Goal: Information Seeking & Learning: Find specific fact

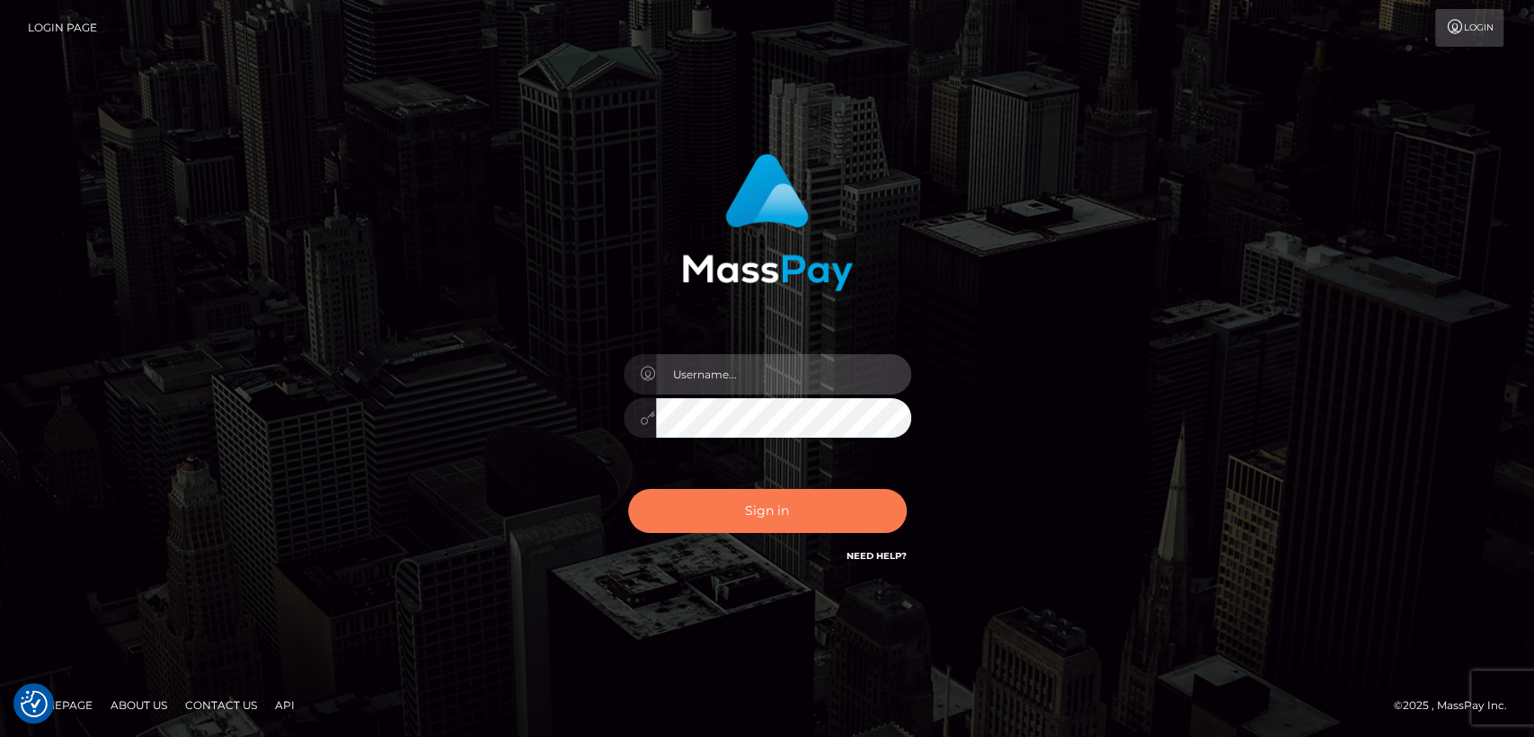
type input "nt.es"
click at [802, 515] on button "Sign in" at bounding box center [767, 511] width 279 height 44
type input "nt.es"
click at [802, 515] on button "Sign in" at bounding box center [767, 511] width 279 height 44
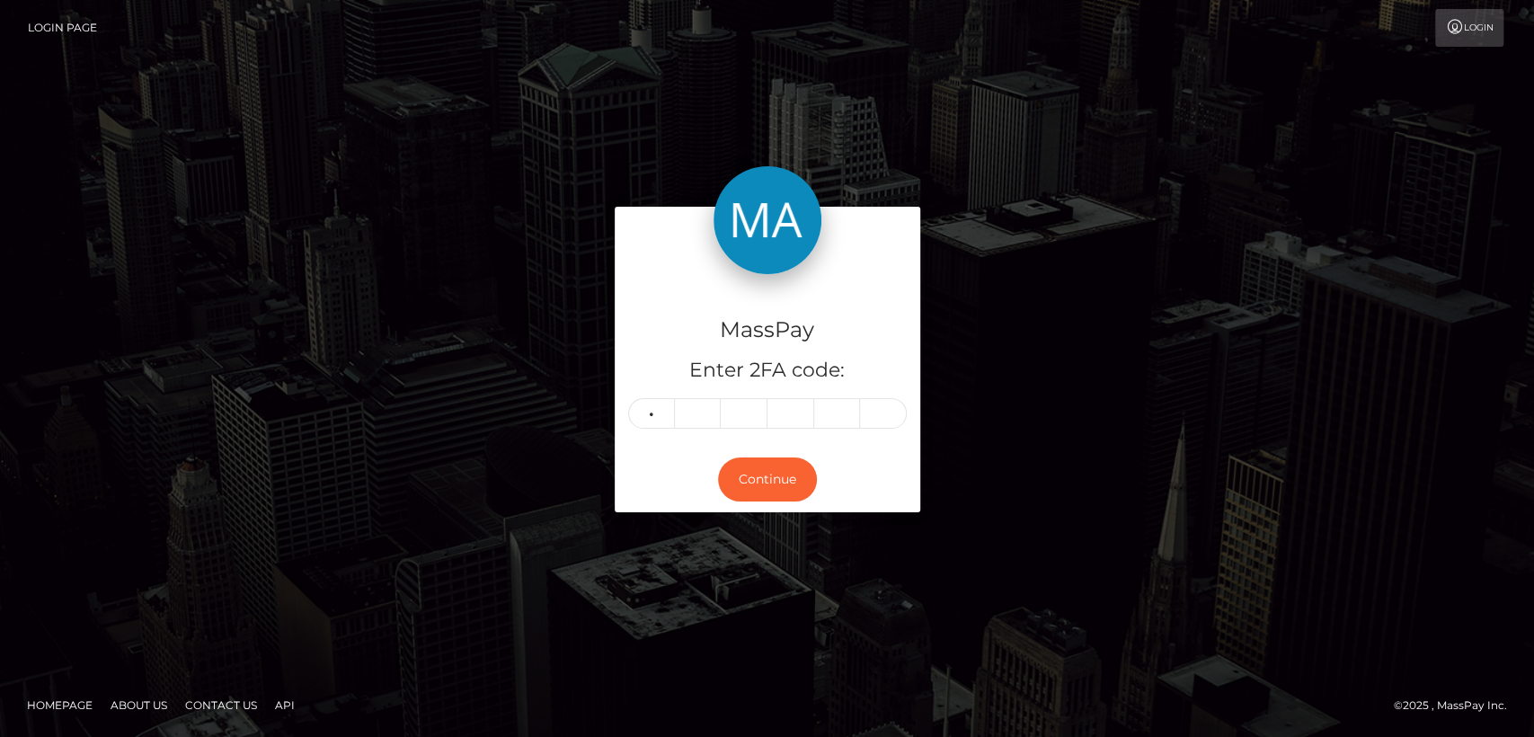
type input "8"
type input "6"
type input "0"
type input "2"
type input "3"
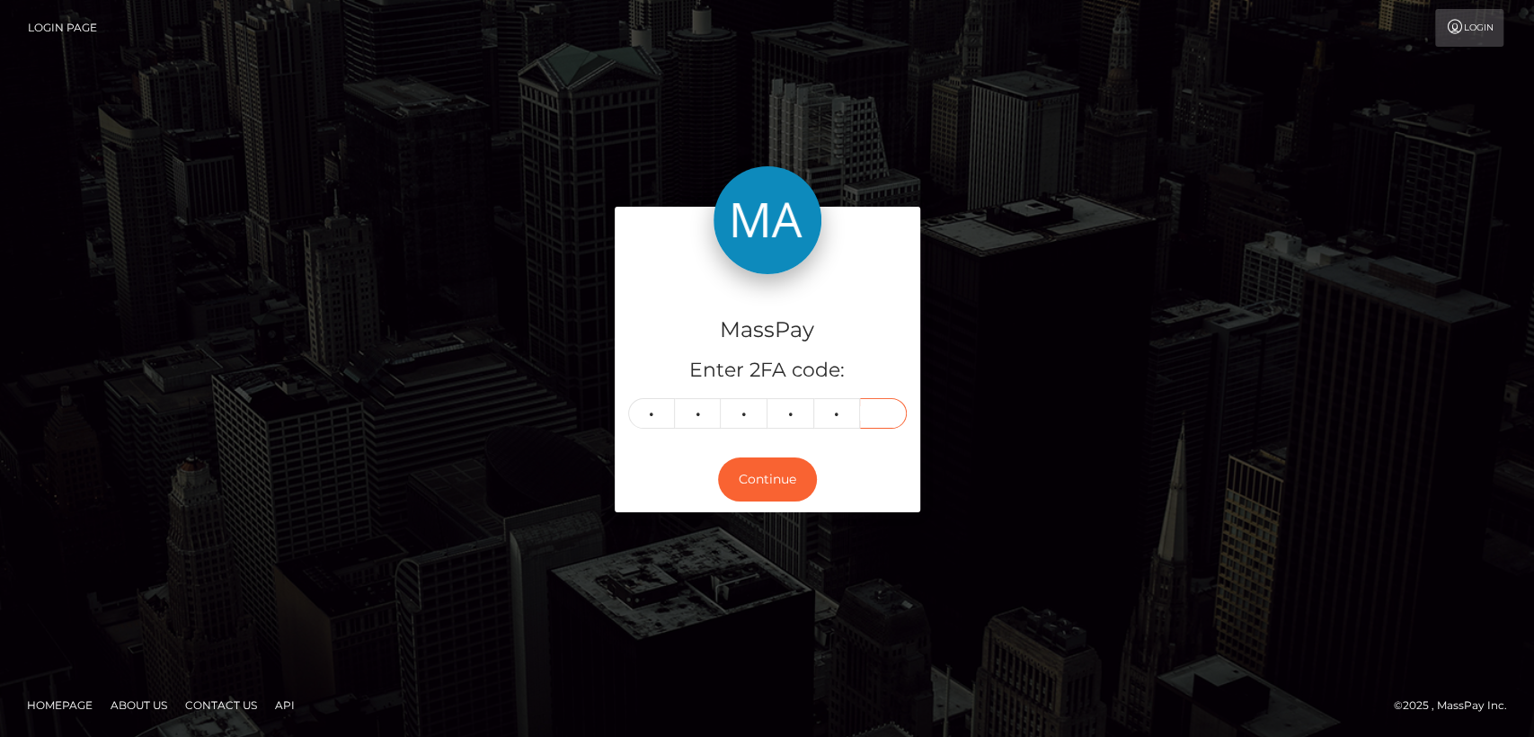
type input "5"
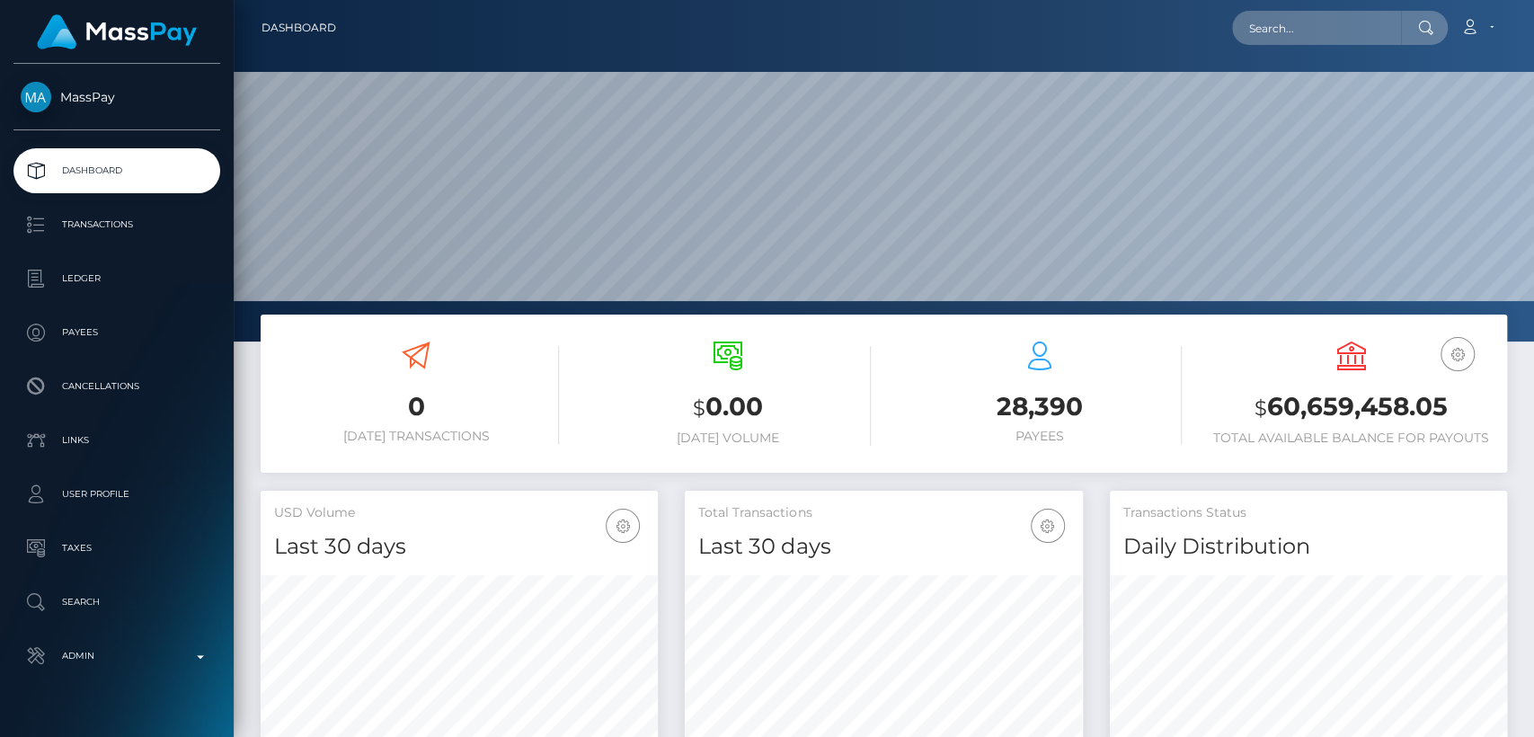
scroll to position [317, 397]
click at [1350, 37] on input "text" at bounding box center [1316, 28] width 169 height 34
paste input "james.jackson@alloga.co.uk"
type input "james.jackson@alloga.co.uk"
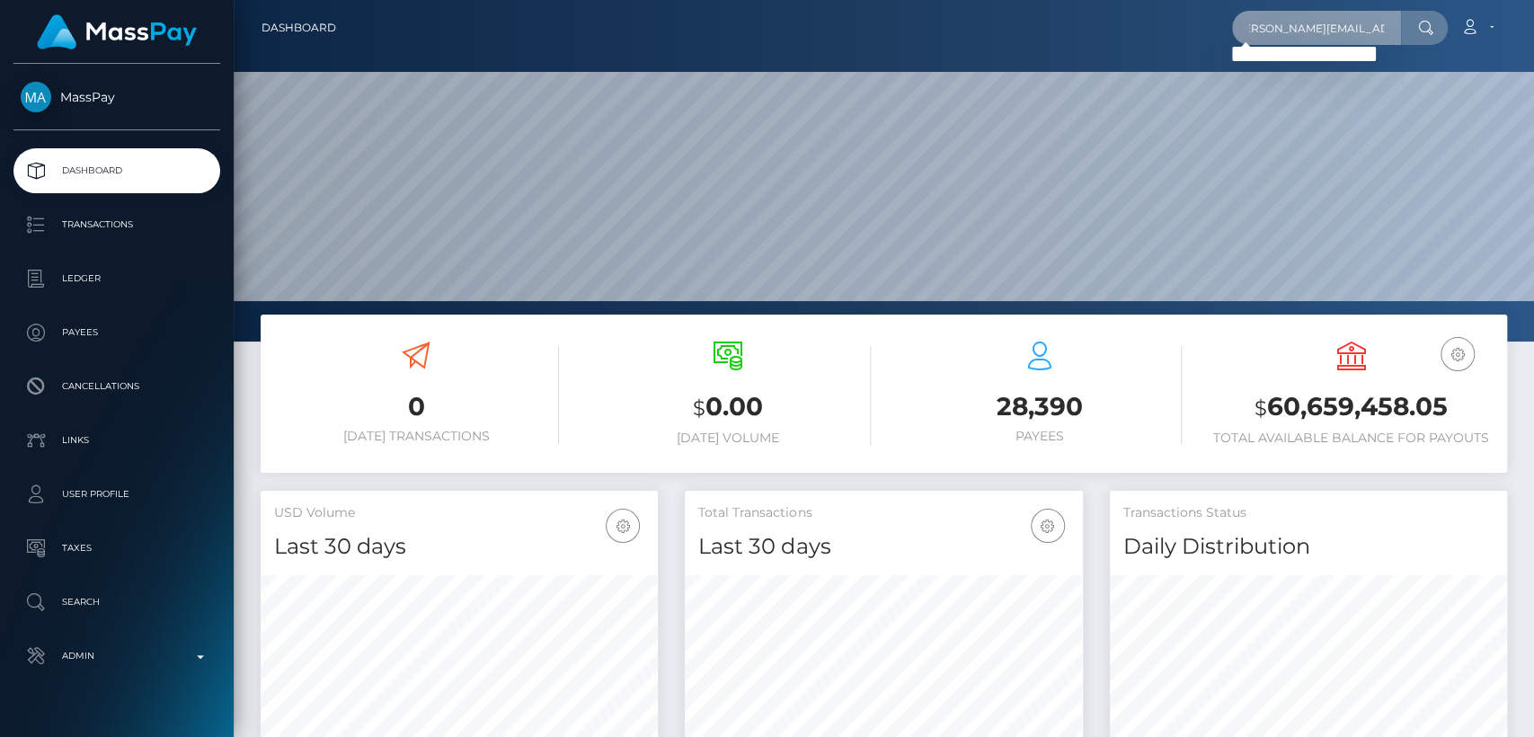
scroll to position [0, 0]
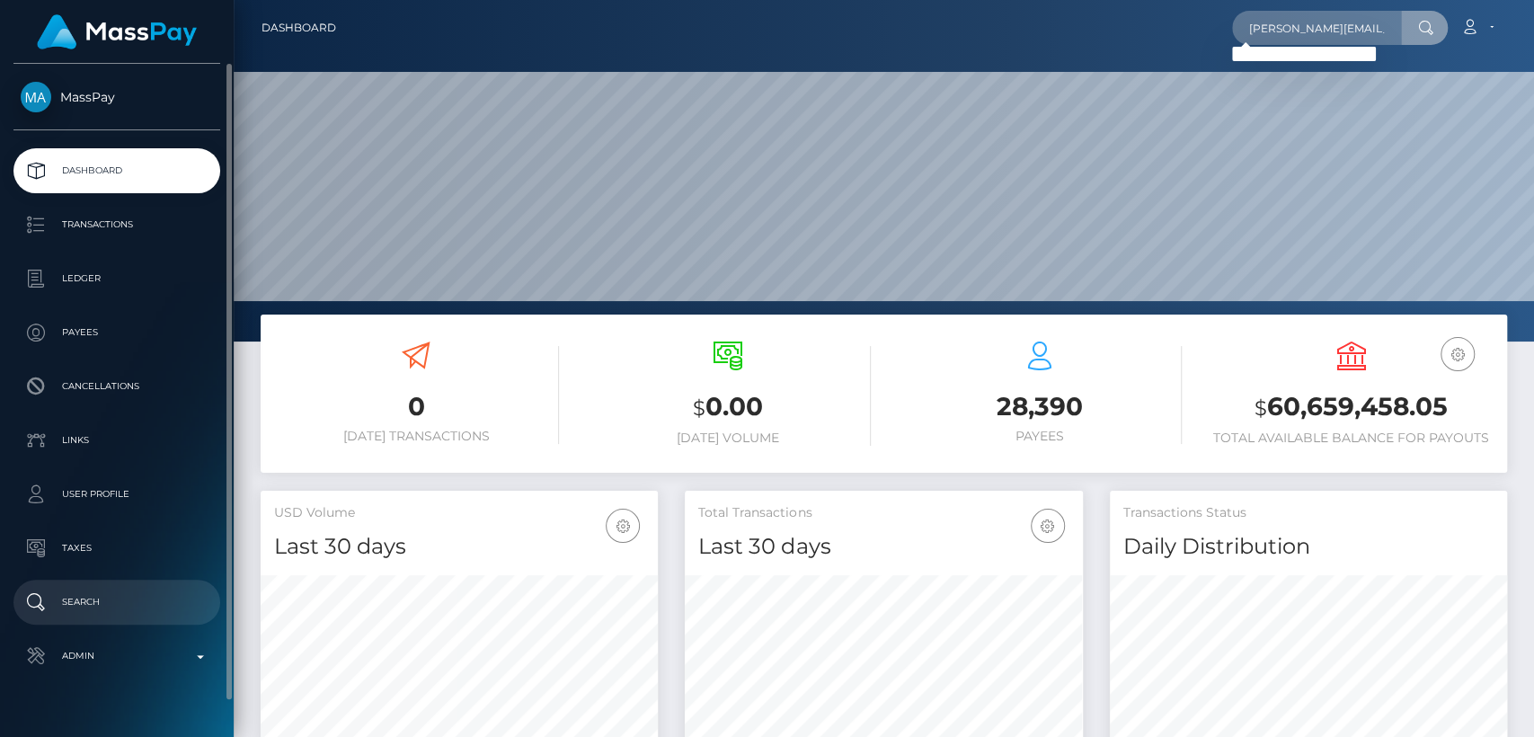
click at [120, 620] on link "Search" at bounding box center [116, 602] width 207 height 45
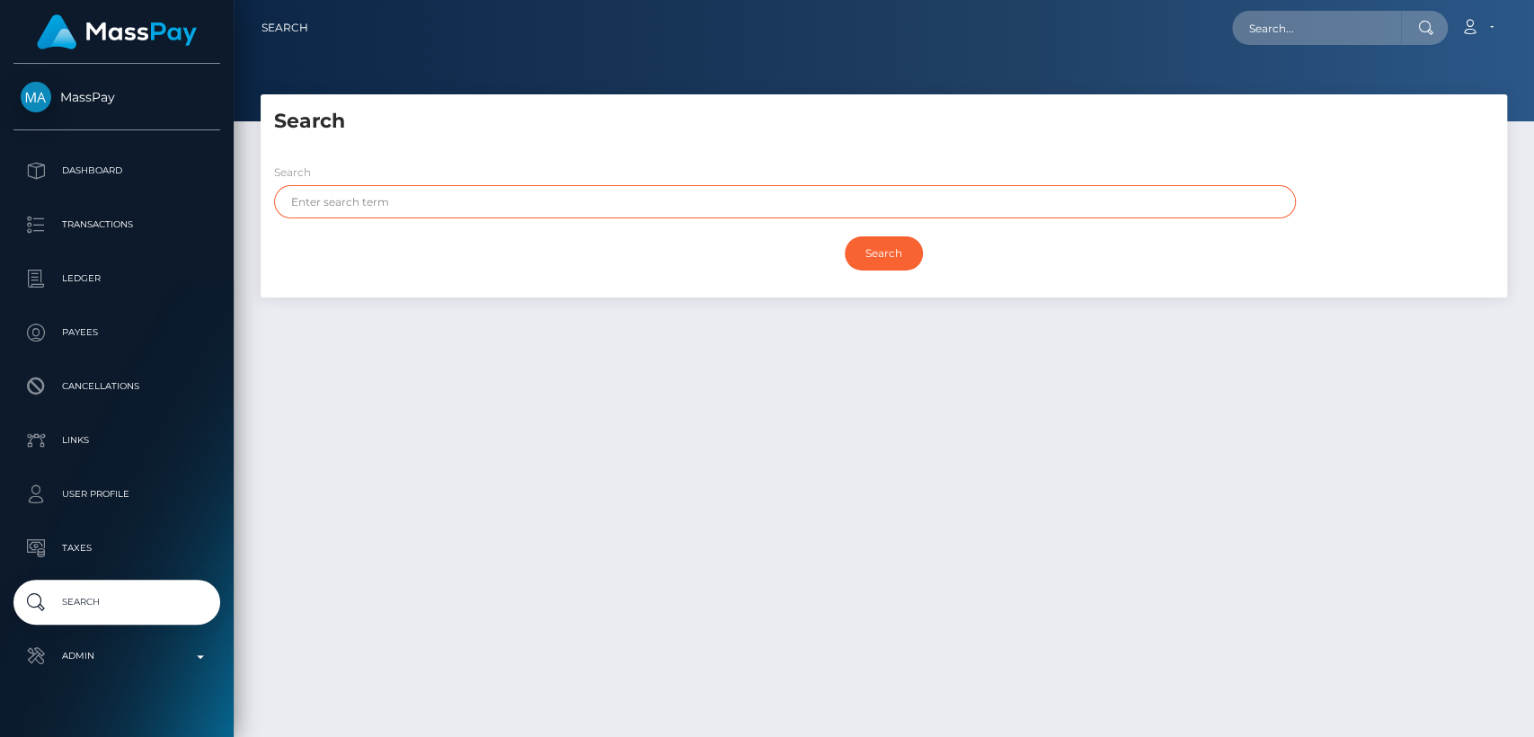
click at [485, 187] on input "text" at bounding box center [785, 201] width 1022 height 33
paste input "James Andrew"
type input "James Andrew"
click at [845, 236] on input "Search" at bounding box center [884, 253] width 78 height 34
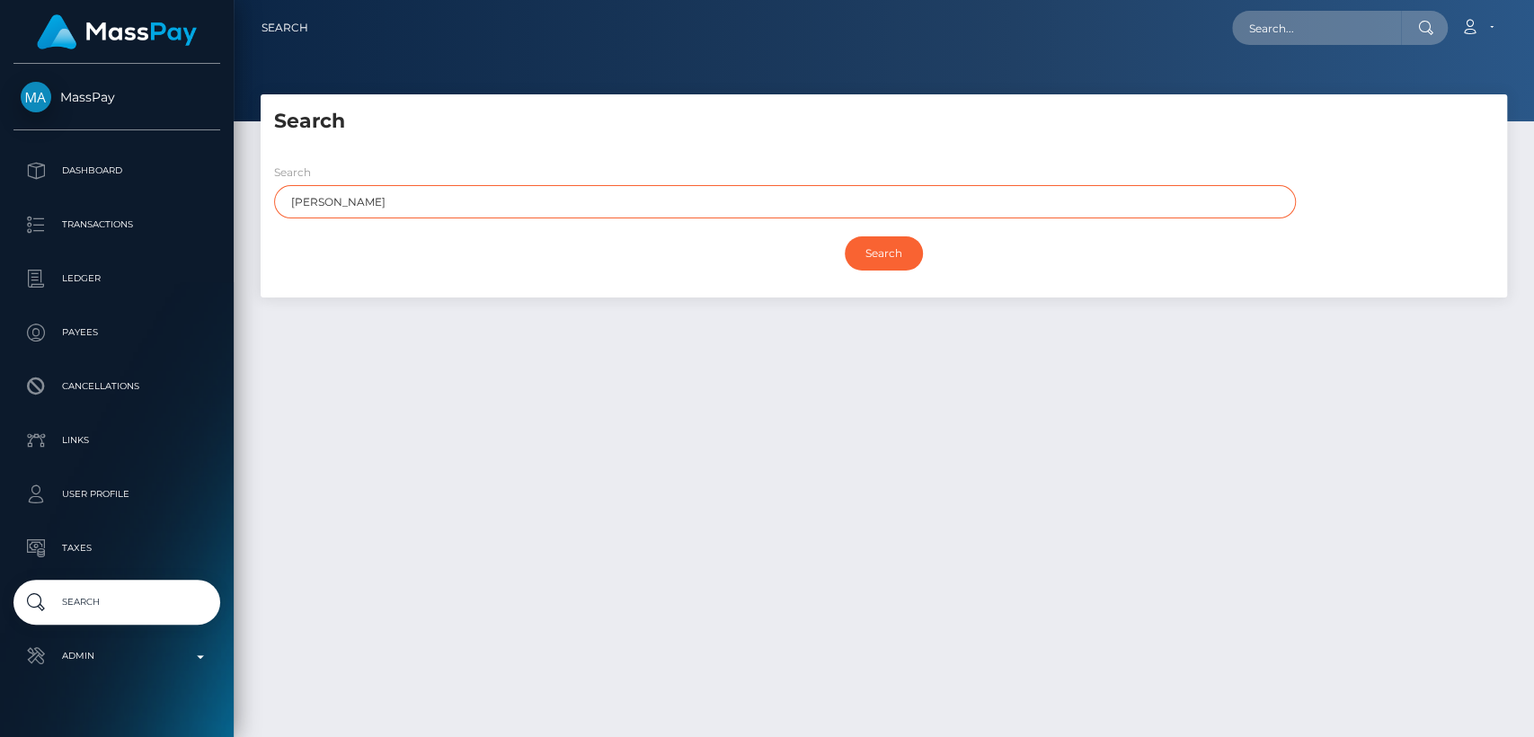
click at [845, 236] on input "Search" at bounding box center [884, 253] width 78 height 34
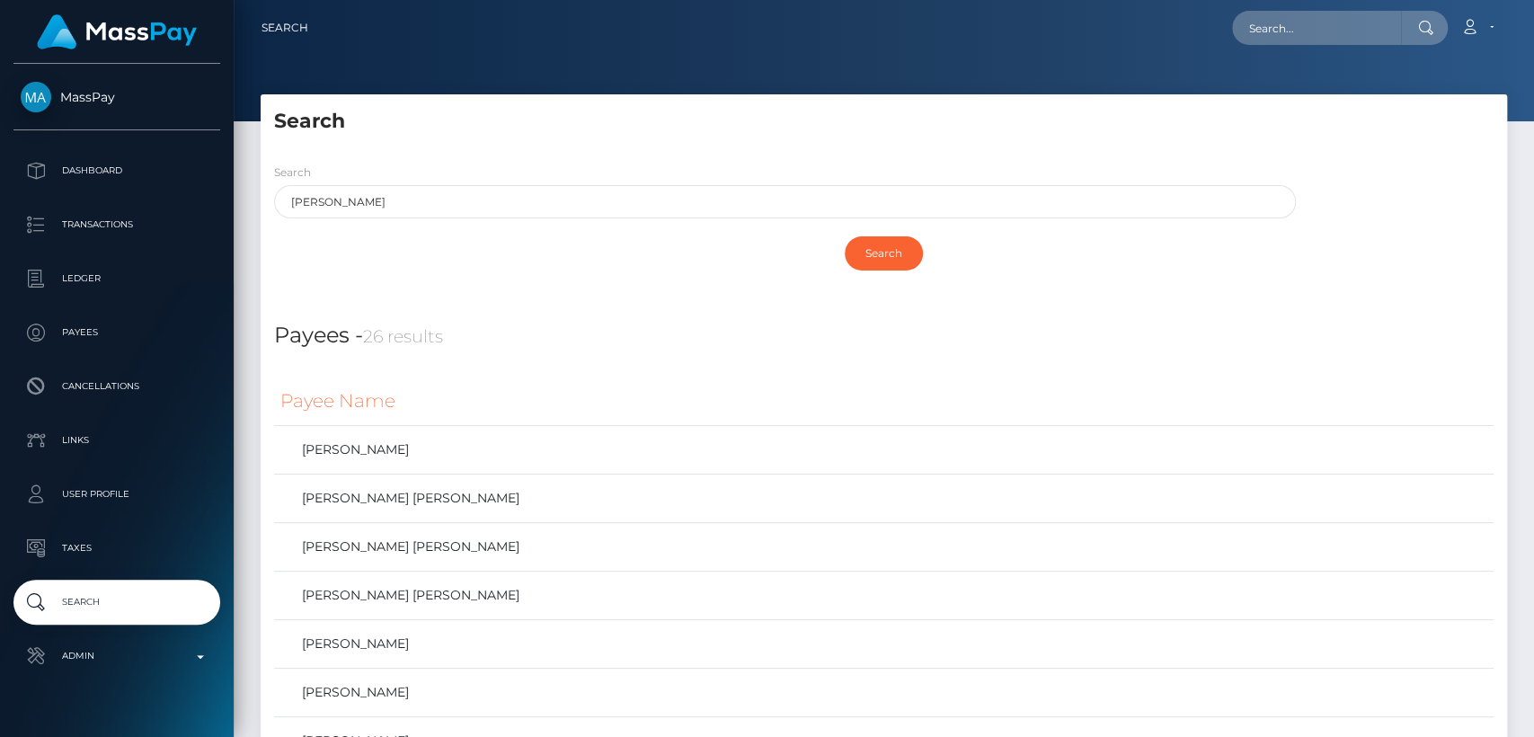
click at [482, 236] on div "Search" at bounding box center [884, 253] width 1220 height 52
click at [552, 311] on div "Payees - 26 results" at bounding box center [884, 325] width 1247 height 55
click at [1374, 25] on input "text" at bounding box center [1316, 28] width 169 height 34
paste input "dejaprecha95@gmail.com"
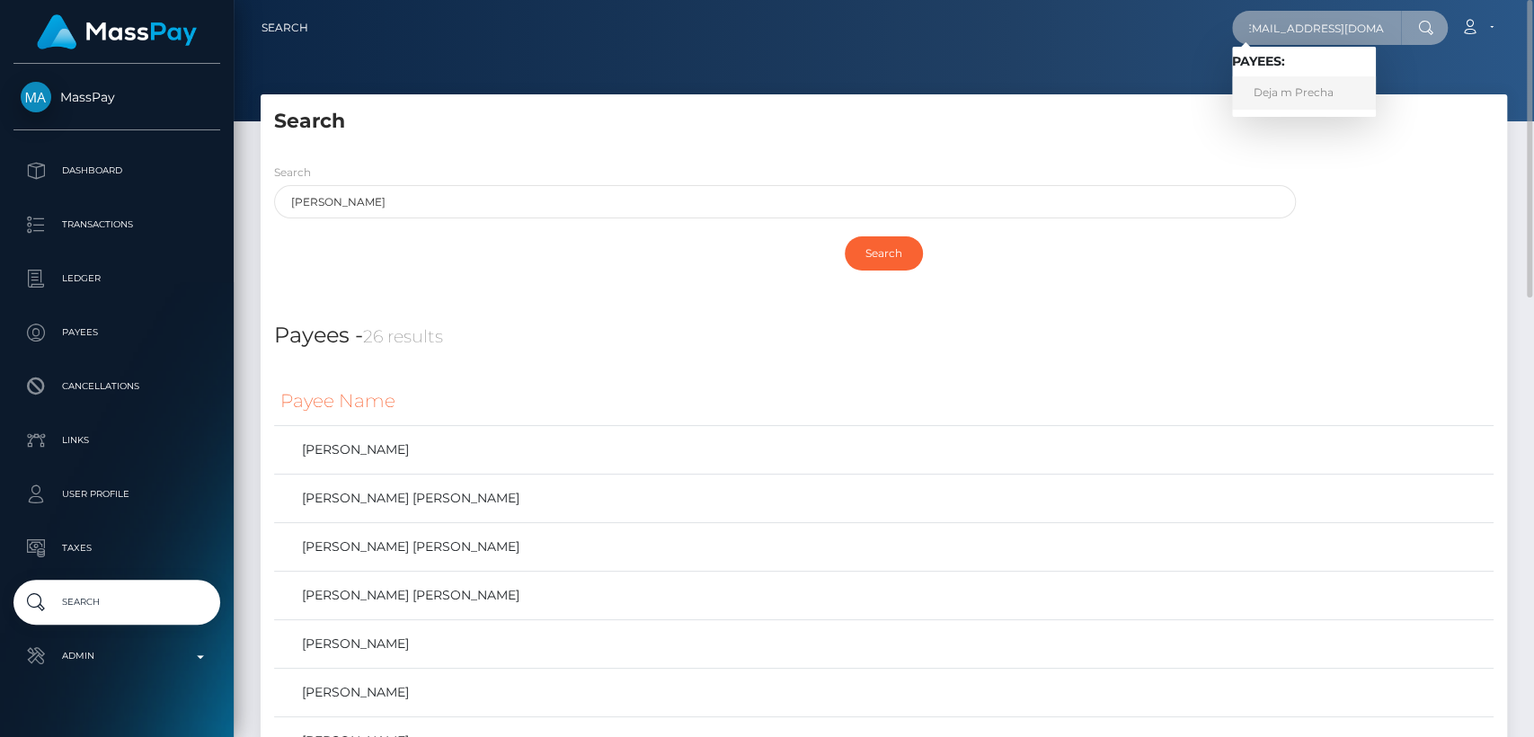
type input "dejaprecha95@gmail.com"
click at [1307, 81] on link "Deja m Precha" at bounding box center [1304, 92] width 144 height 33
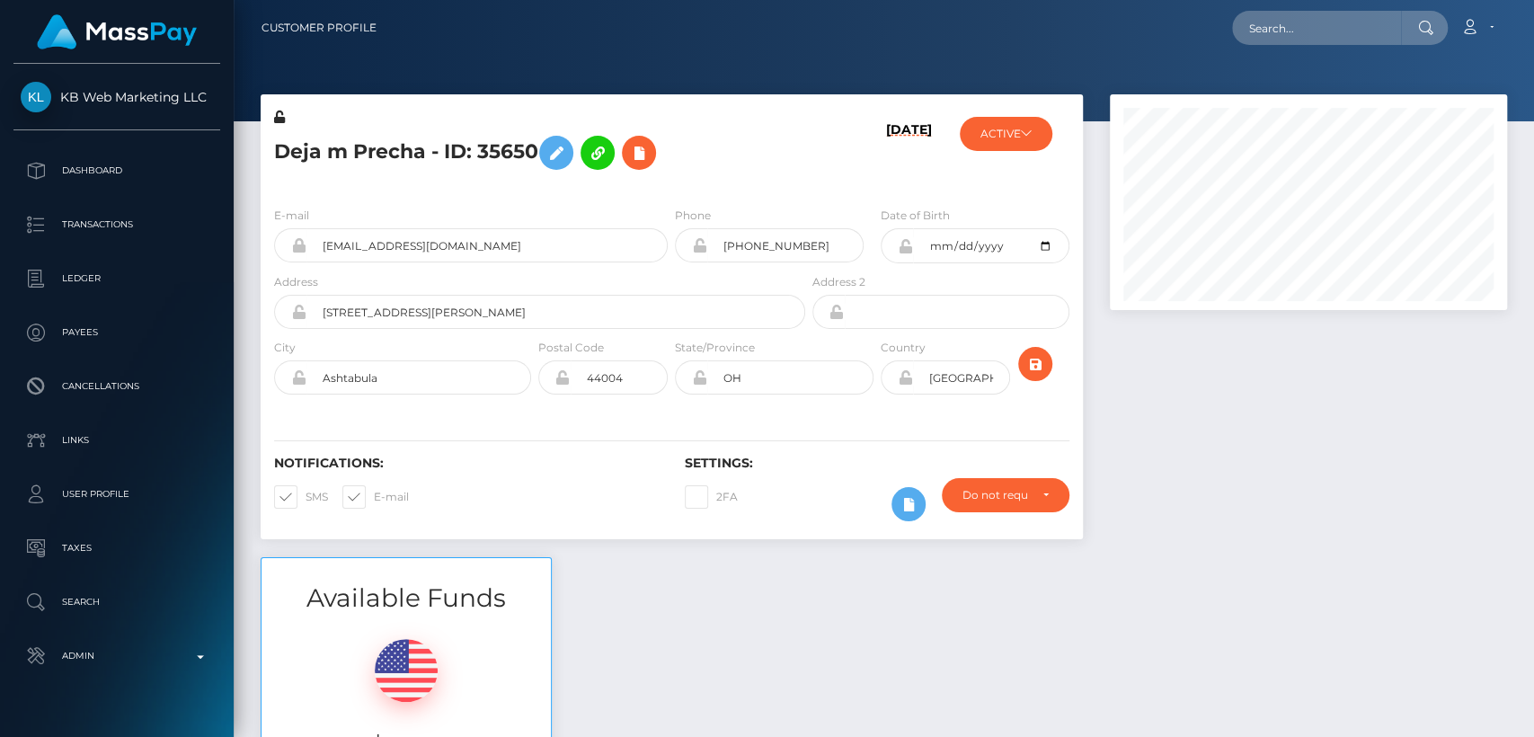
scroll to position [216, 397]
click at [739, 596] on div "Available Funds $0.00 USD Balance" at bounding box center [884, 689] width 1274 height 264
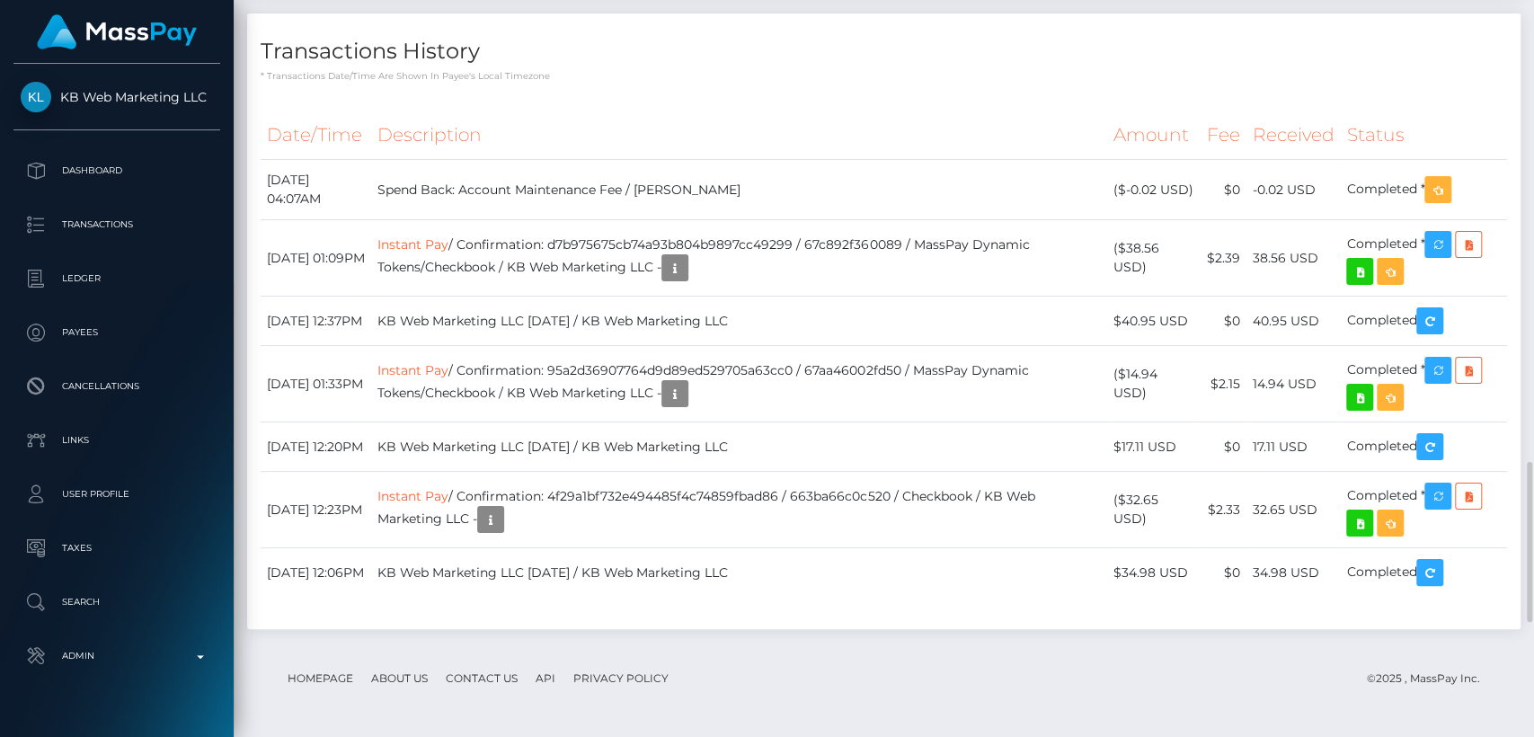
scroll to position [2647, 0]
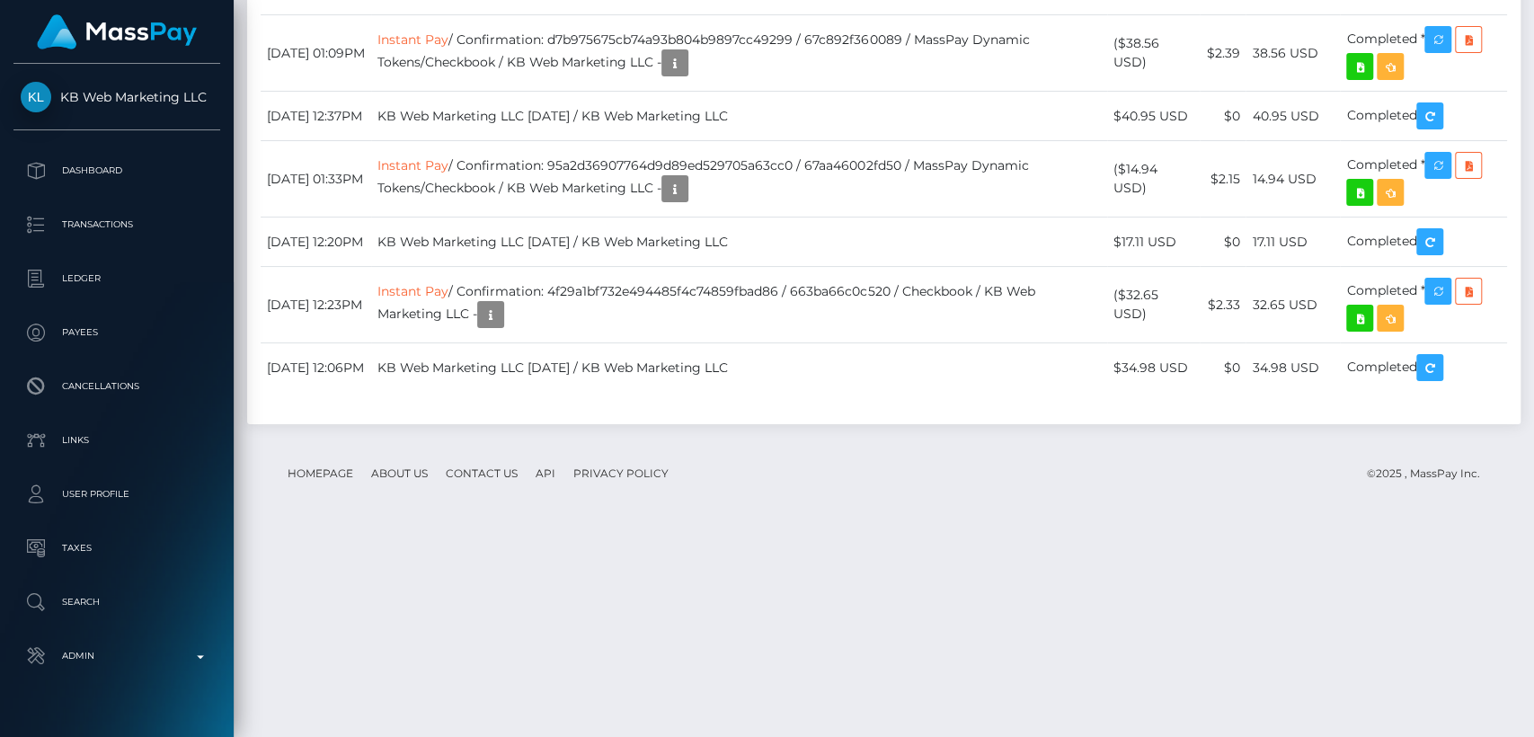
drag, startPoint x: 739, startPoint y: 596, endPoint x: 580, endPoint y: 775, distance: 239.4
click at [580, 736] on html "KB Web Marketing LLC Dashboard Transactions Ledger Payees Links" at bounding box center [767, 368] width 1534 height 737
click at [857, 442] on div "Transactions History * Transactions date/time are shown in payee's local timezo…" at bounding box center [884, 126] width 1301 height 634
click at [662, 218] on td "Instant Pay / Confirmation: 95a2d36907764d9d89ed529705a63cc0 / 67aa46002fd50 / …" at bounding box center [739, 179] width 736 height 76
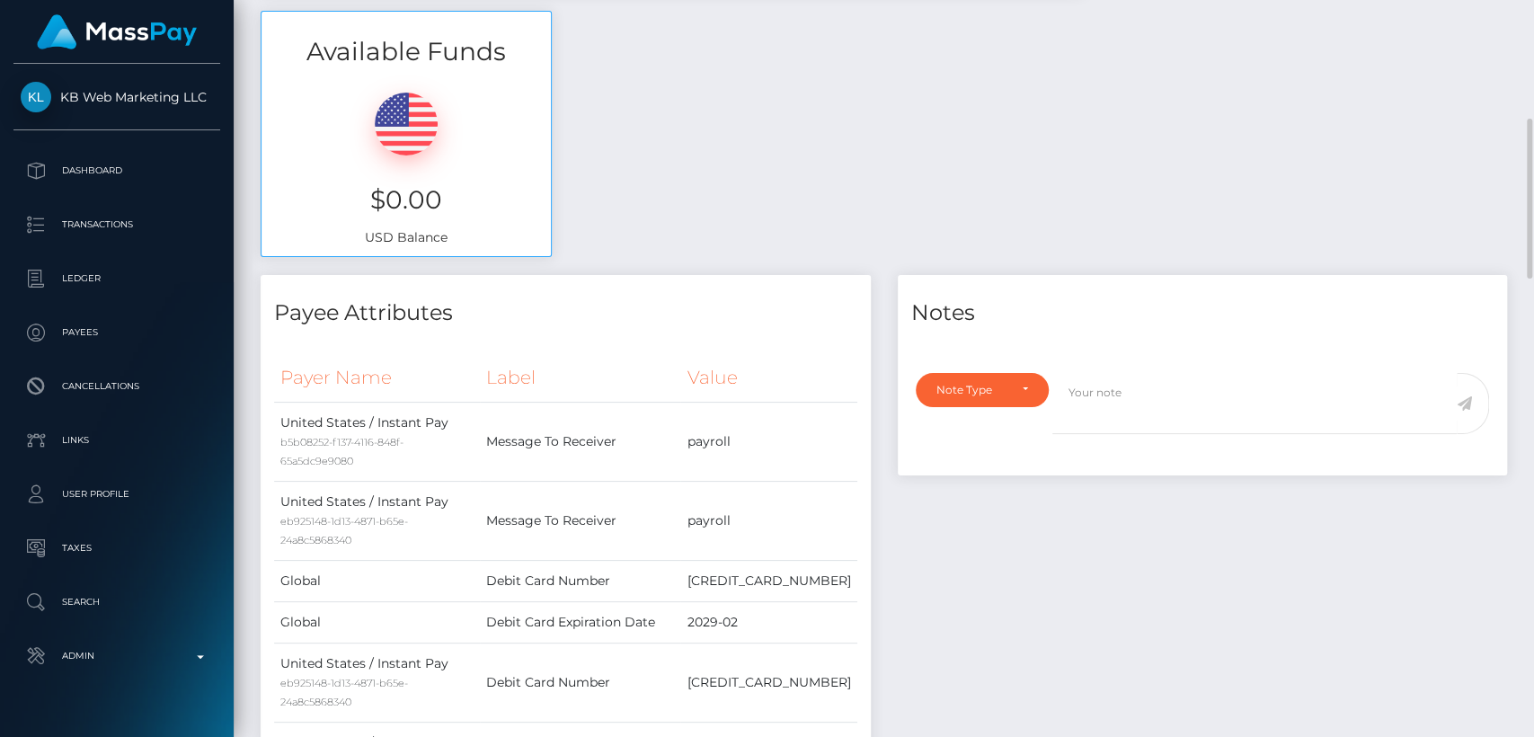
scroll to position [0, 0]
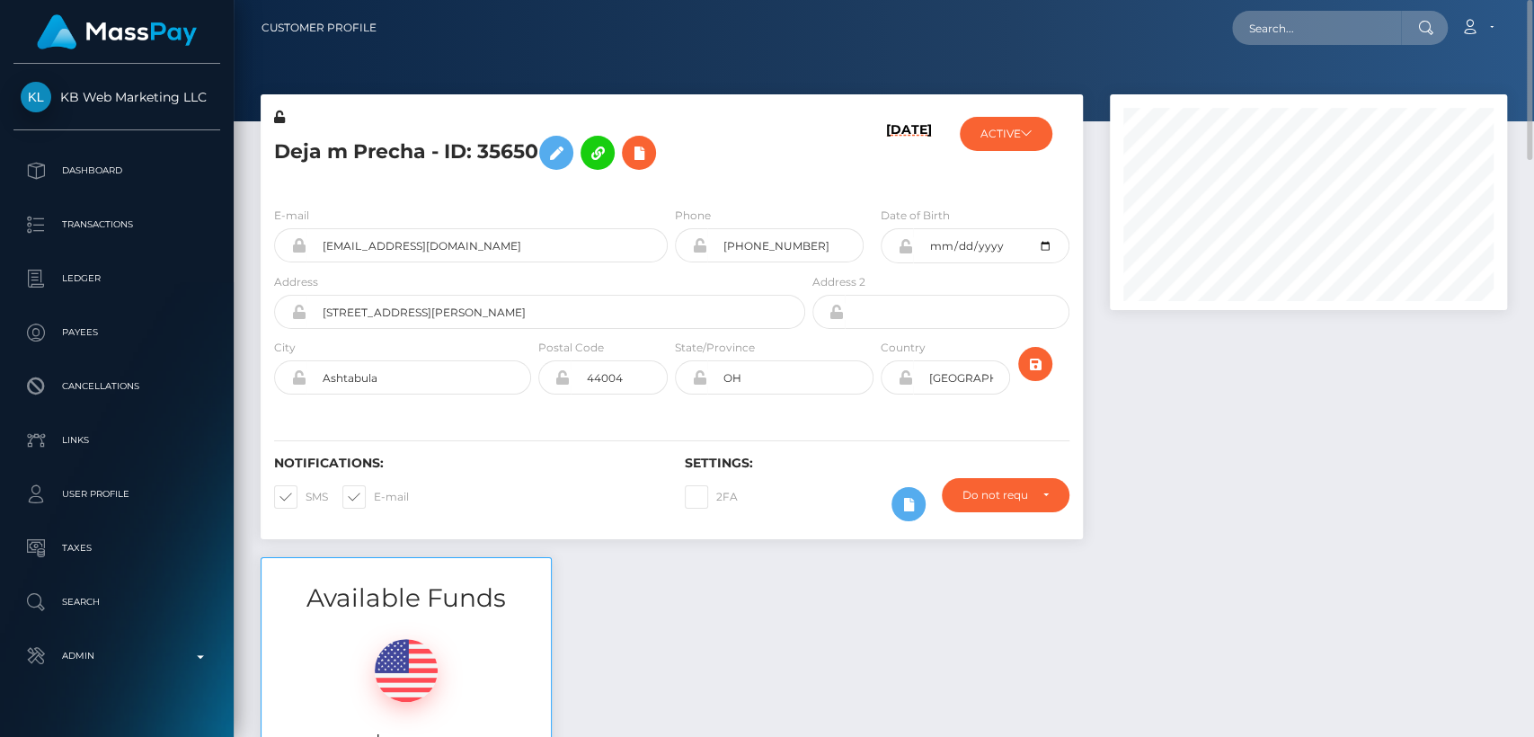
click at [315, 147] on h5 "Deja m Precha - ID: 35650" at bounding box center [534, 153] width 521 height 52
copy h5 "Deja"
click at [1277, 38] on input "text" at bounding box center [1316, 28] width 169 height 34
paste input "dejapre21@gmail.com"
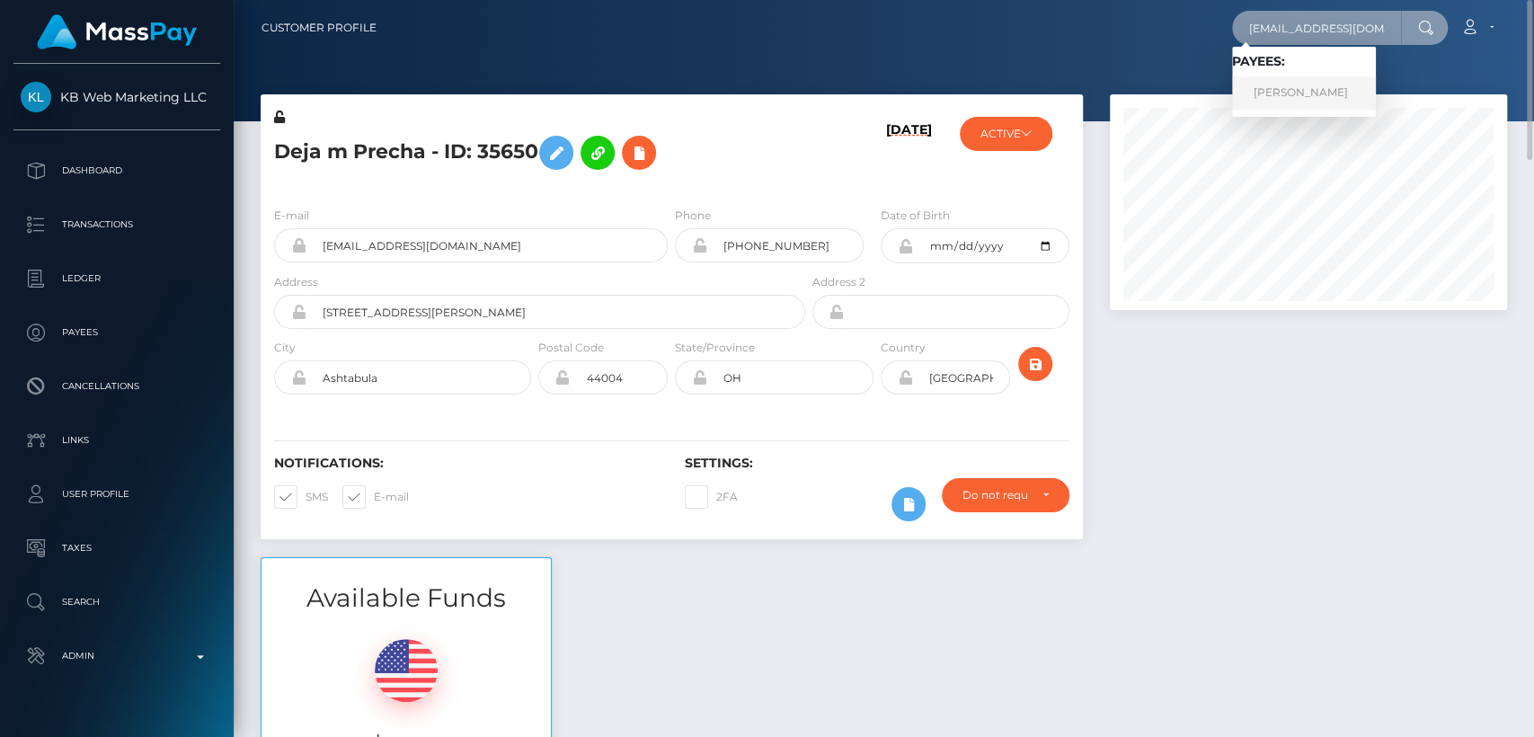
type input "dejapre21@gmail.com"
click at [1321, 102] on link "Deja Precha" at bounding box center [1304, 92] width 144 height 33
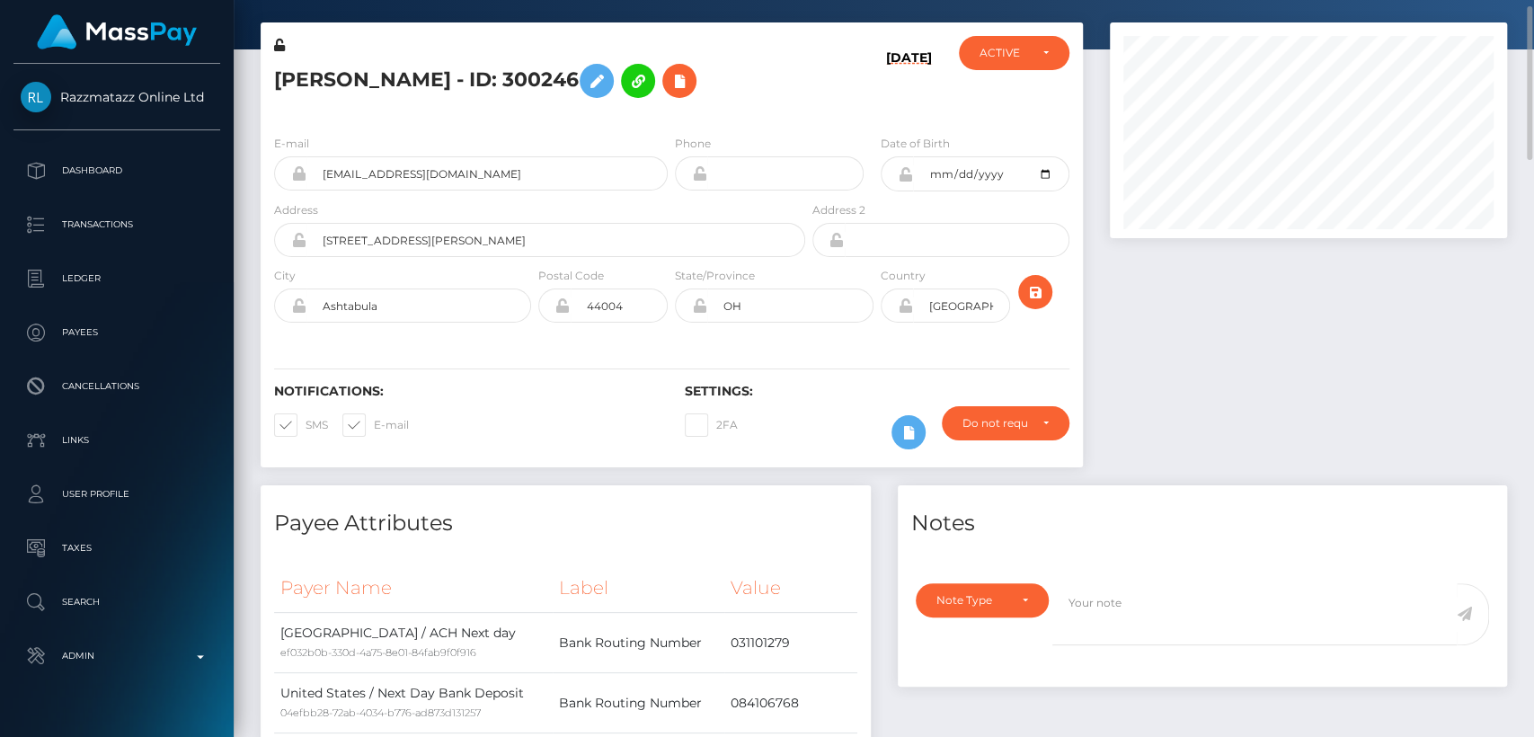
scroll to position [216, 397]
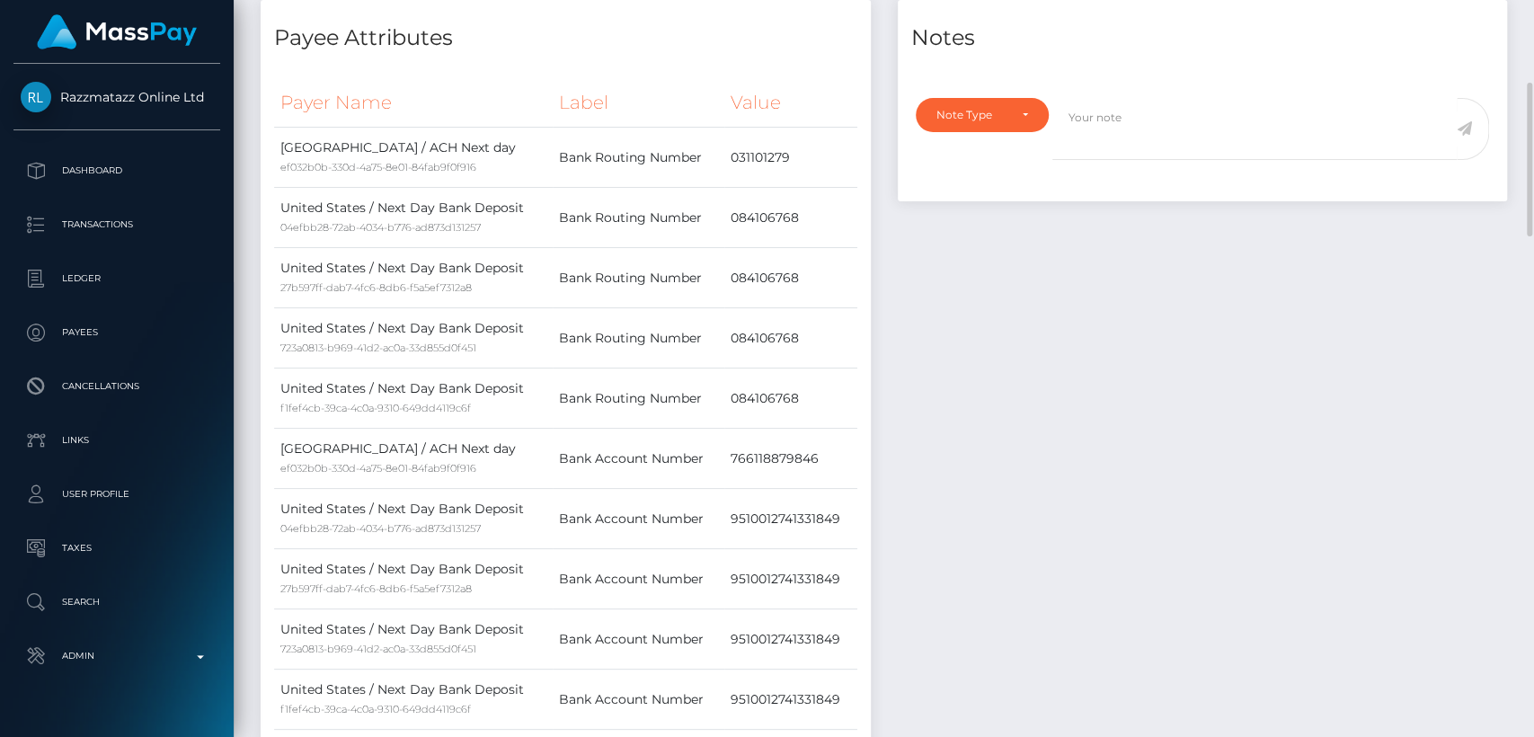
drag, startPoint x: 0, startPoint y: 0, endPoint x: 1143, endPoint y: 182, distance: 1157.8
click at [1115, 200] on div "Notes Note Type Compliance Clear Compliance General Note Type" at bounding box center [1203, 540] width 637 height 1081
click at [1143, 182] on div "Note Type Compliance Clear Compliance General Note Type" at bounding box center [1203, 144] width 610 height 114
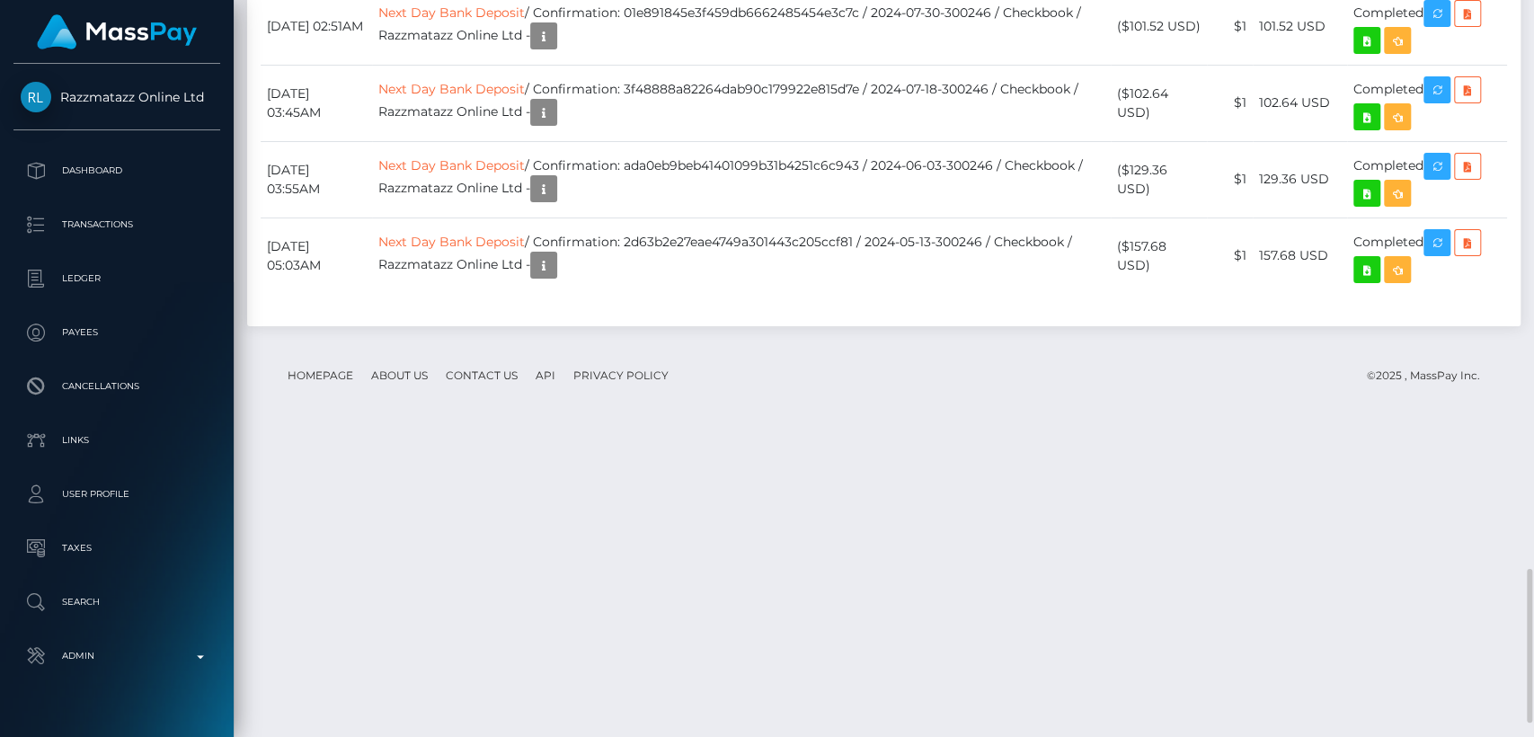
click at [548, 143] on div "Date/Time Description Amount Fee Received Status ACH Next day ACH Next day" at bounding box center [884, 49] width 1274 height 553
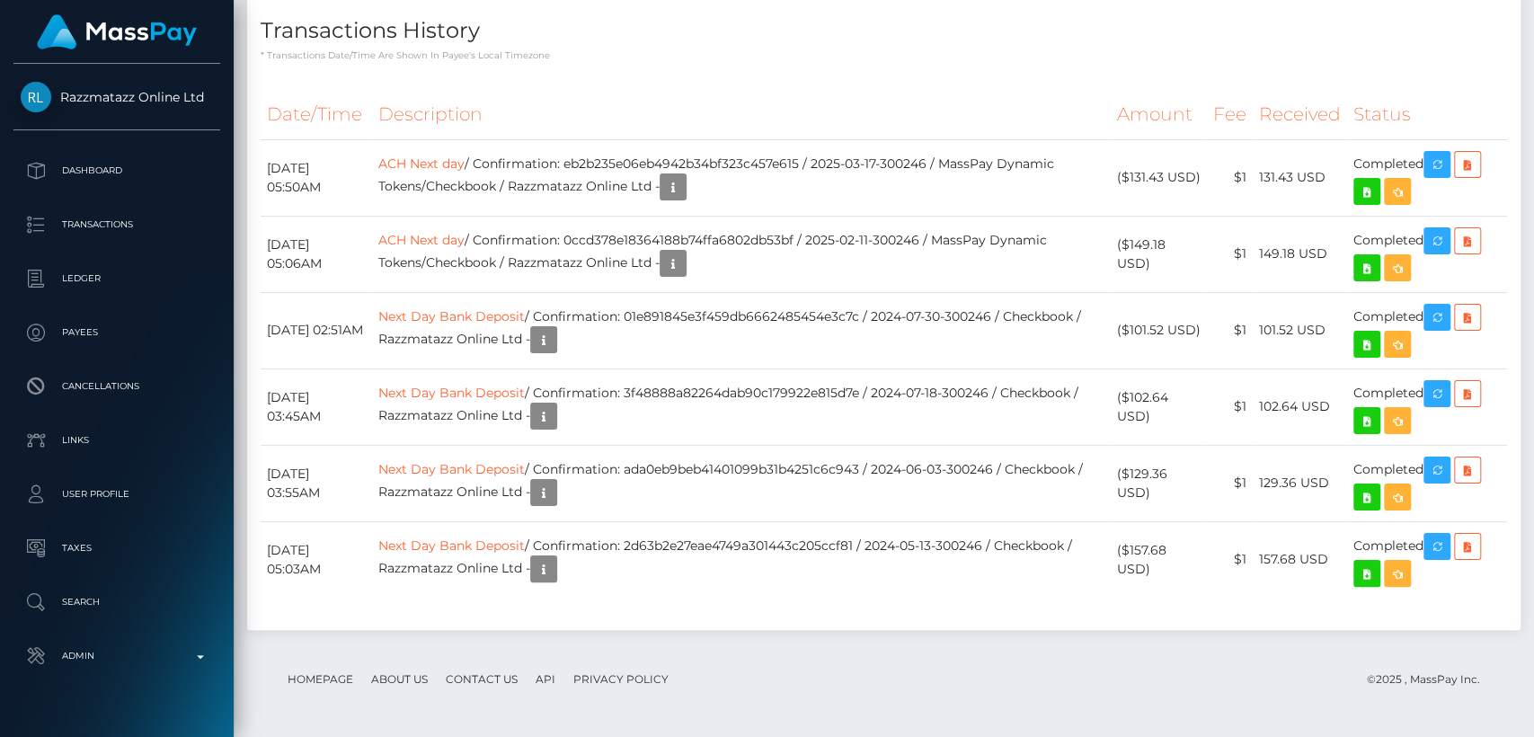
scroll to position [0, 0]
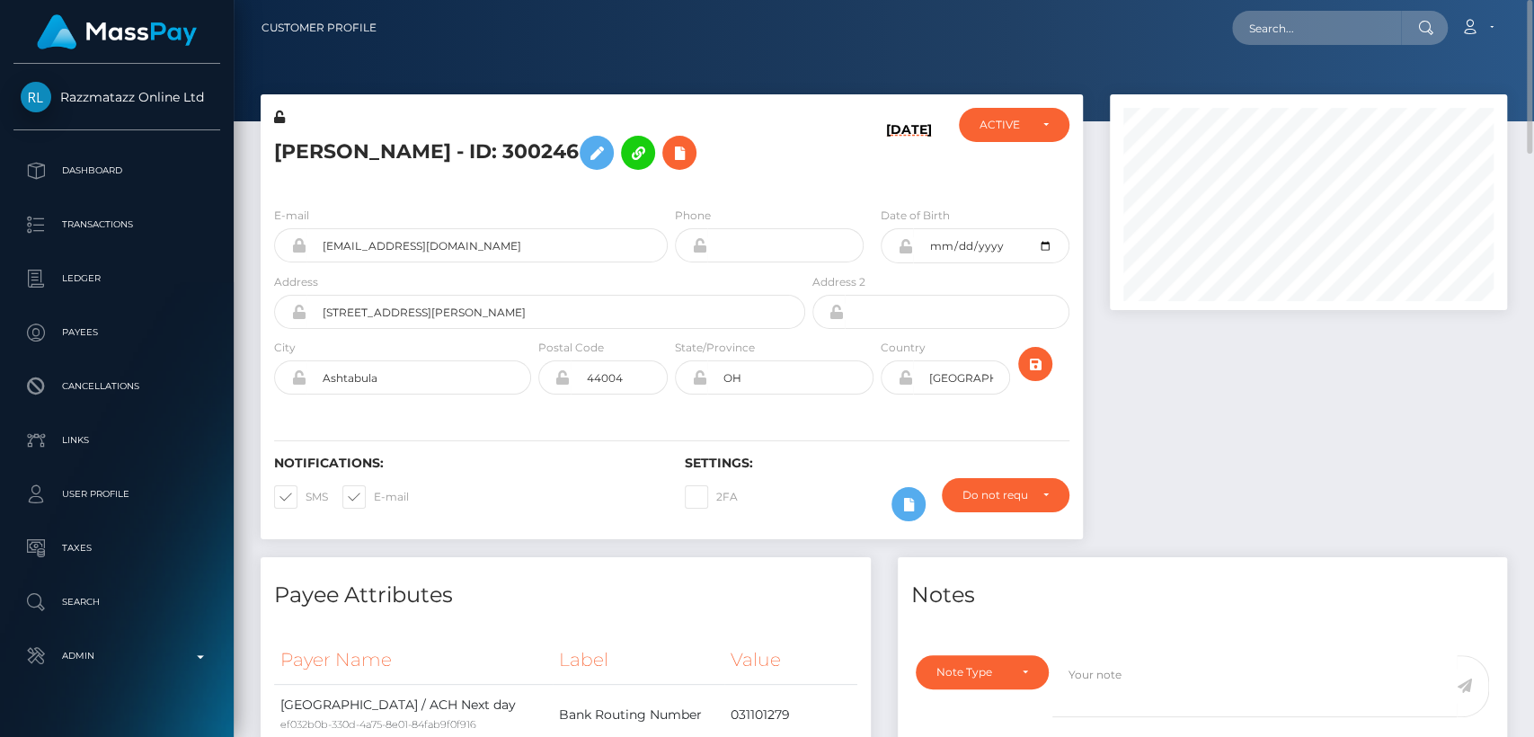
click at [299, 142] on h5 "[PERSON_NAME] - ID: 300246" at bounding box center [534, 153] width 521 height 52
copy h5 "Deja"
drag, startPoint x: 1265, startPoint y: 46, endPoint x: 1280, endPoint y: 32, distance: 20.4
click at [1280, 32] on div "Loading... Loading... Account Edit Profile Logout" at bounding box center [949, 28] width 1116 height 38
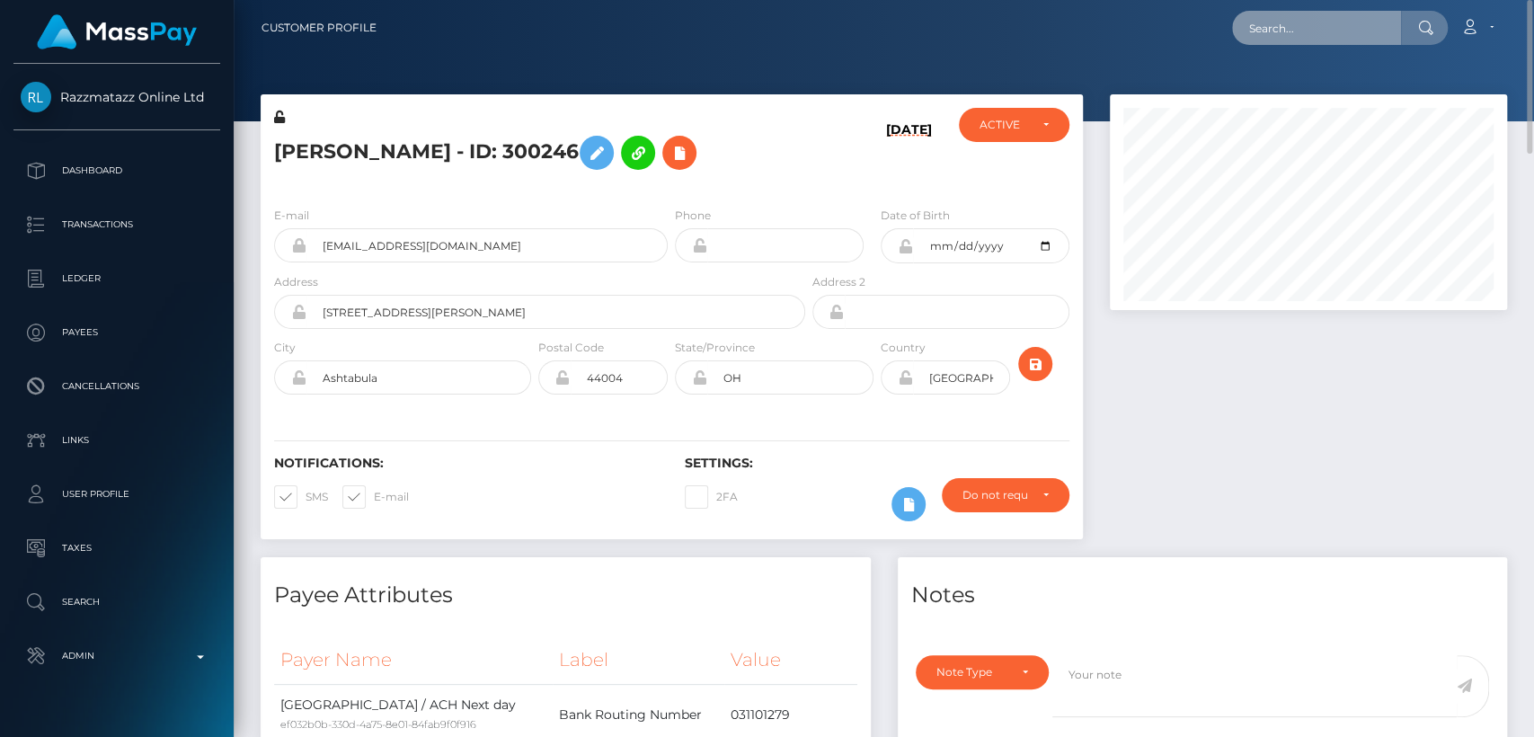
click at [1280, 32] on input "text" at bounding box center [1316, 28] width 169 height 34
paste input "Levi96@hotmail.co.uk"
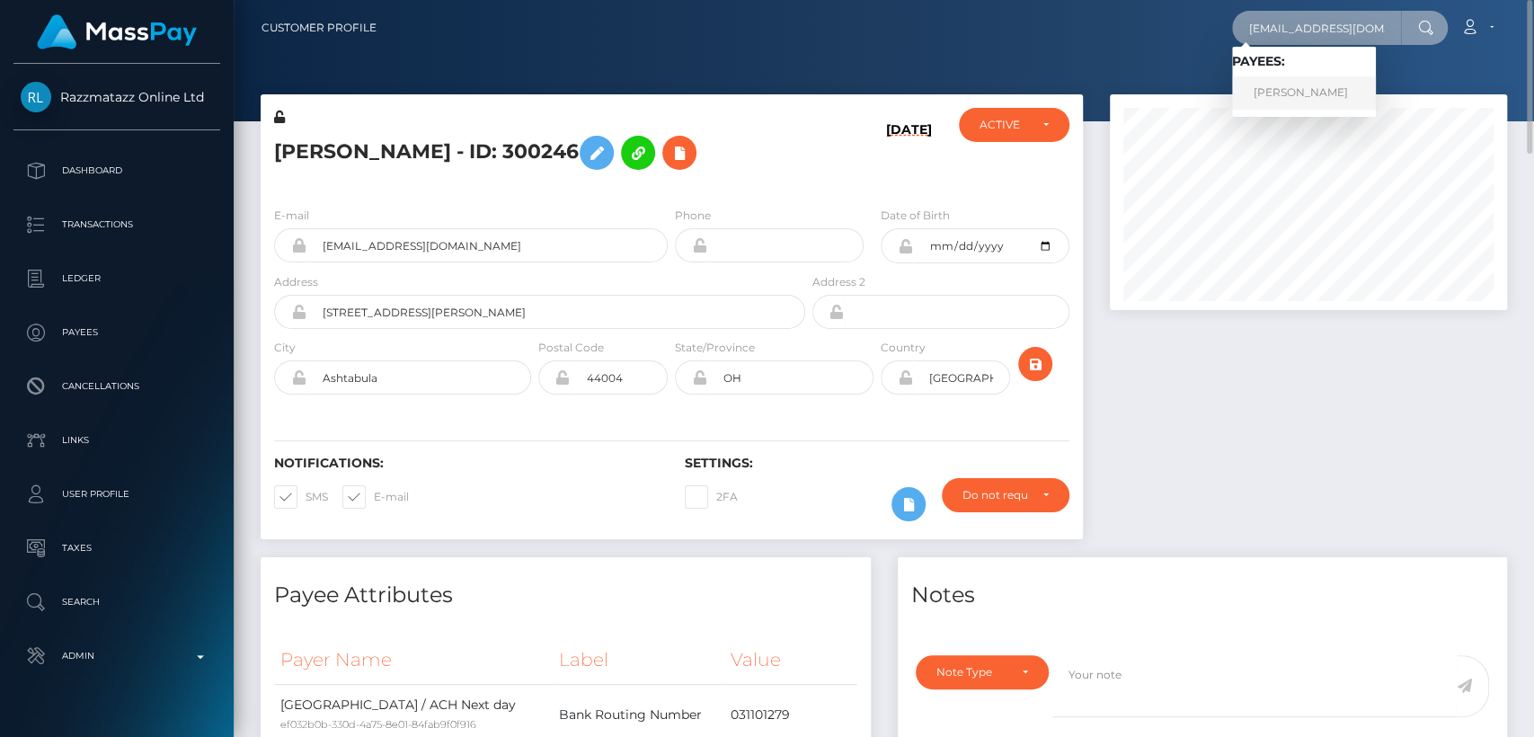
type input "Levi96@hotmail.co.uk"
click at [1276, 88] on link "LEVI FAYE SWINCHIN" at bounding box center [1304, 92] width 144 height 33
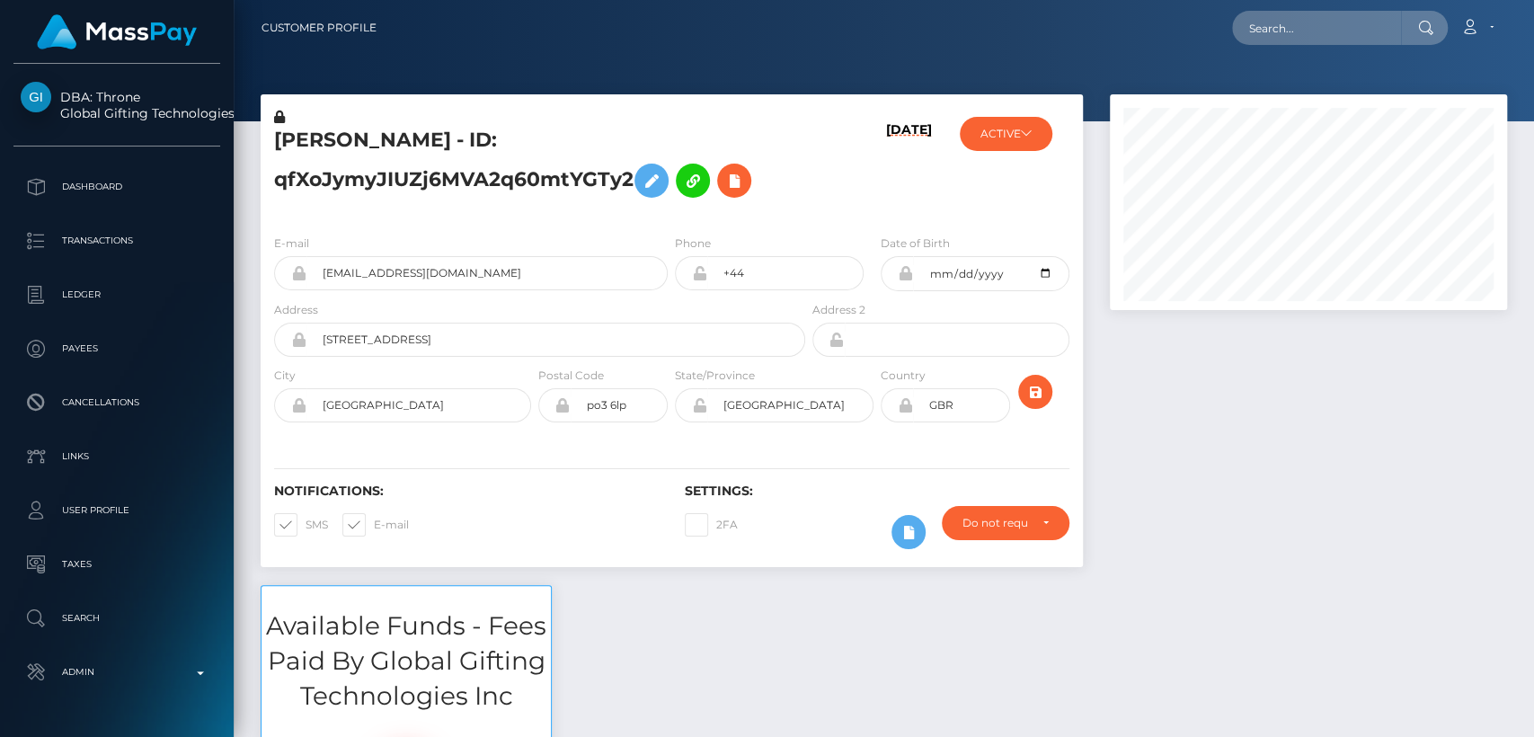
scroll to position [216, 397]
click at [303, 142] on h5 "[PERSON_NAME] - ID: qfXoJymyJIUZj6MVA2q60mtYGTy2" at bounding box center [534, 167] width 521 height 80
copy h5 "LEVI"
click at [601, 512] on div "Notifications: SMS E-mail" at bounding box center [466, 521] width 411 height 75
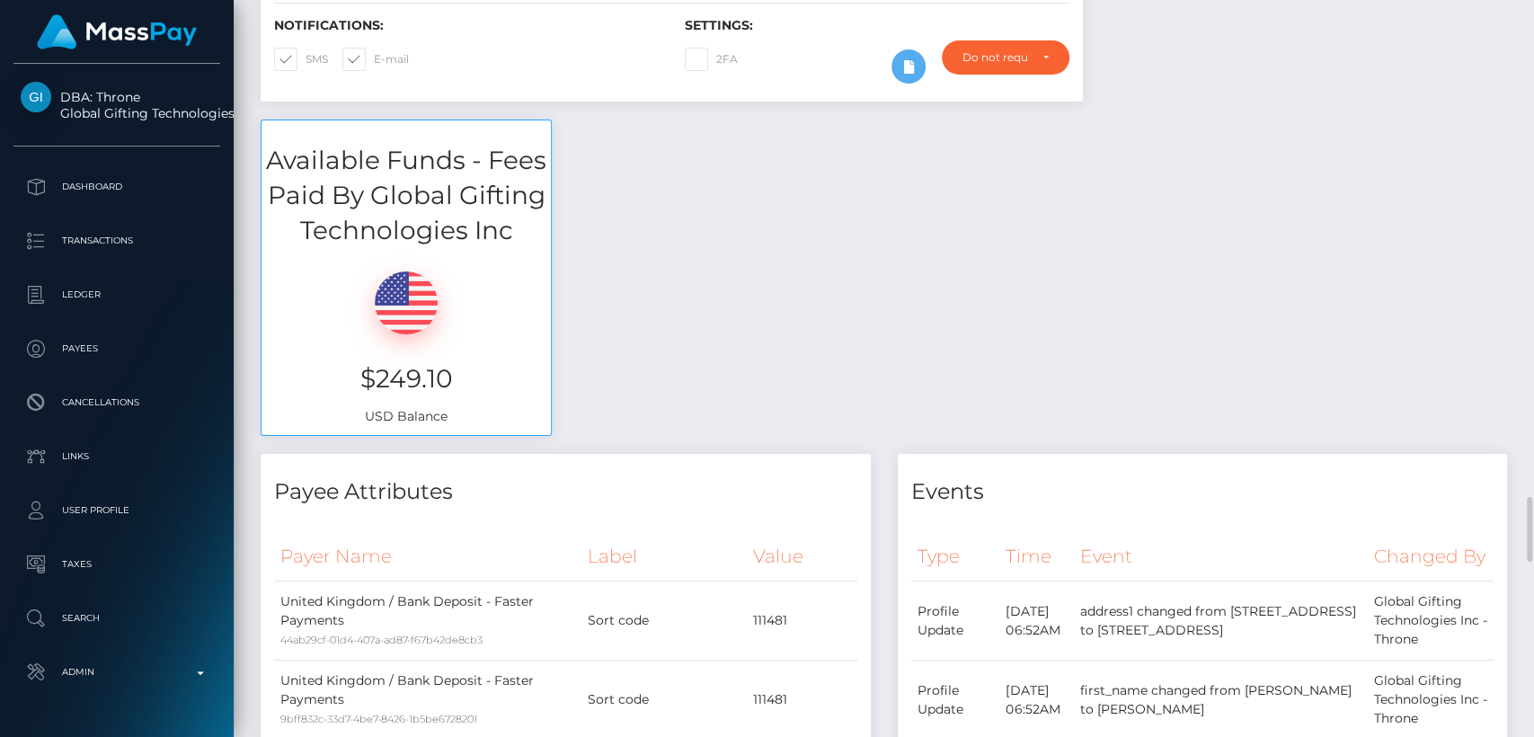
scroll to position [0, 0]
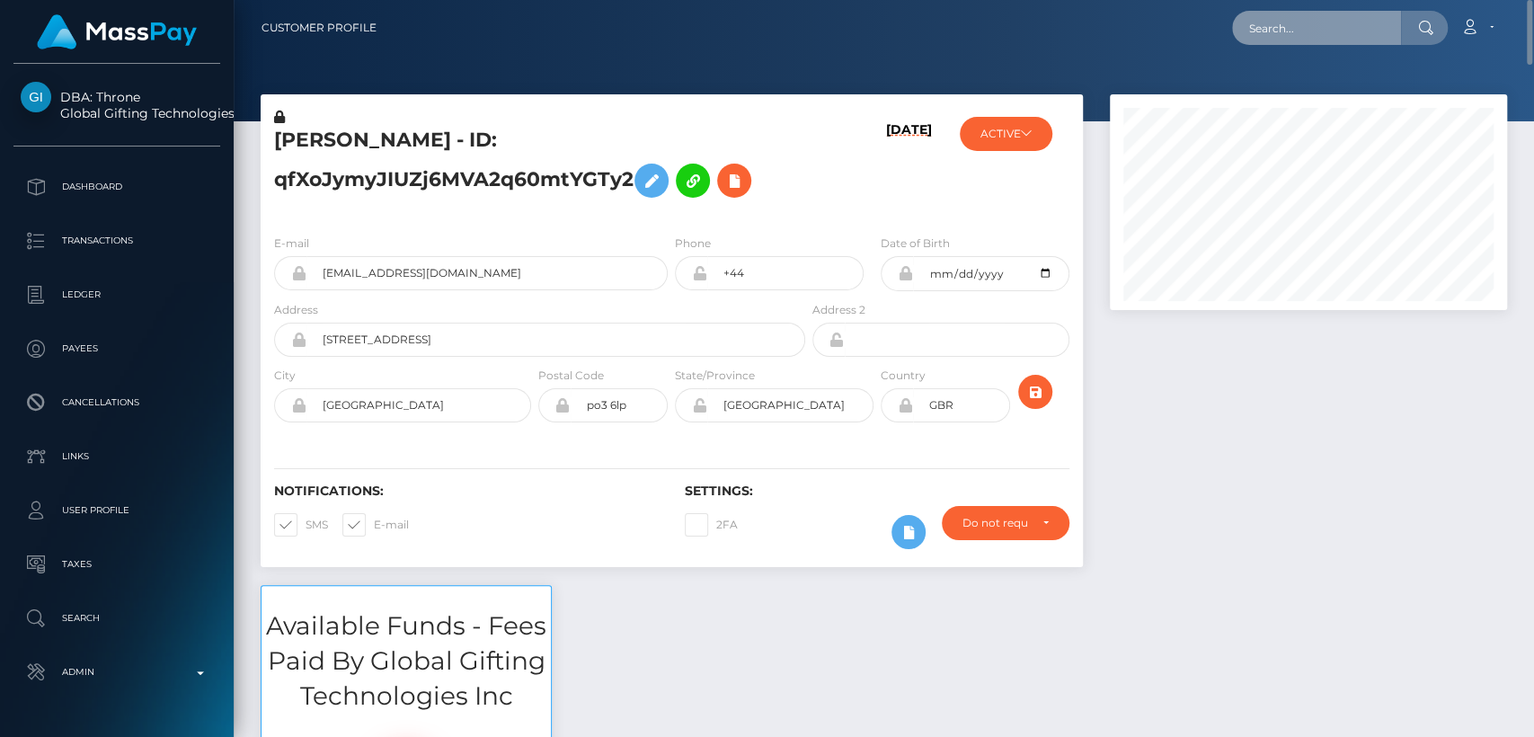
click at [1286, 38] on input "text" at bounding box center [1316, 28] width 169 height 34
paste input "[EMAIL_ADDRESS][DOMAIN_NAME]"
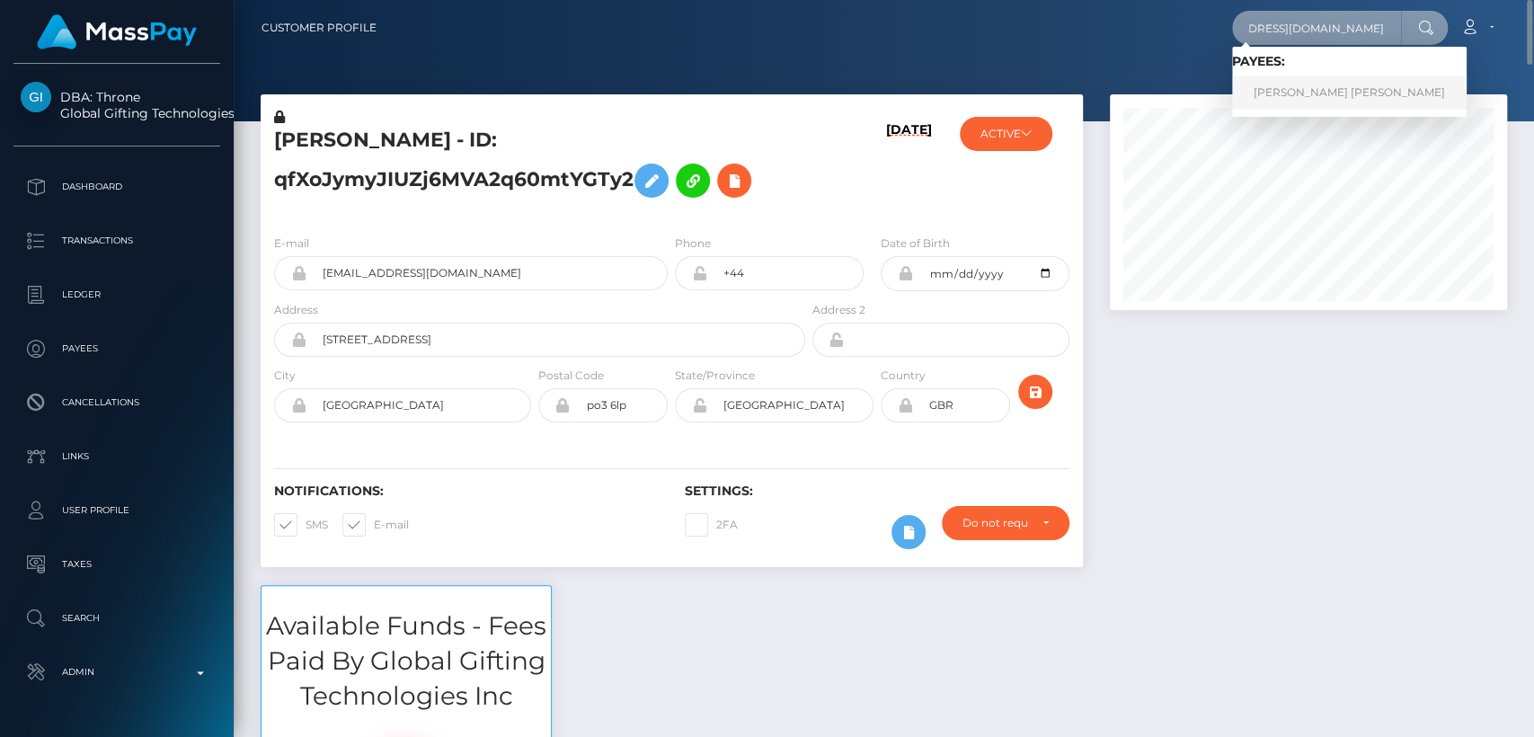
type input "[EMAIL_ADDRESS][DOMAIN_NAME]"
click at [1284, 96] on link "[PERSON_NAME] [PERSON_NAME]" at bounding box center [1349, 92] width 235 height 33
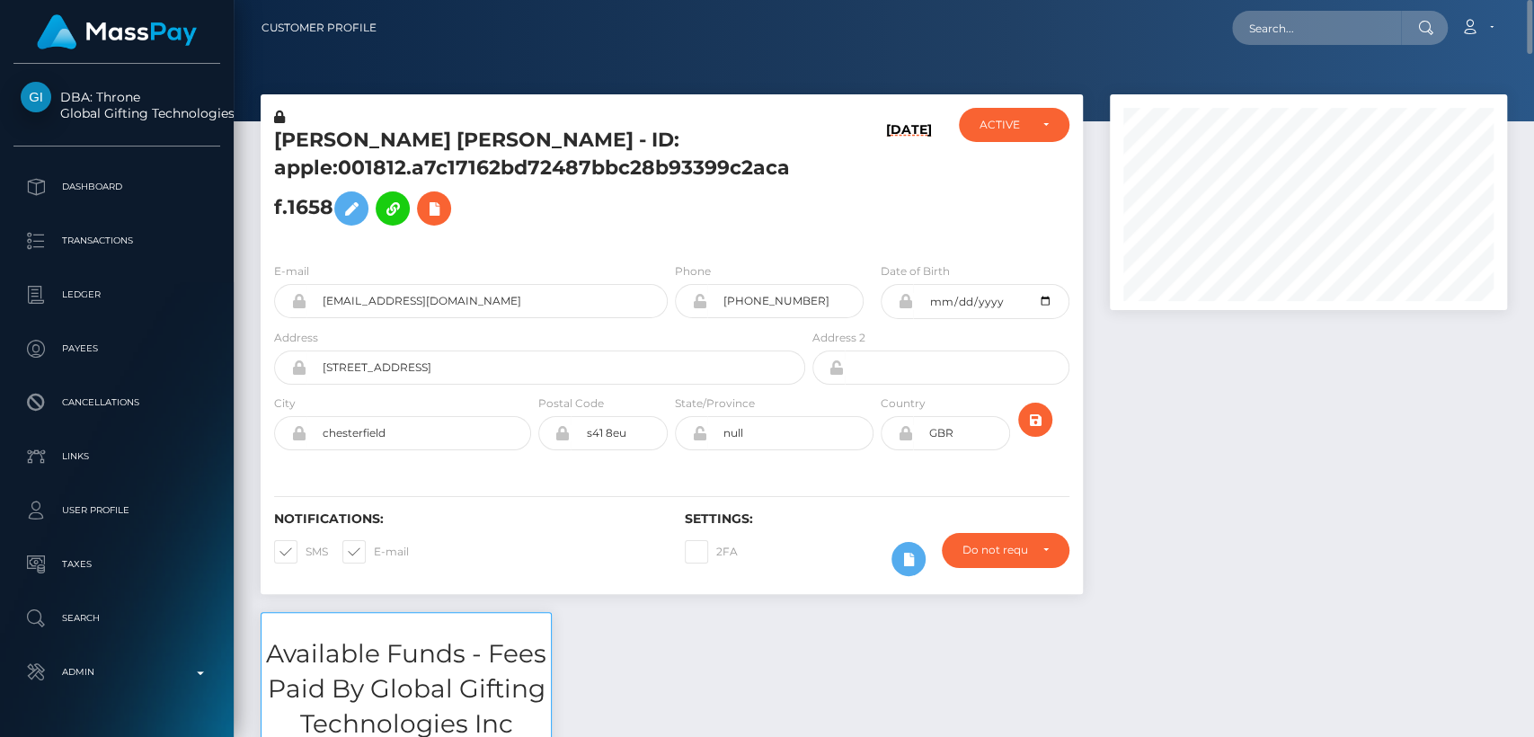
click at [324, 129] on h5 "JAMES ANDREW JACKSON - ID: apple:001812.a7c17162bd72487bbc28b93399c2acaf.1658" at bounding box center [534, 181] width 521 height 108
copy h5 "JAMES"
click at [1286, 25] on input "text" at bounding box center [1316, 28] width 169 height 34
paste input "nagy.tunde158@gmail.com"
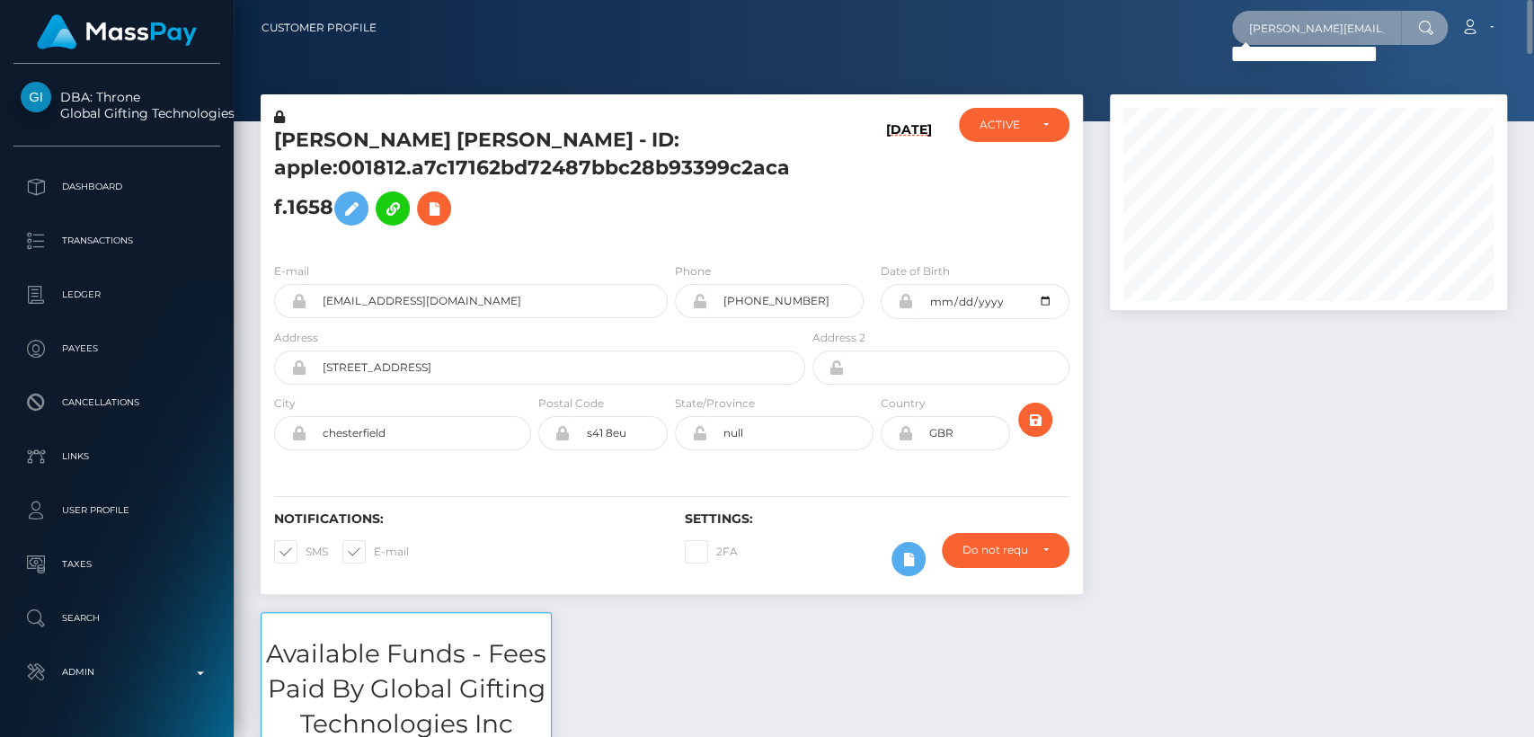
click at [1317, 38] on input "nagy.tunde158@gmail.com" at bounding box center [1316, 28] width 169 height 34
paste input "prim.rosetn69"
paste input "prim.rosetn69@gmail.com"
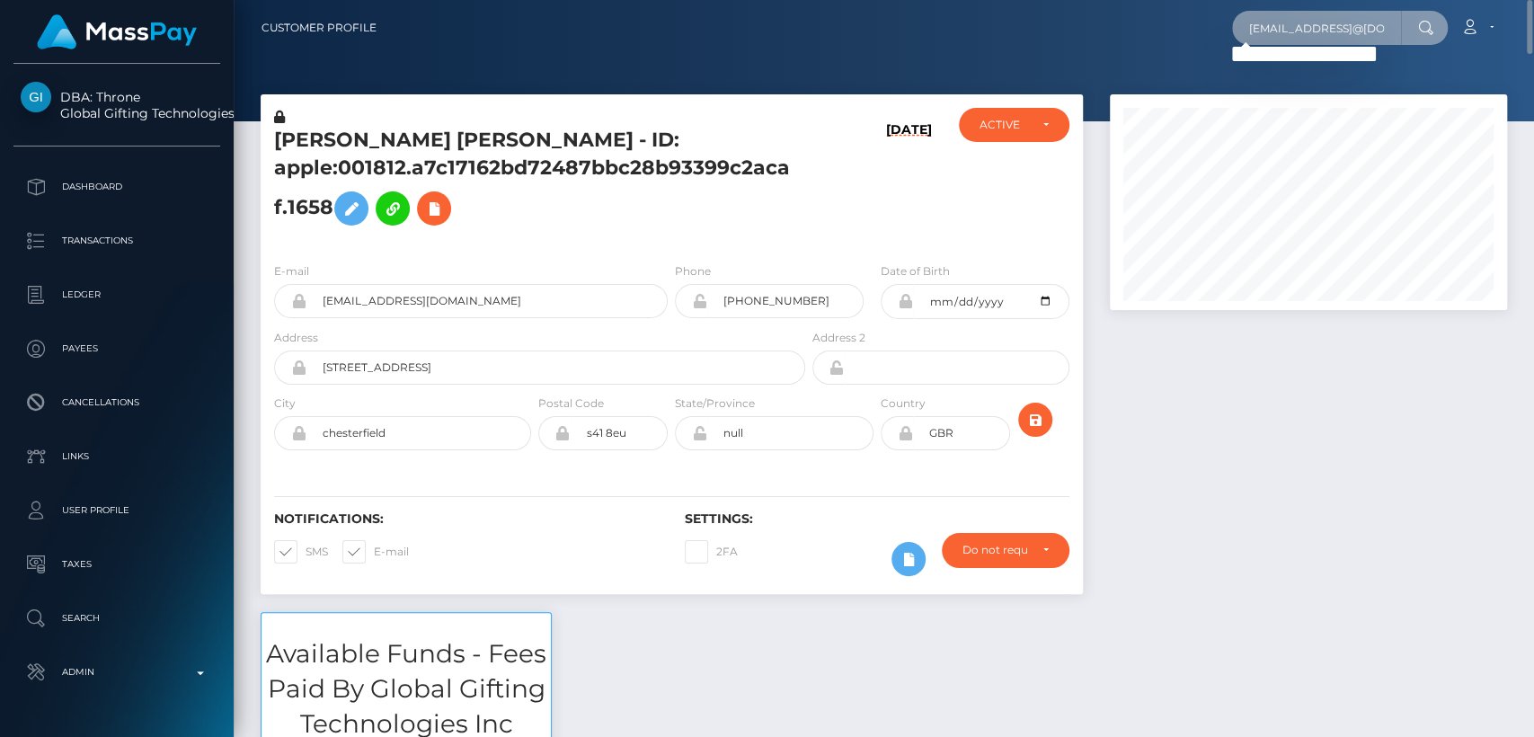
click at [1366, 20] on input "prim.rosetn69@gmail.comprim.rosetn69@gmail.com" at bounding box center [1316, 28] width 169 height 34
paste input "text"
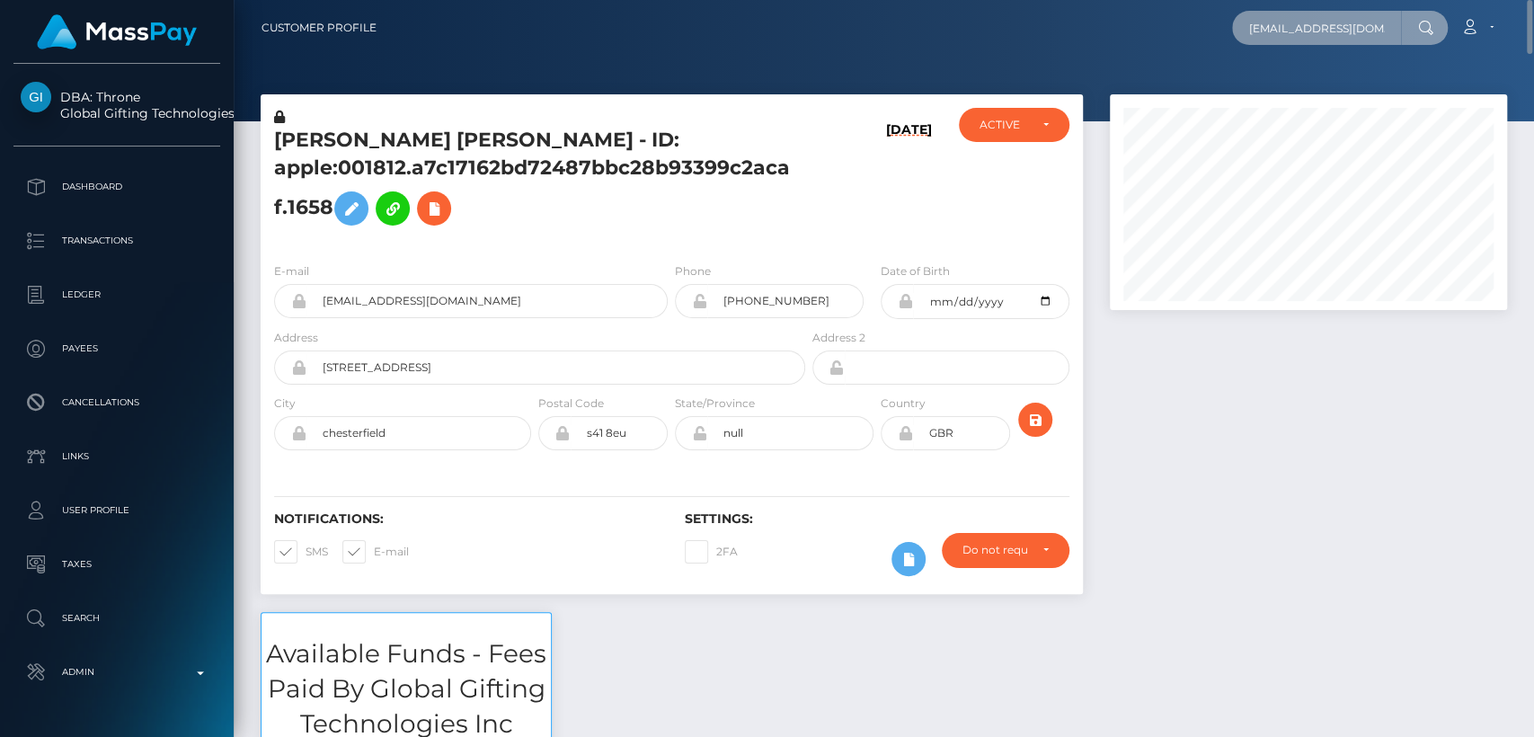
scroll to position [0, 12]
type input "prim.rosetn69@gmail.com"
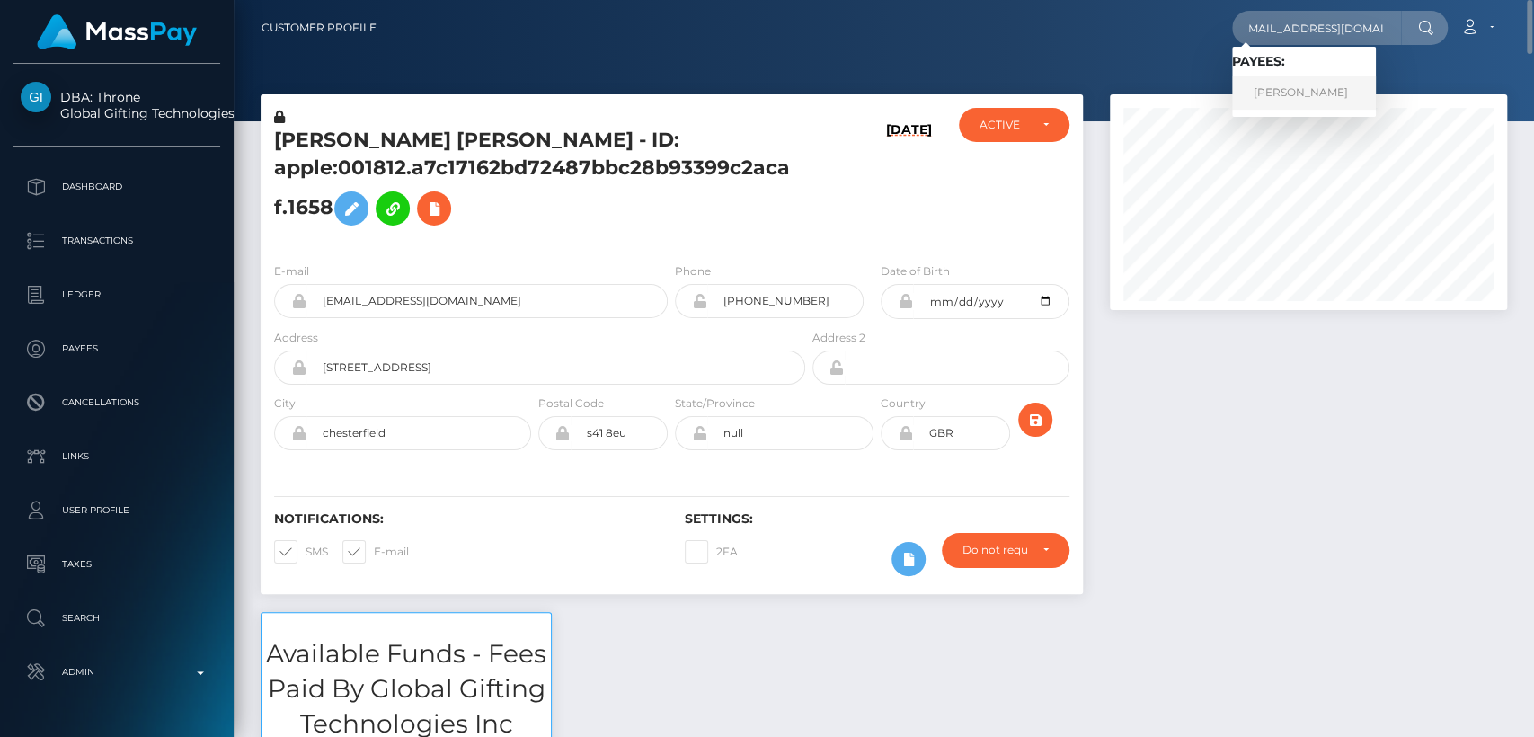
scroll to position [0, 0]
click at [1338, 95] on link "Noemi Tunde Nagy" at bounding box center [1304, 92] width 144 height 33
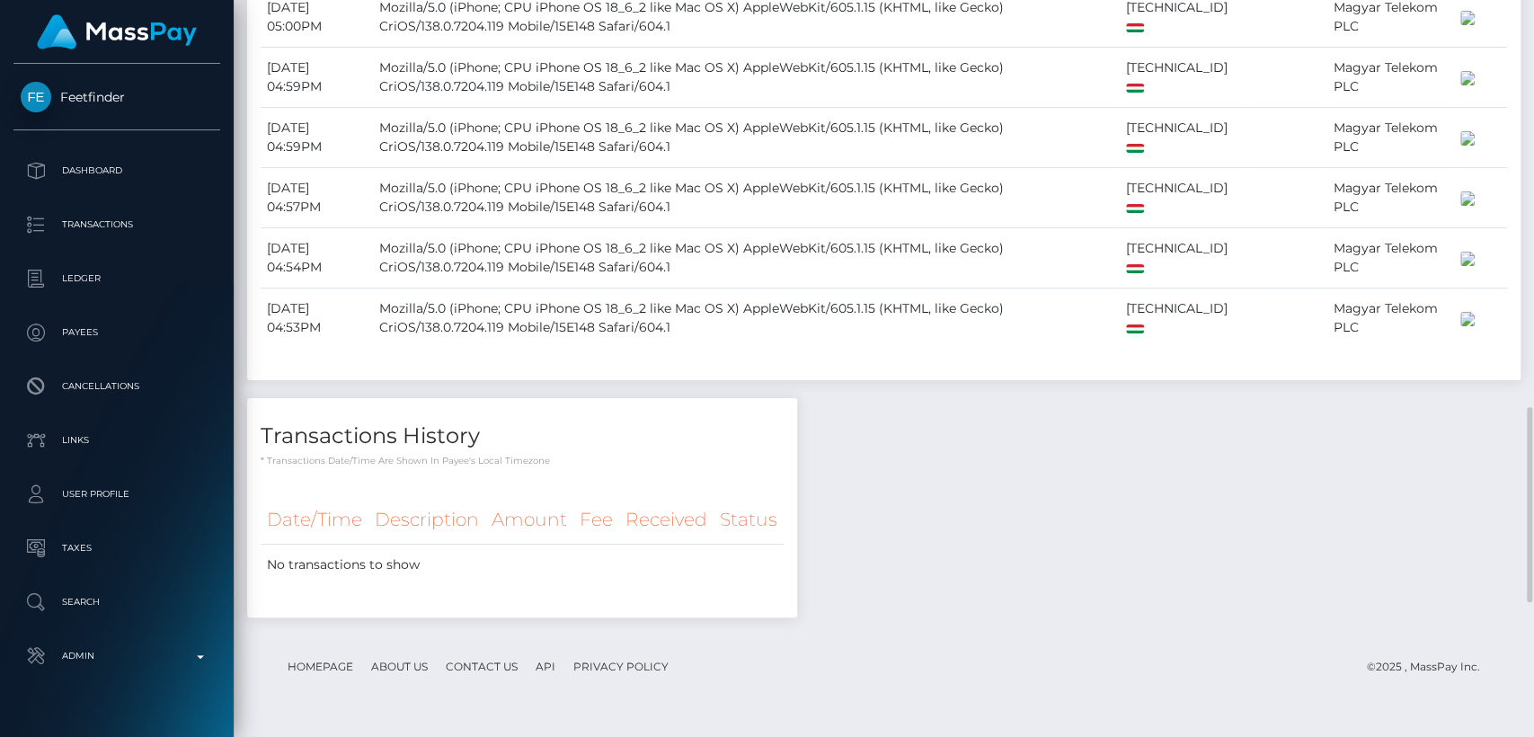
scroll to position [1509, 0]
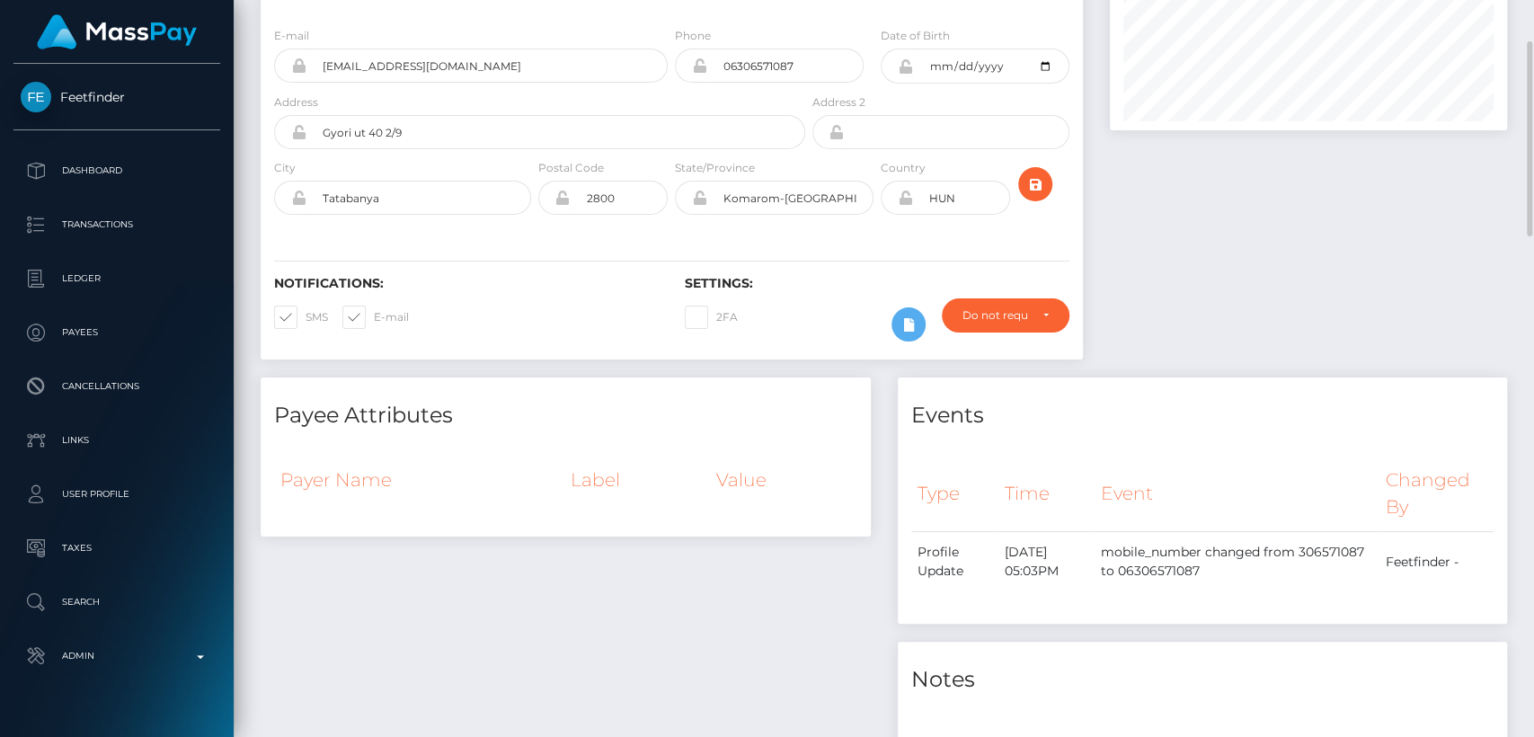
scroll to position [175, 0]
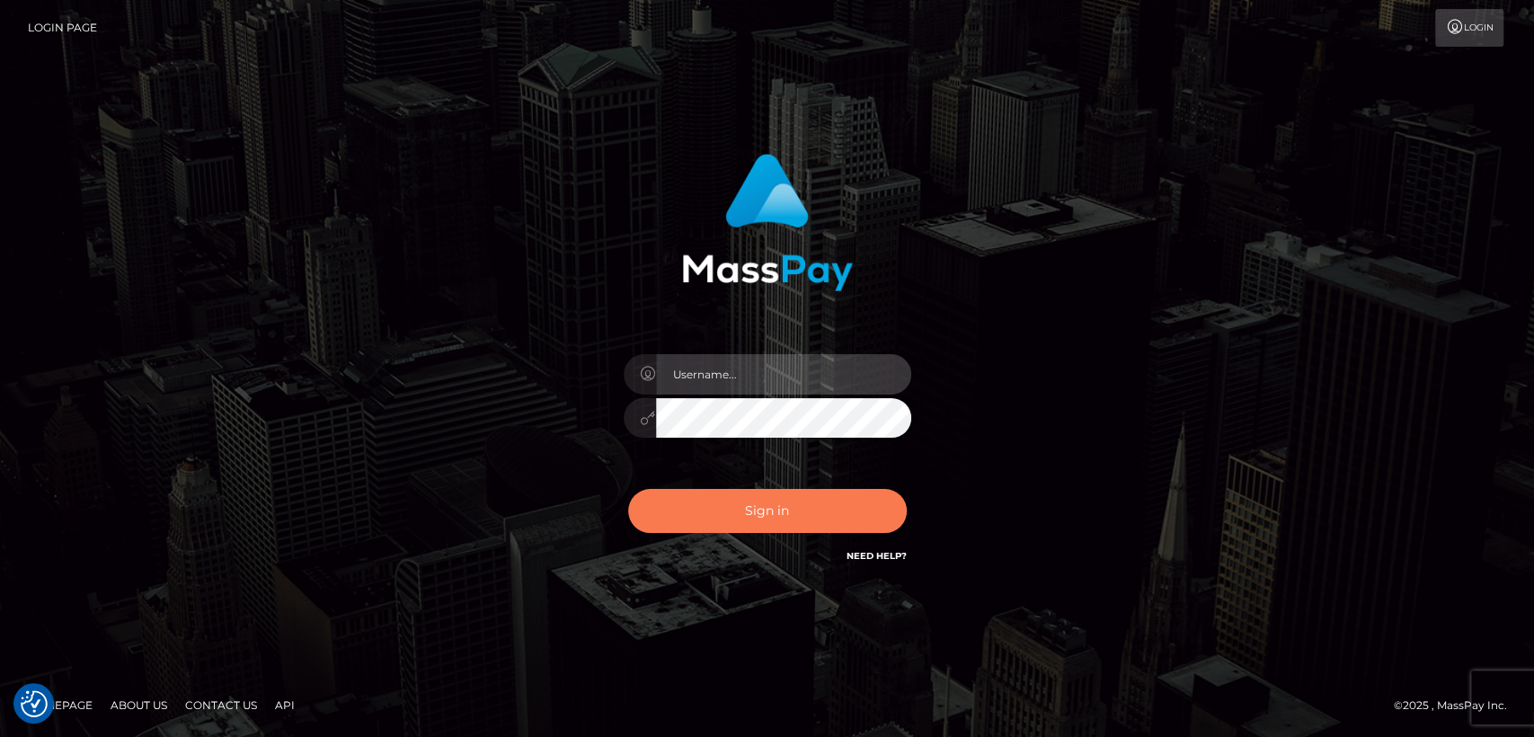
type input "nt.es"
click at [716, 528] on button "Sign in" at bounding box center [767, 511] width 279 height 44
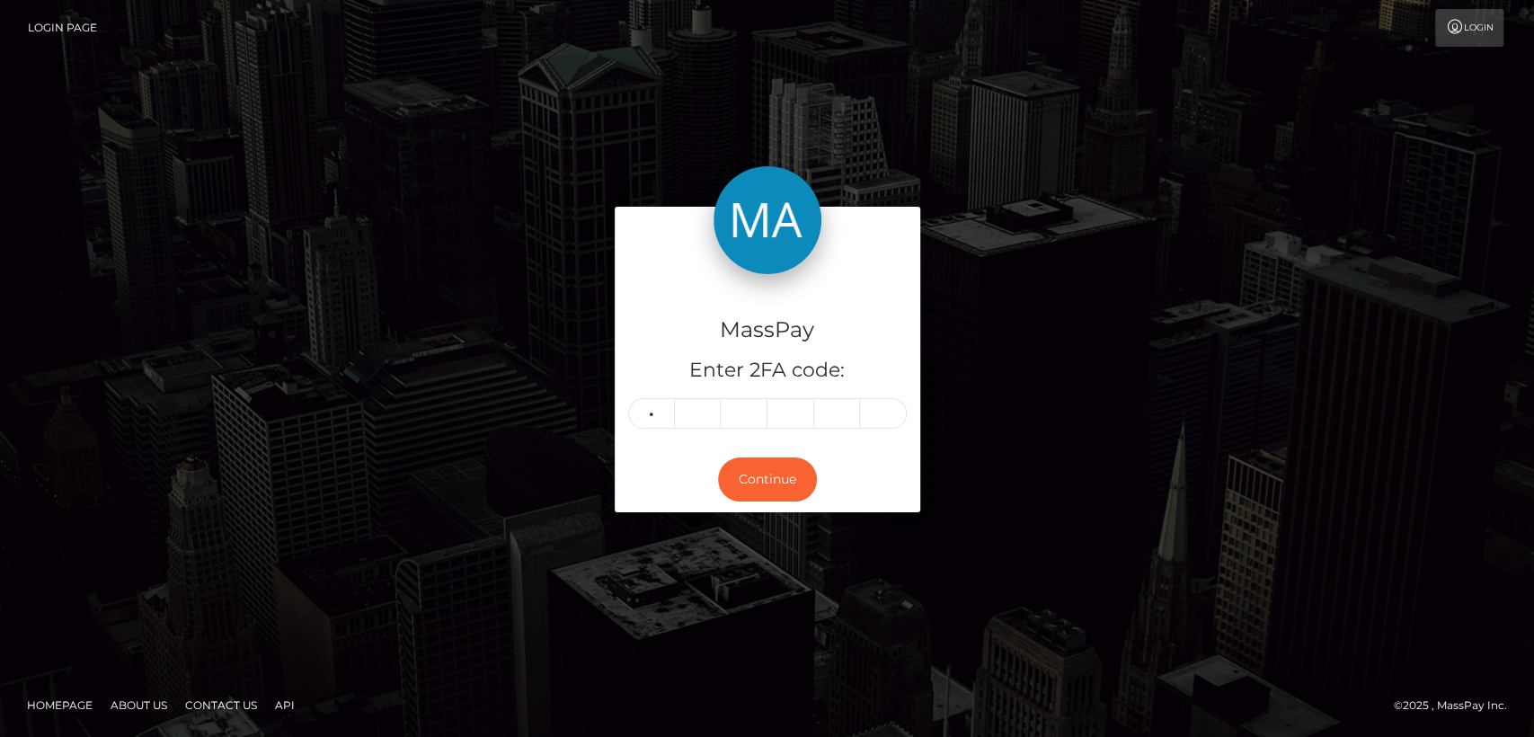
type input "7"
type input "8"
type input "2"
type input "9"
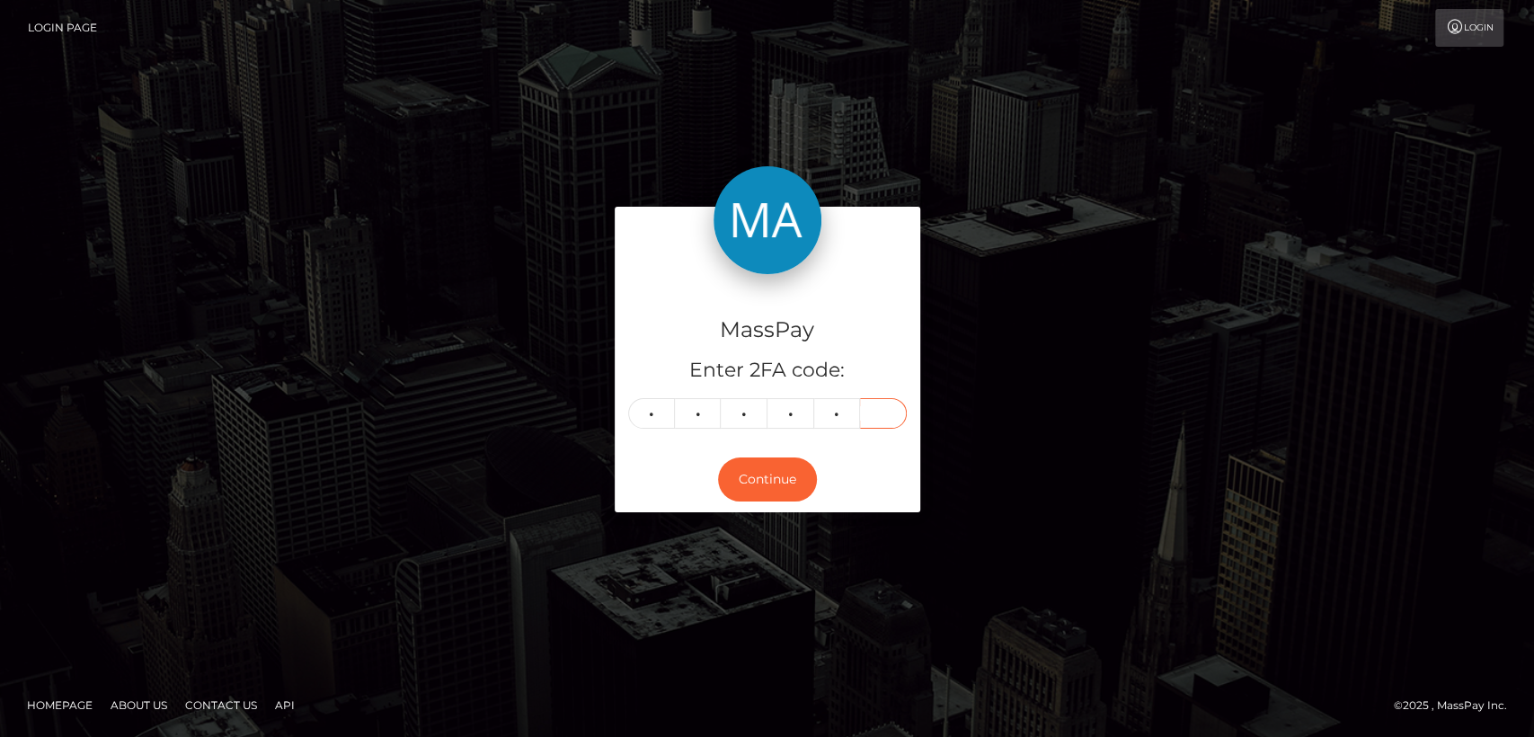
type input "7"
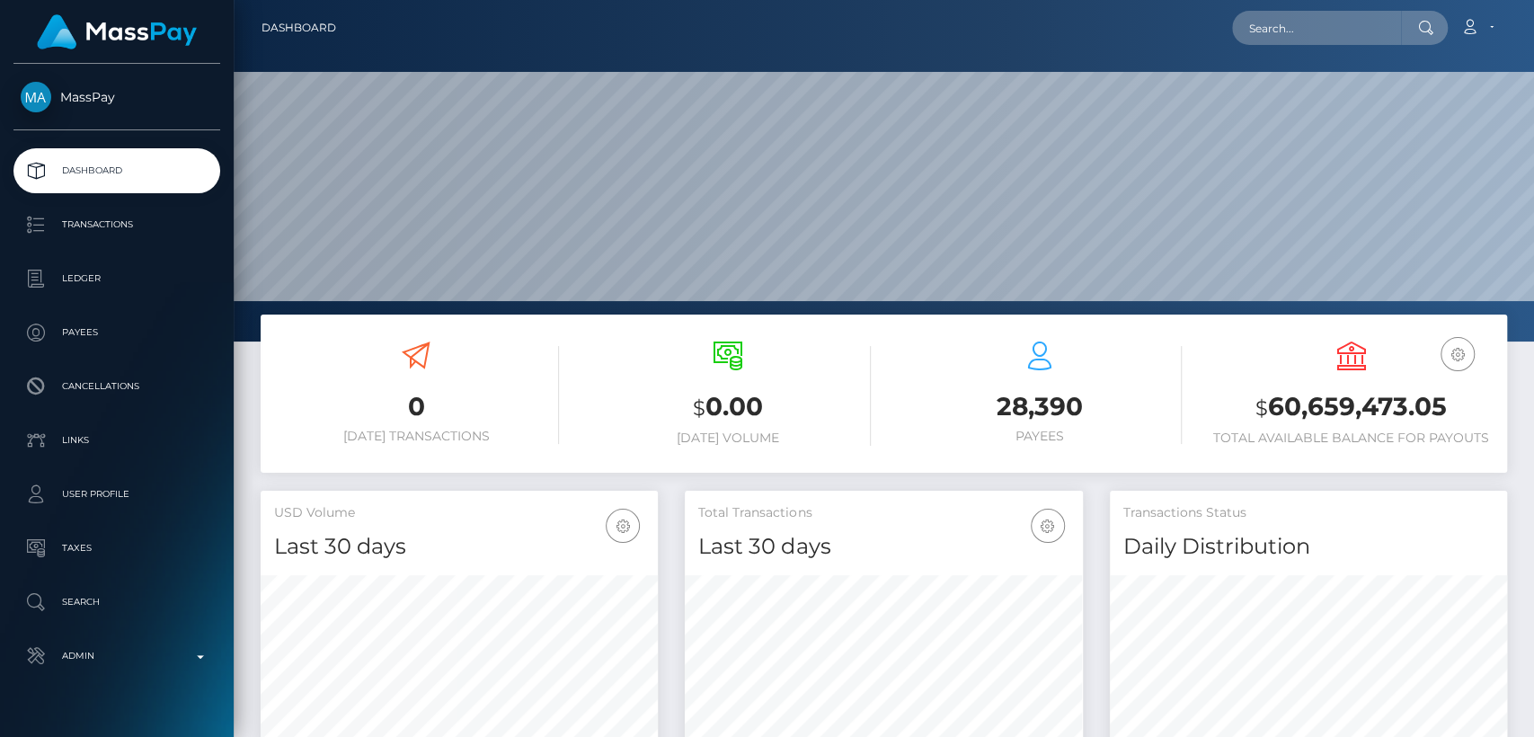
scroll to position [317, 397]
click at [1347, 28] on input "text" at bounding box center [1316, 28] width 169 height 34
paste input "suzanne654@virginmedia.com"
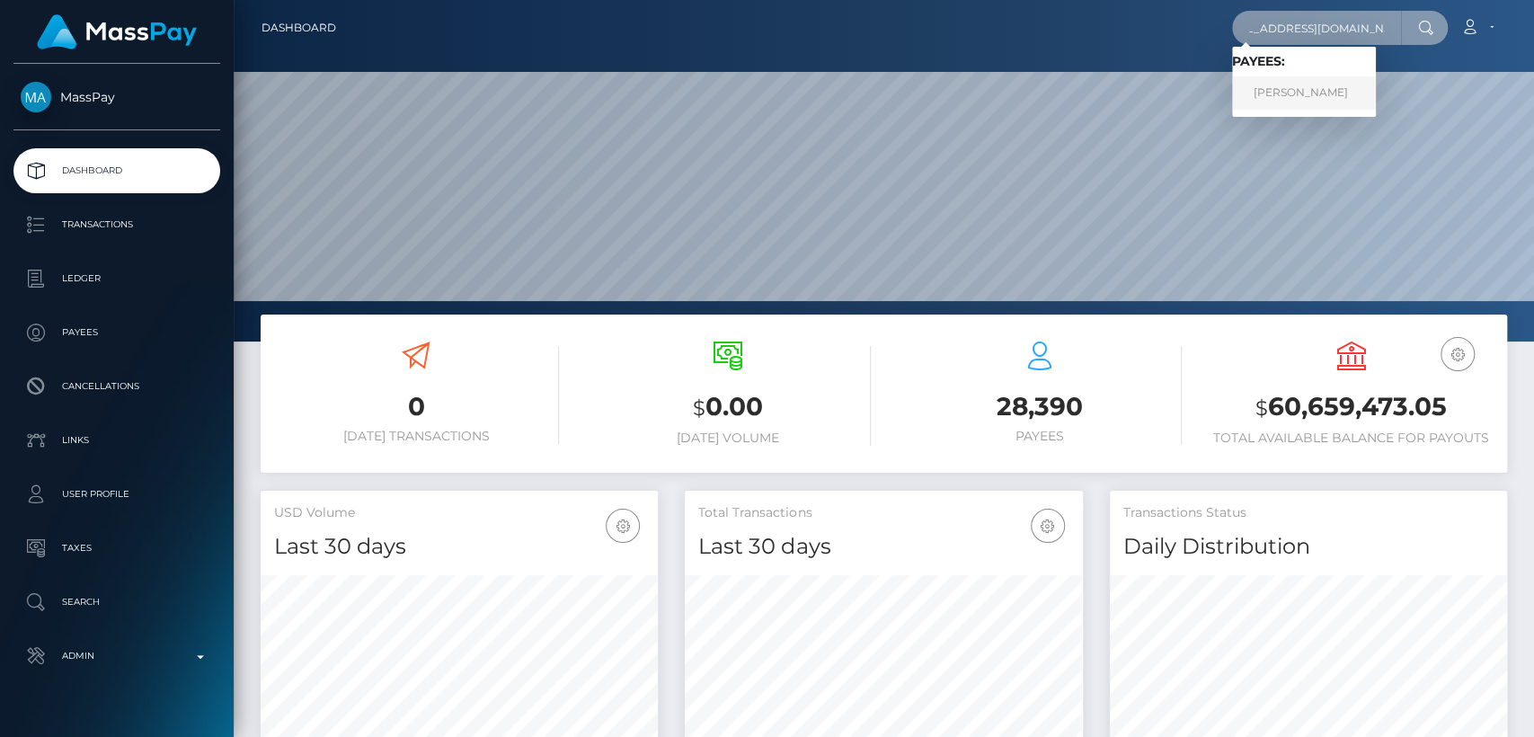
type input "suzanne654@virginmedia.com"
click at [1336, 81] on link "SUZANNE HELEN BRIND" at bounding box center [1304, 92] width 144 height 33
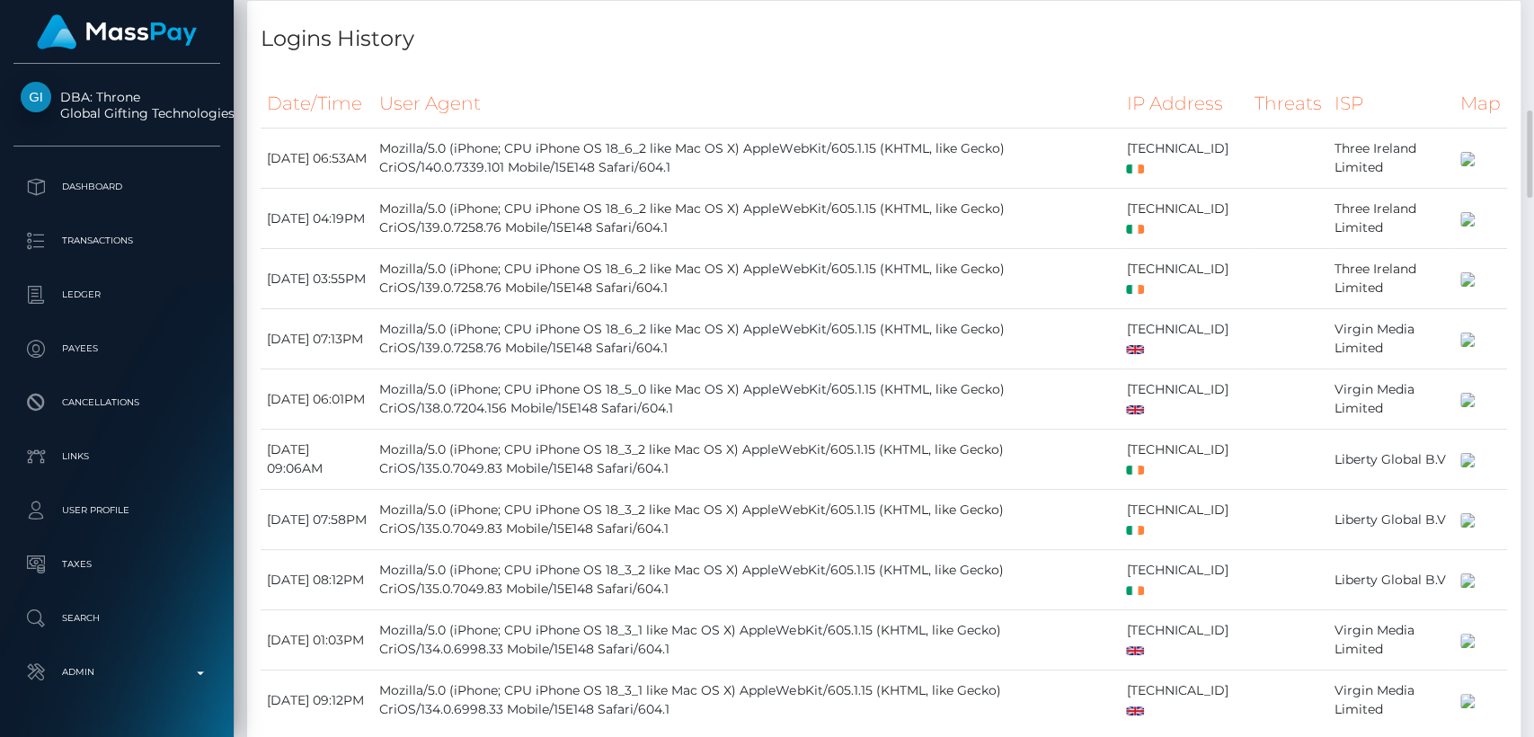
scroll to position [2963, 0]
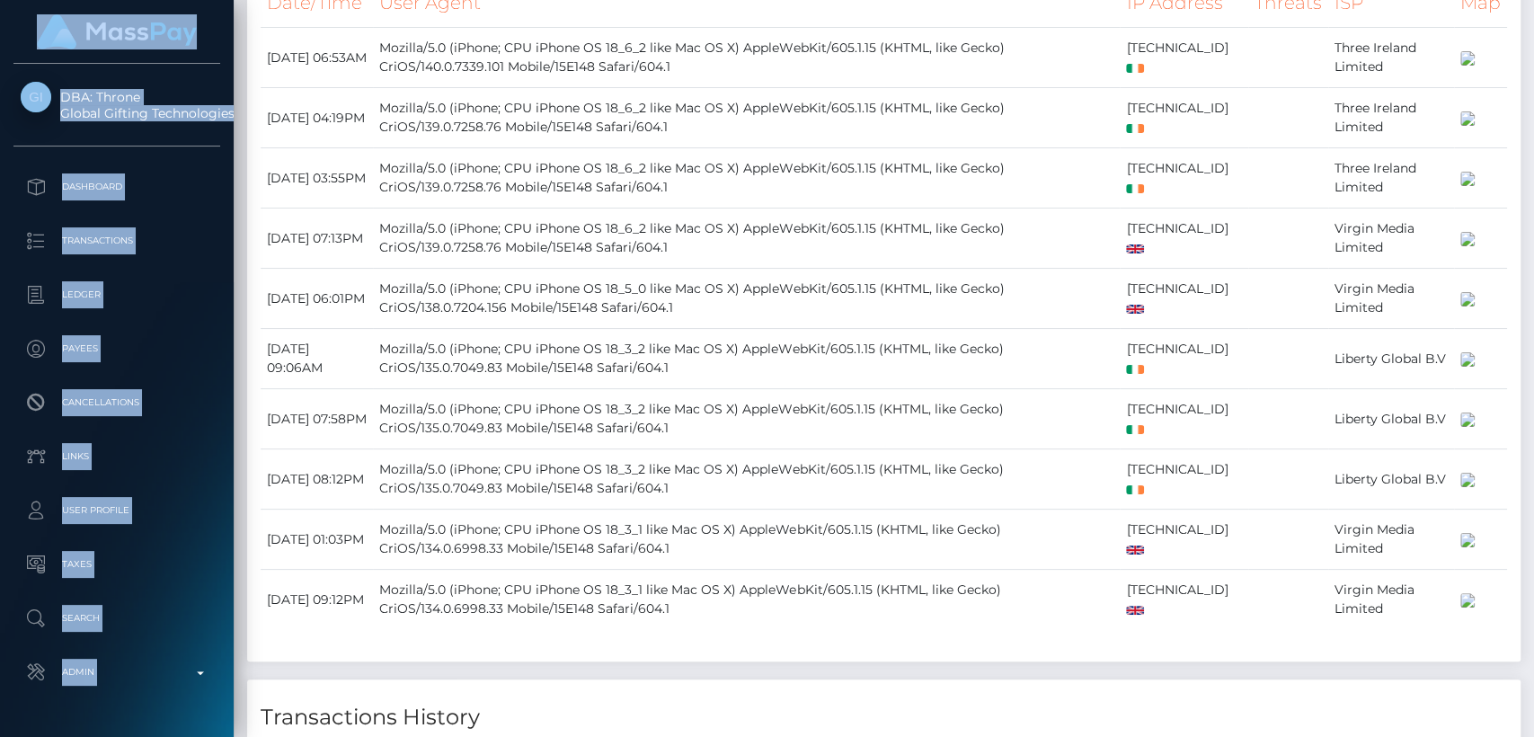
drag, startPoint x: 637, startPoint y: 200, endPoint x: 920, endPoint y: -87, distance: 403.6
click at [920, 0] on html "DBA: Throne Global Gifting Technologies Inc Dashboard Transactions Ledger Payee…" at bounding box center [767, 368] width 1534 height 737
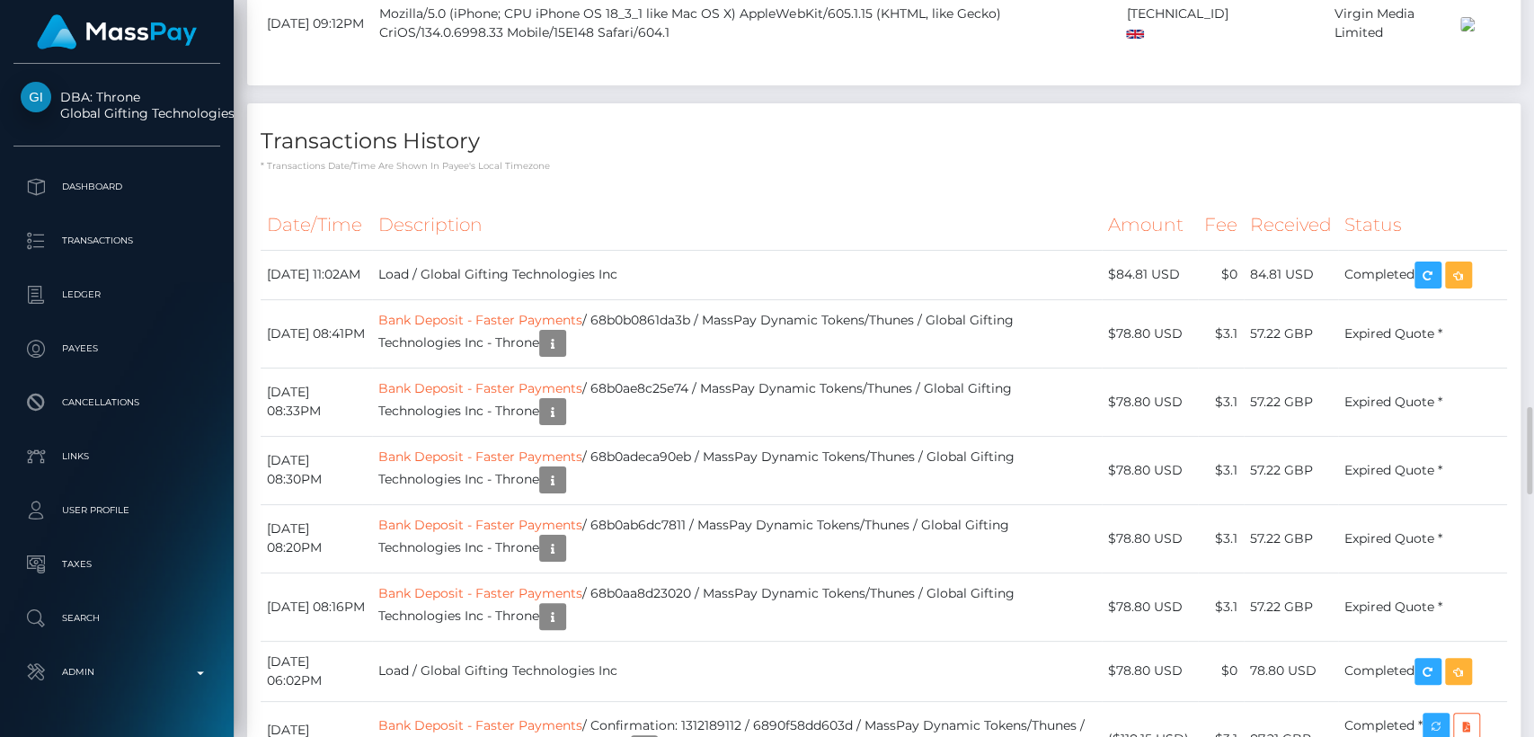
scroll to position [3544, 0]
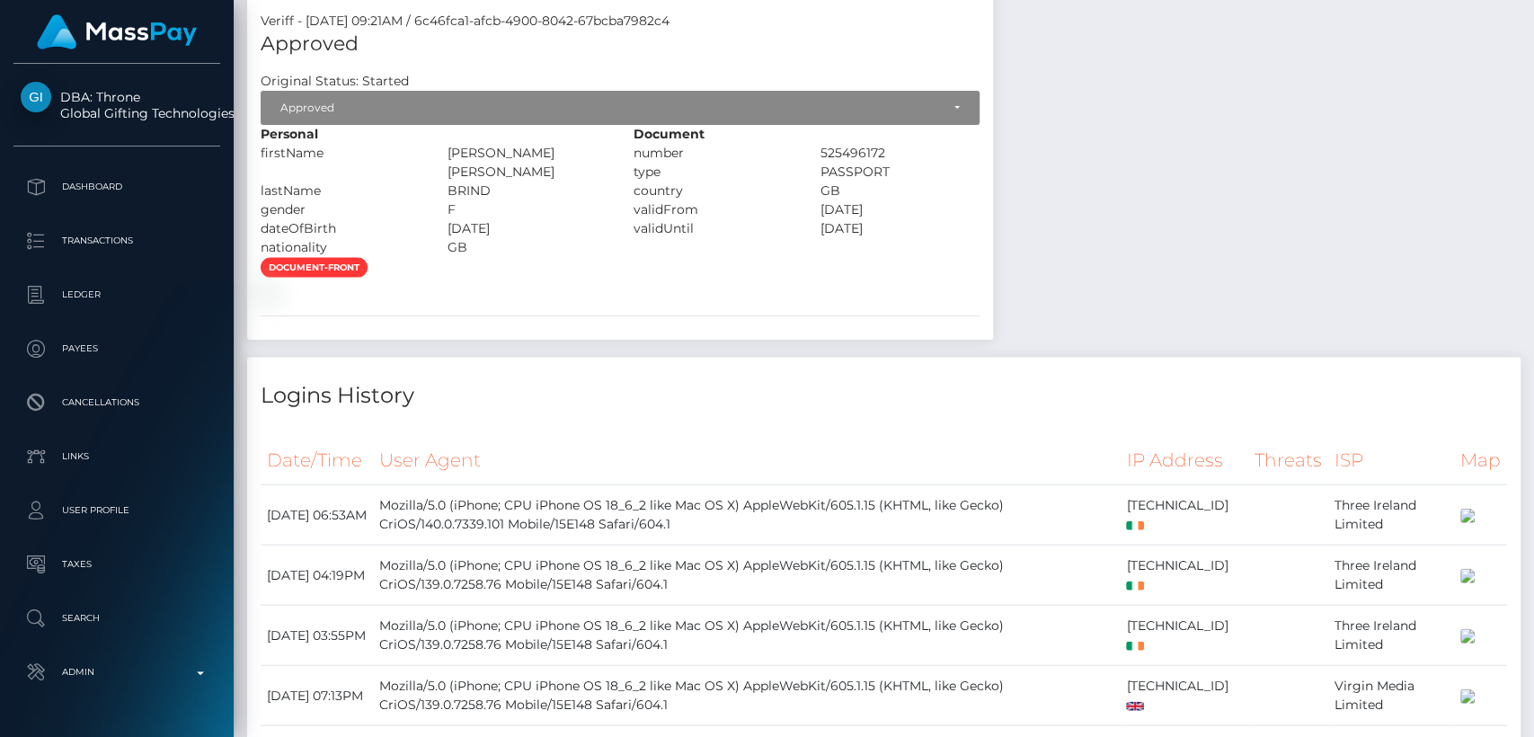
scroll to position [0, 0]
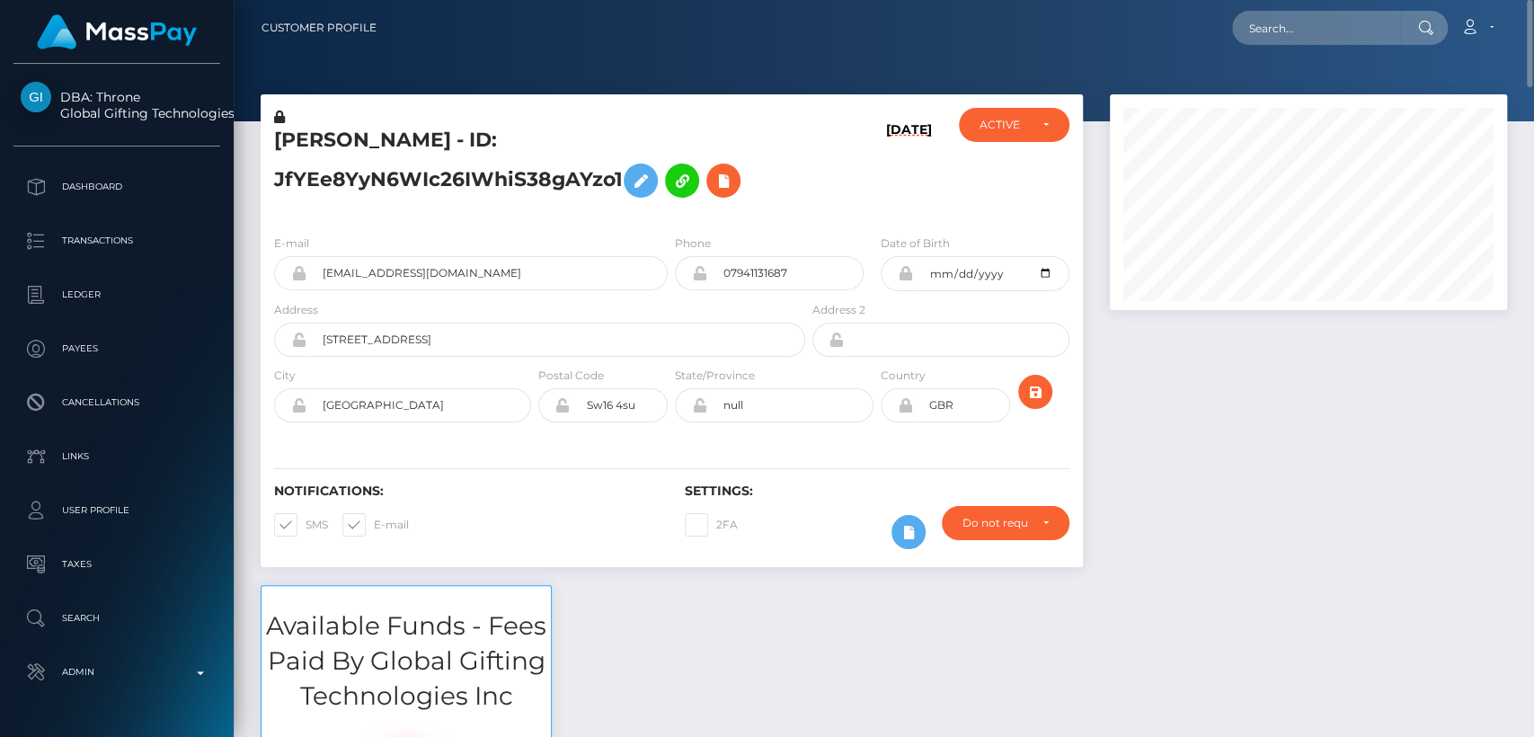
click at [320, 150] on h5 "SUZANNE HELEN BRIND - ID: JfYEe8YyN6WIc26IWhiS38gAYzo1" at bounding box center [534, 167] width 521 height 80
copy h5 "SUZANNE"
click at [1261, 40] on input "text" at bounding box center [1316, 28] width 169 height 34
paste input "[EMAIL_ADDRESS][DOMAIN_NAME]"
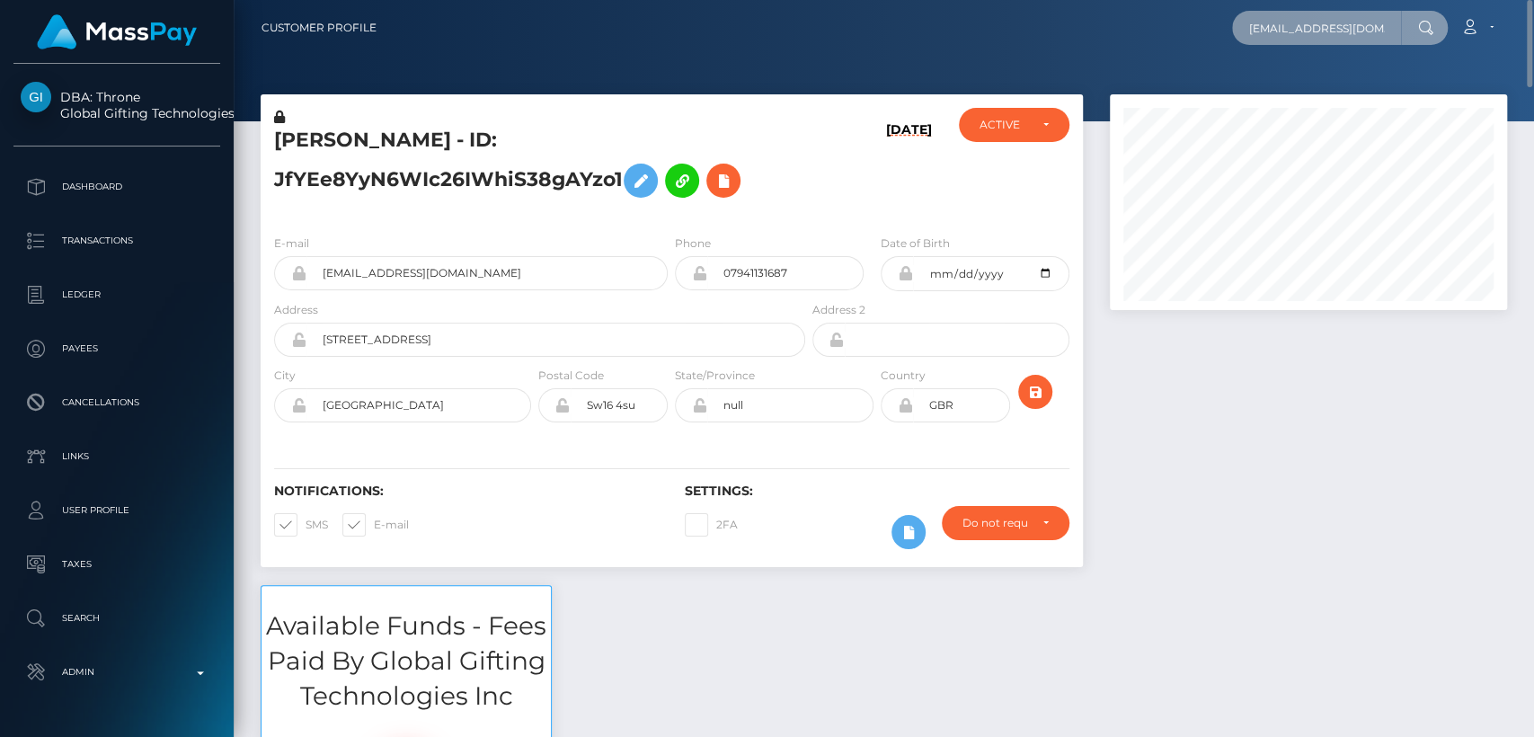
scroll to position [0, 13]
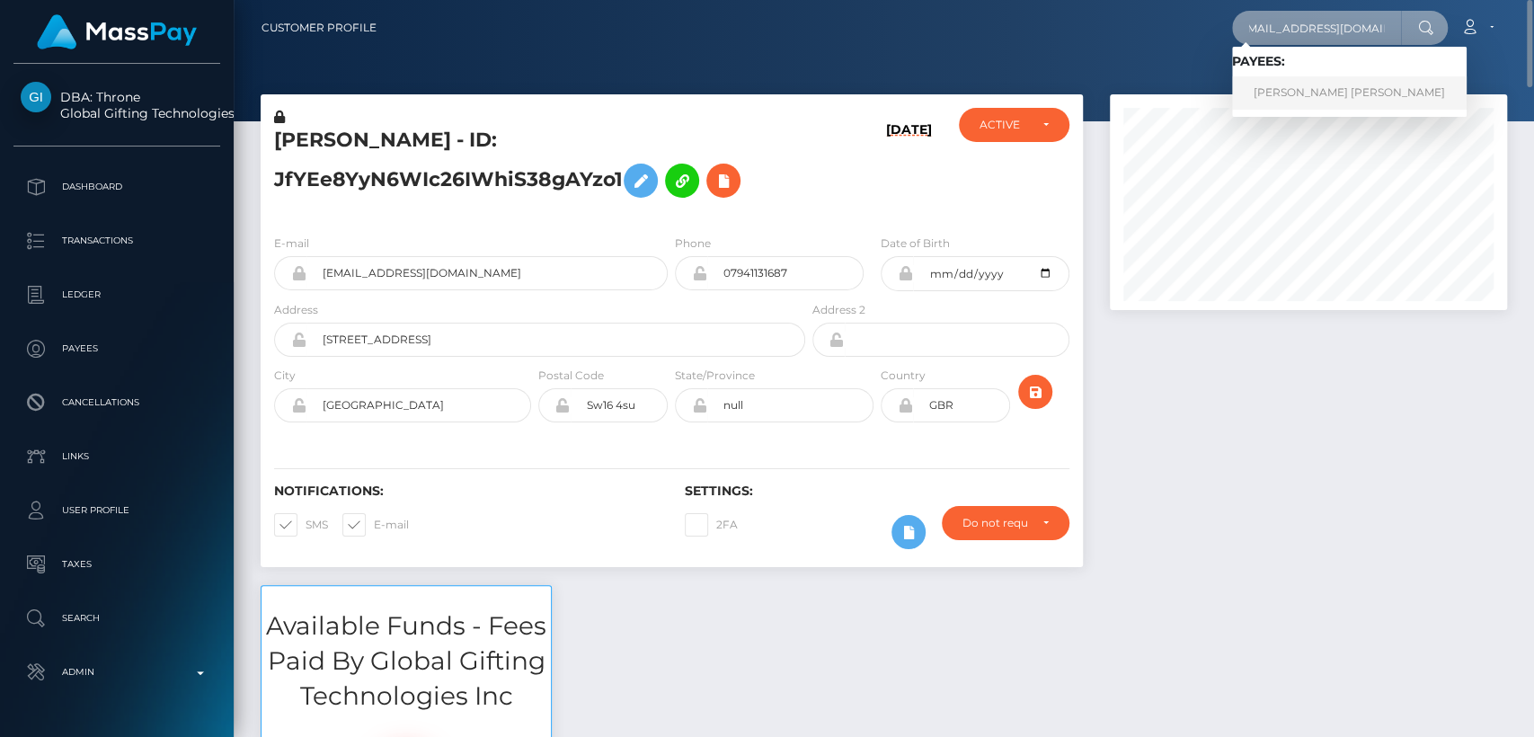
type input "[EMAIL_ADDRESS][DOMAIN_NAME]"
click at [1267, 102] on link "PAOLA ANDREA DELGADO ARGUELLO" at bounding box center [1349, 92] width 235 height 33
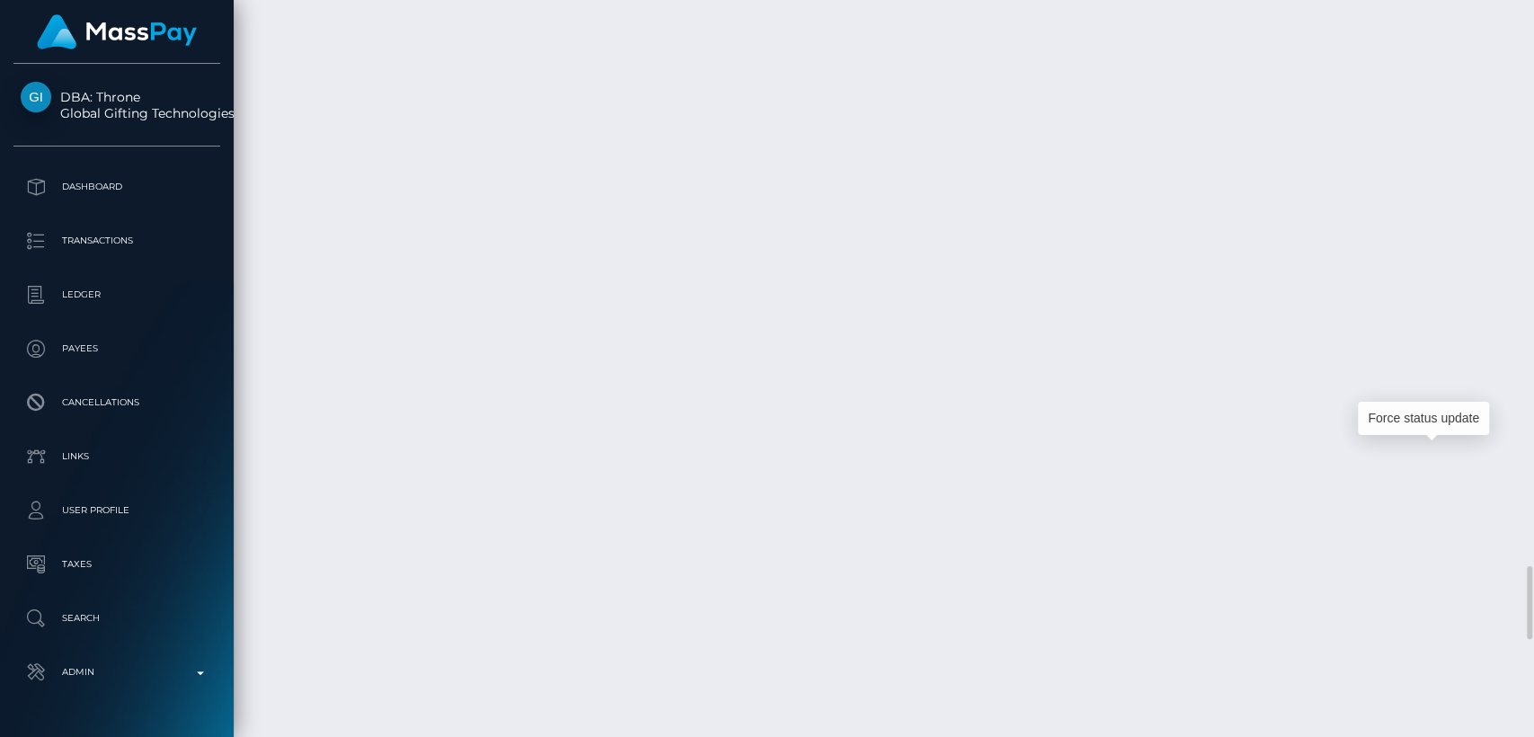
scroll to position [216, 397]
click at [1418, 411] on div "Force status update" at bounding box center [1423, 418] width 131 height 33
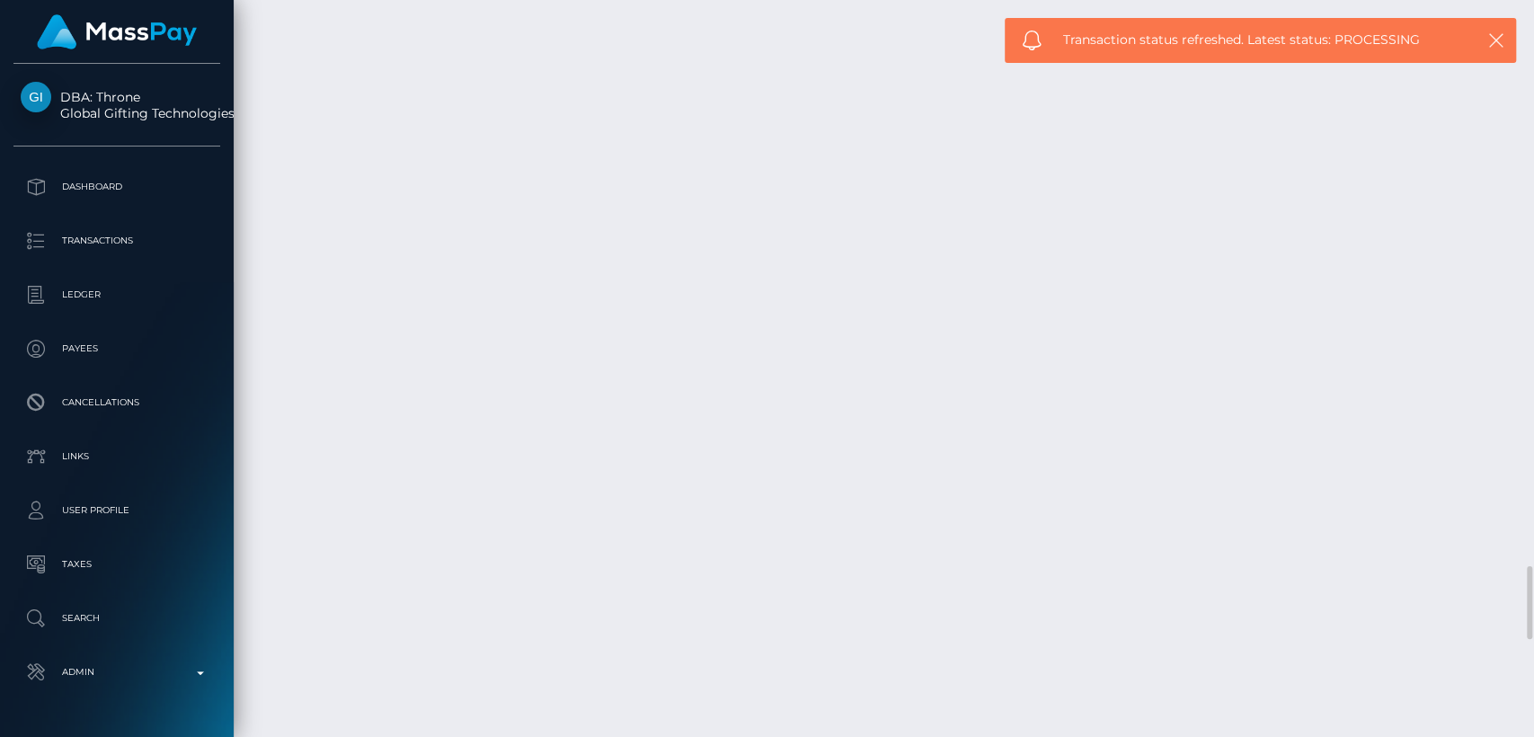
click at [814, 433] on div "Additional Info" at bounding box center [808, 441] width 117 height 33
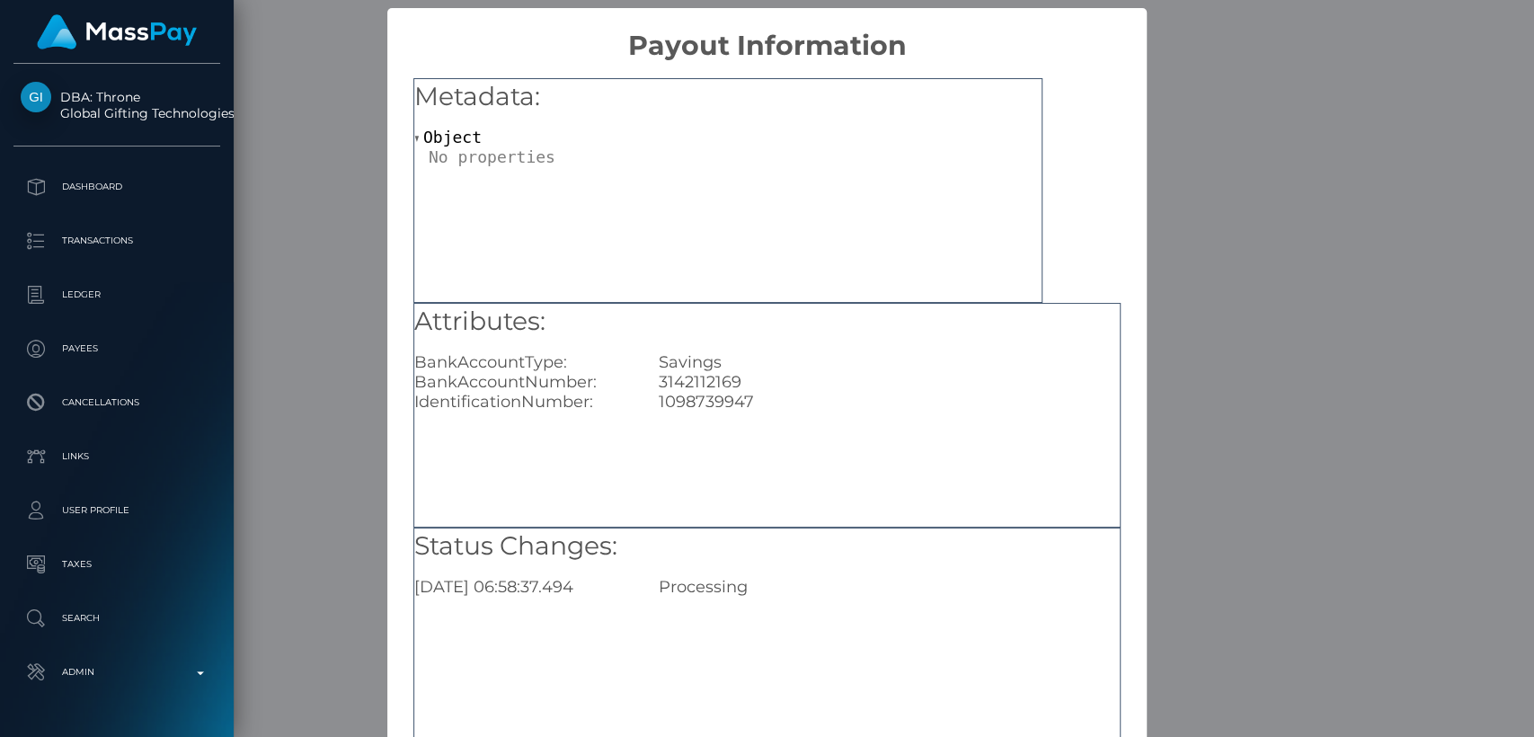
click at [1263, 291] on div "× Payout Information Metadata: Object Attributes: BankAccountType: Savings Bank…" at bounding box center [767, 368] width 1534 height 737
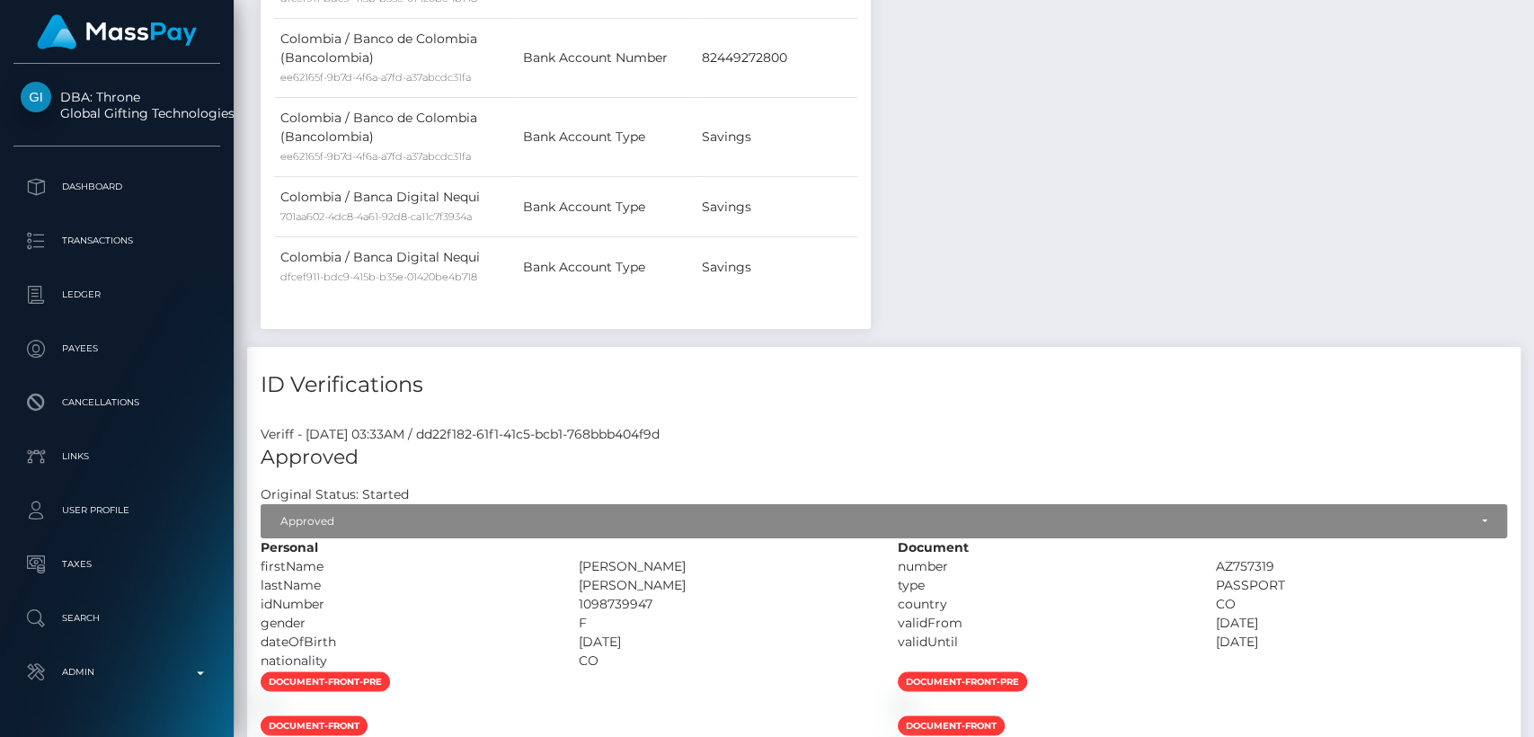
scroll to position [0, 0]
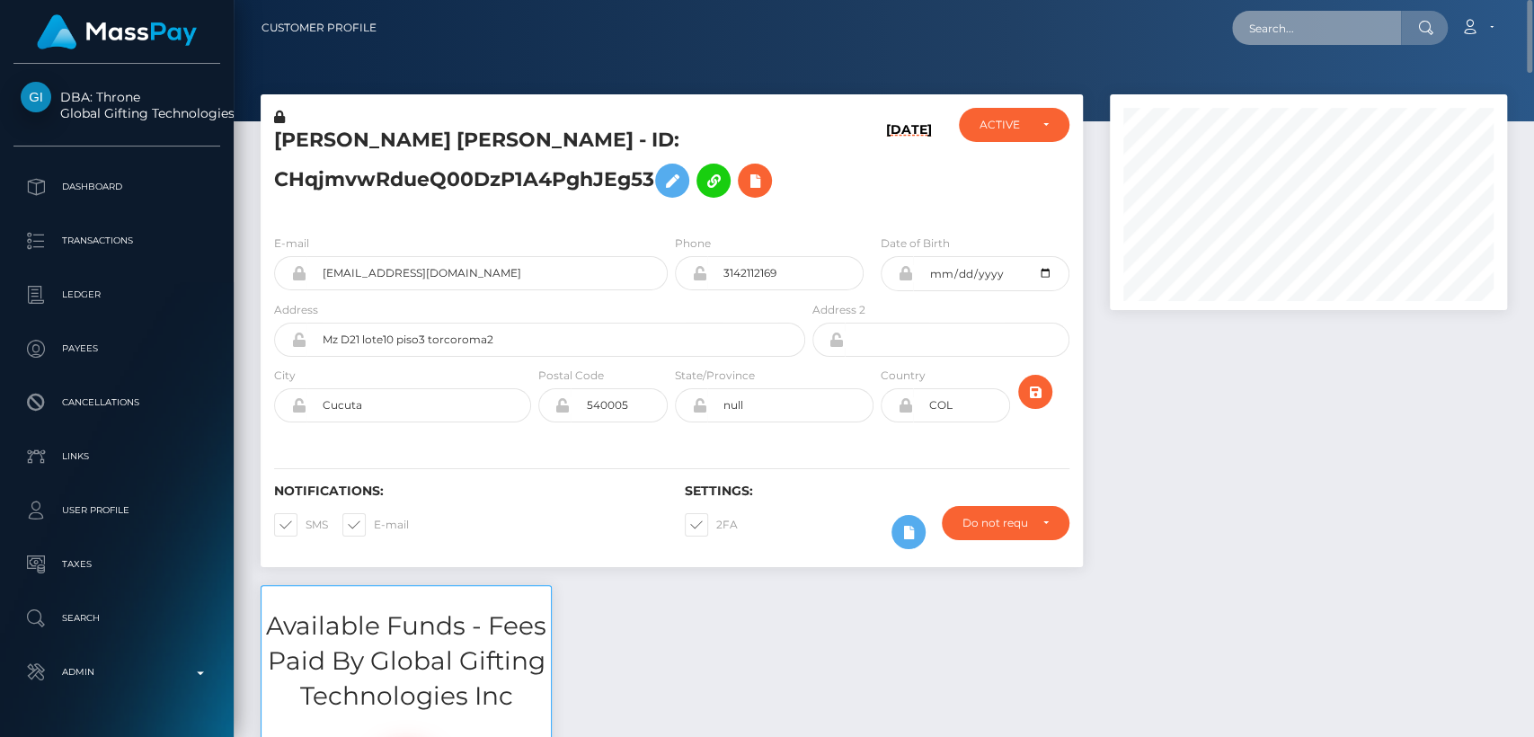
click at [1356, 20] on input "text" at bounding box center [1316, 28] width 169 height 34
paste input "[EMAIL_ADDRESS][DOMAIN_NAME]"
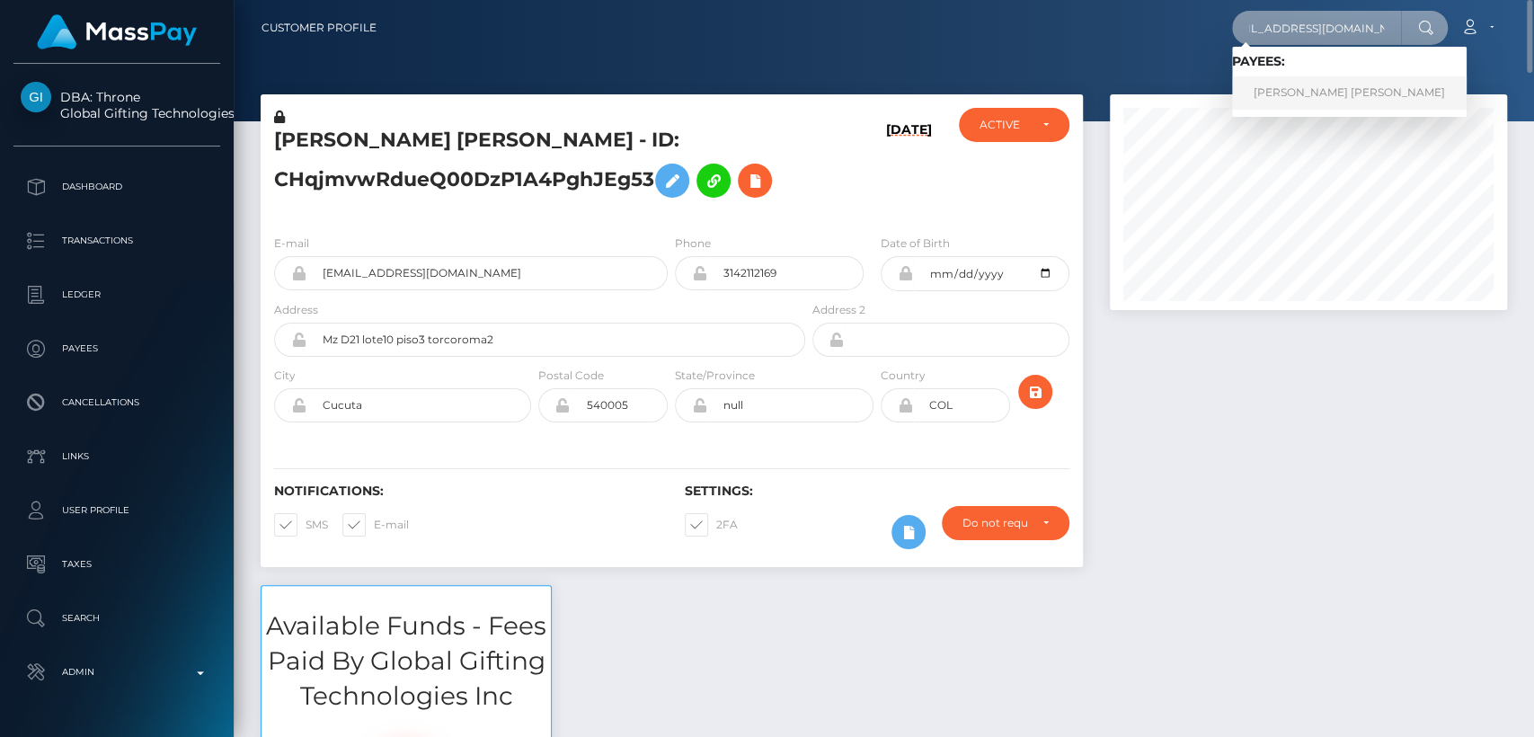
type input "mistressaspenlou@gmail.com"
click at [1343, 93] on link "ASHLEY NICHOLE O'NEILL" at bounding box center [1349, 92] width 235 height 33
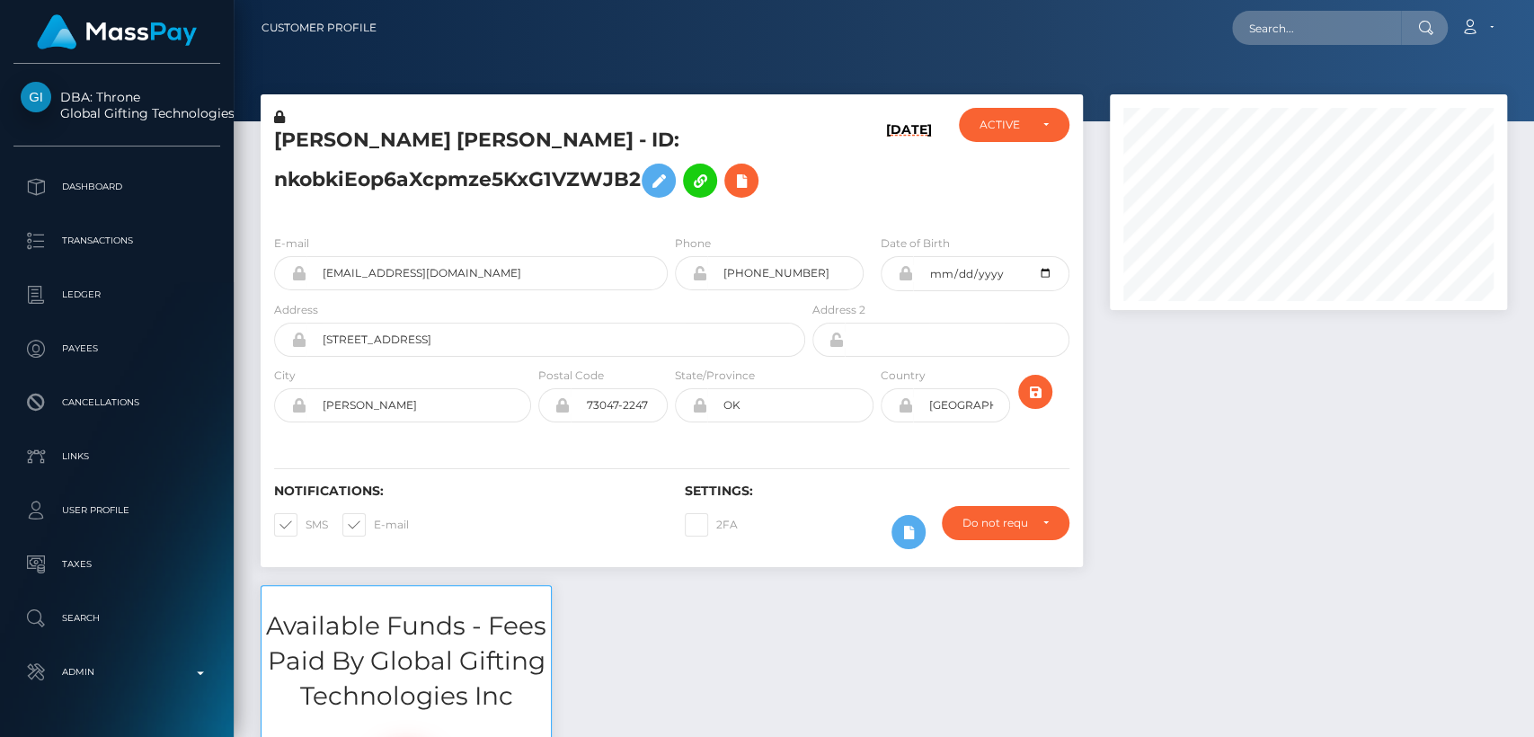
scroll to position [216, 397]
click at [1302, 15] on input "text" at bounding box center [1316, 28] width 169 height 34
paste input "mistressaspenlou@gmail.com"
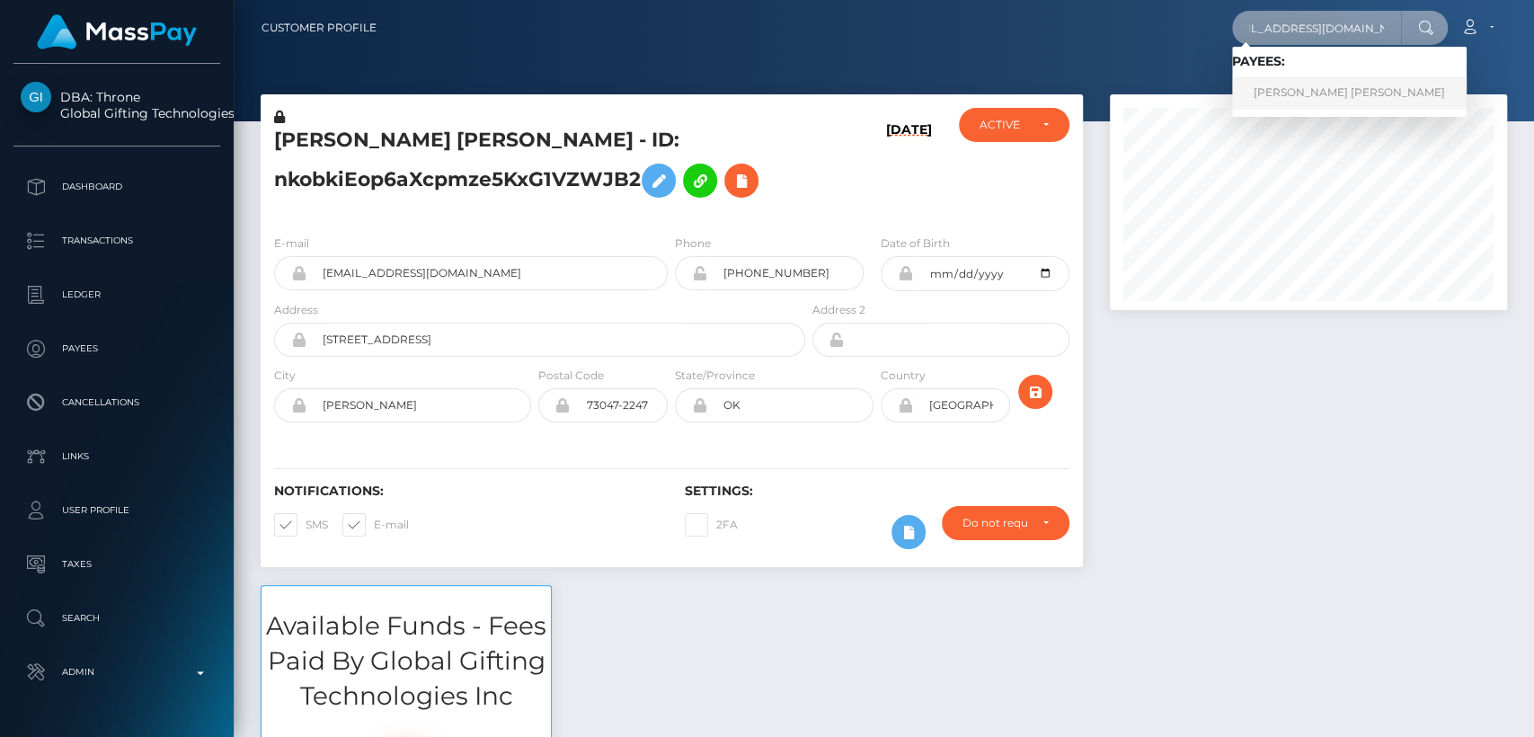
type input "mistressaspenlou@gmail.com"
click at [1298, 93] on link "ASHLEY NICHOLE O'NEILL" at bounding box center [1349, 92] width 235 height 33
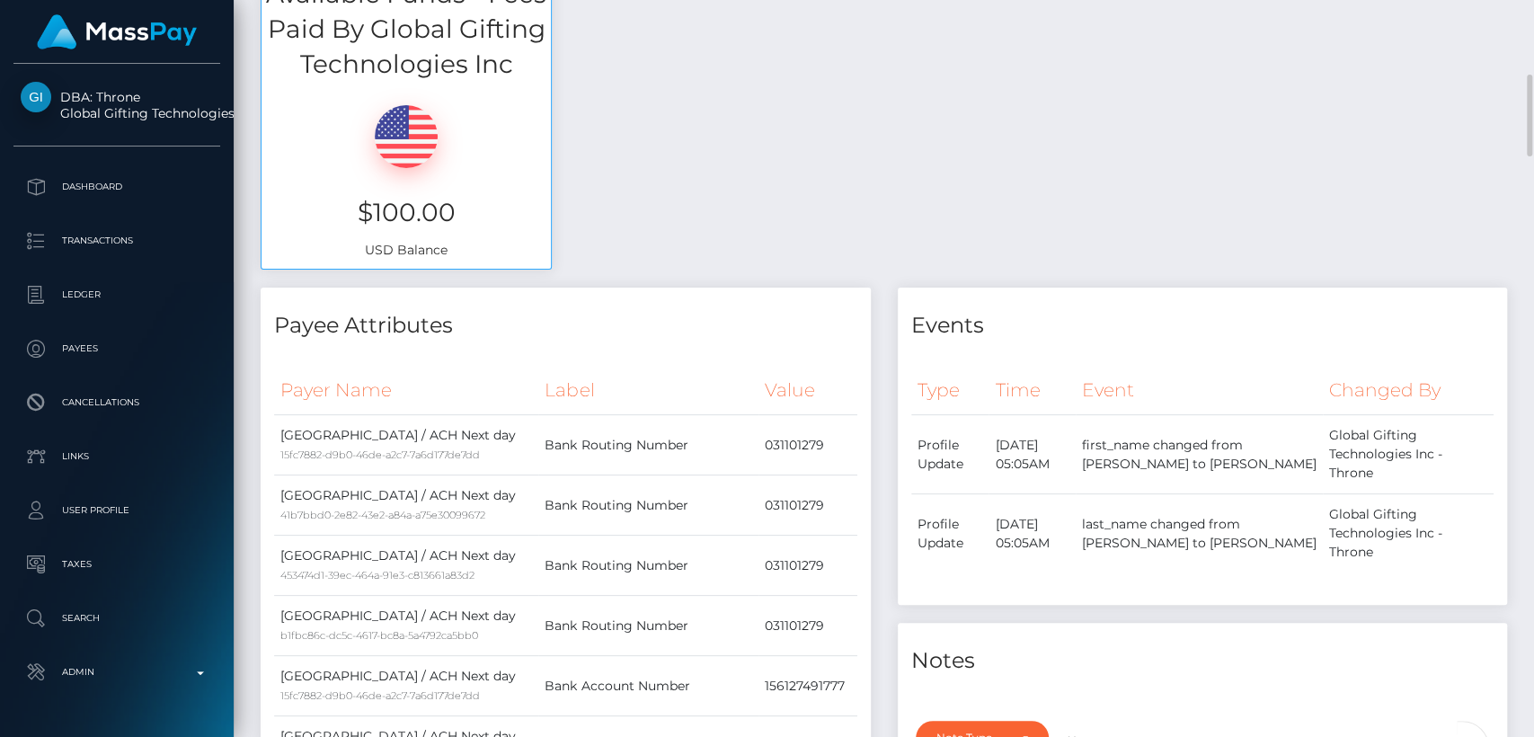
scroll to position [639, 0]
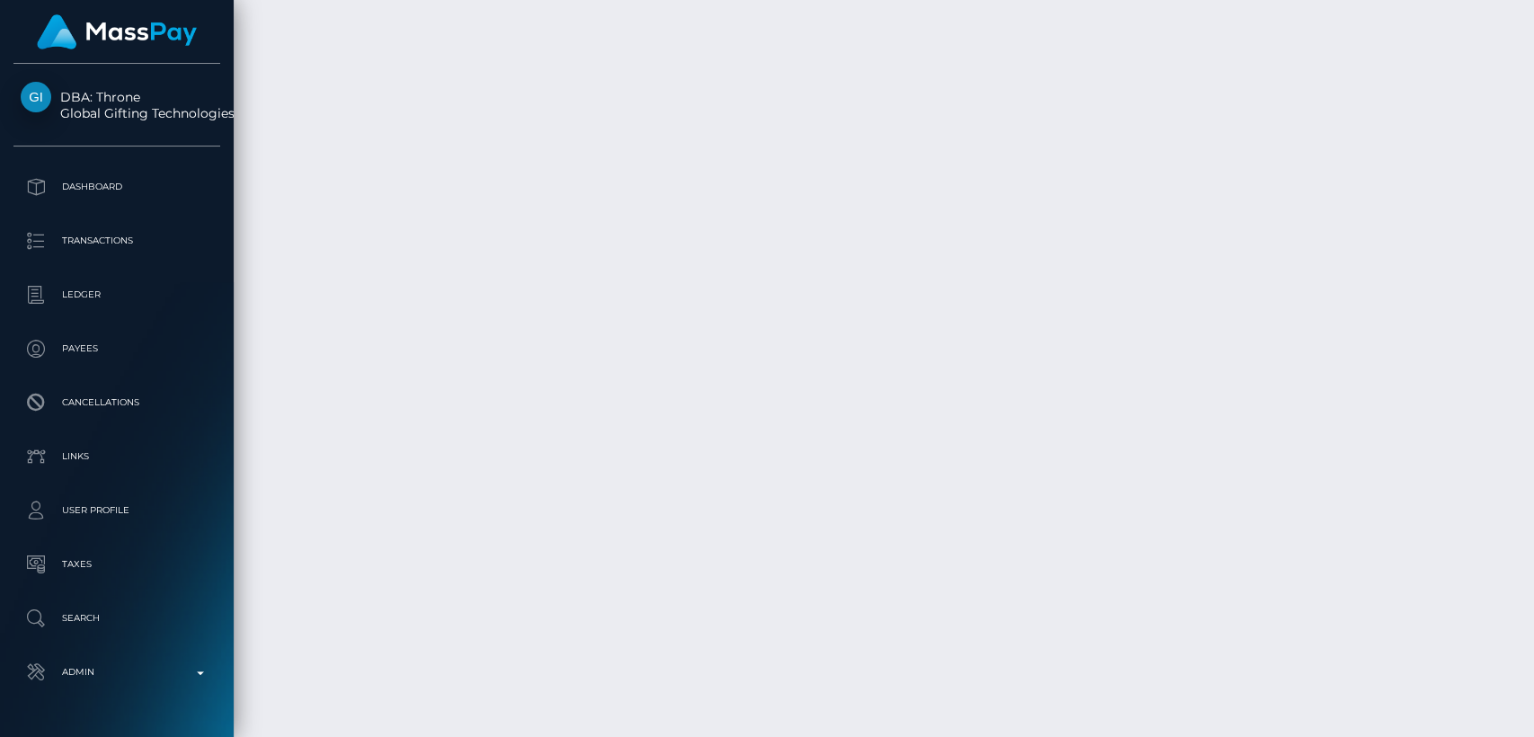
scroll to position [5875, 0]
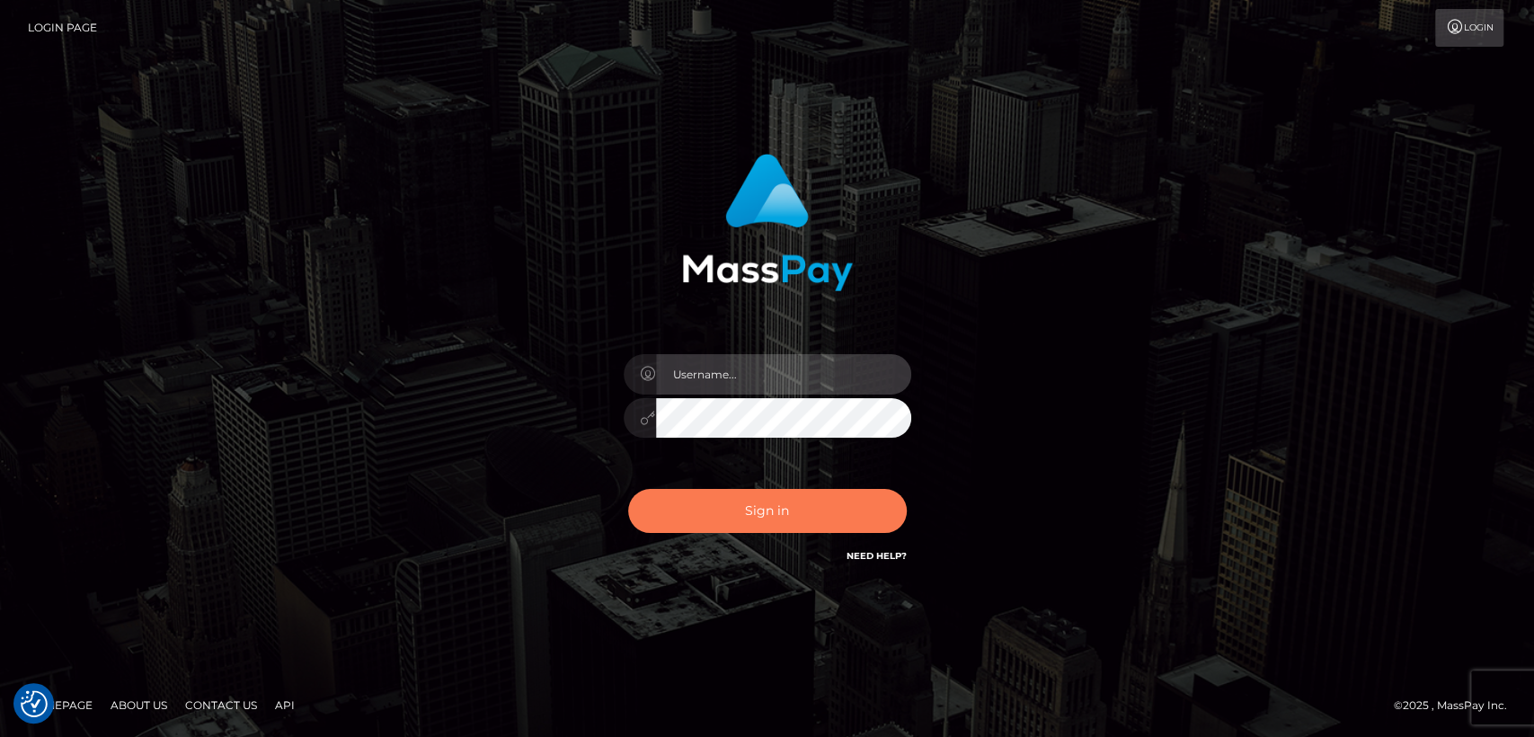
type input "nt.es"
click at [763, 497] on button "Sign in" at bounding box center [767, 511] width 279 height 44
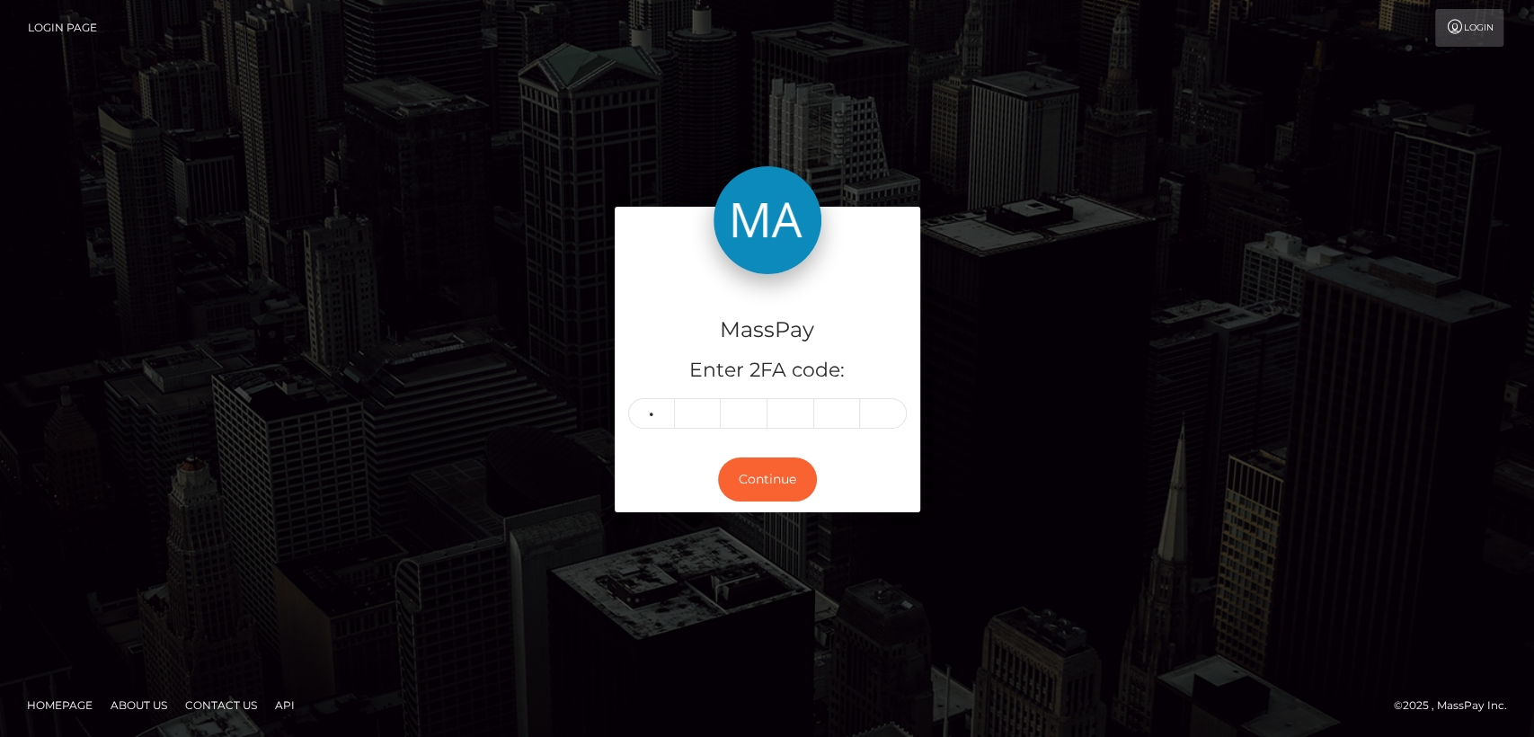
type input "0"
type input "7"
type input "3"
type input "2"
type input "5"
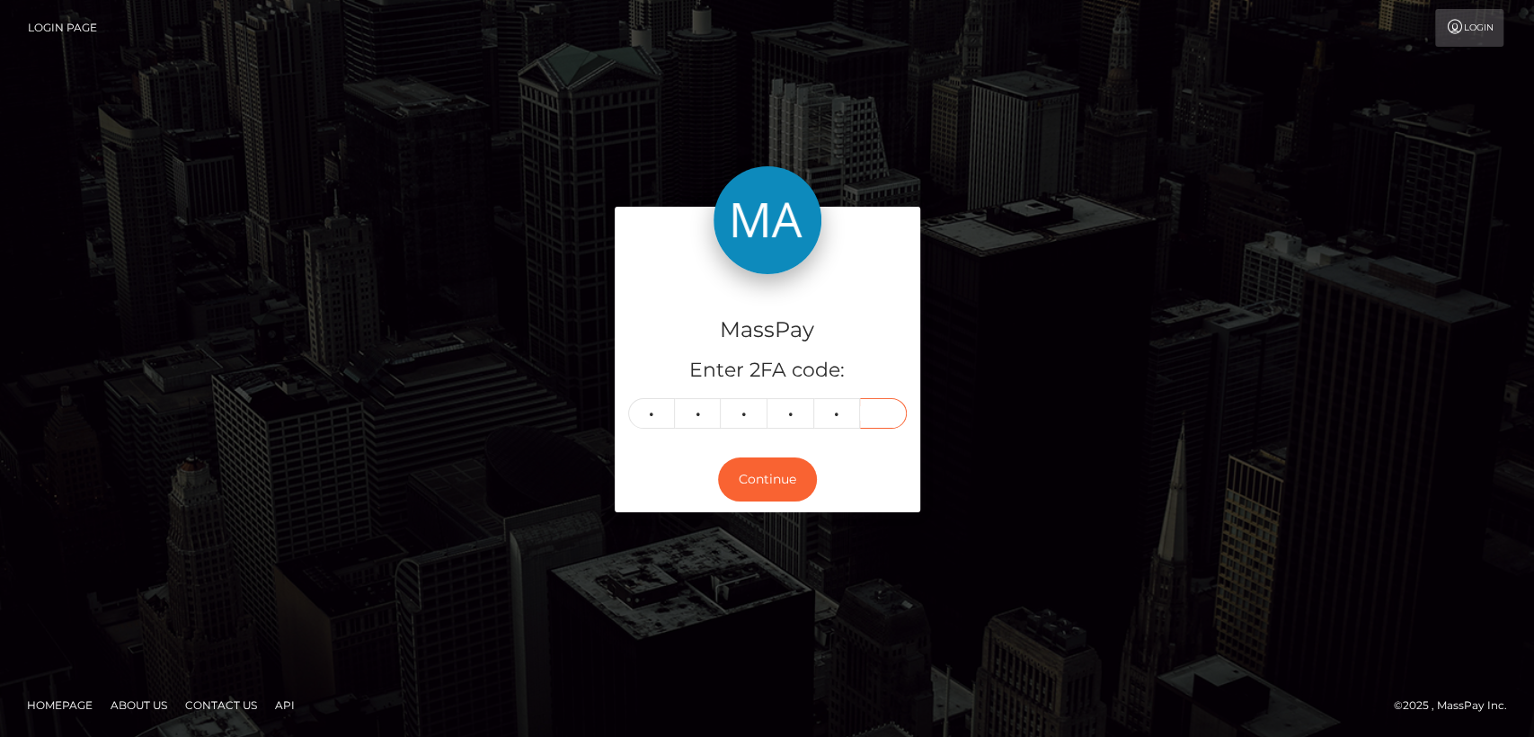
type input "2"
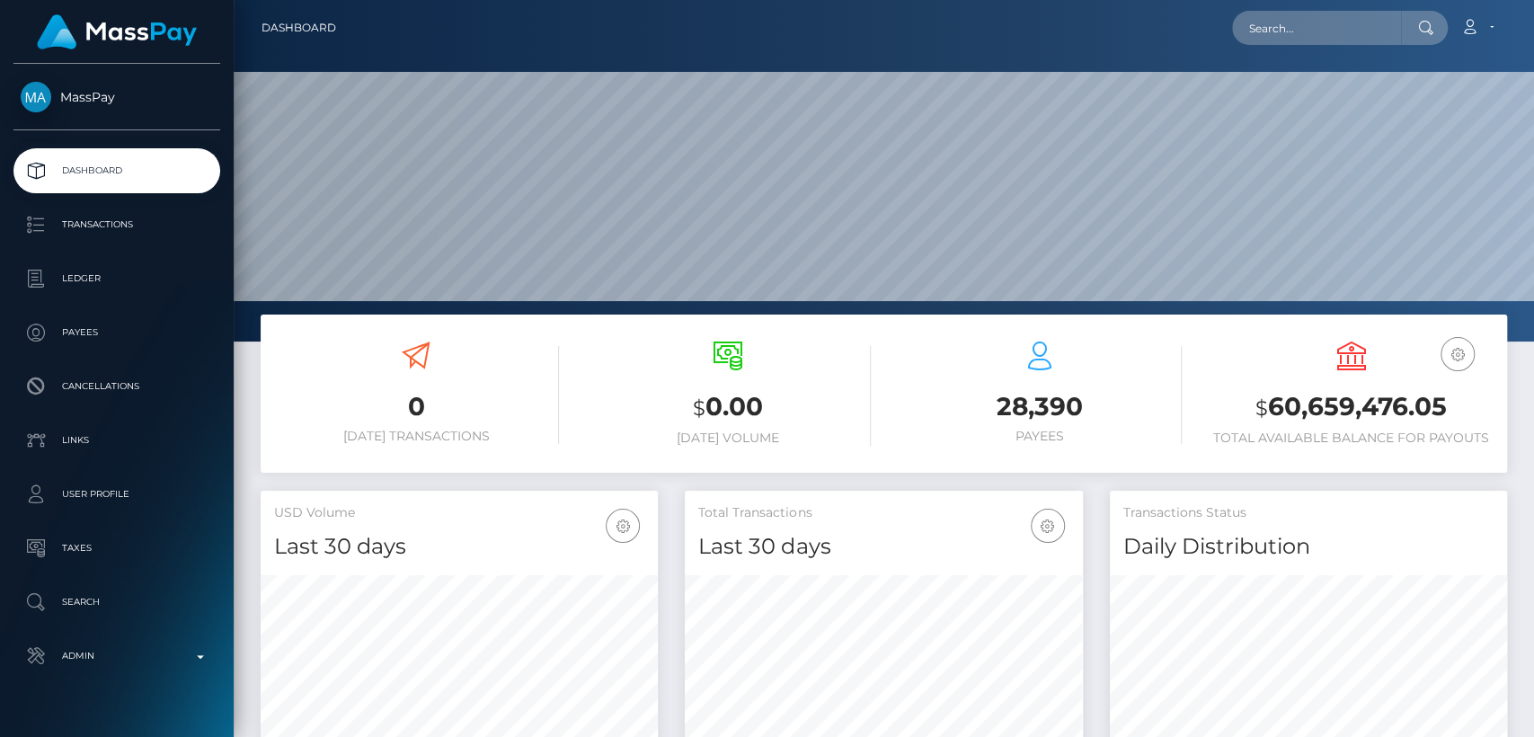
scroll to position [317, 397]
click at [1368, 35] on input "text" at bounding box center [1316, 28] width 169 height 34
paste input "[EMAIL_ADDRESS][DOMAIN_NAME]"
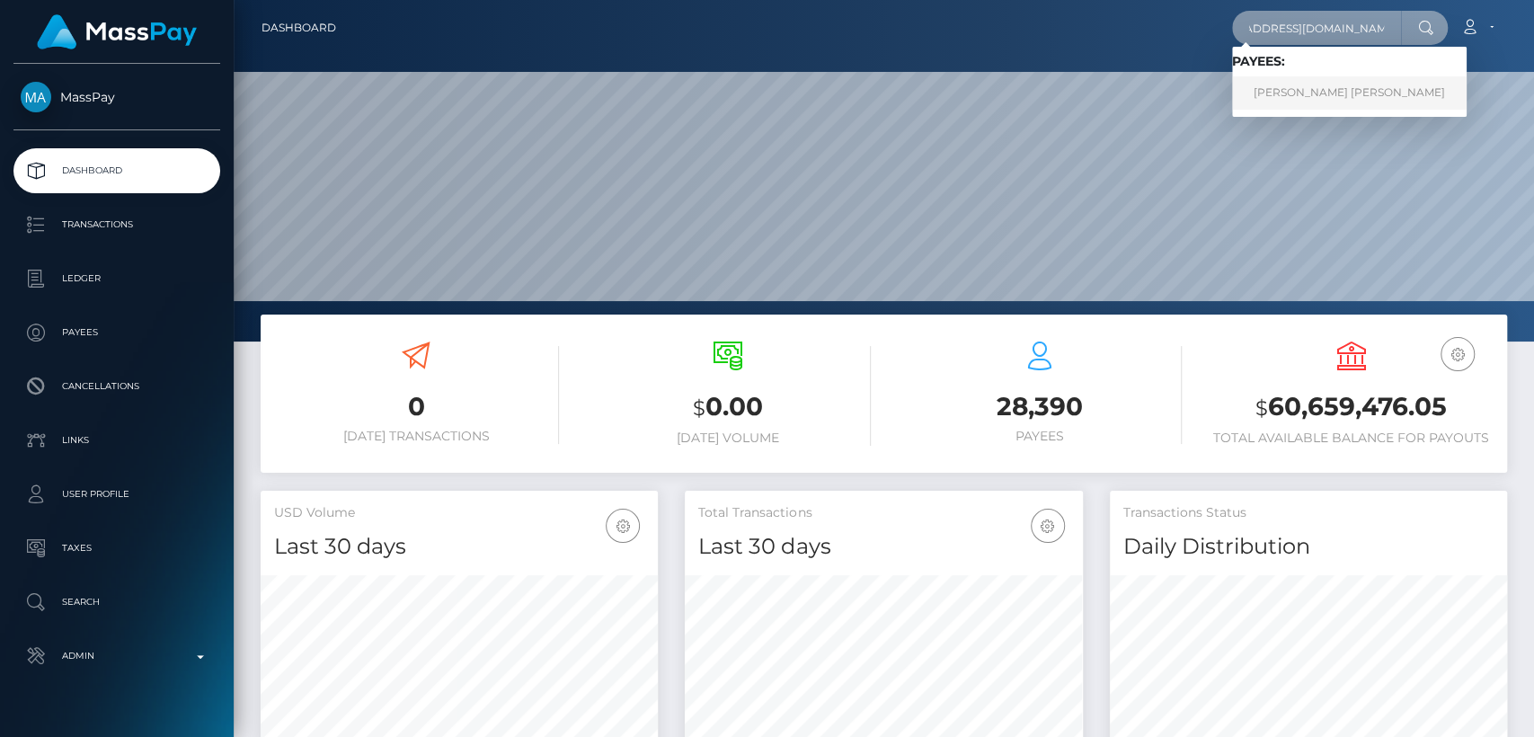
type input "[EMAIL_ADDRESS][DOMAIN_NAME]"
click at [1363, 92] on link "[PERSON_NAME] [PERSON_NAME]" at bounding box center [1349, 92] width 235 height 33
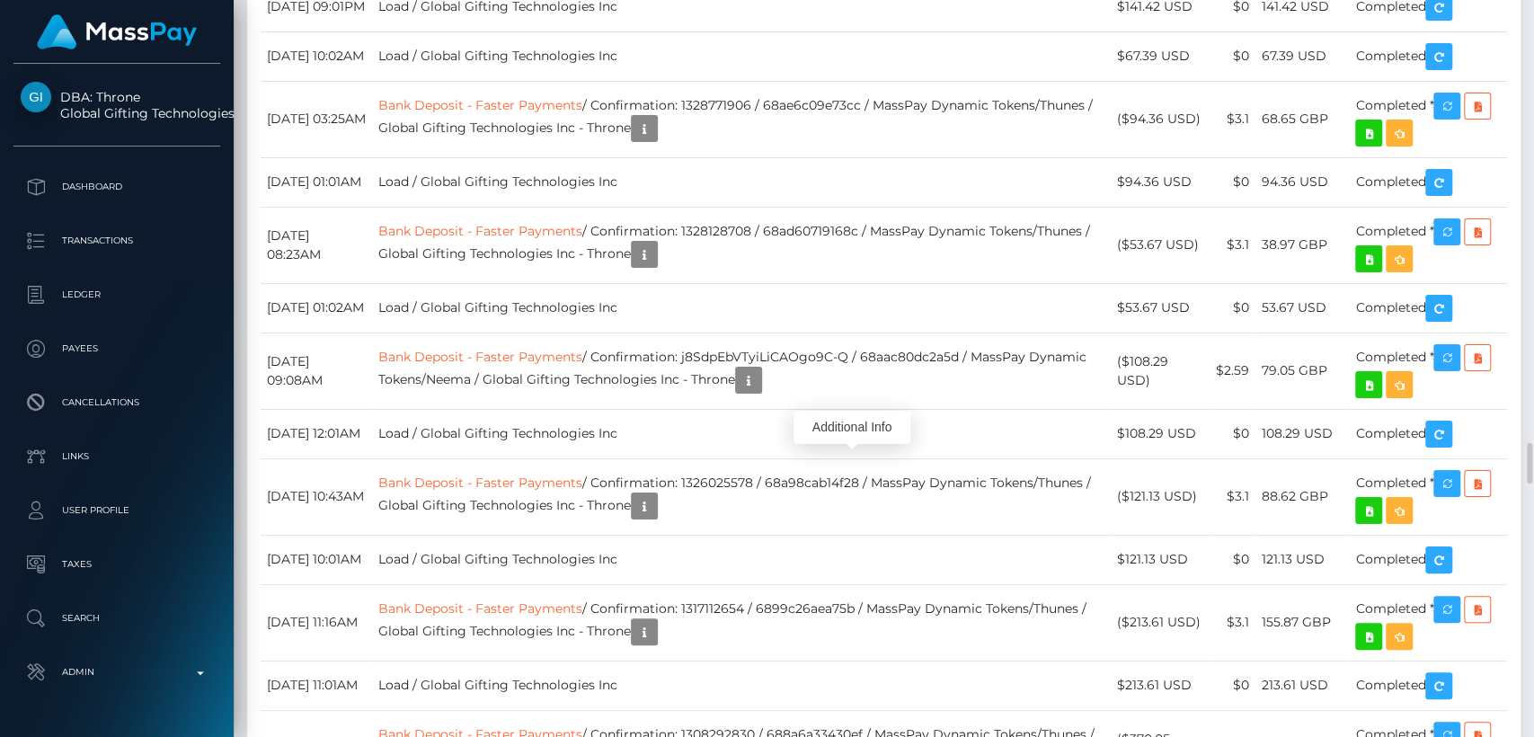
scroll to position [216, 397]
drag, startPoint x: 894, startPoint y: 447, endPoint x: 634, endPoint y: 440, distance: 260.8
copy td "Confirmation: Lv-a8KblSEWBYwF4nl86XA"
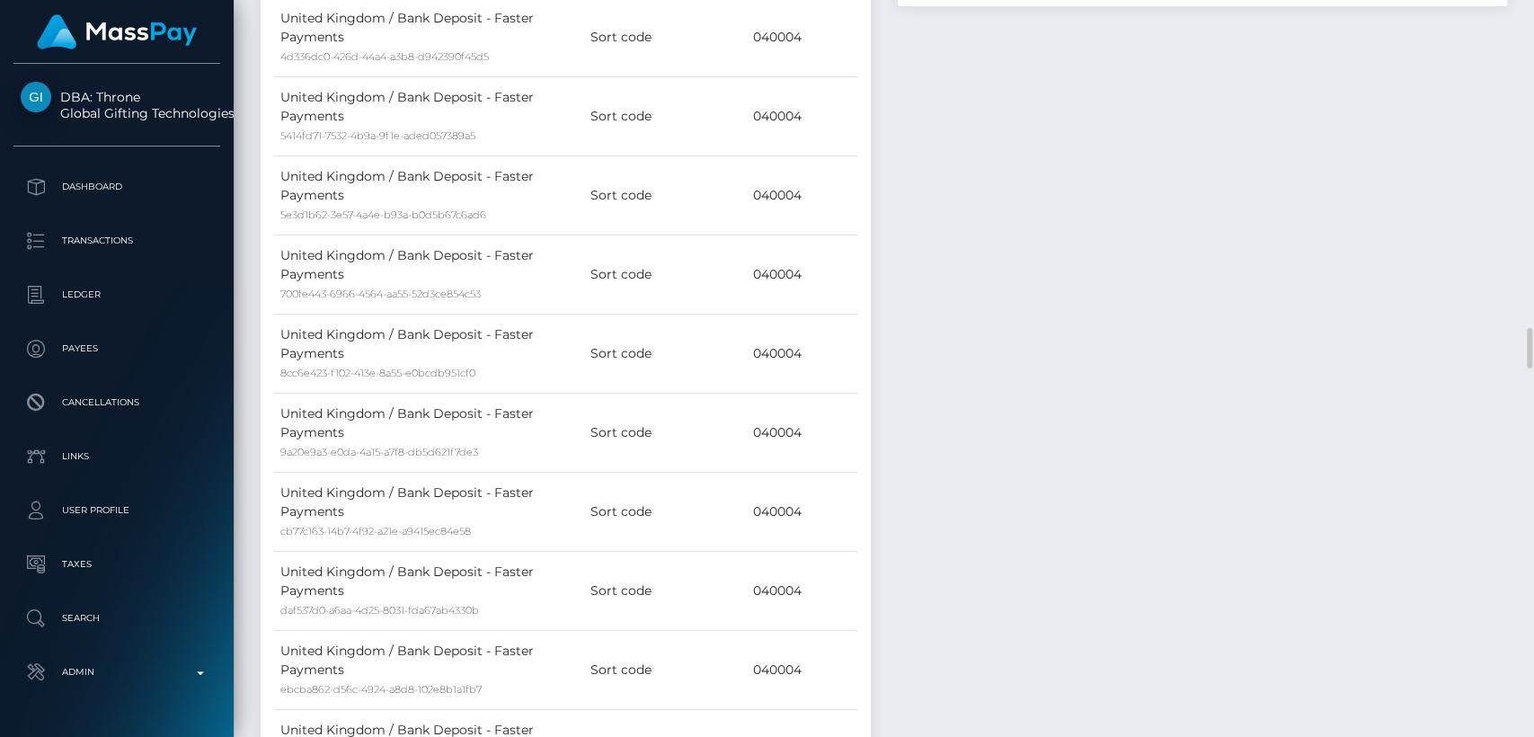
scroll to position [0, 0]
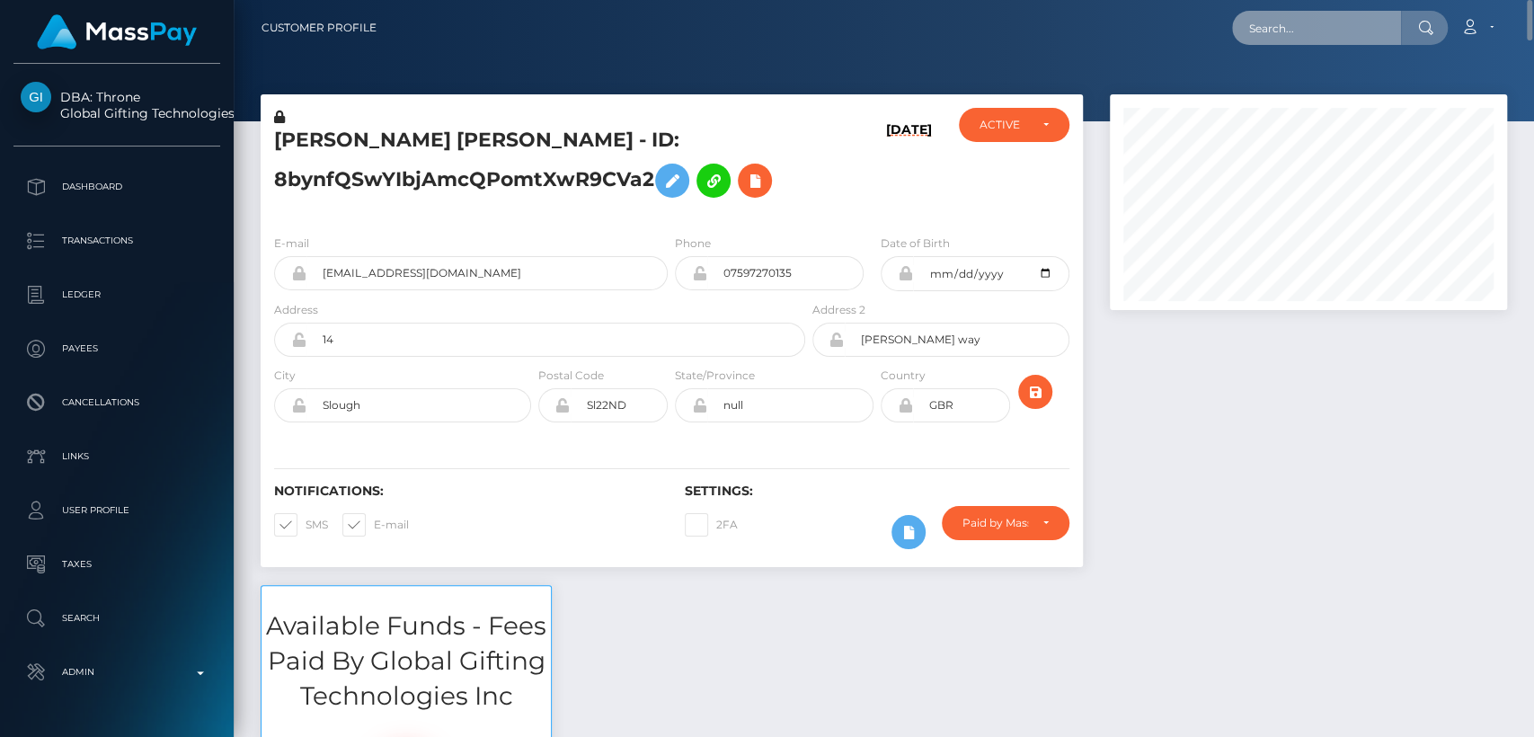
click at [1276, 29] on input "text" at bounding box center [1316, 28] width 169 height 34
paste input "126648"
type input "126648"
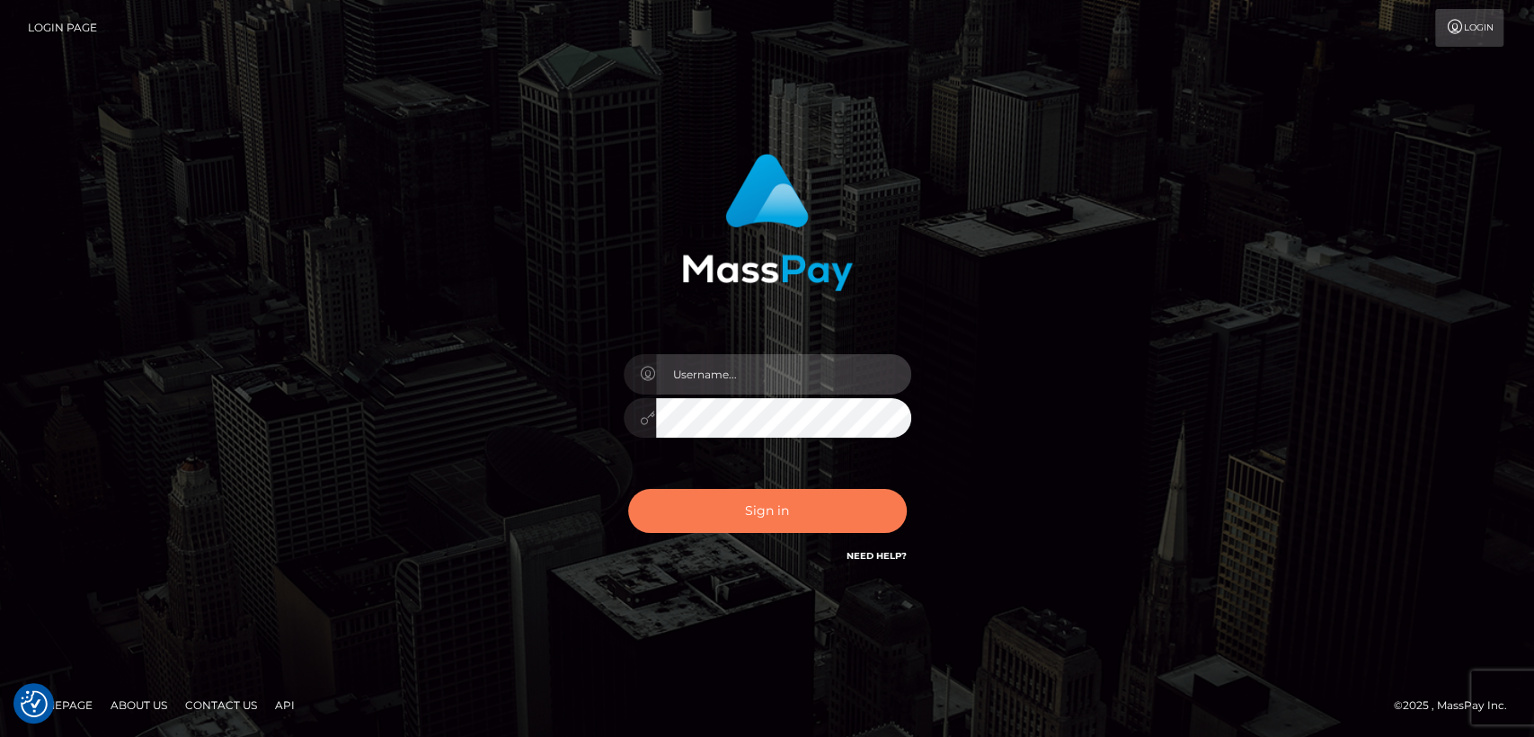
type input "nt.es"
click at [746, 491] on button "Sign in" at bounding box center [767, 511] width 279 height 44
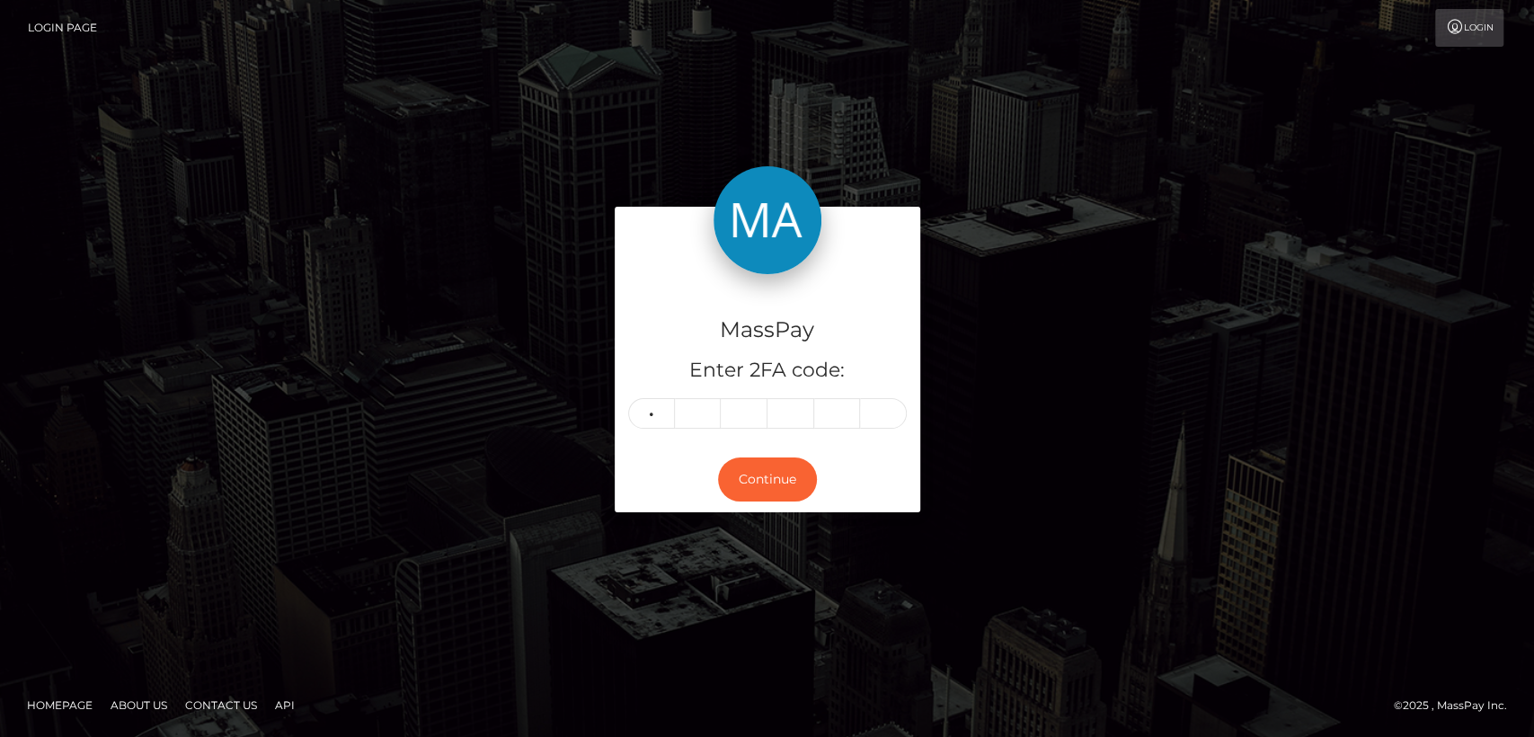
type input "6"
type input "0"
type input "2"
type input "8"
type input "0"
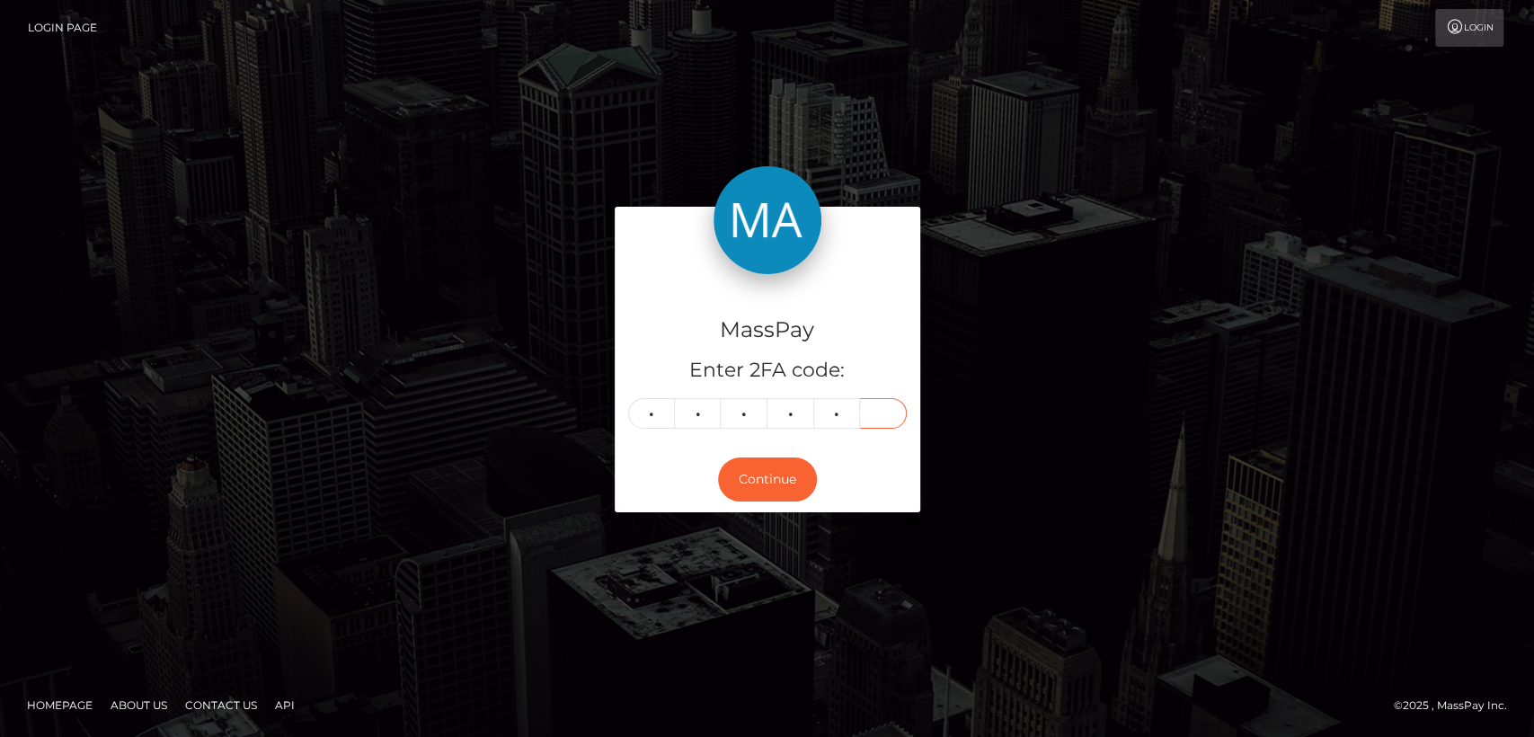
type input "7"
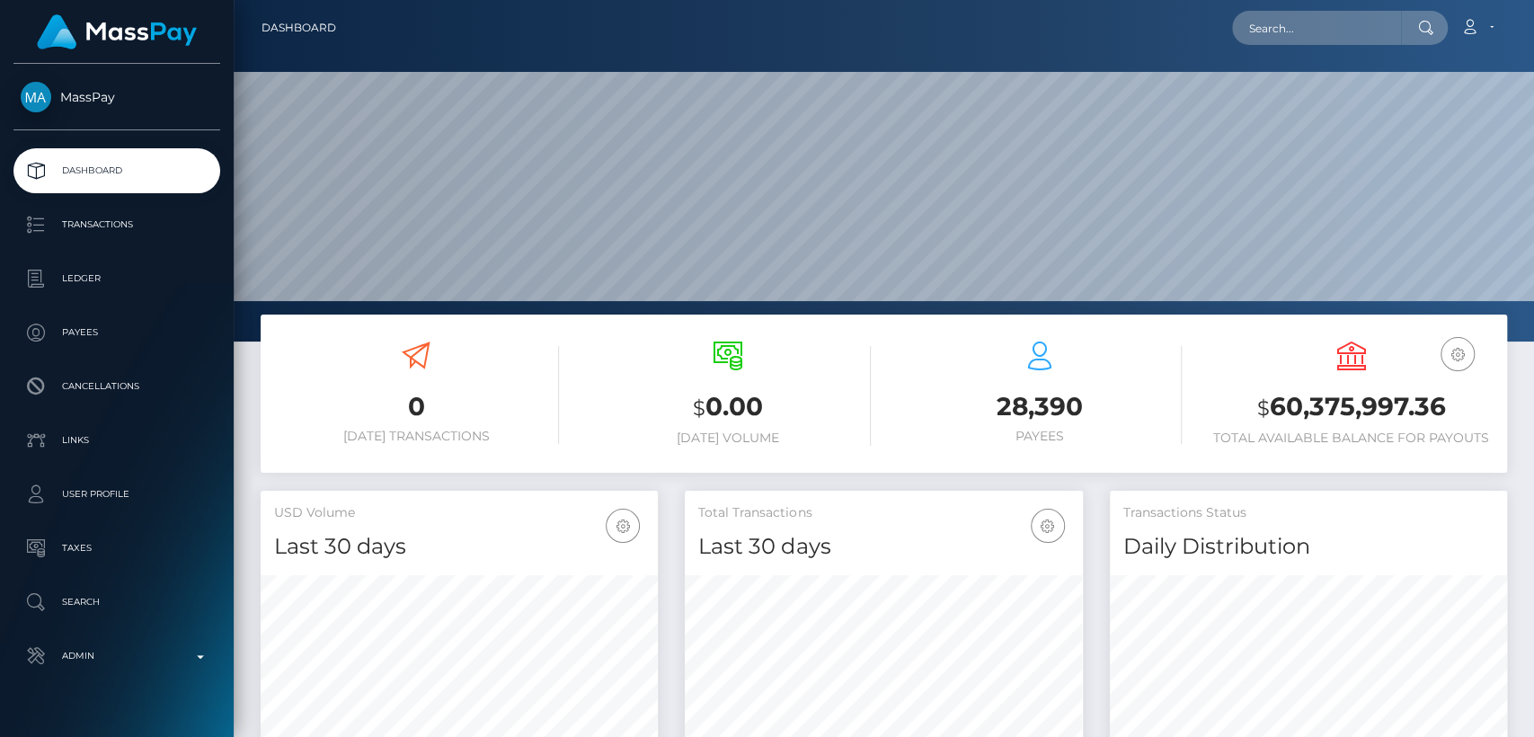
scroll to position [317, 397]
click at [1351, 38] on input "text" at bounding box center [1316, 28] width 169 height 34
paste input "[EMAIL_ADDRESS][DOMAIN_NAME]"
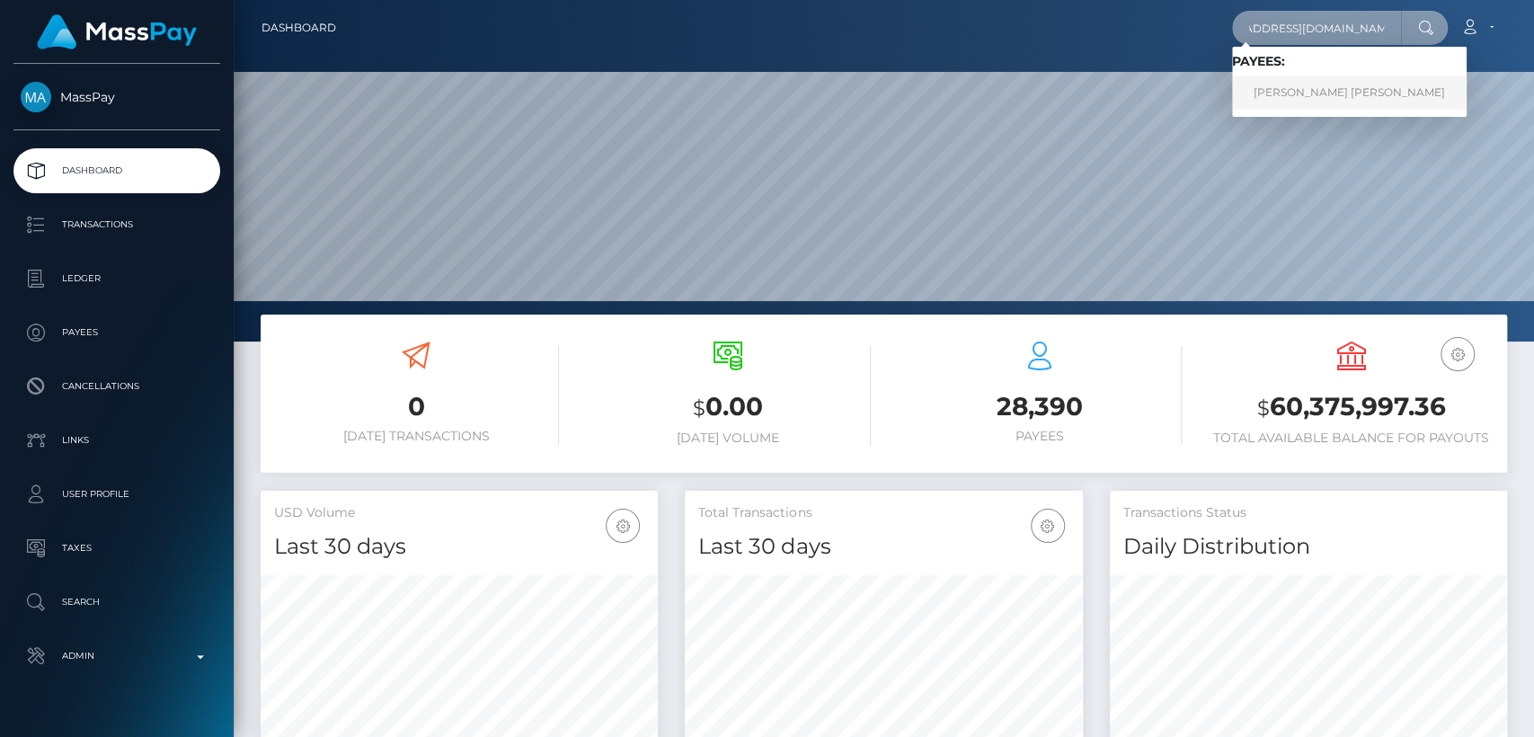
type input "[EMAIL_ADDRESS][DOMAIN_NAME]"
click at [1362, 90] on link "[PERSON_NAME] [PERSON_NAME]" at bounding box center [1349, 92] width 235 height 33
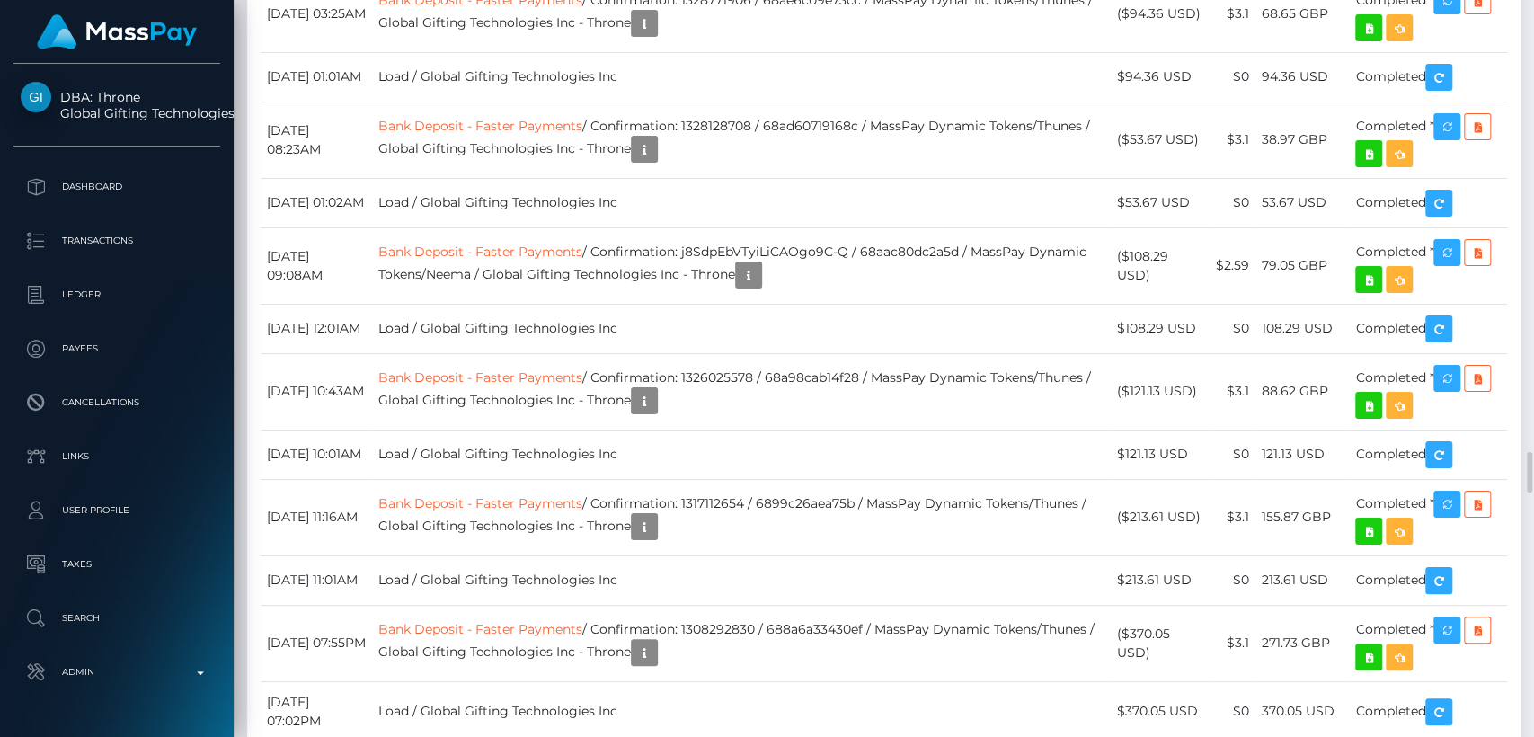
scroll to position [8040, 0]
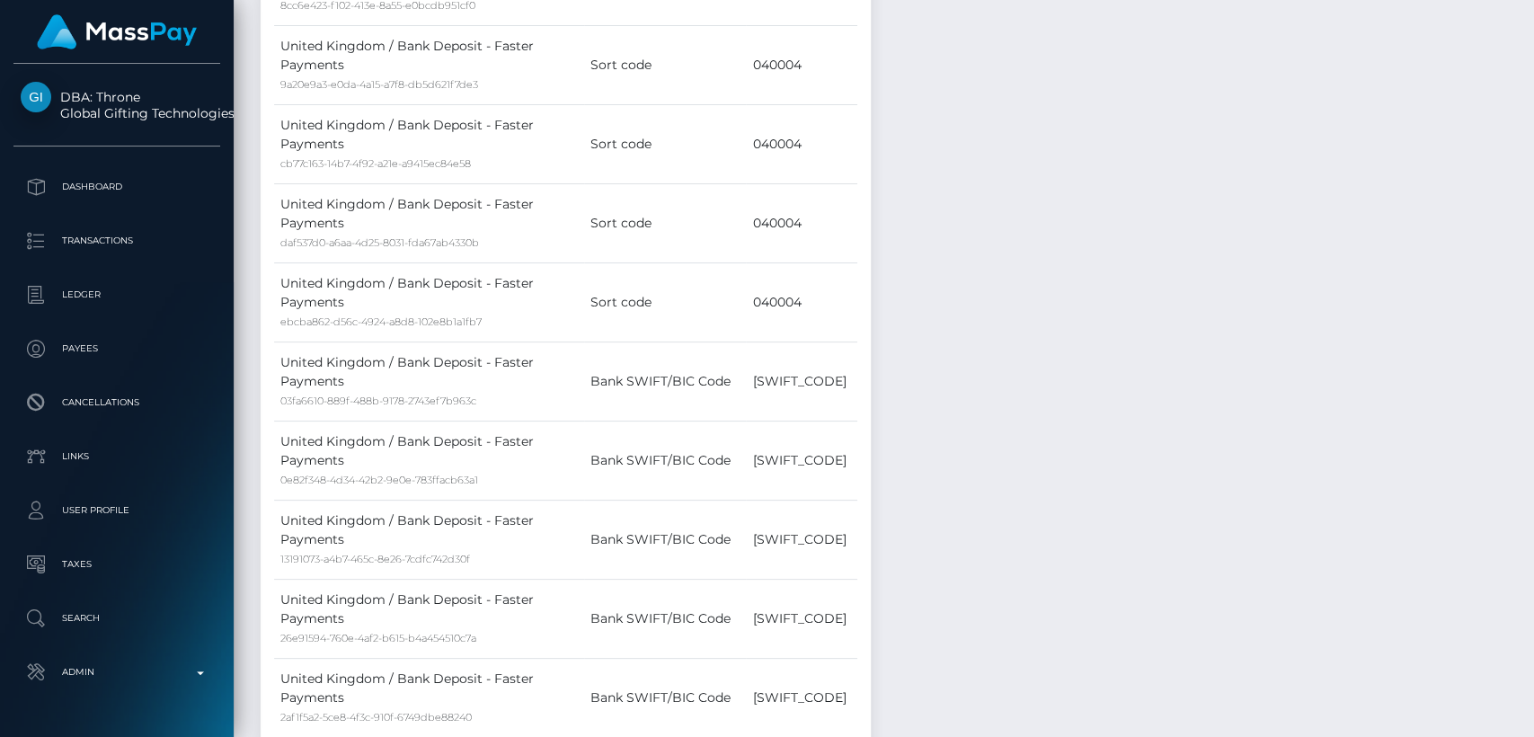
scroll to position [0, 0]
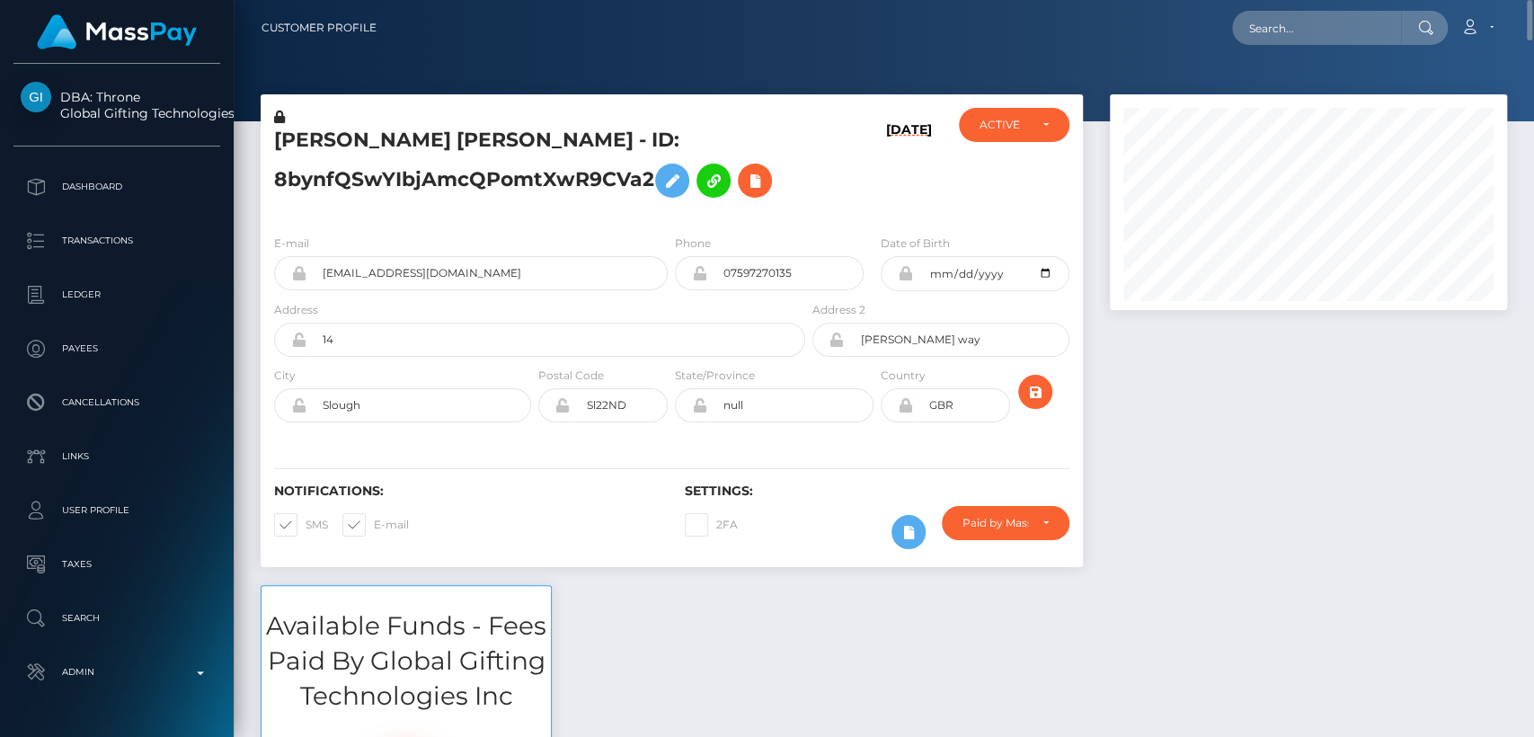
click at [554, 533] on div "Notifications: SMS E-mail" at bounding box center [466, 521] width 411 height 75
click at [1330, 37] on input "text" at bounding box center [1316, 28] width 169 height 34
paste input "amber.threadgate@hotmail.com"
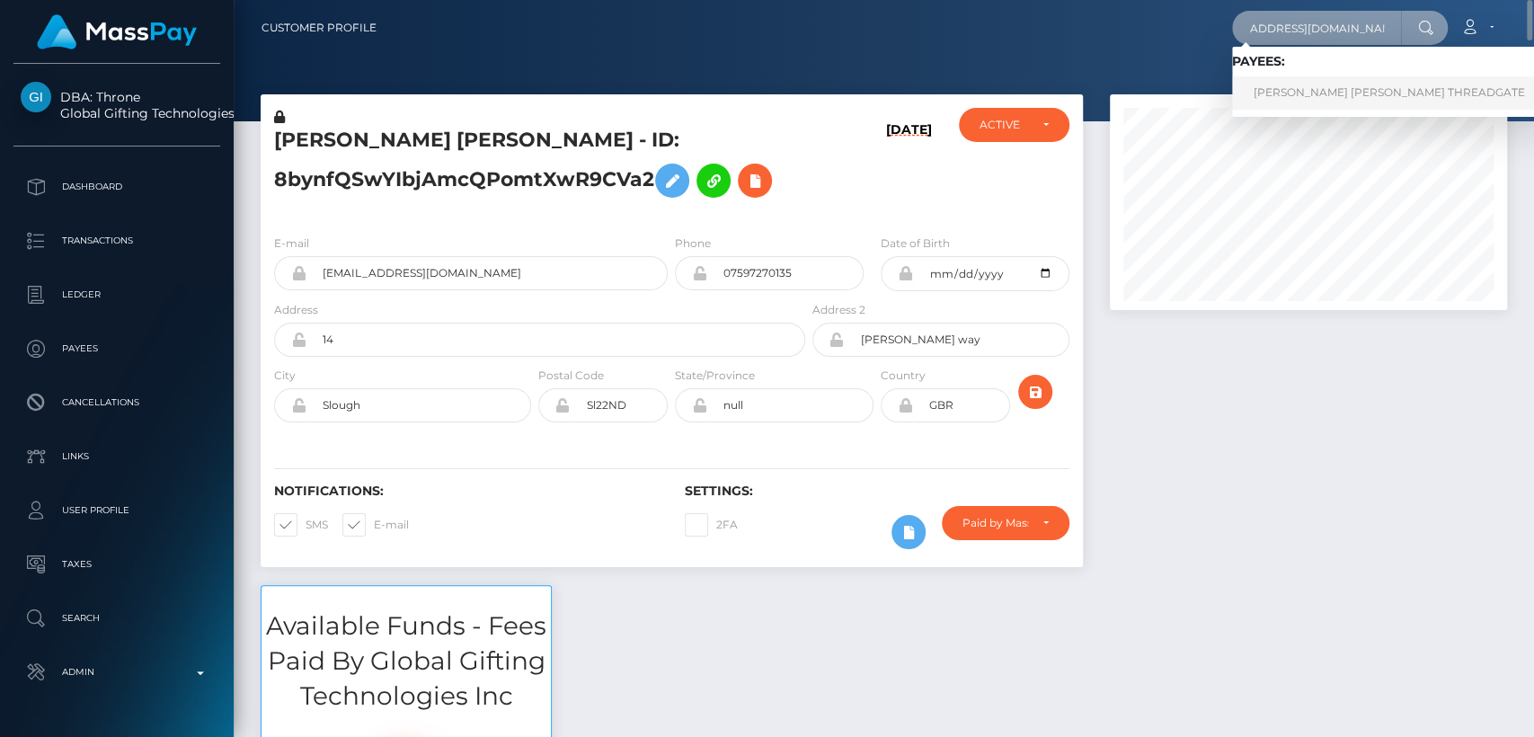
type input "amber.threadgate@hotmail.com"
click at [1371, 98] on link "AMBER LOUISE THREADGATE" at bounding box center [1389, 92] width 315 height 33
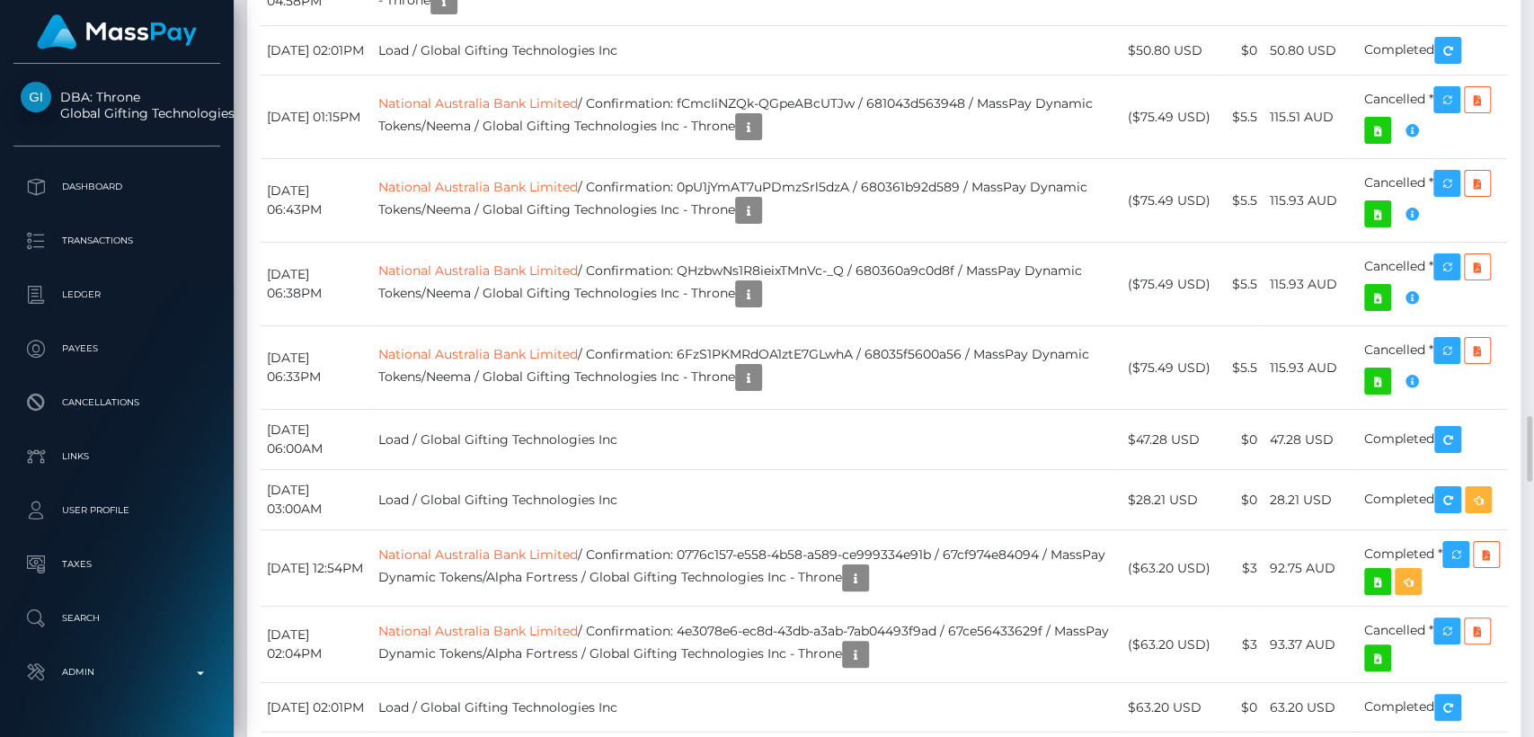
scroll to position [4758, 0]
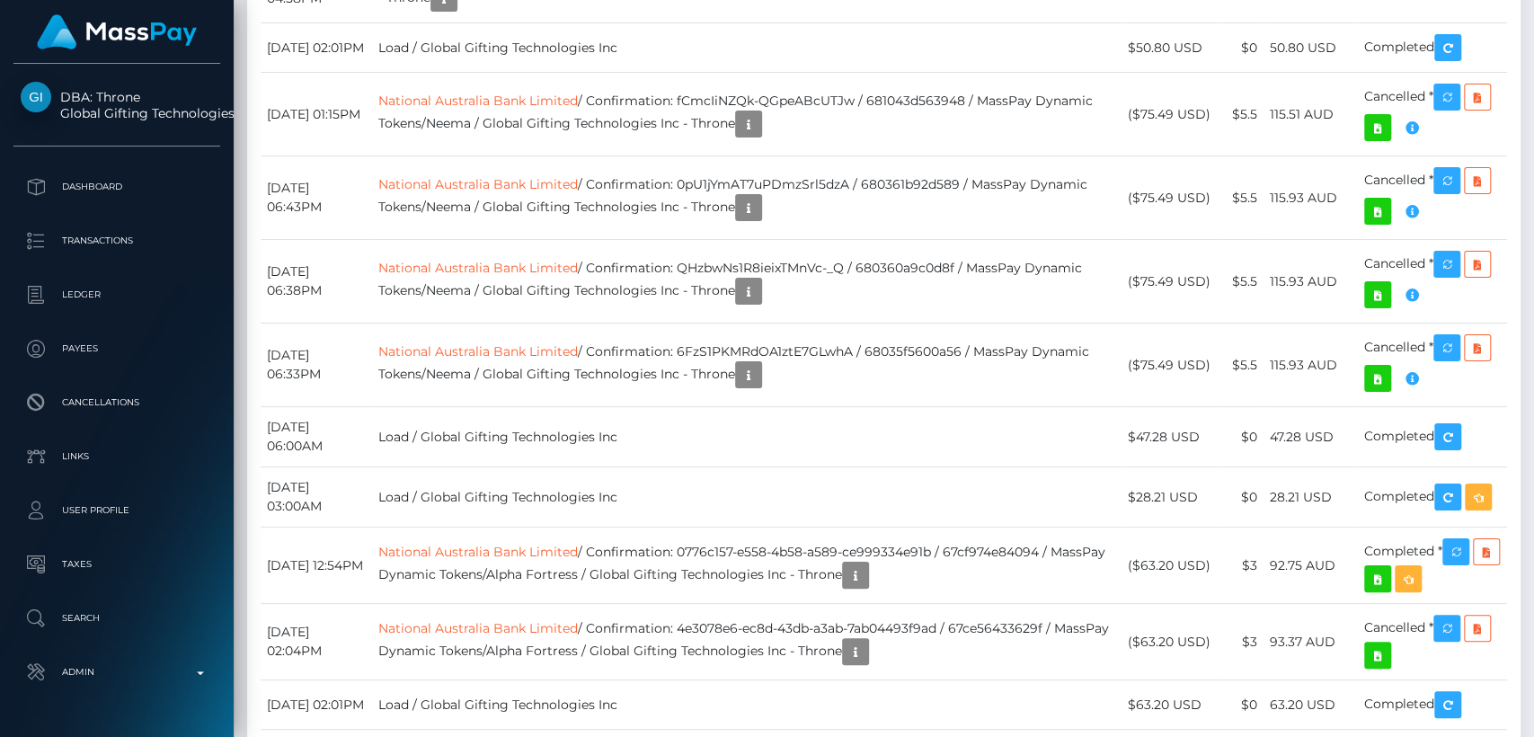
drag, startPoint x: 240, startPoint y: 105, endPoint x: 195, endPoint y: 756, distance: 652.4
click at [195, 736] on html "DBA: Throne Global Gifting Technologies Inc Dashboard Transactions Ledger Payee…" at bounding box center [767, 368] width 1534 height 737
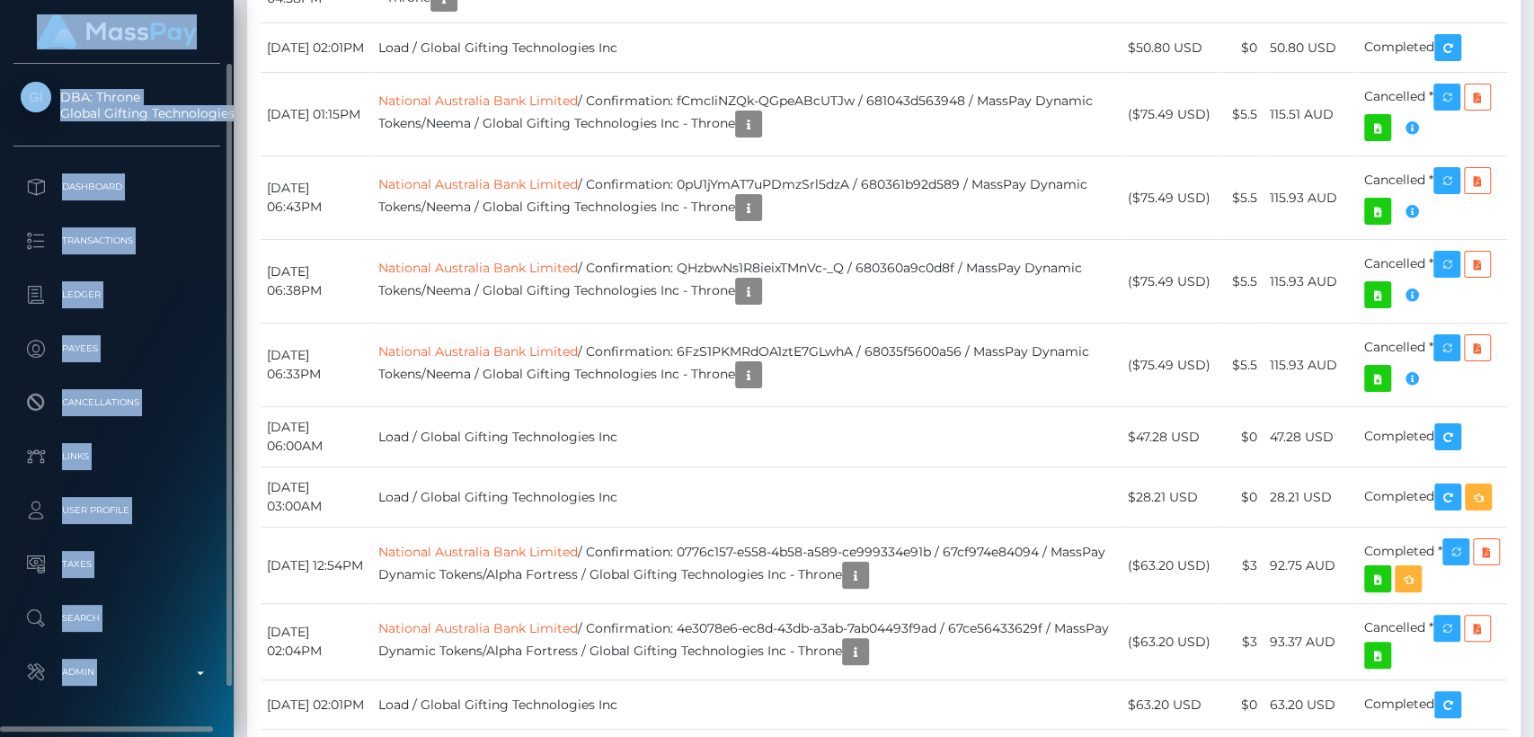
click at [205, 642] on ul "Dashboard Transactions Ledger Payees Cancellations Links Taxes" at bounding box center [117, 430] width 234 height 530
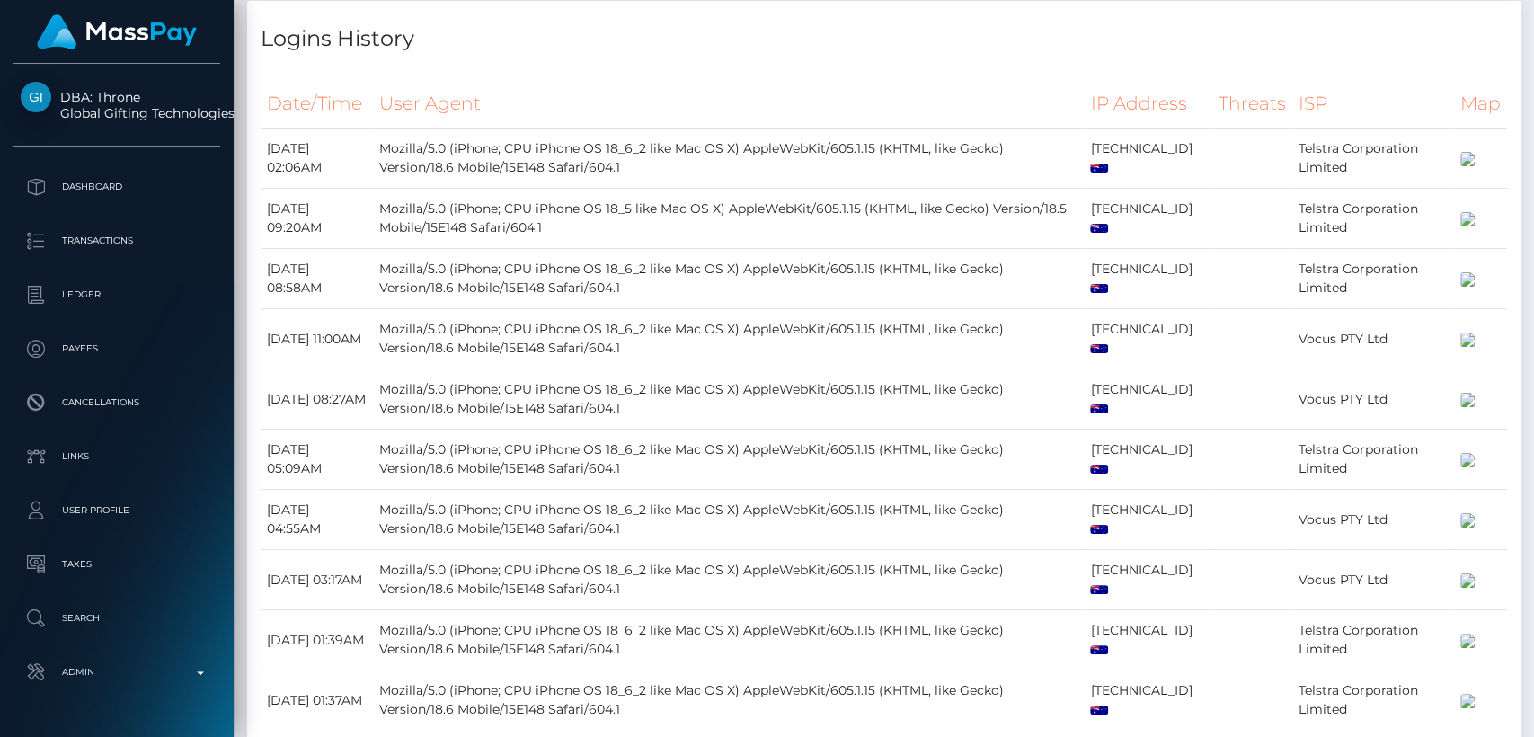
scroll to position [0, 0]
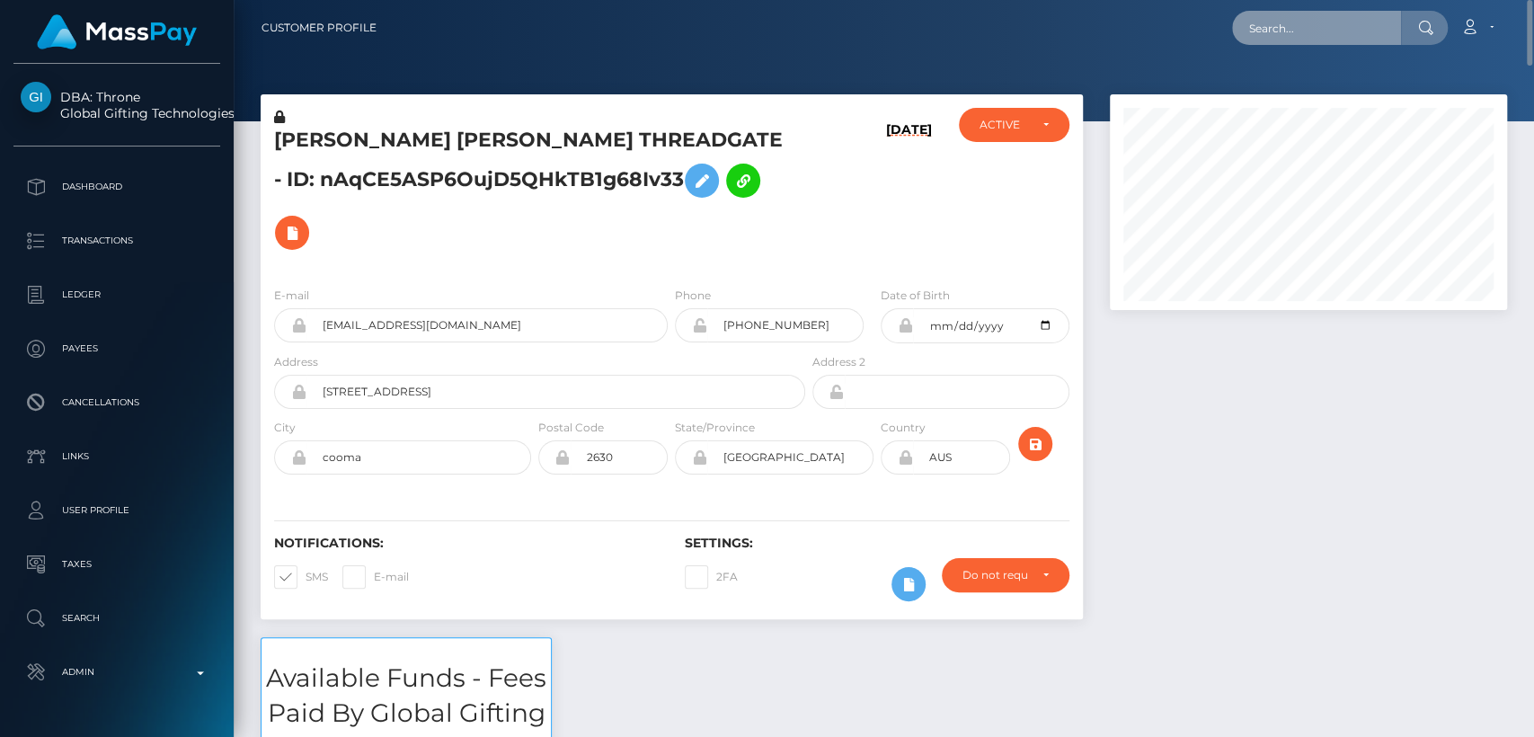
click at [1300, 15] on input "text" at bounding box center [1316, 28] width 169 height 34
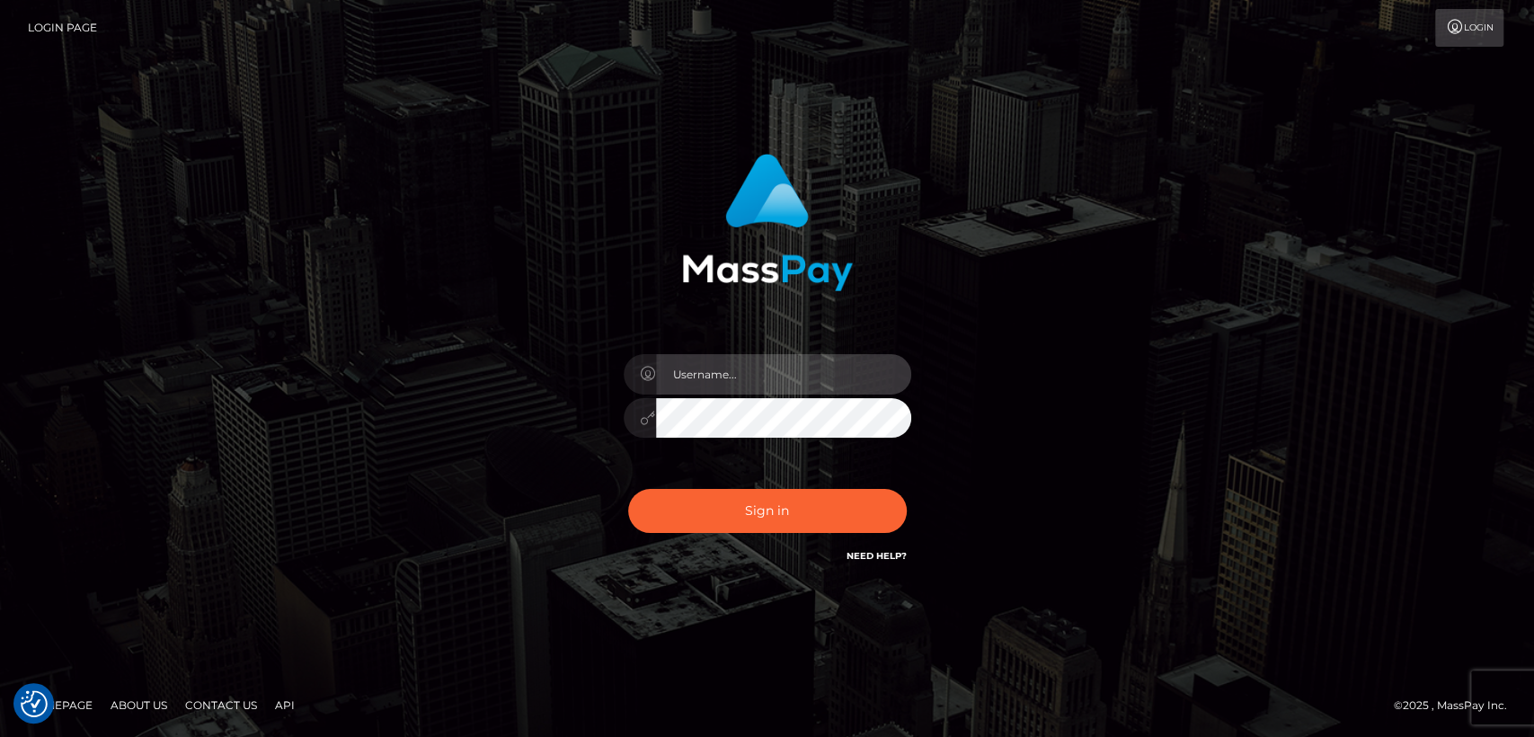
type input "[DOMAIN_NAME]"
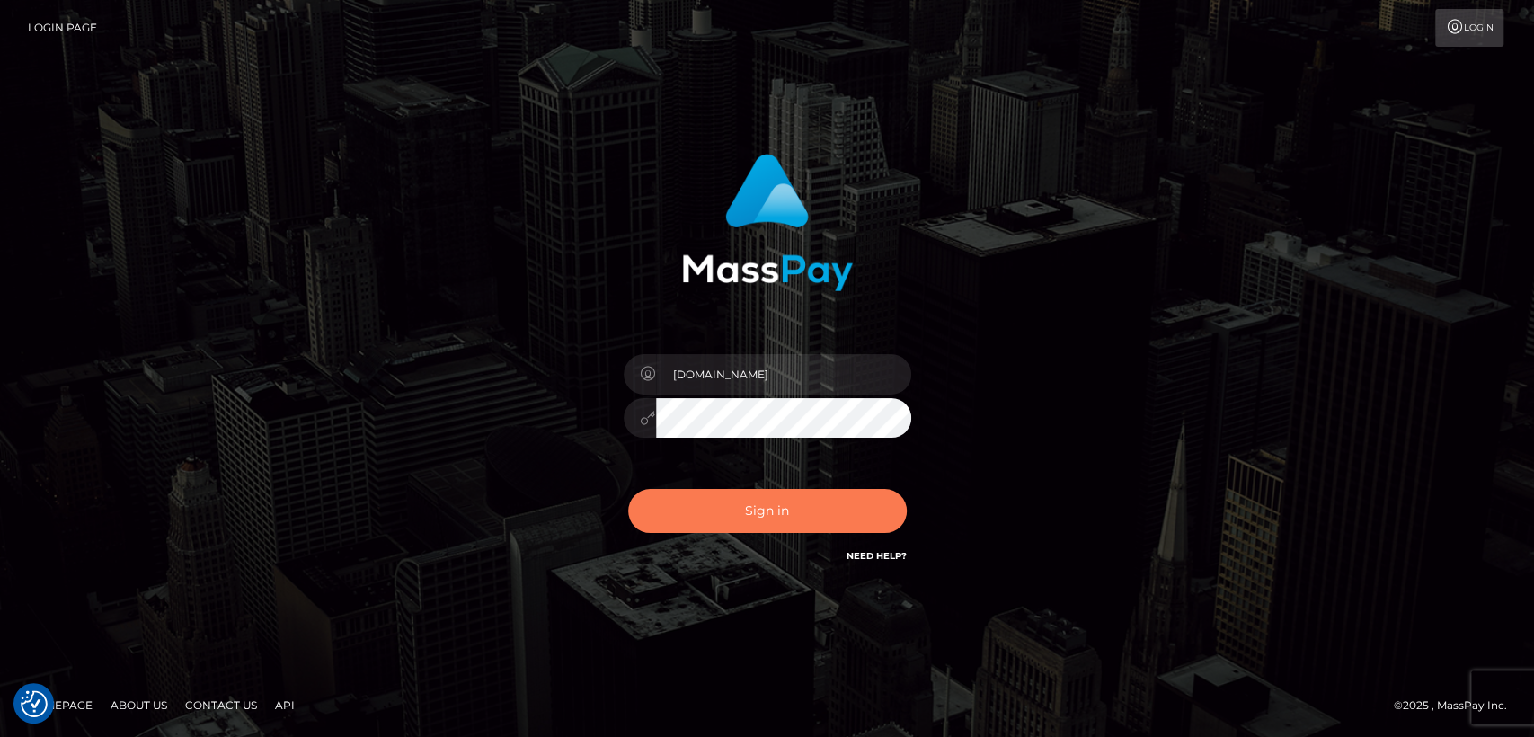
drag, startPoint x: 0, startPoint y: 0, endPoint x: 834, endPoint y: 502, distance: 973.9
click at [834, 502] on button "Sign in" at bounding box center [767, 511] width 279 height 44
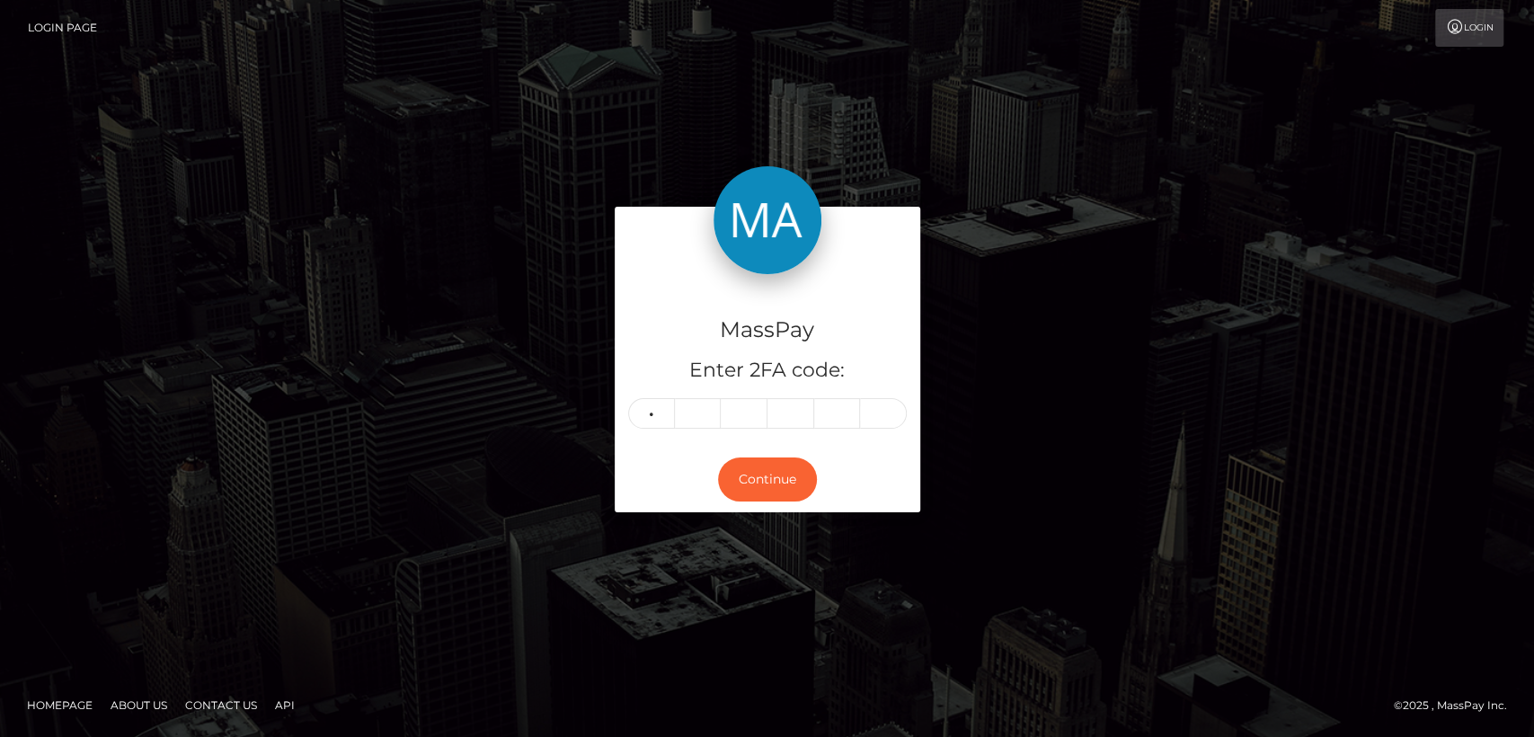
type input "6"
type input "1"
type input "7"
type input "0"
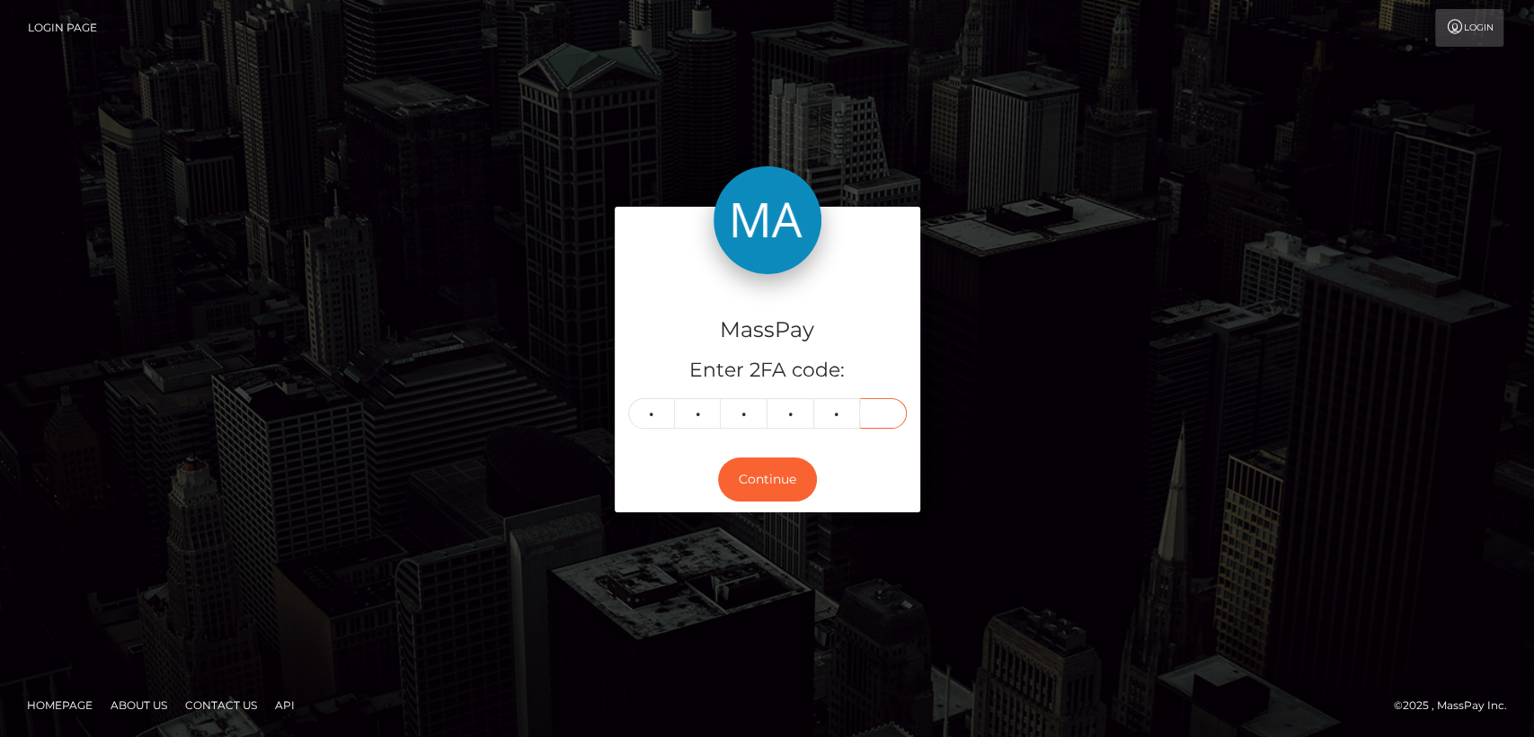
type input "1"
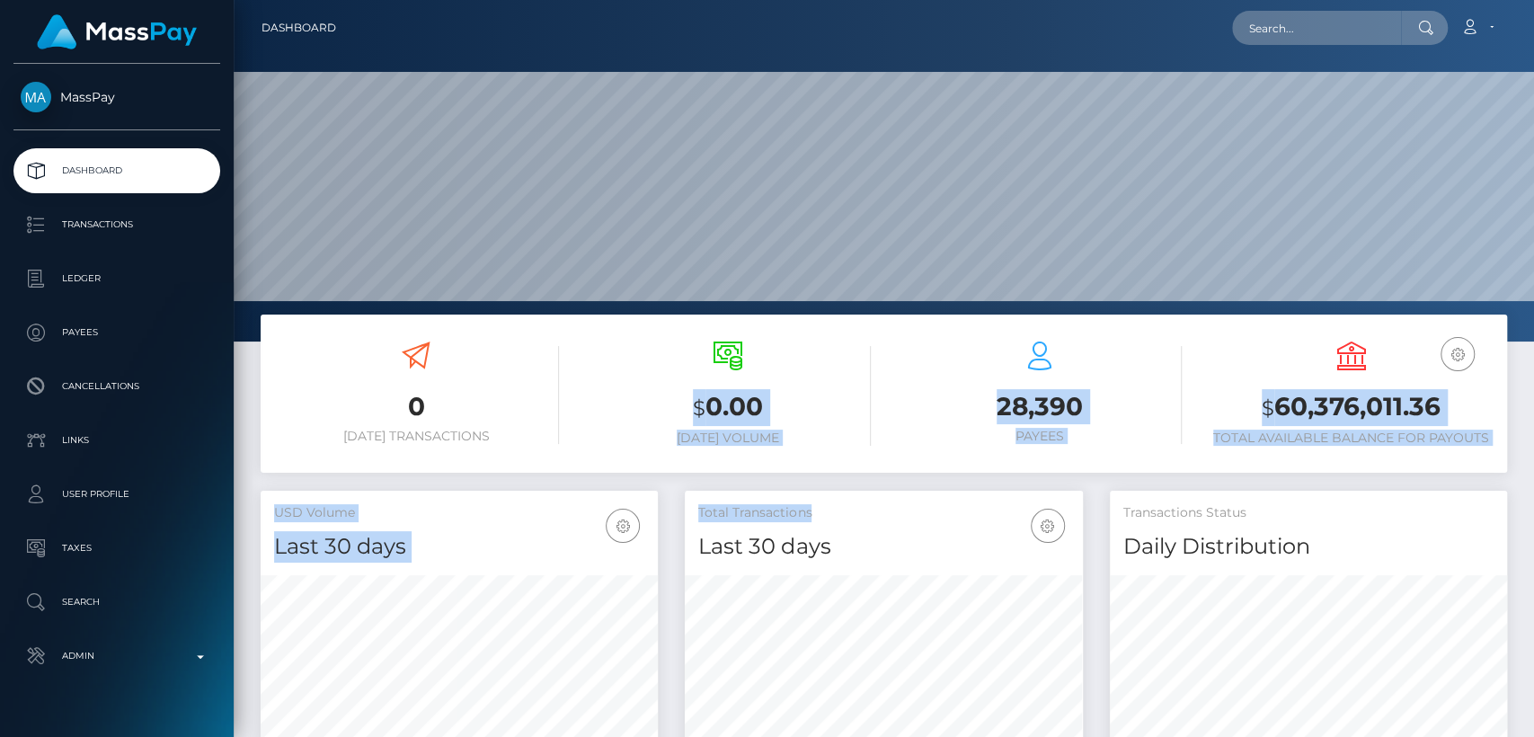
scroll to position [317, 397]
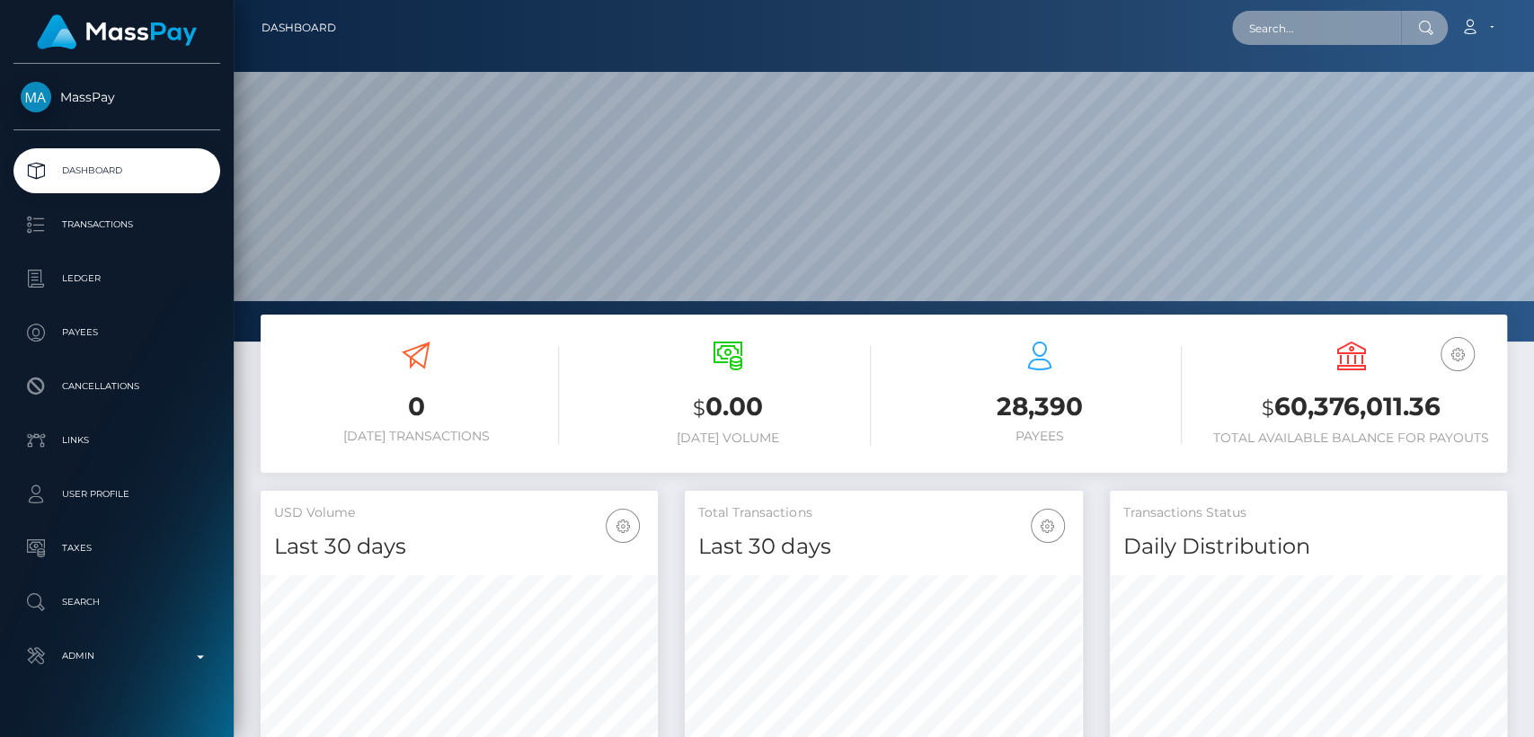
click at [1378, 25] on input "text" at bounding box center [1316, 28] width 169 height 34
paste input "Hi [PERSON_NAME], I understand how frustrating it can be to feel stuck in a loo…"
type input "Hi [PERSON_NAME], I understand how frustrating it can be to feel stuck in a loo…"
paste input "[EMAIL_ADDRESS][DOMAIN_NAME]"
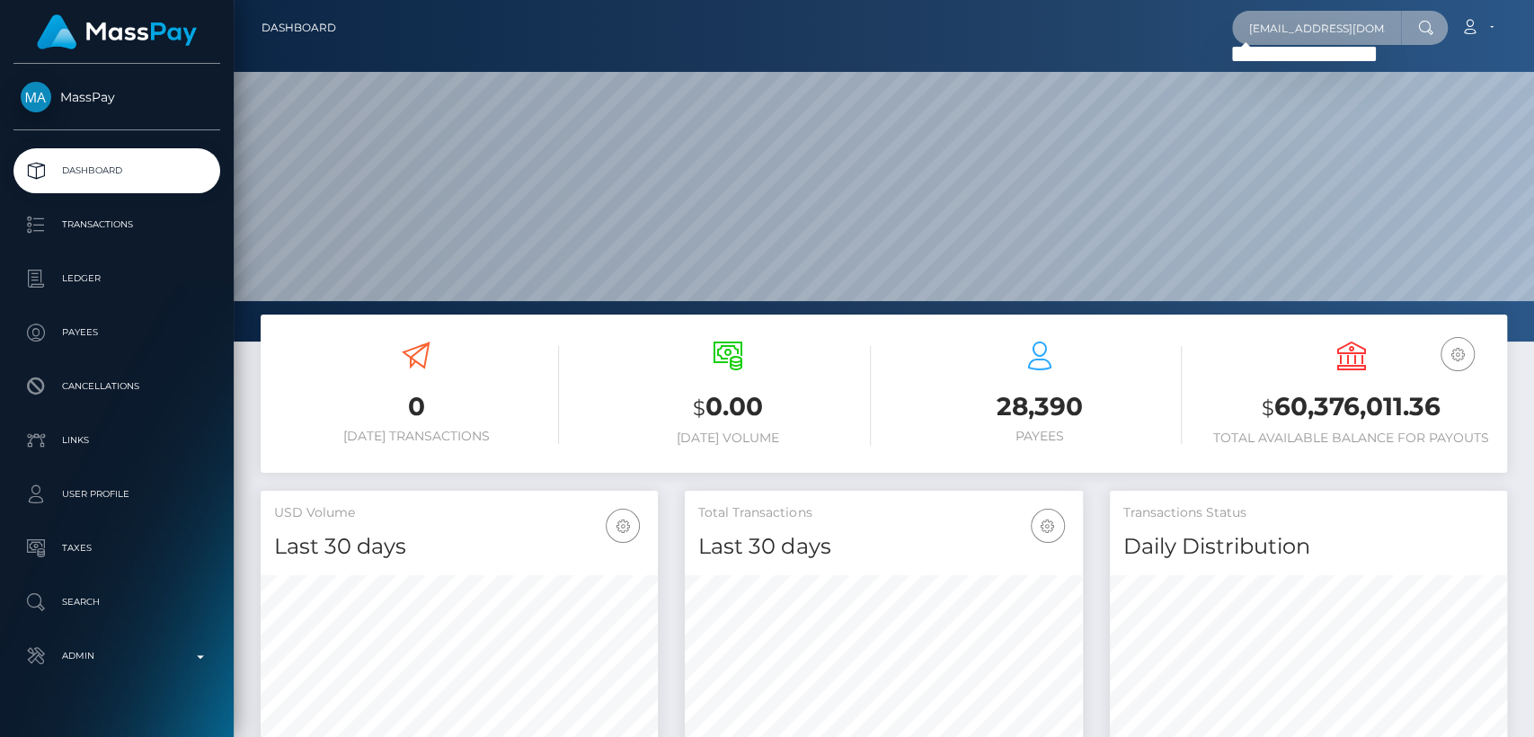
scroll to position [0, 24]
type input "[EMAIL_ADDRESS][DOMAIN_NAME]"
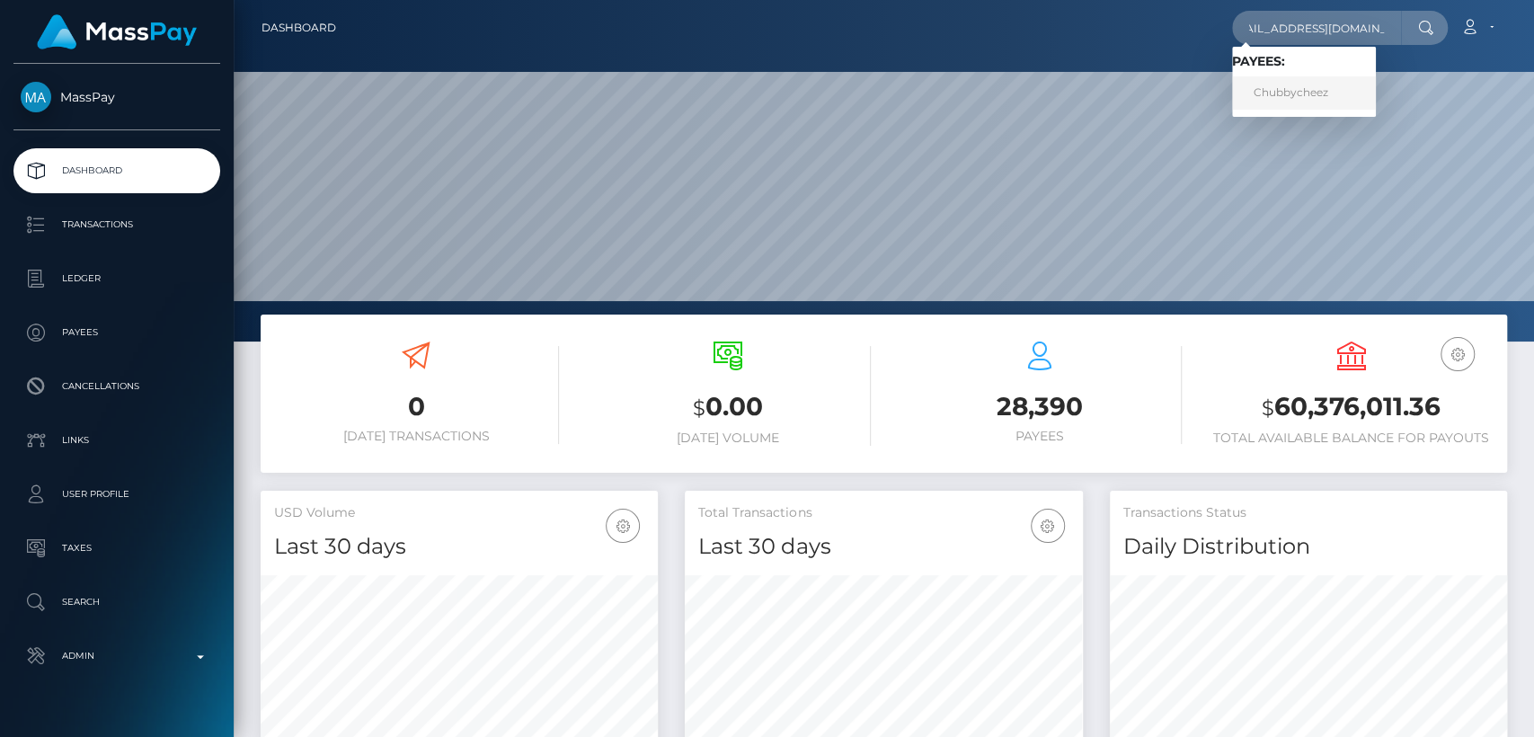
scroll to position [0, 0]
click at [1328, 85] on link "Chubbycheez" at bounding box center [1304, 92] width 144 height 33
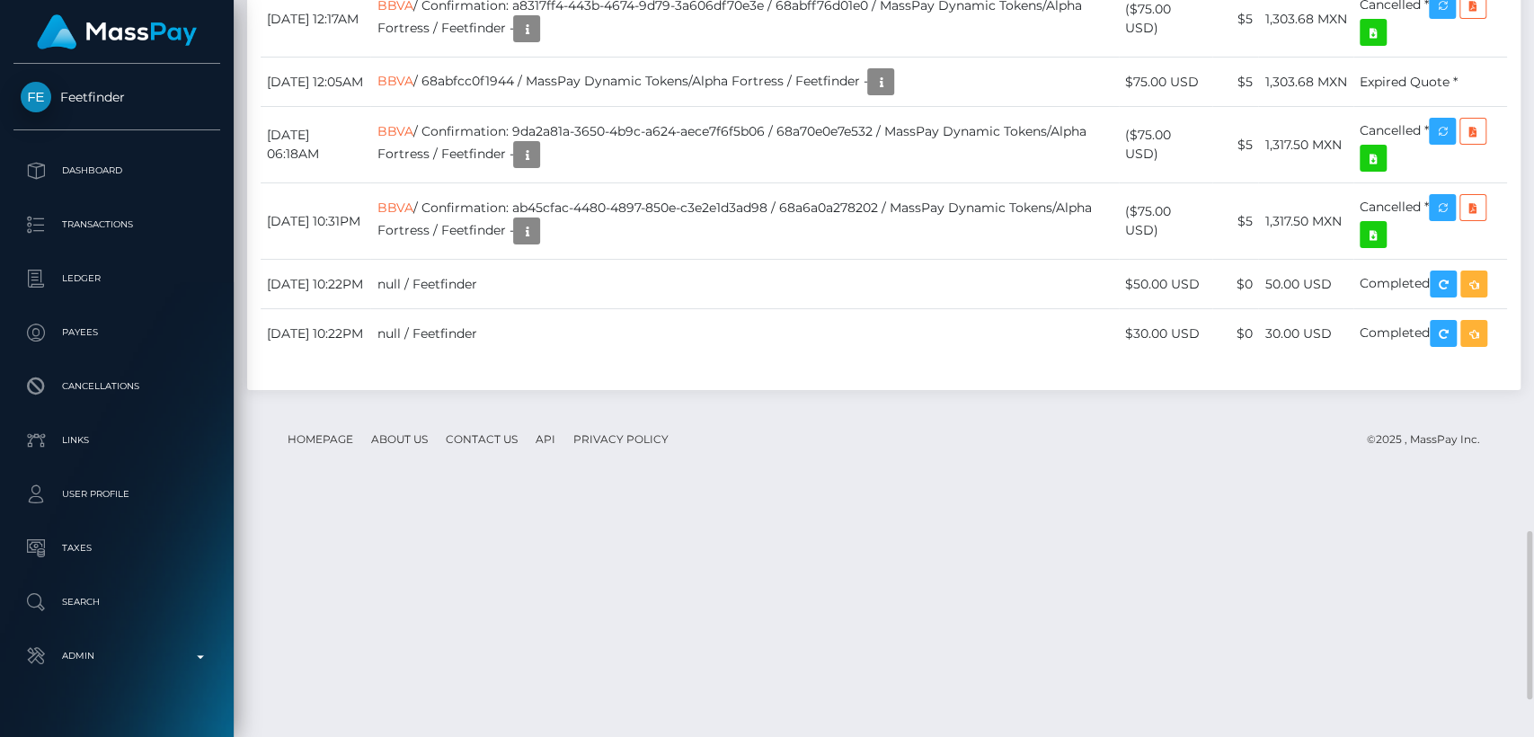
scroll to position [216, 397]
click at [674, 197] on div "Additional Info" at bounding box center [670, 198] width 117 height 33
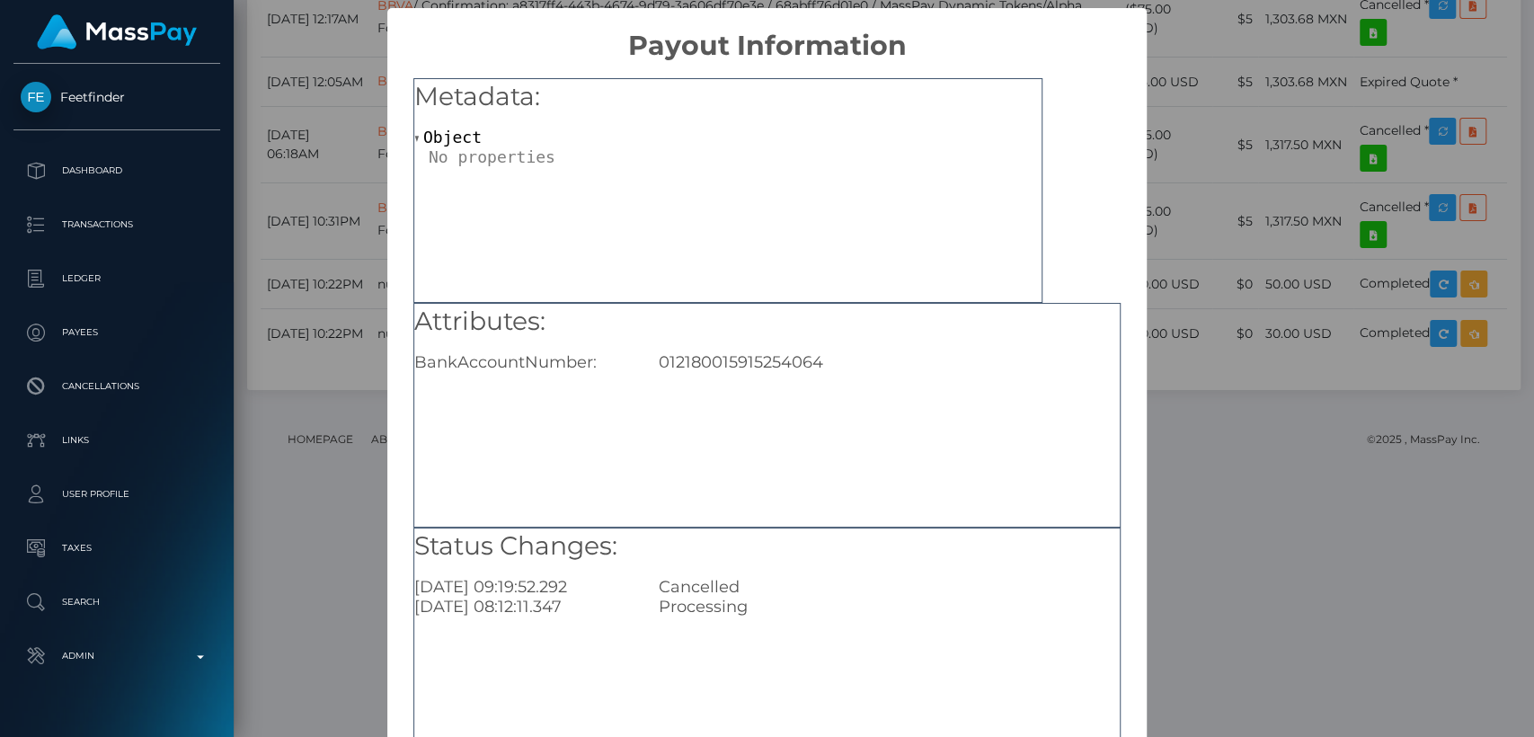
click at [729, 348] on div "Attributes: BankAccountNumber: 012180015915254064" at bounding box center [767, 338] width 706 height 69
copy div "012180015915254064"
click at [1345, 113] on div "× Payout Information Metadata: Object Attributes: BankAccountNumber: 0121800159…" at bounding box center [767, 368] width 1534 height 737
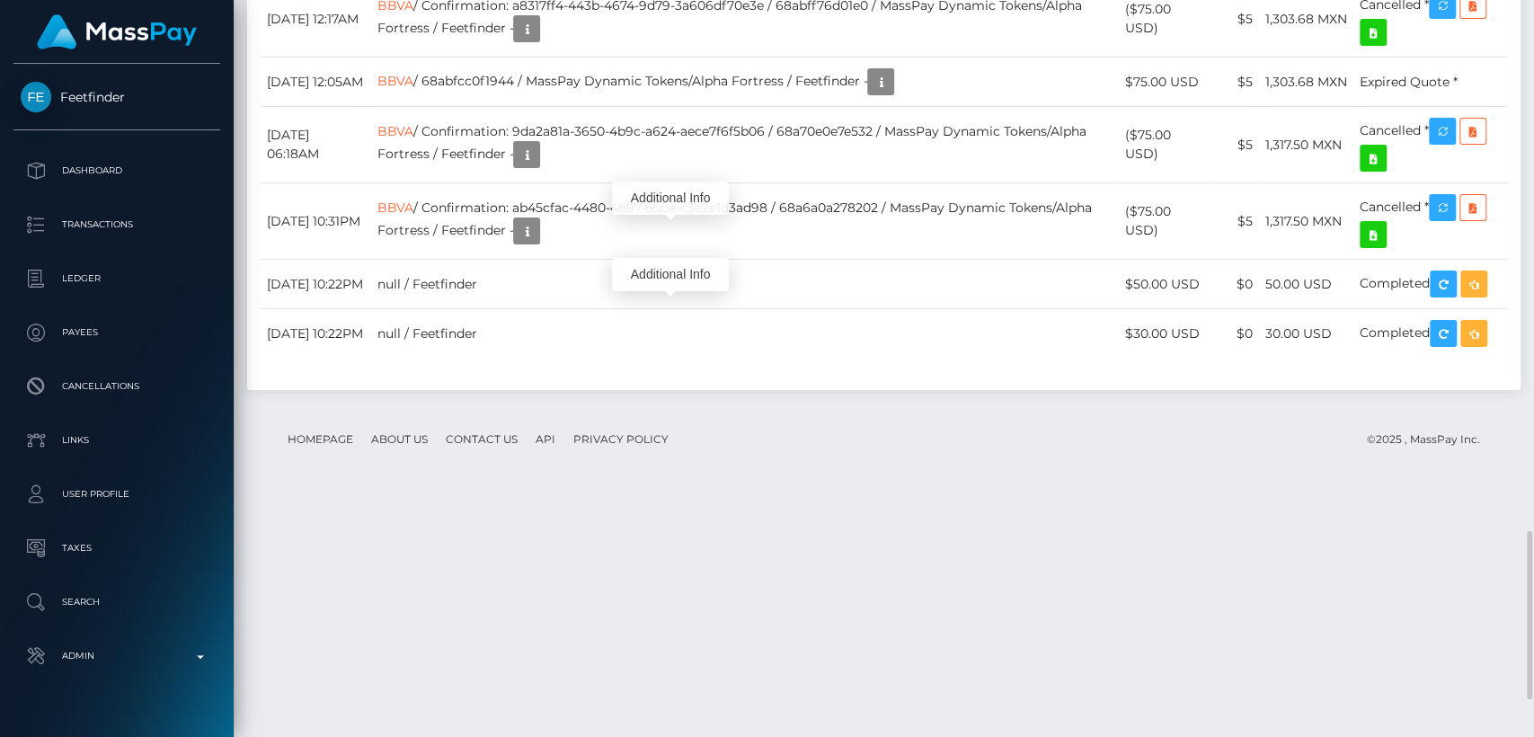
click at [670, 273] on div "Additional Info" at bounding box center [670, 274] width 117 height 33
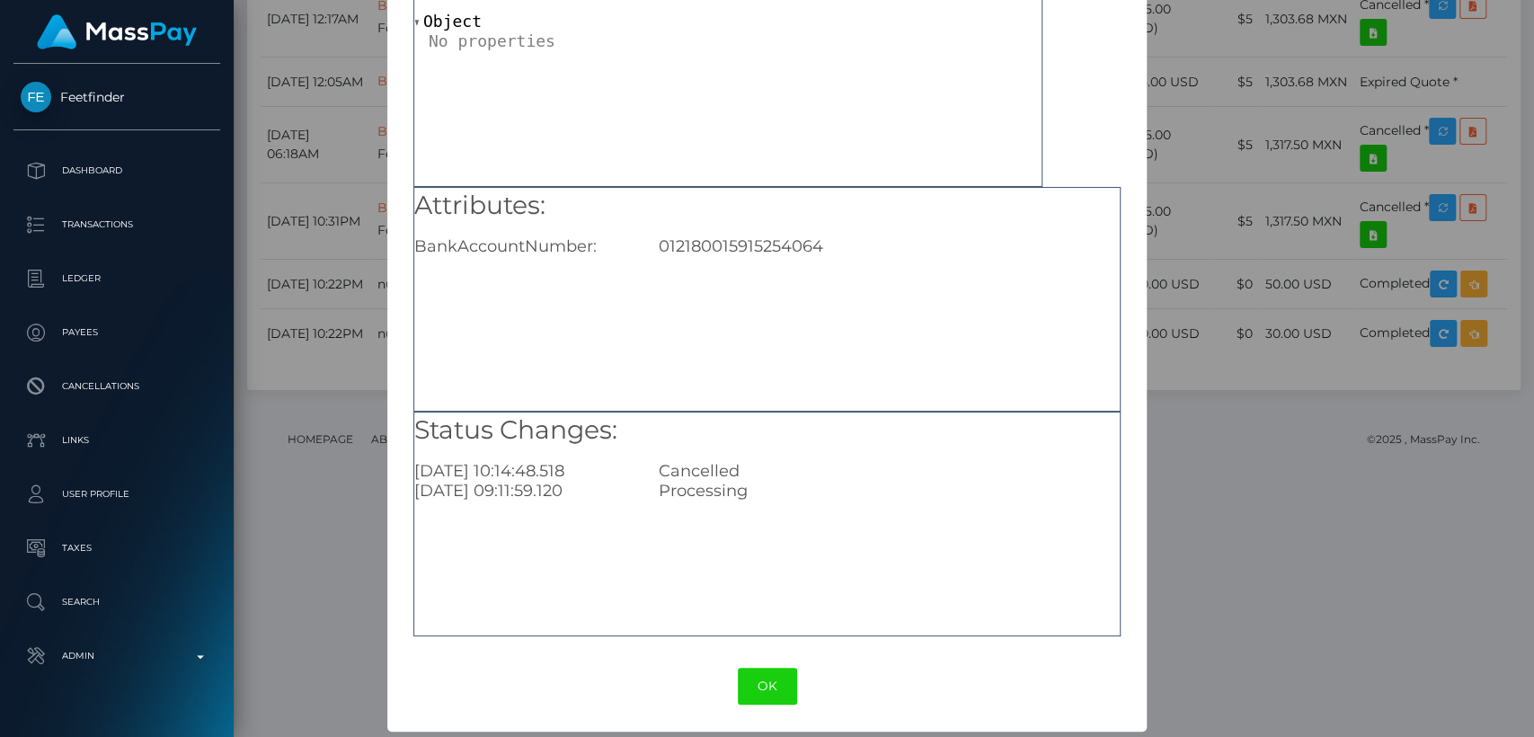
scroll to position [118, 0]
click at [753, 694] on button "OK" at bounding box center [767, 684] width 59 height 37
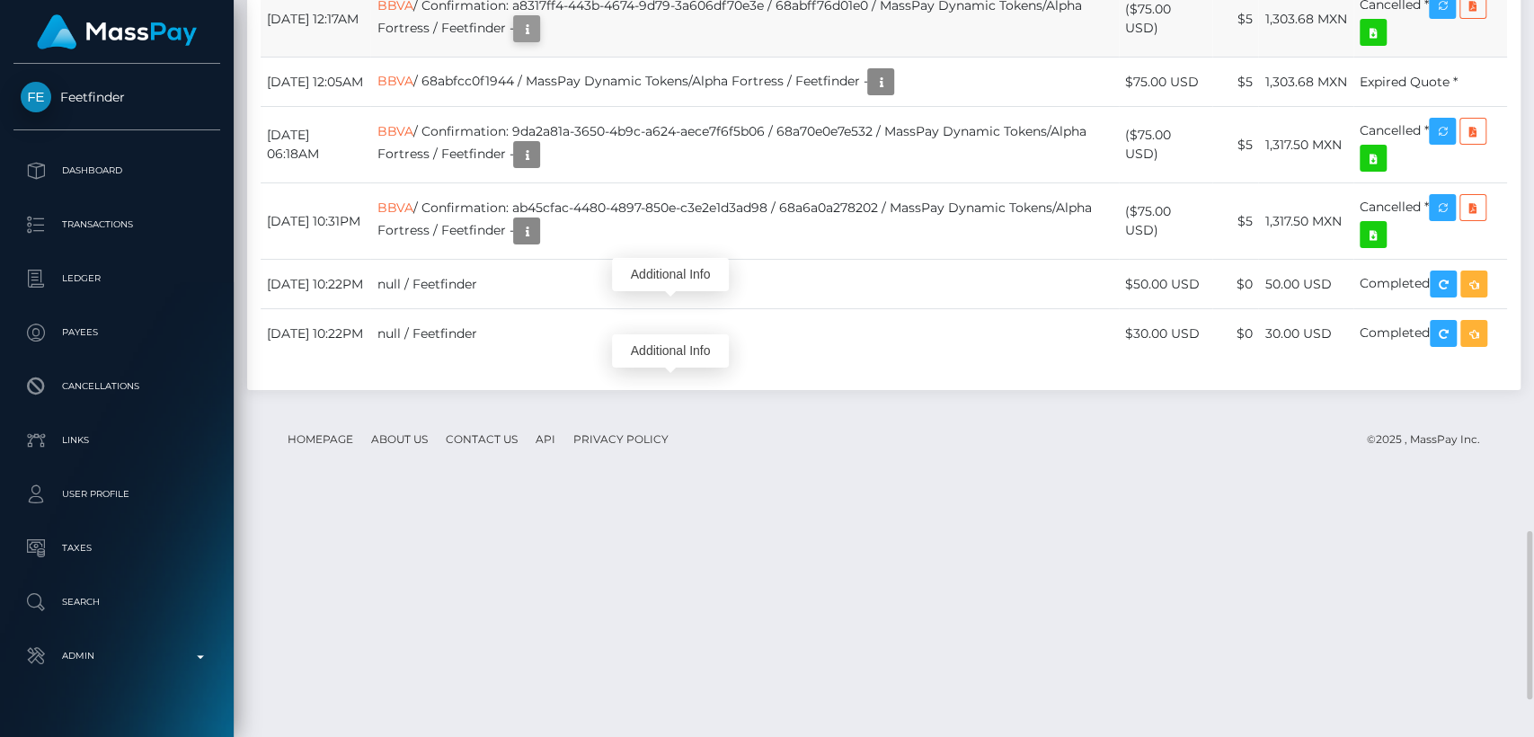
scroll to position [216, 397]
click at [538, 40] on icon "button" at bounding box center [527, 29] width 22 height 22
click at [667, 348] on div "Additional Info" at bounding box center [670, 350] width 117 height 33
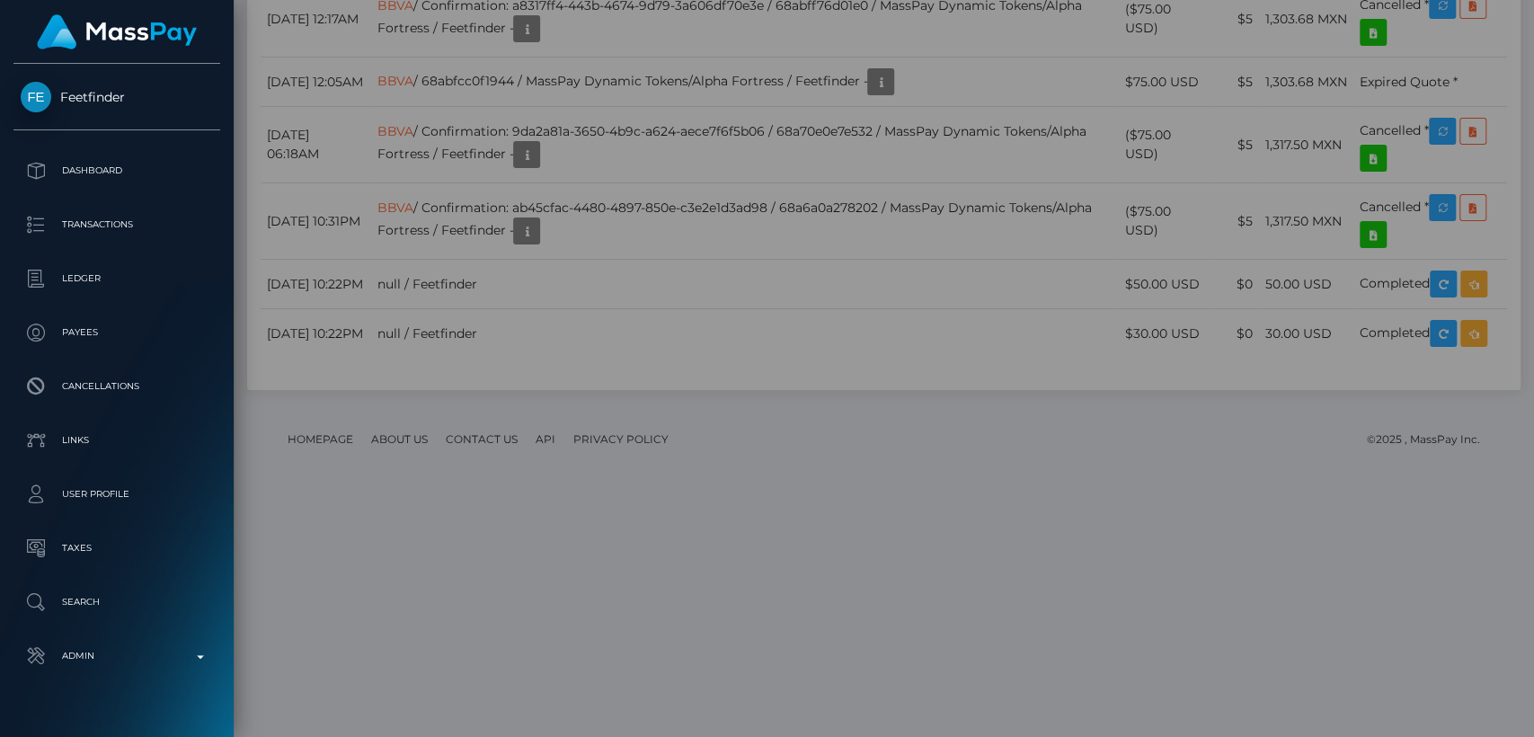
scroll to position [0, 0]
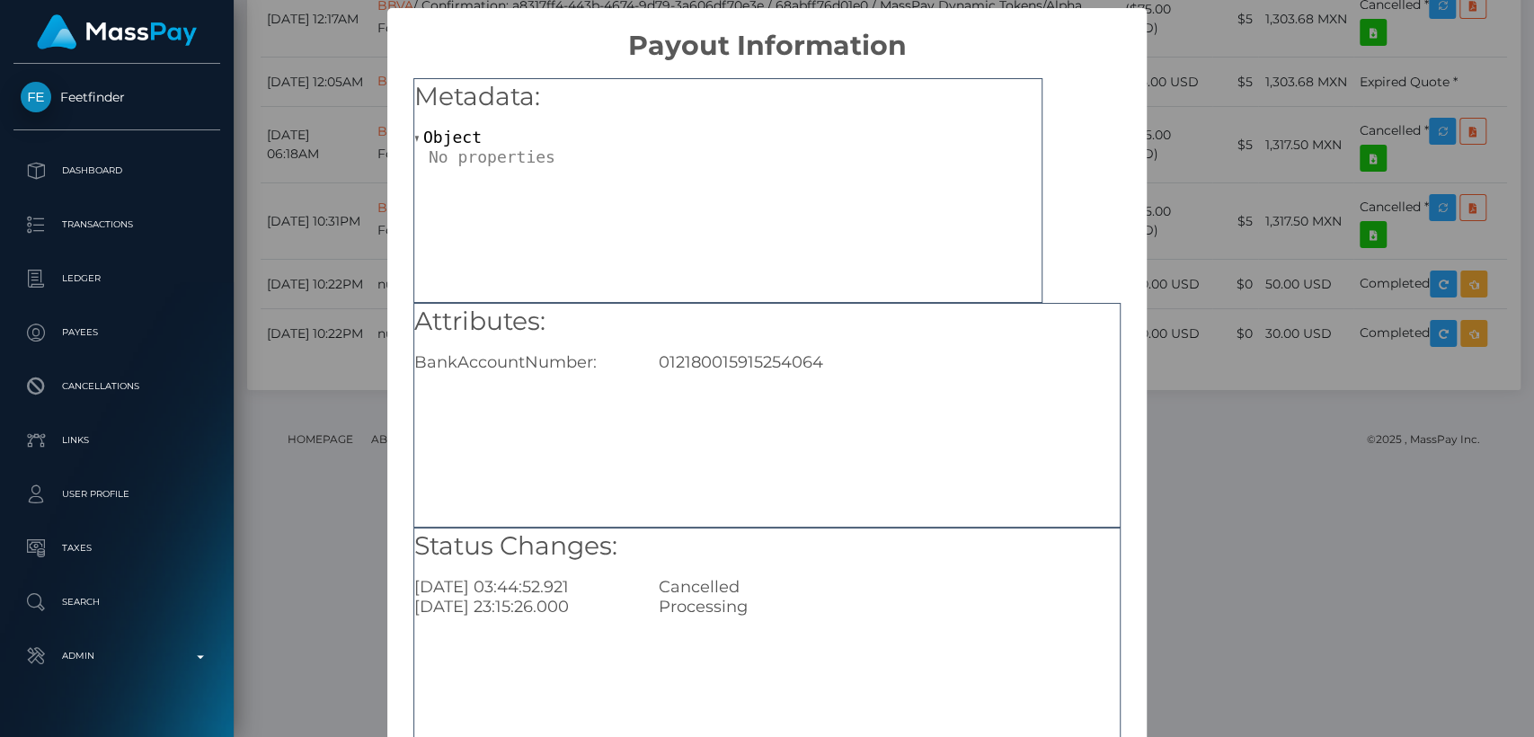
click at [1180, 94] on div "× Payout Information Metadata: Object Attributes: BankAccountNumber: 0121800159…" at bounding box center [767, 368] width 1534 height 737
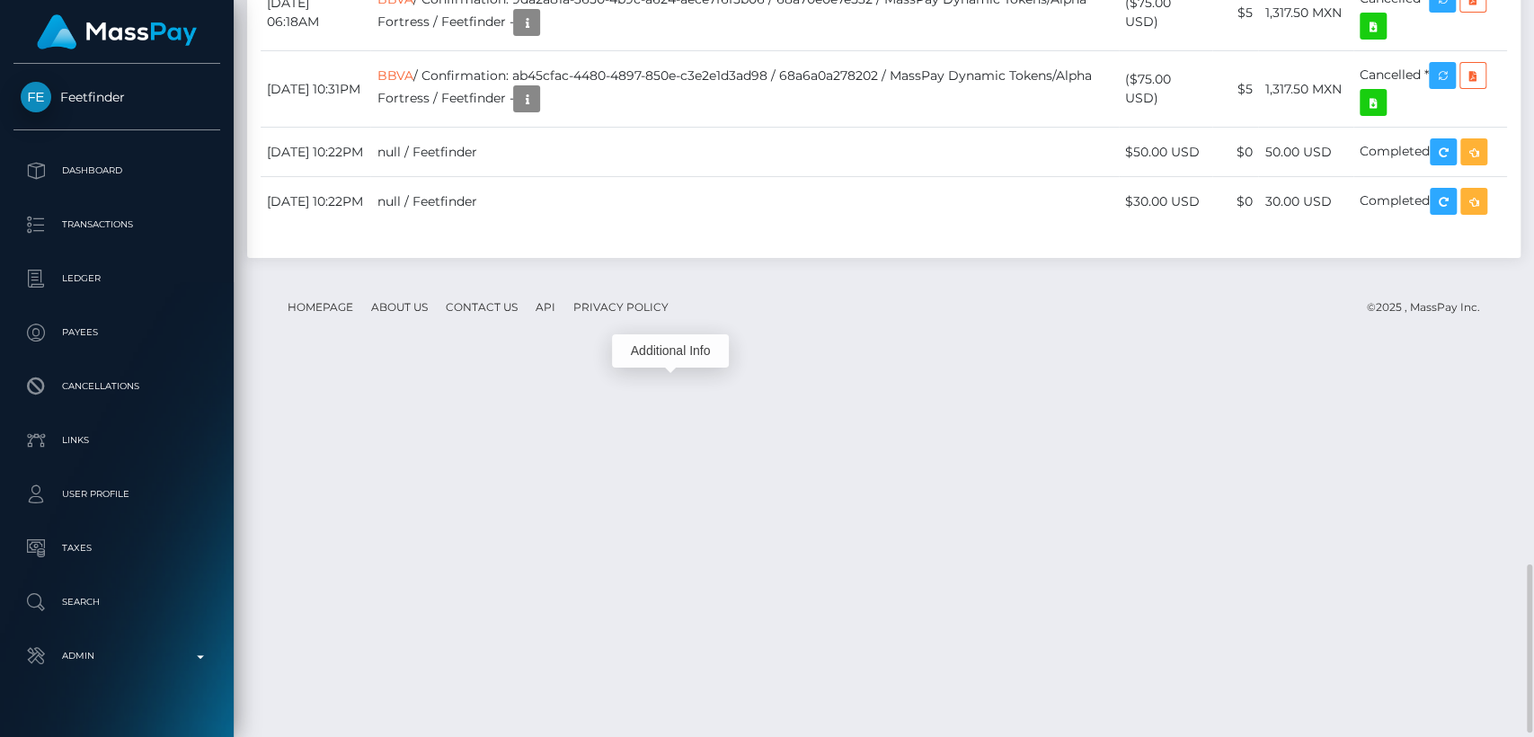
scroll to position [2462, 0]
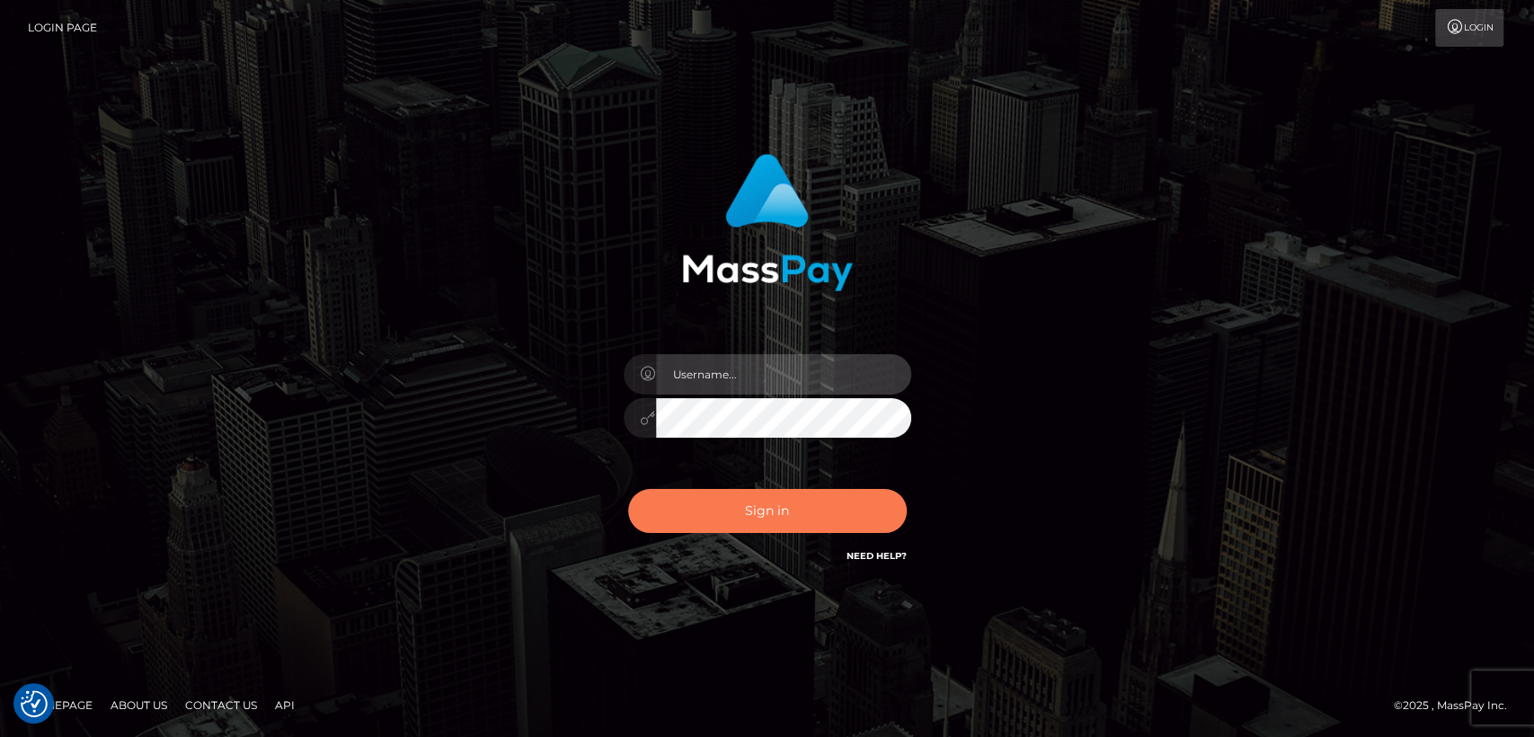
type input "[DOMAIN_NAME]"
click at [754, 520] on button "Sign in" at bounding box center [767, 511] width 279 height 44
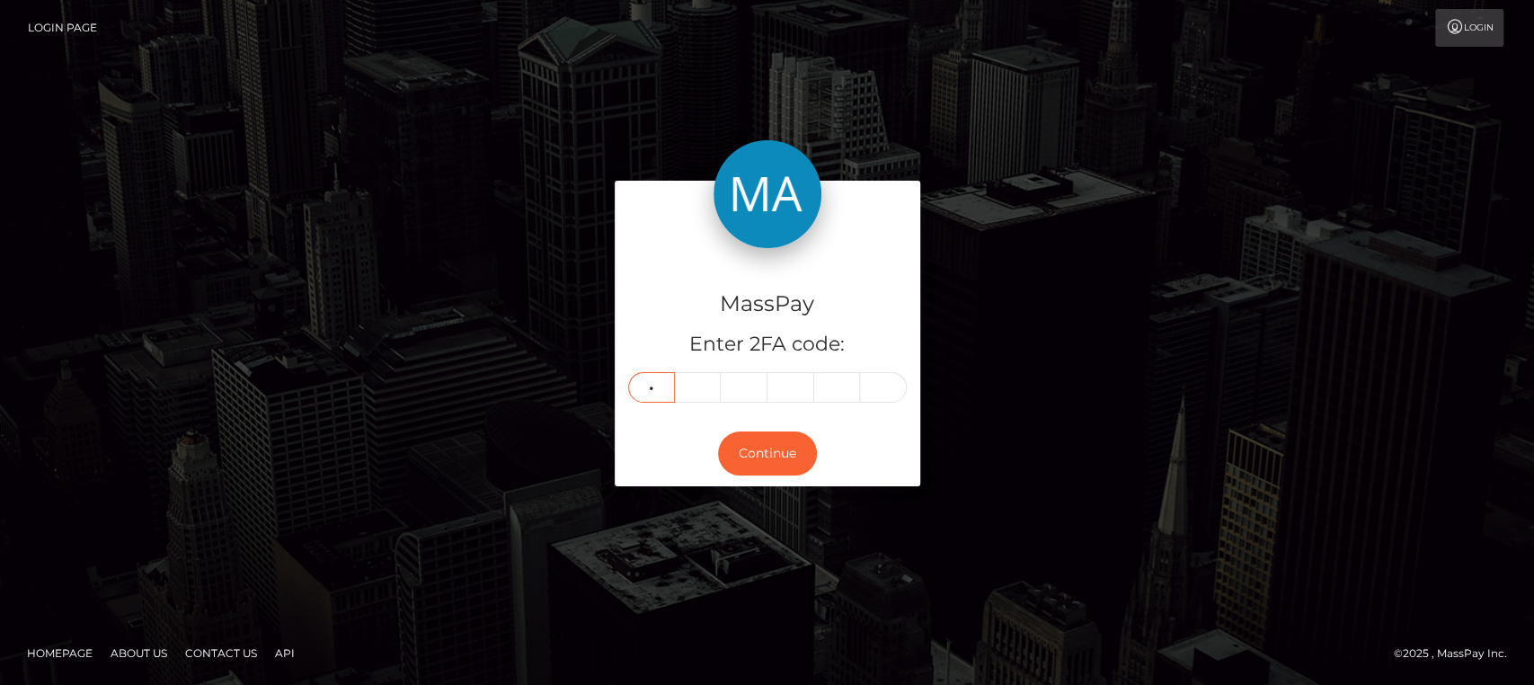
type input "7"
type input "1"
type input "9"
type input "1"
type input "3"
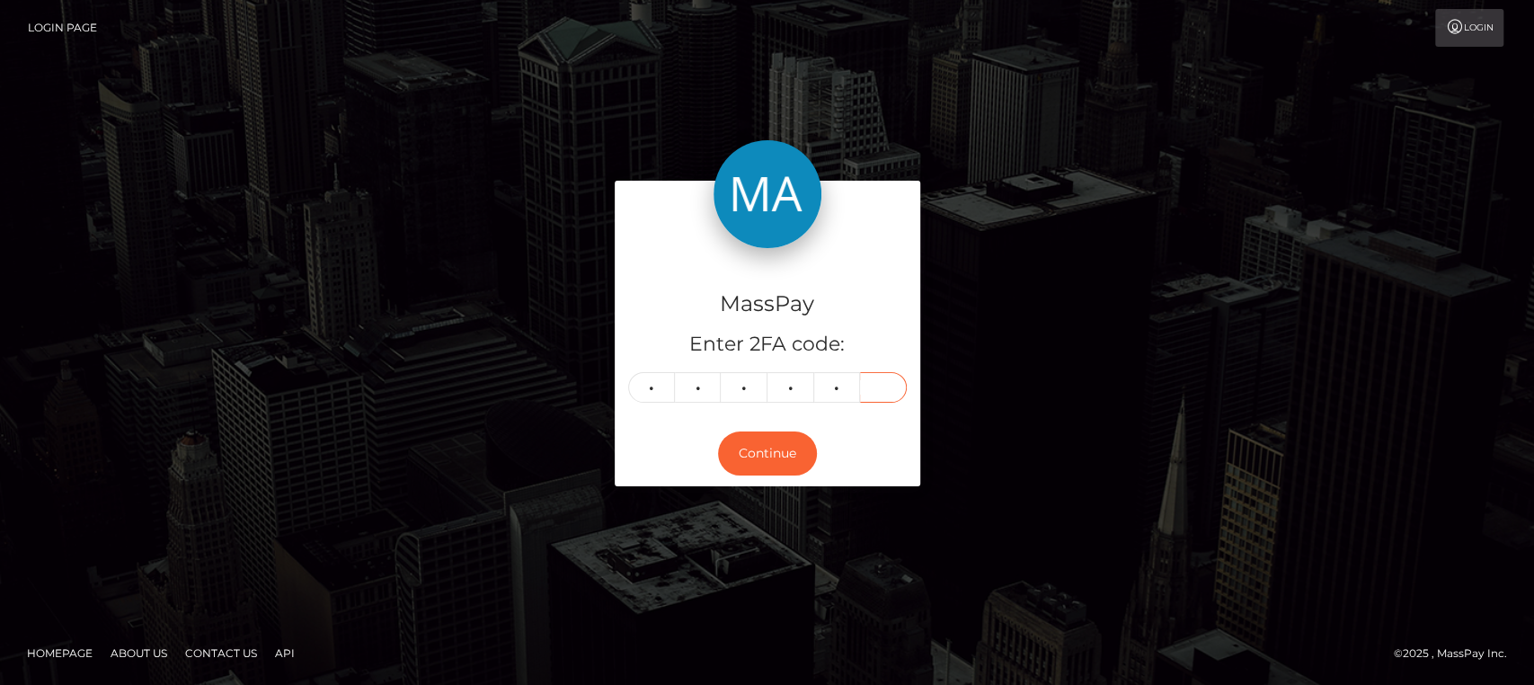
type input "3"
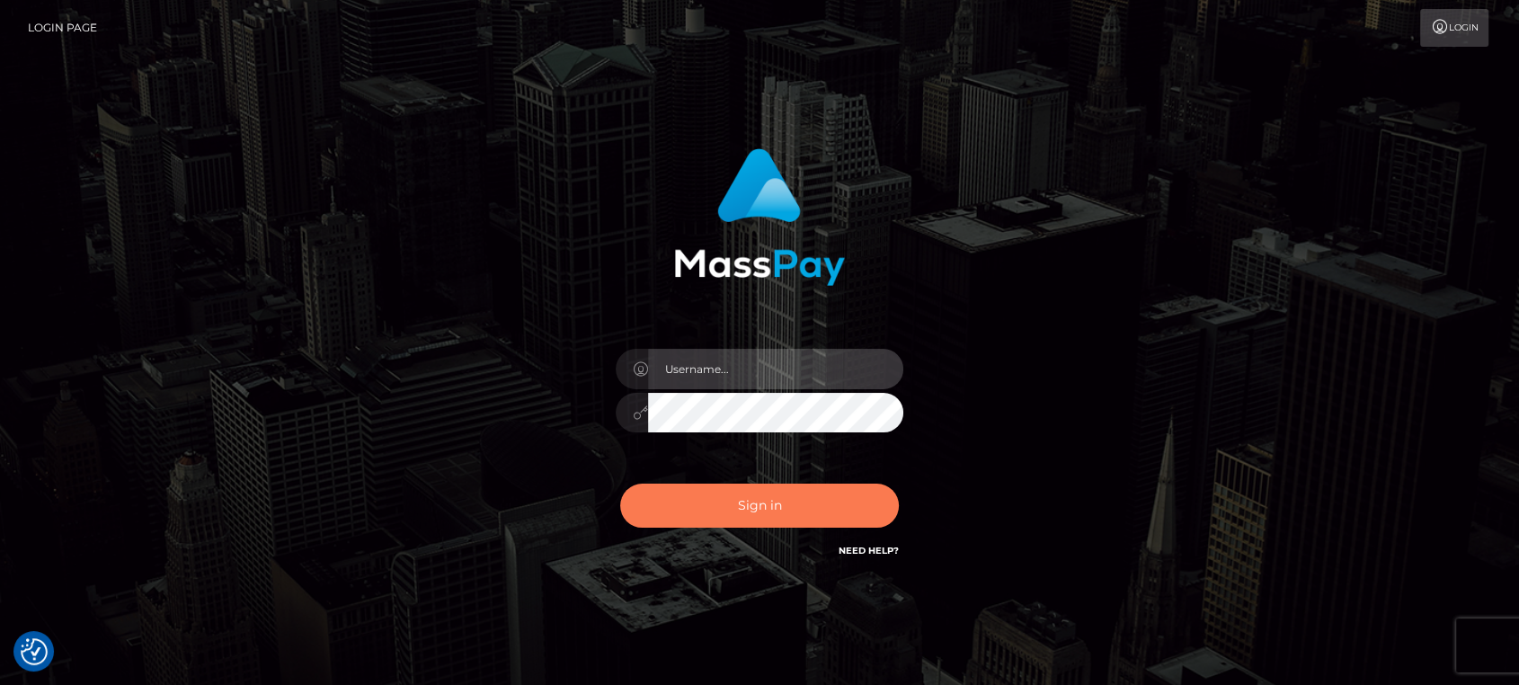
type input "nt.es"
click at [705, 520] on button "Sign in" at bounding box center [759, 506] width 279 height 44
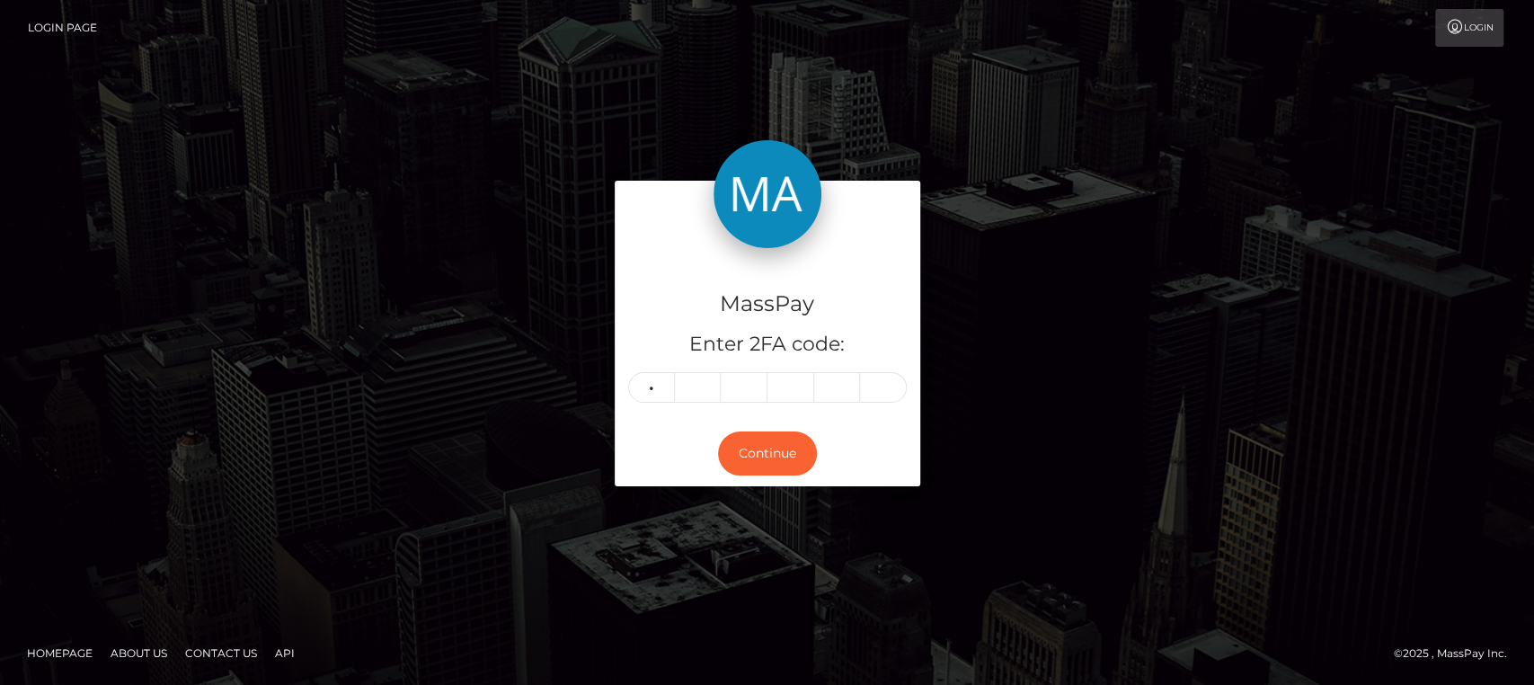
type input "6"
type input "5"
type input "8"
type input "1"
type input "2"
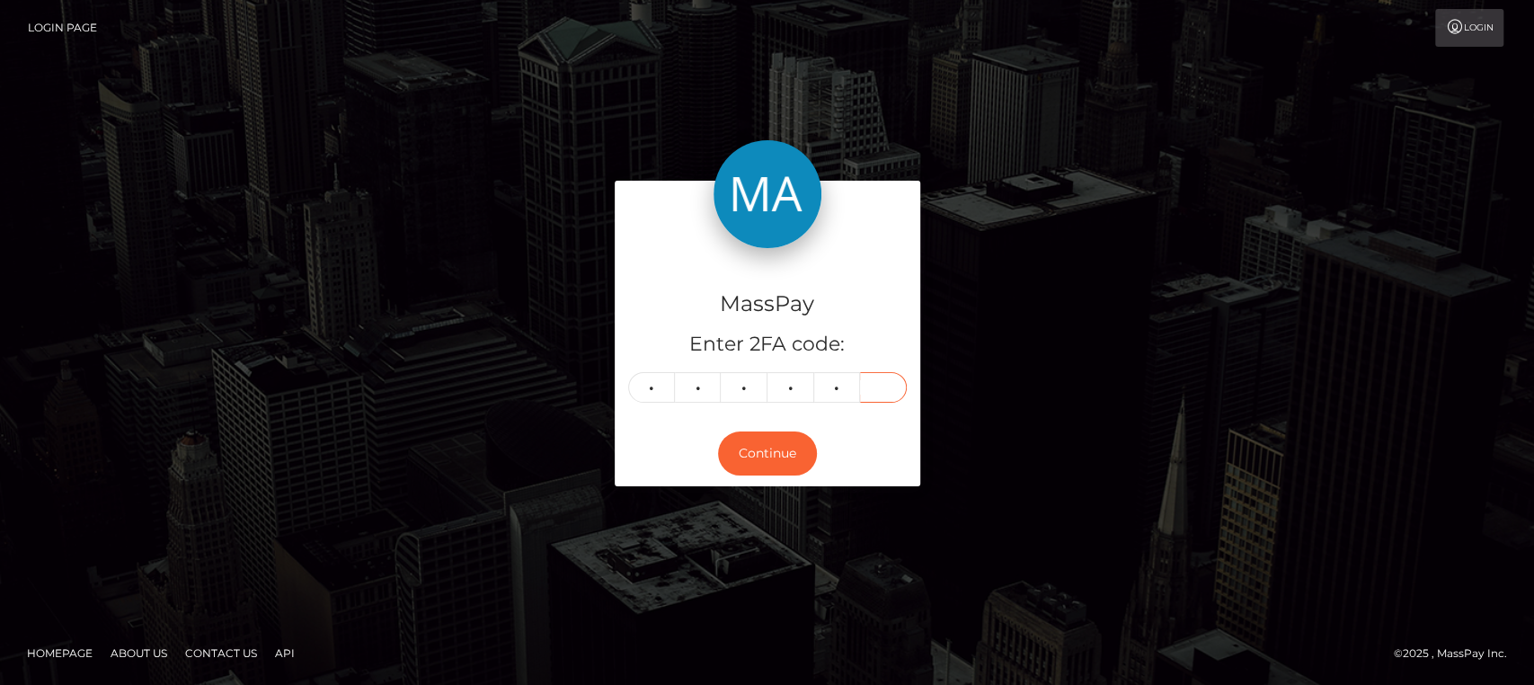
type input "4"
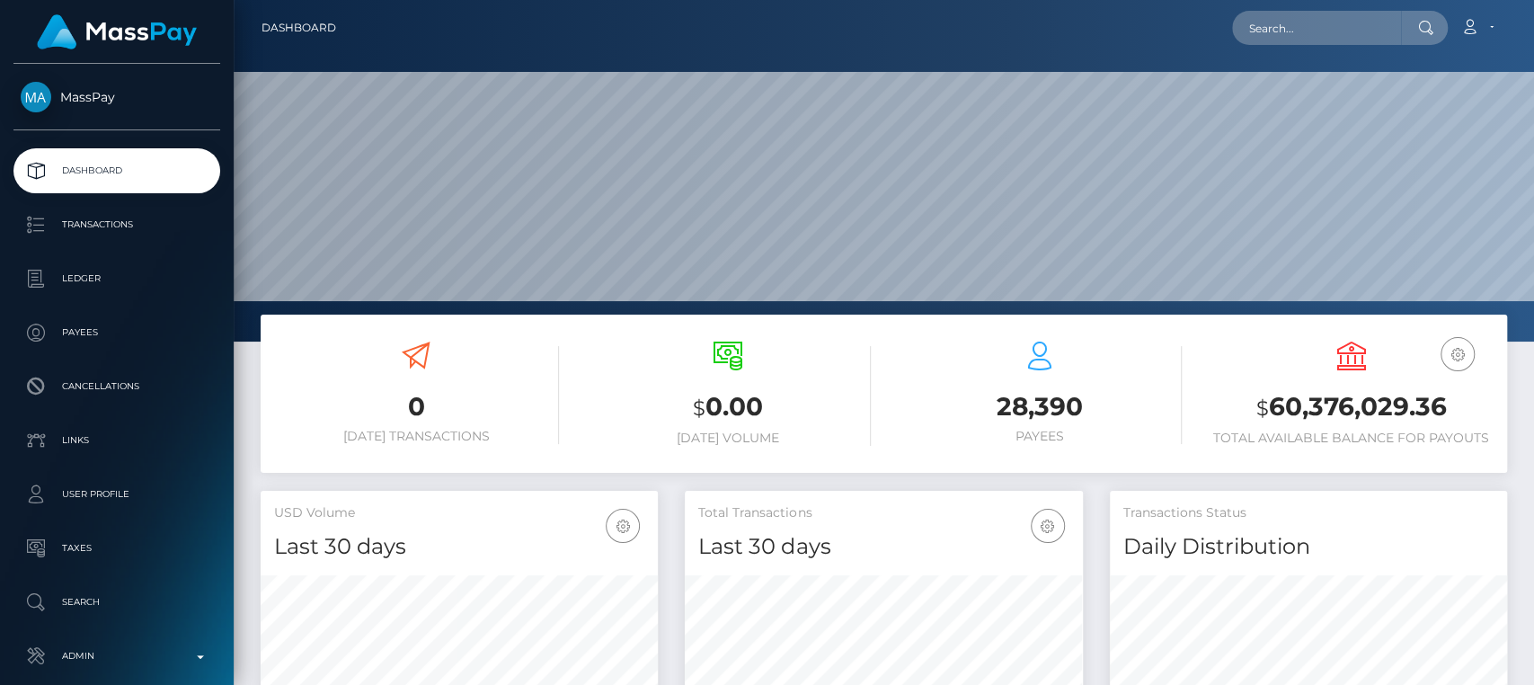
scroll to position [317, 397]
click at [1338, 32] on input "text" at bounding box center [1316, 28] width 169 height 34
paste input "[EMAIL_ADDRESS][DOMAIN_NAME]"
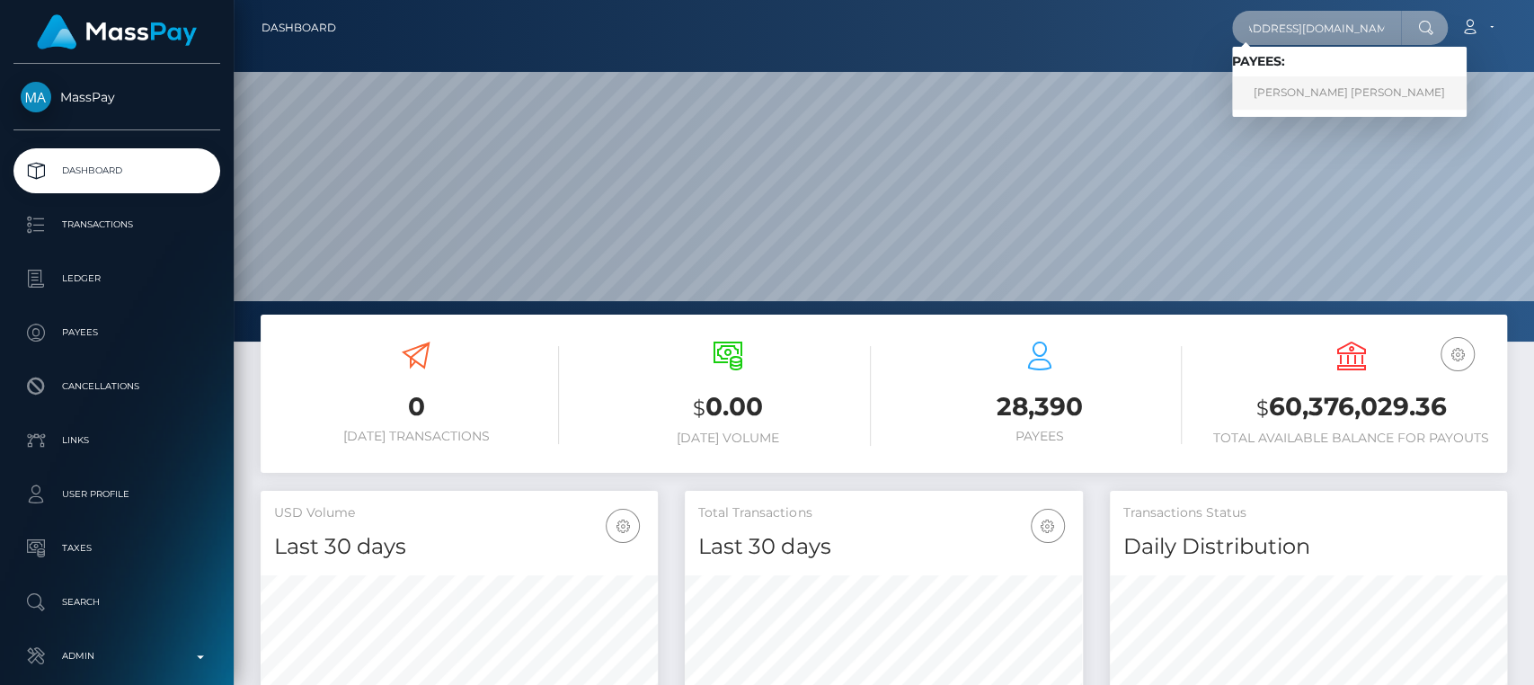
type input "[EMAIL_ADDRESS][DOMAIN_NAME]"
click at [1324, 93] on link "COURTNEY MAY SMITH" at bounding box center [1349, 92] width 235 height 33
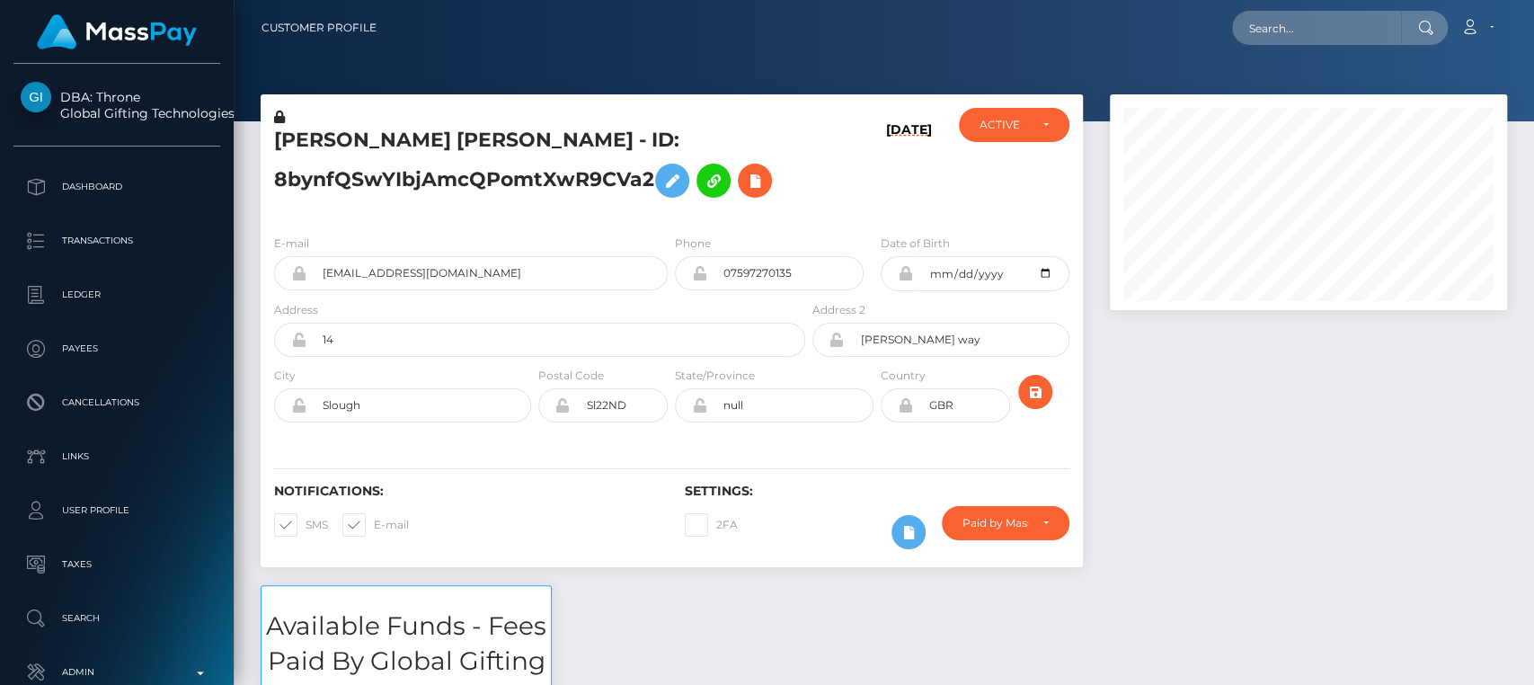
scroll to position [216, 397]
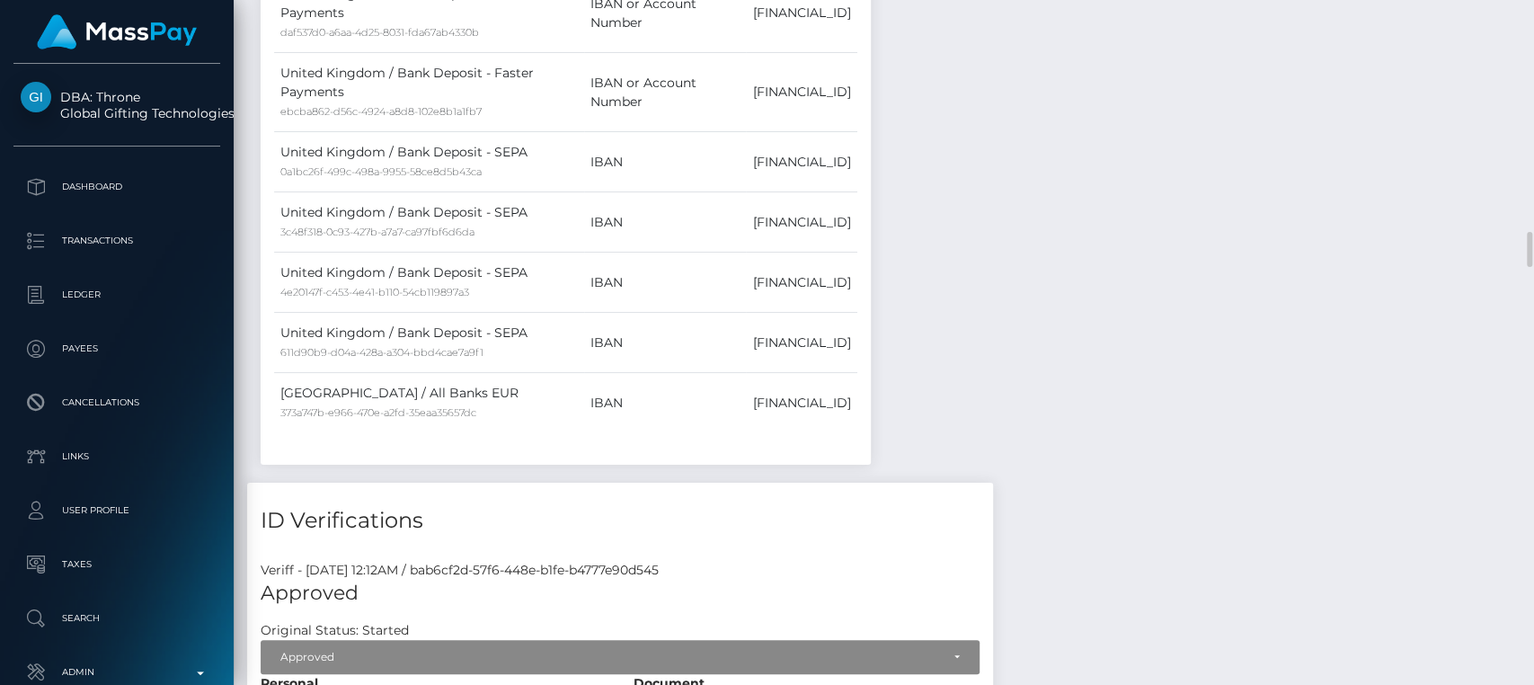
click at [496, 294] on td "United Kingdom / Bank Deposit - SEPA 4e20147f-c453-4e41-b110-54cb119897a3" at bounding box center [429, 283] width 310 height 60
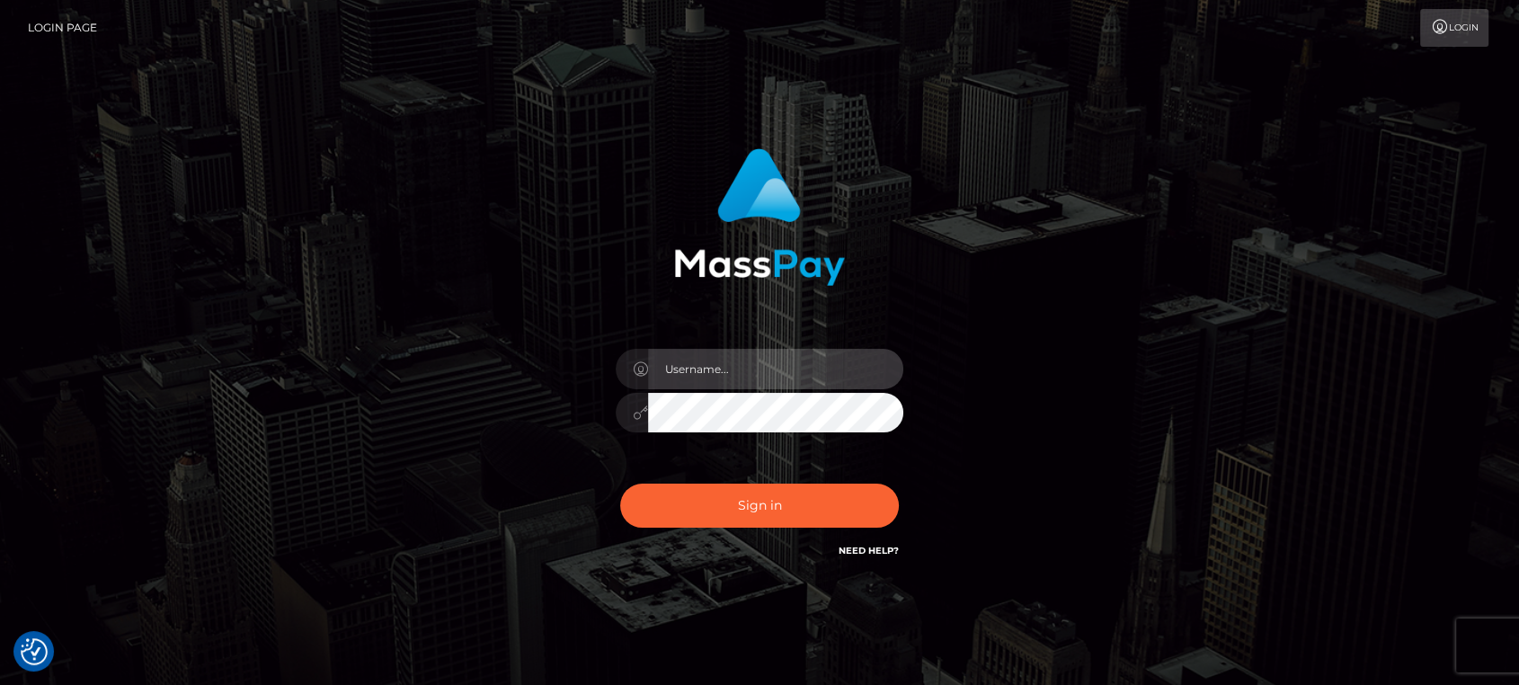
type input "[DOMAIN_NAME]"
click at [704, 475] on div "Sign in Need Help?" at bounding box center [759, 513] width 315 height 80
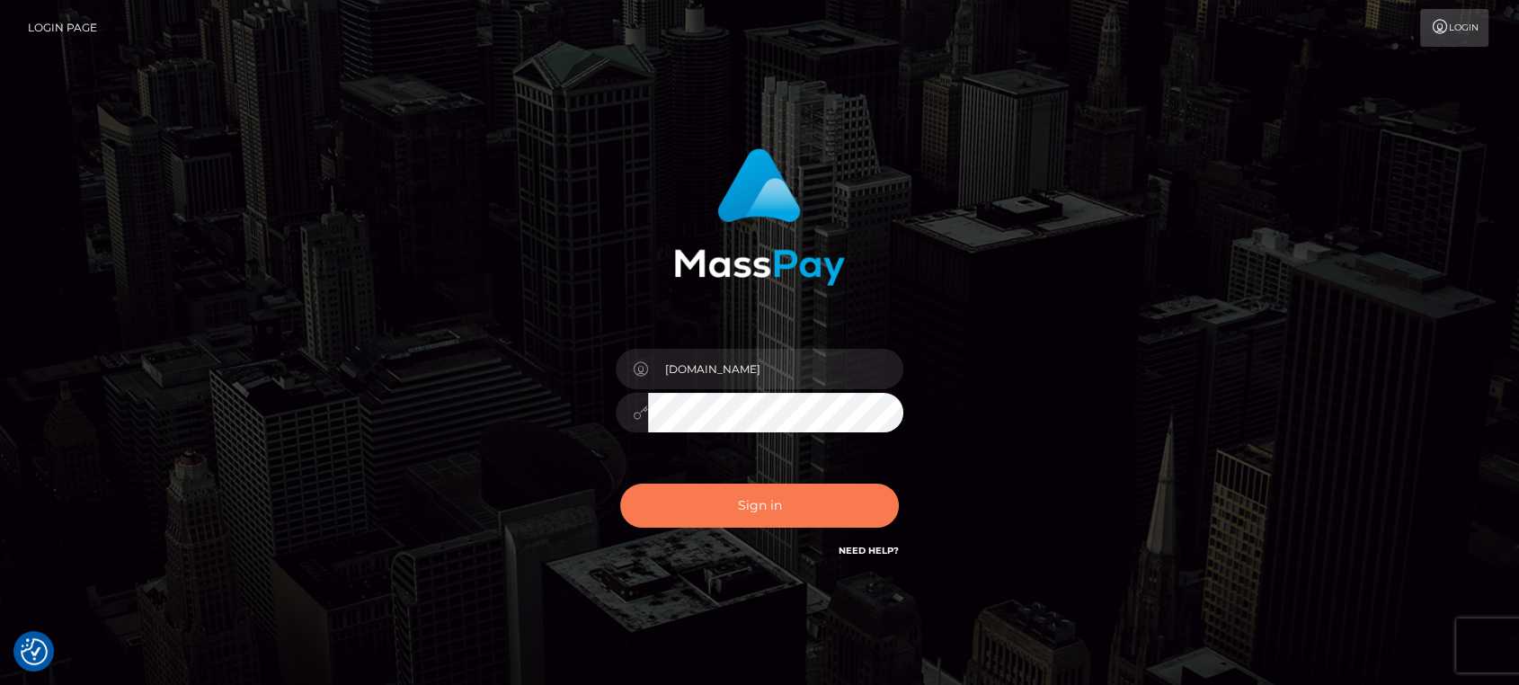
click at [705, 501] on button "Sign in" at bounding box center [759, 506] width 279 height 44
type input "[DOMAIN_NAME]"
click at [716, 511] on button "Sign in" at bounding box center [759, 506] width 279 height 44
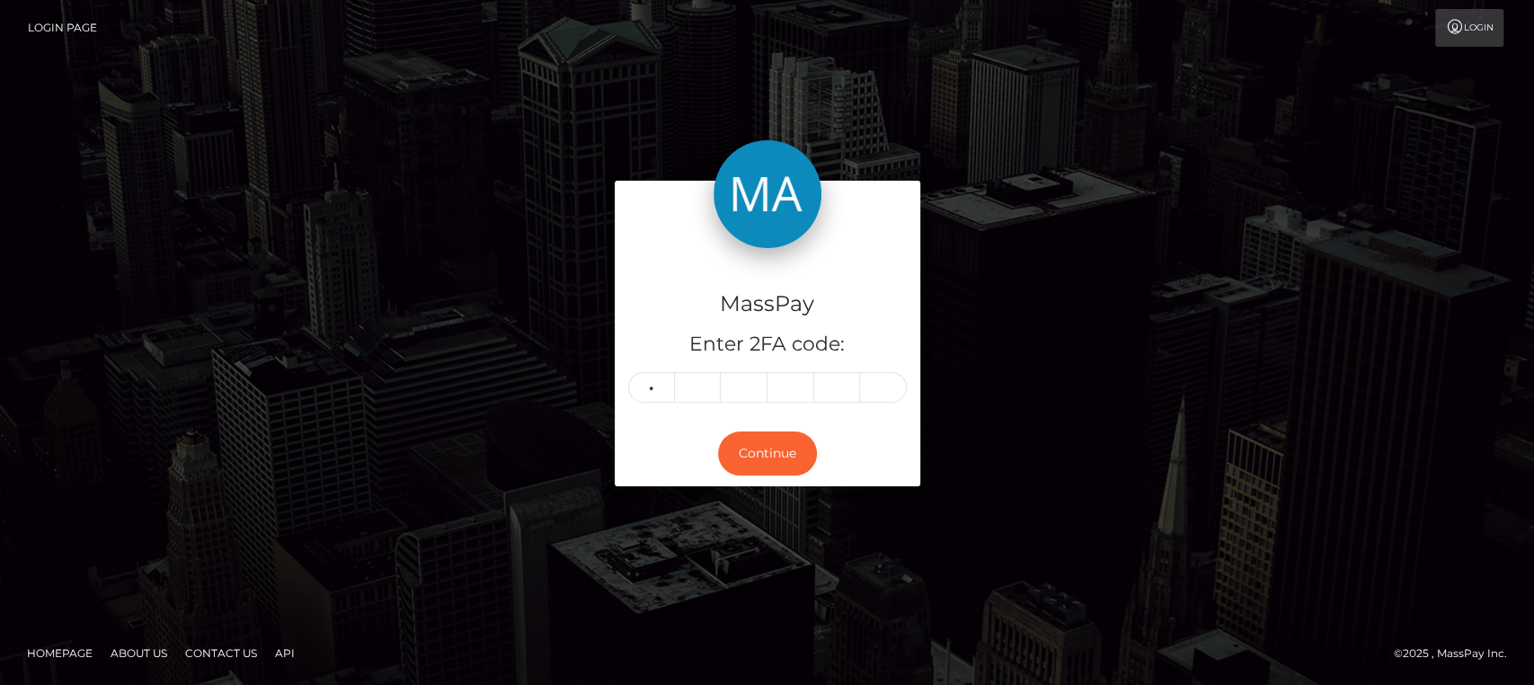
type input "1"
type input "7"
type input "9"
type input "8"
type input "4"
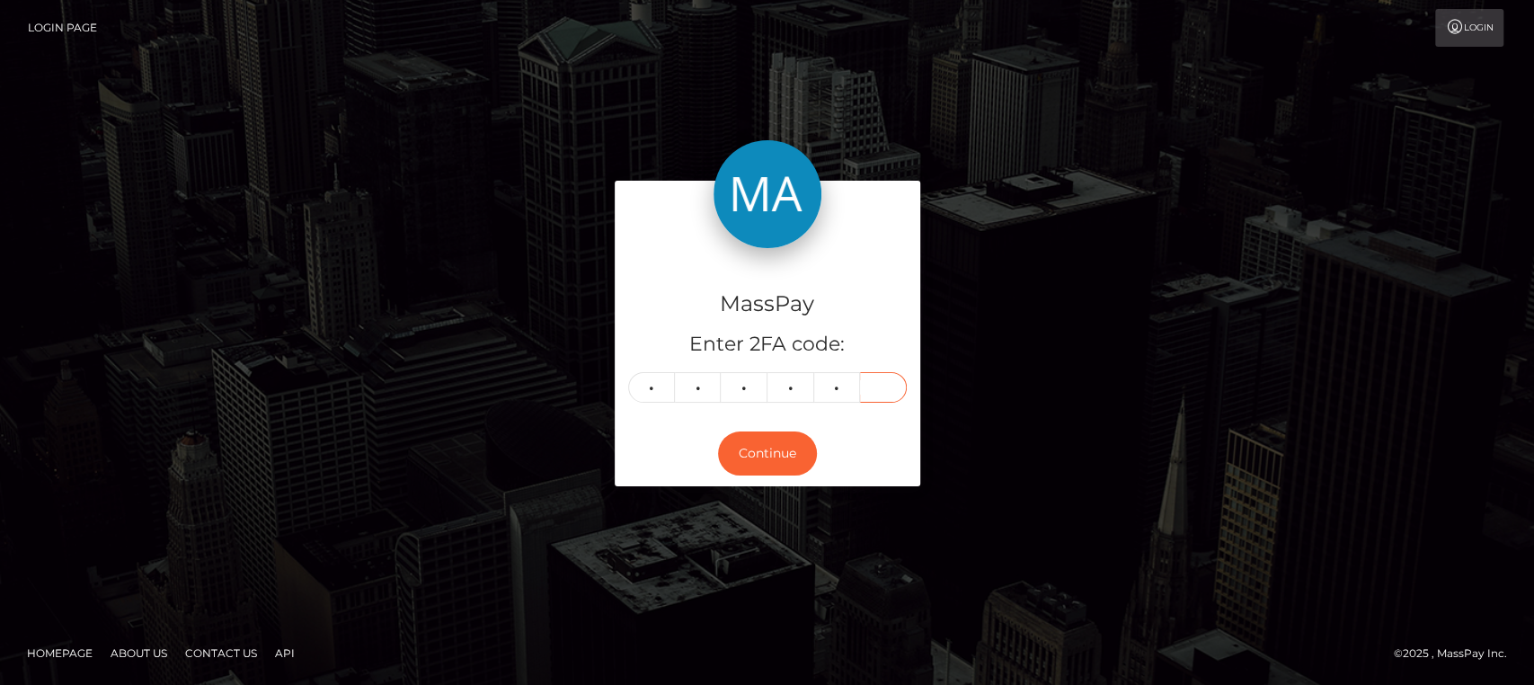
type input "4"
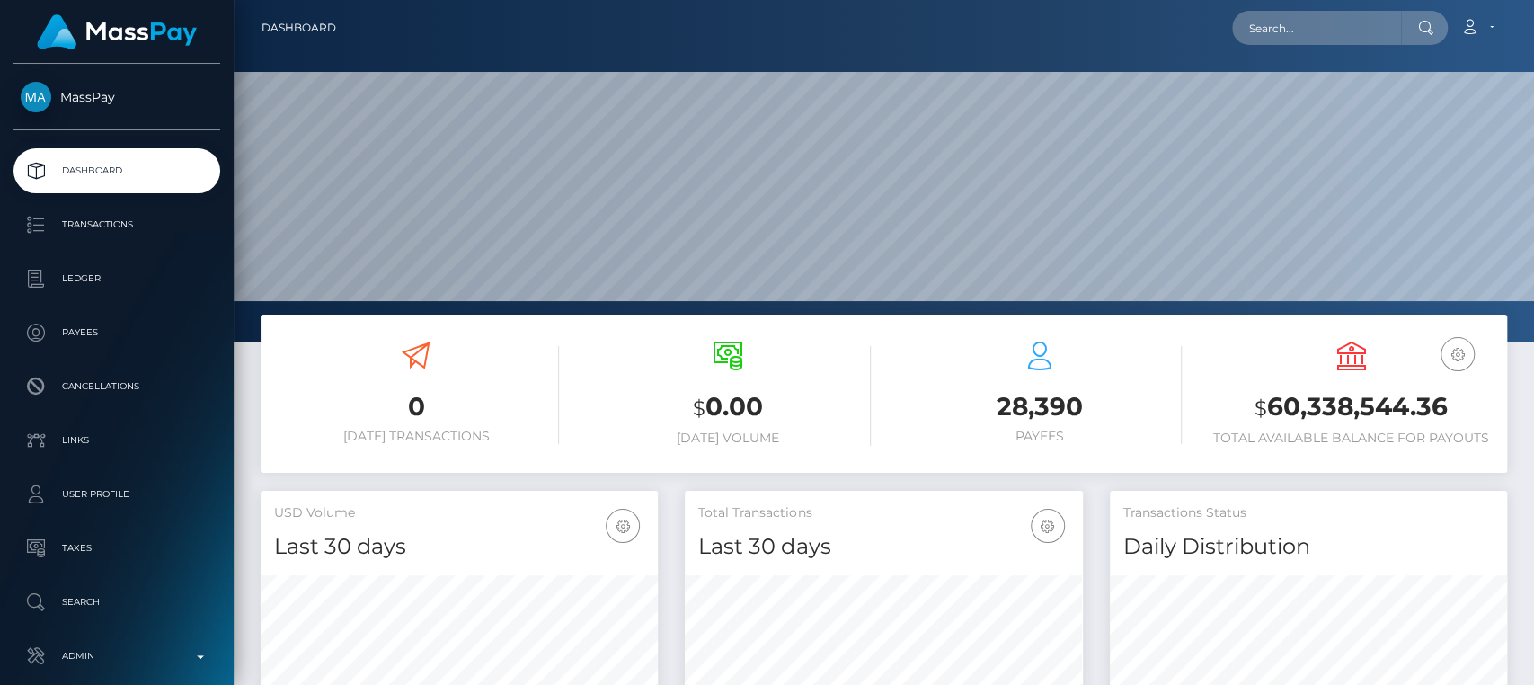
scroll to position [317, 397]
click at [1343, 31] on input "text" at bounding box center [1316, 28] width 169 height 34
paste input "[EMAIL_ADDRESS][DOMAIN_NAME]"
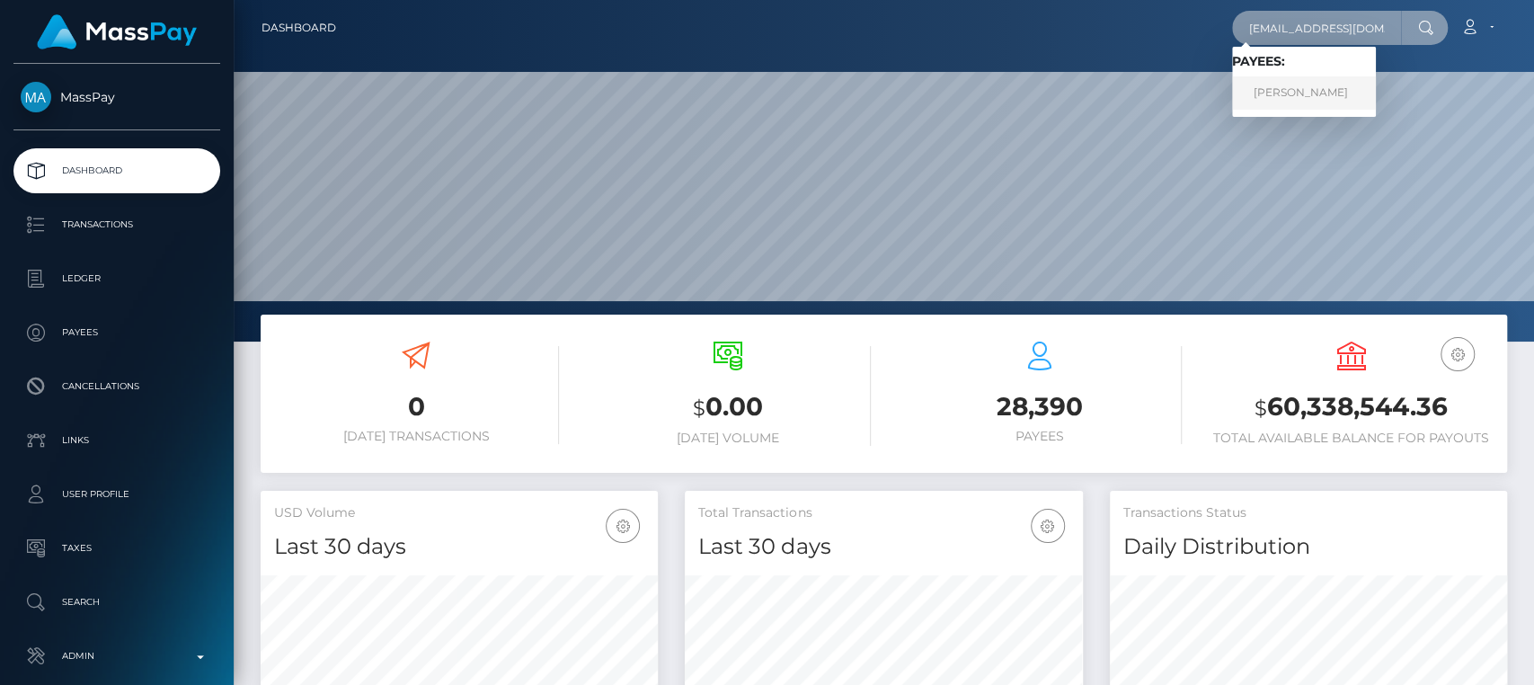
type input "[EMAIL_ADDRESS][DOMAIN_NAME]"
click at [1345, 94] on link "[PERSON_NAME]" at bounding box center [1304, 92] width 144 height 33
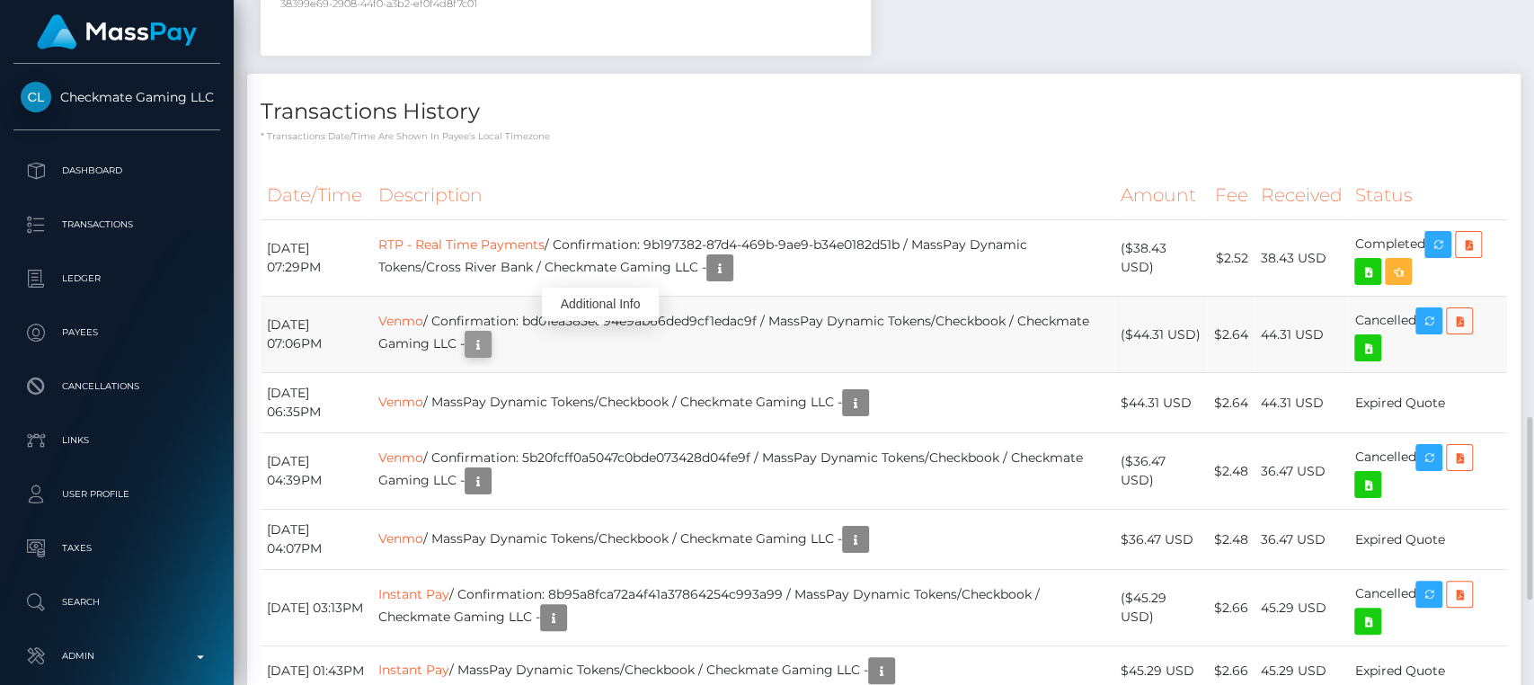
scroll to position [216, 397]
click at [489, 336] on icon "button" at bounding box center [478, 344] width 22 height 22
click at [607, 302] on div "Additional Info" at bounding box center [600, 304] width 117 height 33
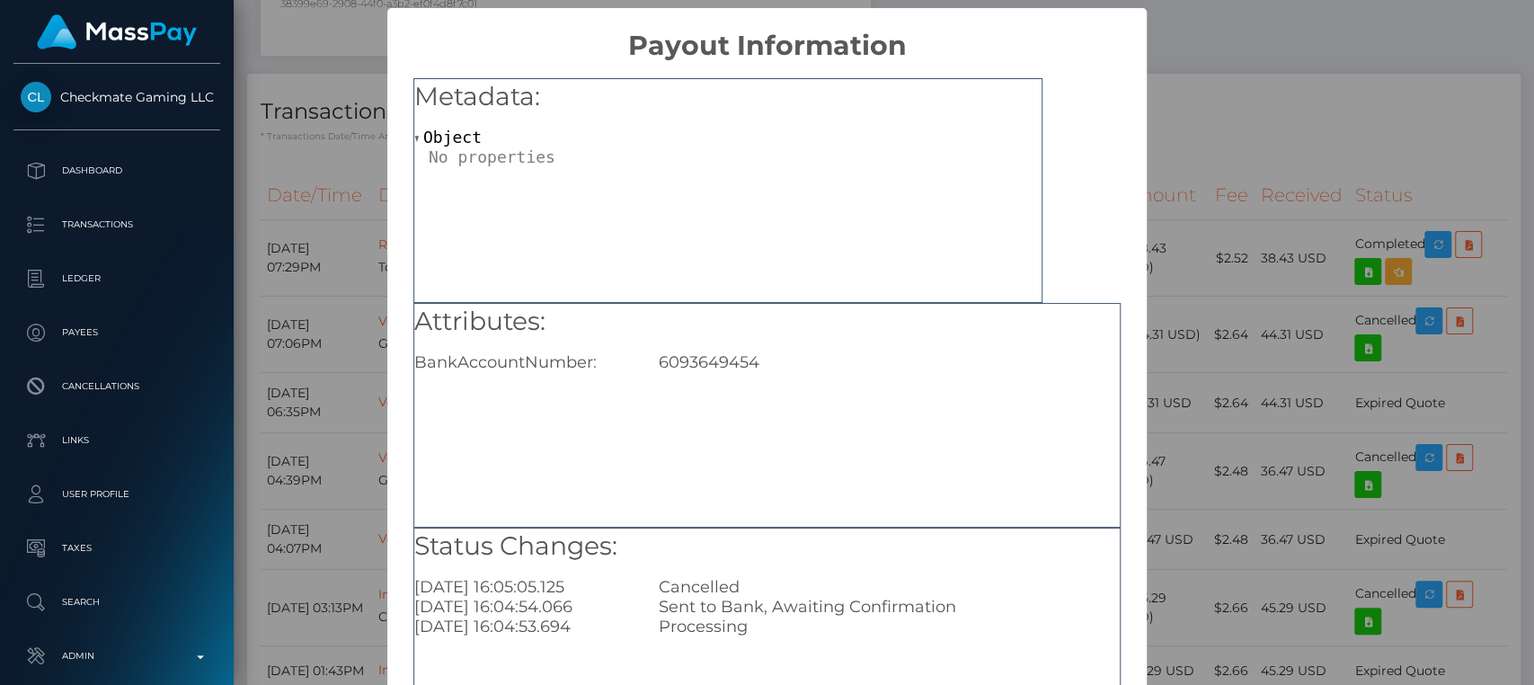
click at [1223, 137] on div "× Payout Information Metadata: Object Attributes: BankAccountNumber: 6093649454…" at bounding box center [767, 342] width 1534 height 685
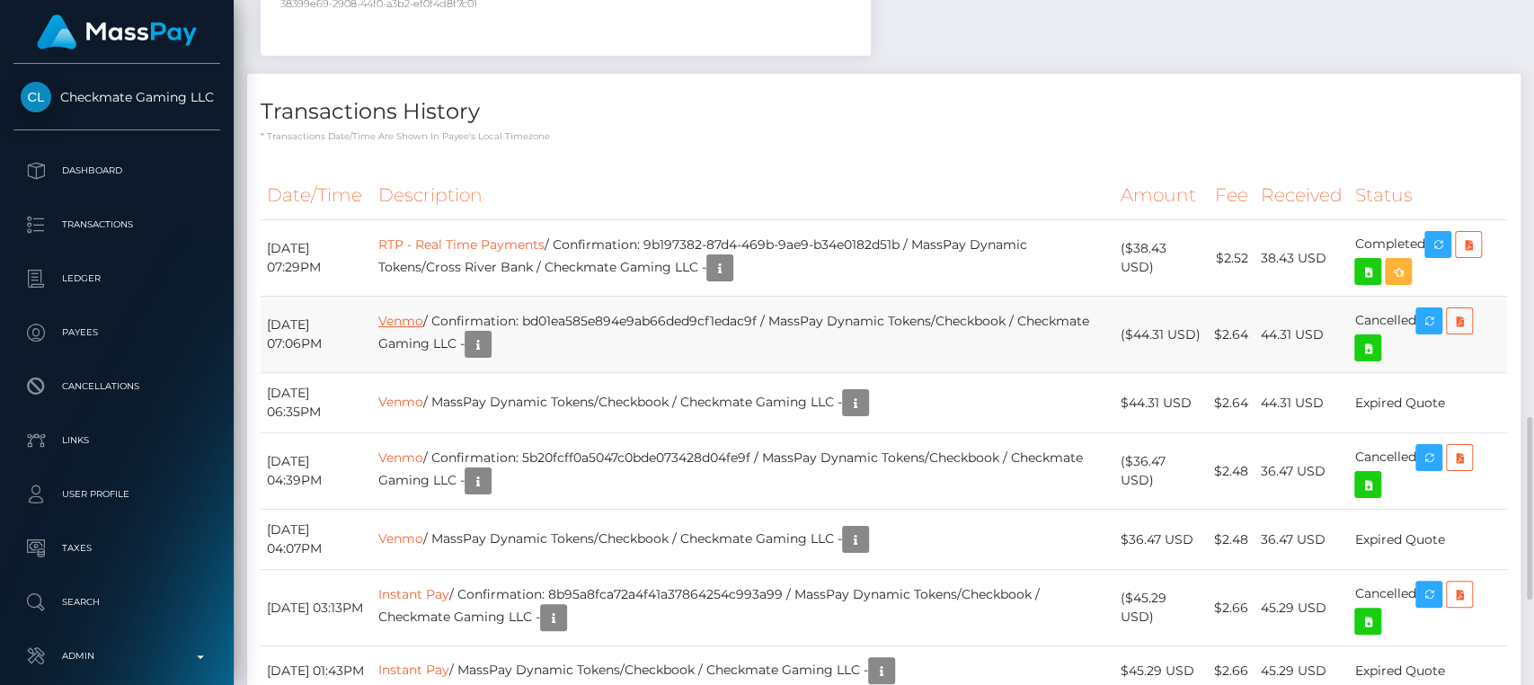
click at [423, 319] on link "Venmo" at bounding box center [400, 321] width 45 height 16
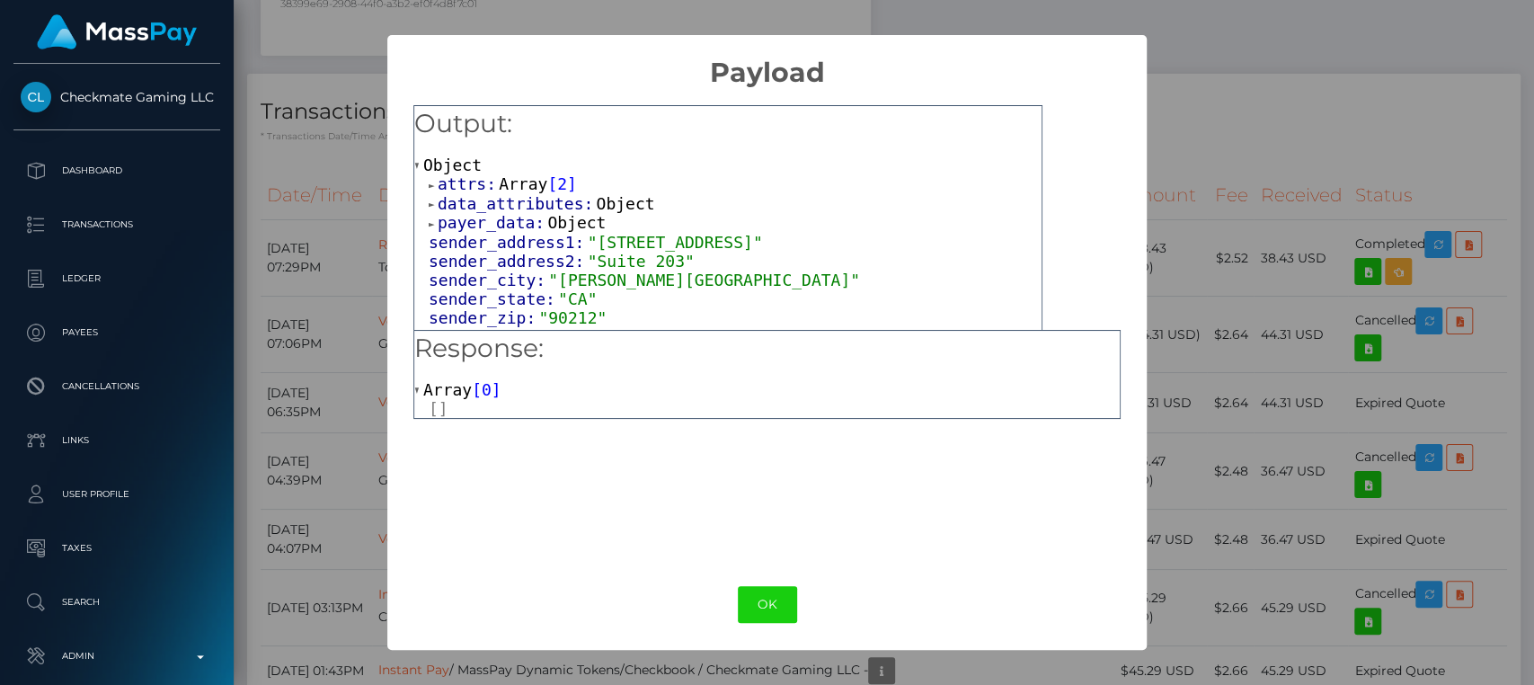
click at [1278, 88] on div "× Payload Output: Object attrs: Array [ 2 ] data_attributes: Object payer_data:…" at bounding box center [767, 342] width 1534 height 685
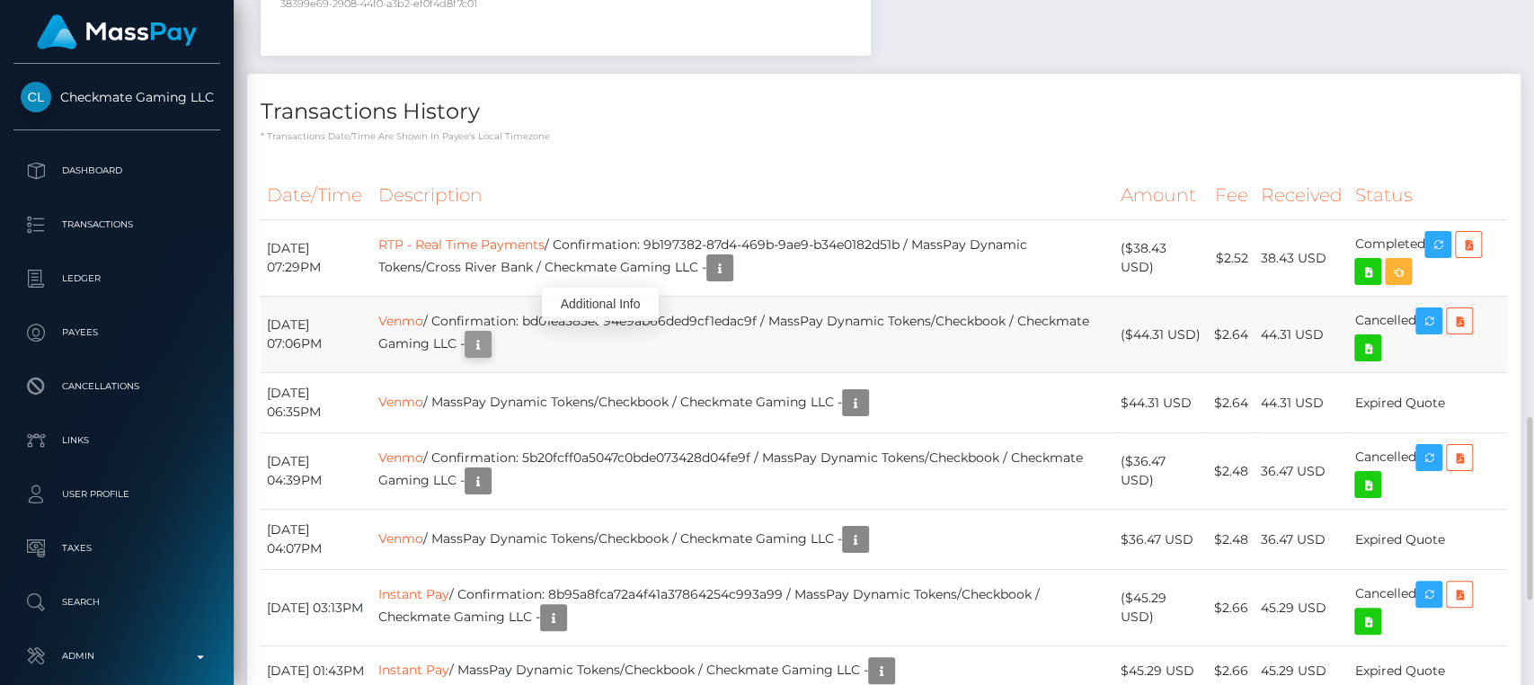
click at [489, 341] on icon "button" at bounding box center [478, 344] width 22 height 22
click at [603, 298] on div "Additional Info" at bounding box center [600, 304] width 117 height 33
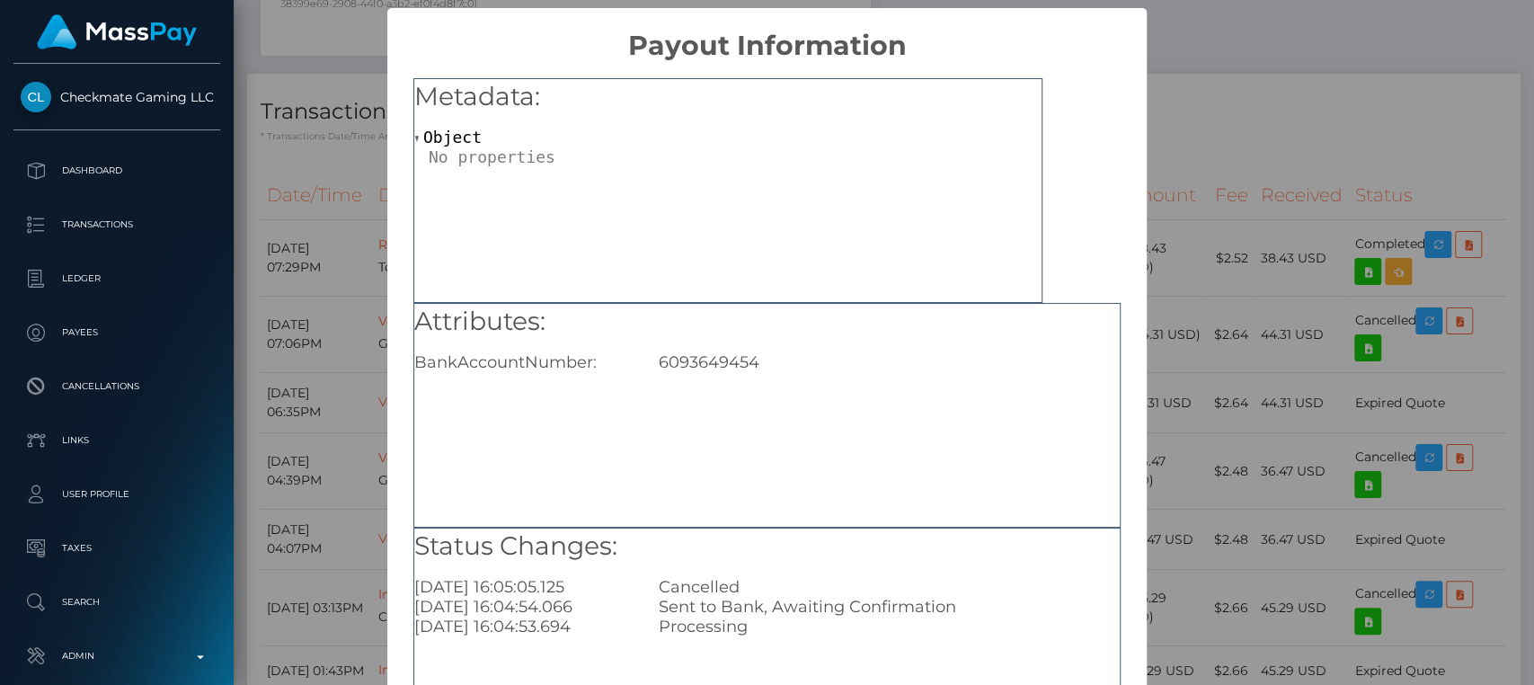
click at [691, 354] on div "6093649454" at bounding box center [889, 362] width 488 height 20
copy div "6093649454"
click at [1210, 110] on div "× Payout Information Metadata: Object Attributes: BankAccountNumber: 6093649454…" at bounding box center [767, 342] width 1534 height 685
click at [1171, 110] on div "× Payout Information Metadata: Object Attributes: BankAccountNumber: 6093649454…" at bounding box center [767, 342] width 1534 height 685
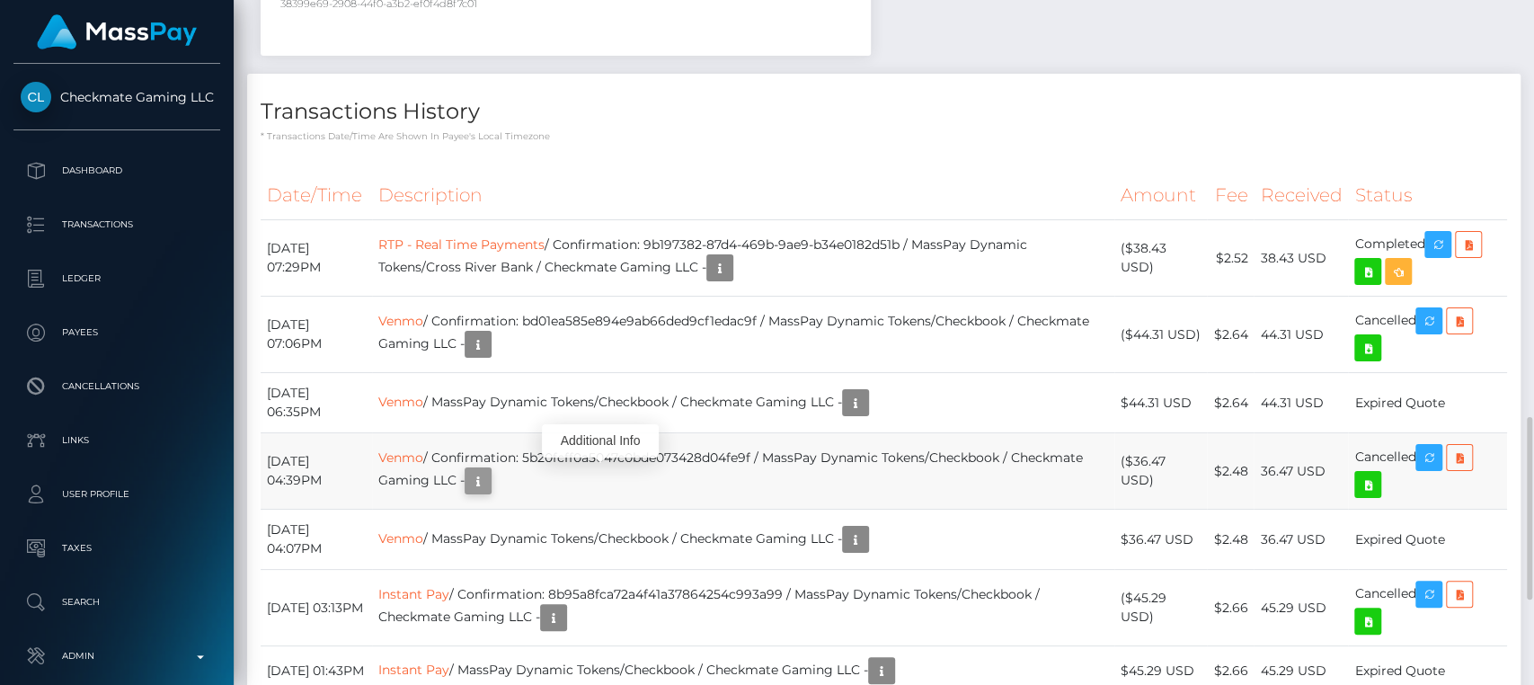
click at [489, 476] on icon "button" at bounding box center [478, 481] width 22 height 22
click at [615, 444] on div "Additional Info" at bounding box center [600, 440] width 117 height 33
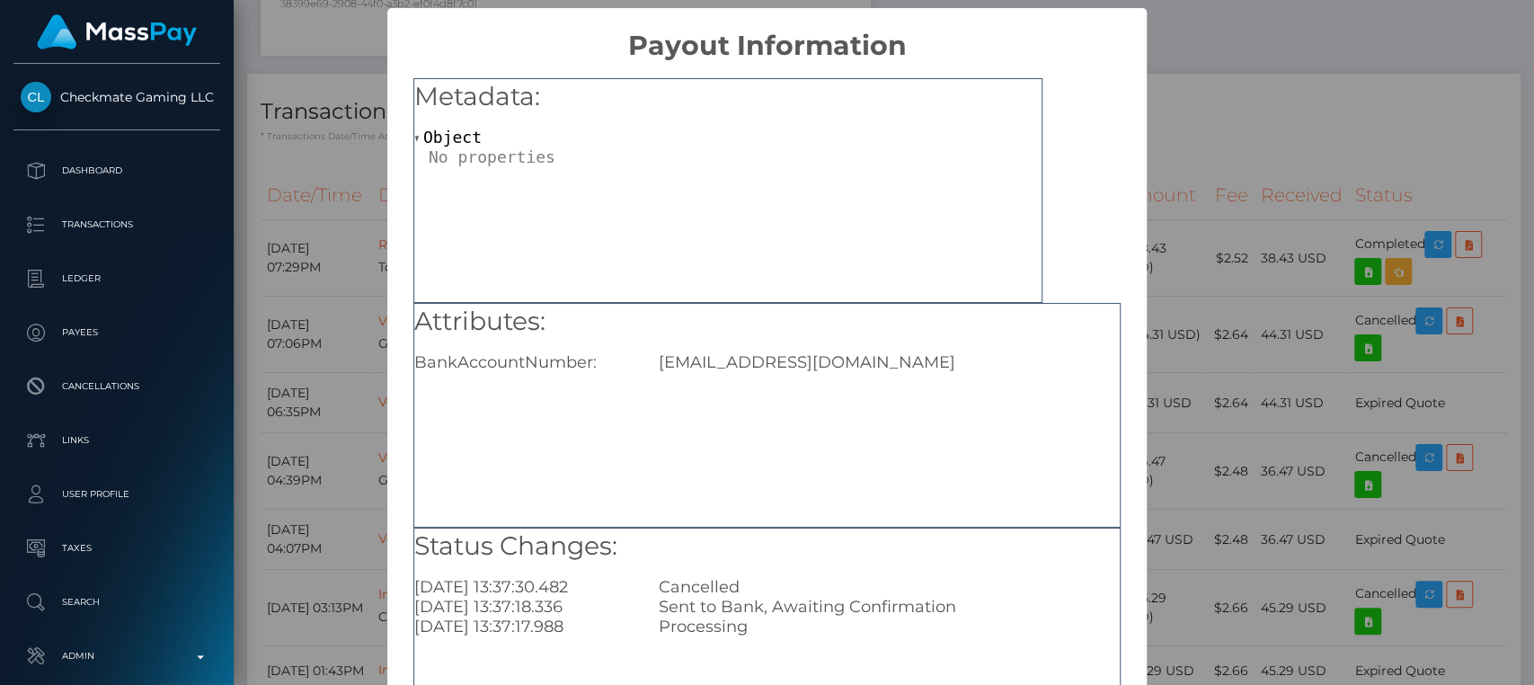
click at [1194, 136] on div "× Payout Information Metadata: Object Attributes: BankAccountNumber: Lojj532@gm…" at bounding box center [767, 342] width 1534 height 685
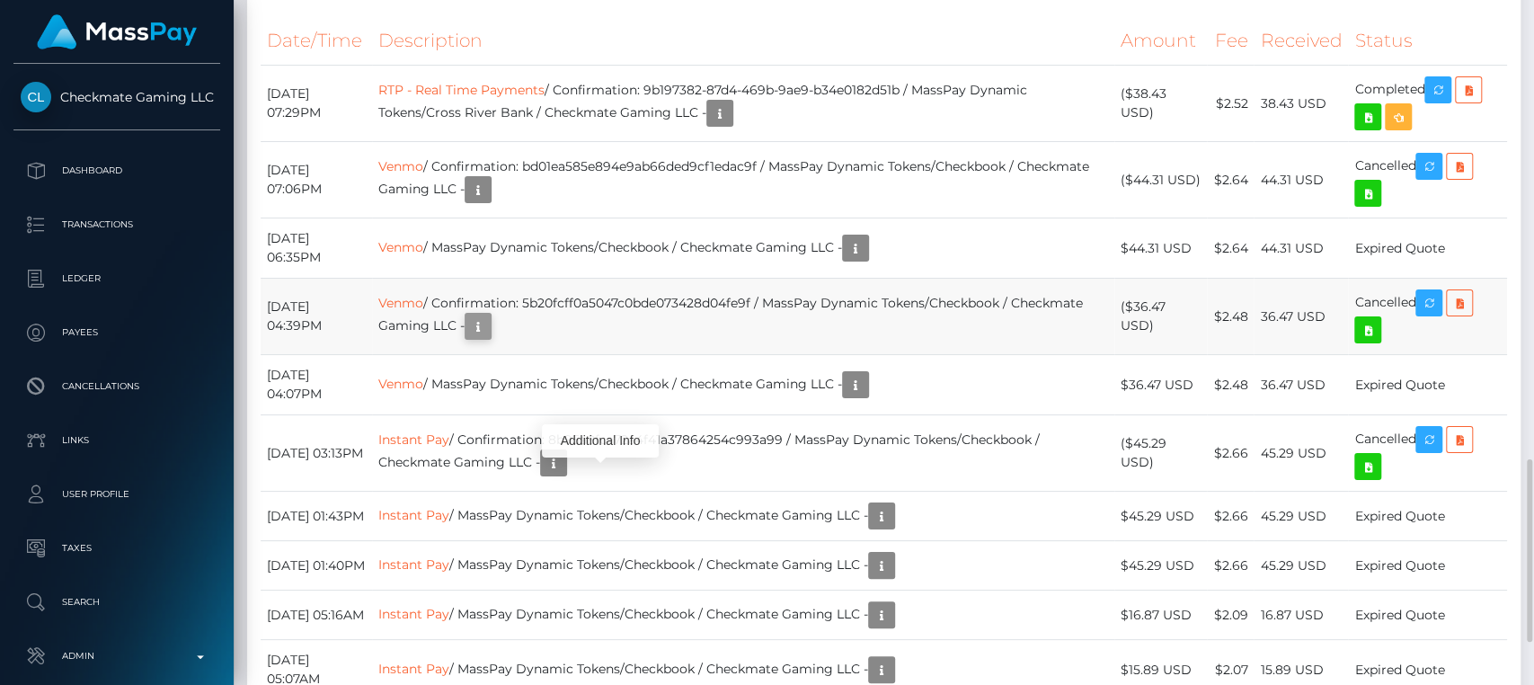
click at [489, 318] on icon "button" at bounding box center [478, 327] width 22 height 22
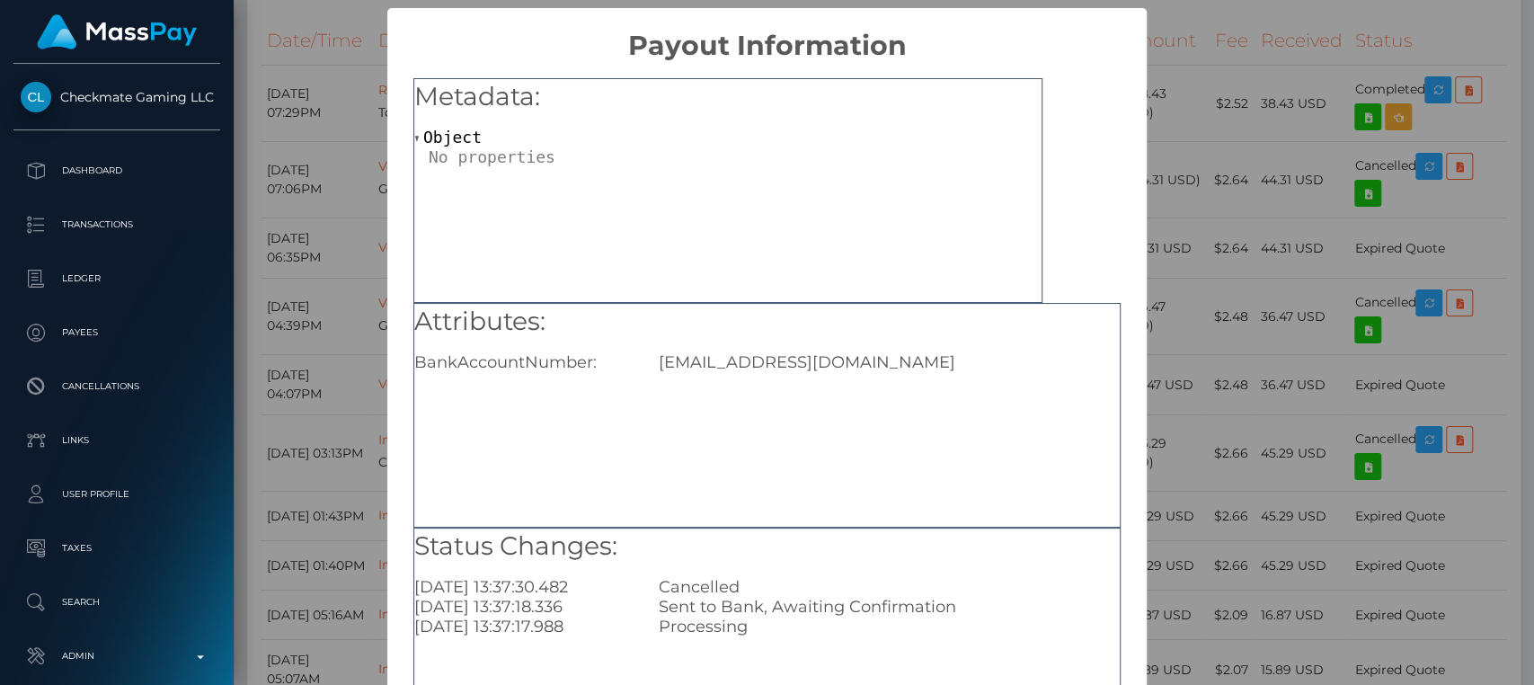
click at [331, 349] on div "× Payout Information Metadata: Object Attributes: BankAccountNumber: Lojj532@gm…" at bounding box center [767, 342] width 1534 height 685
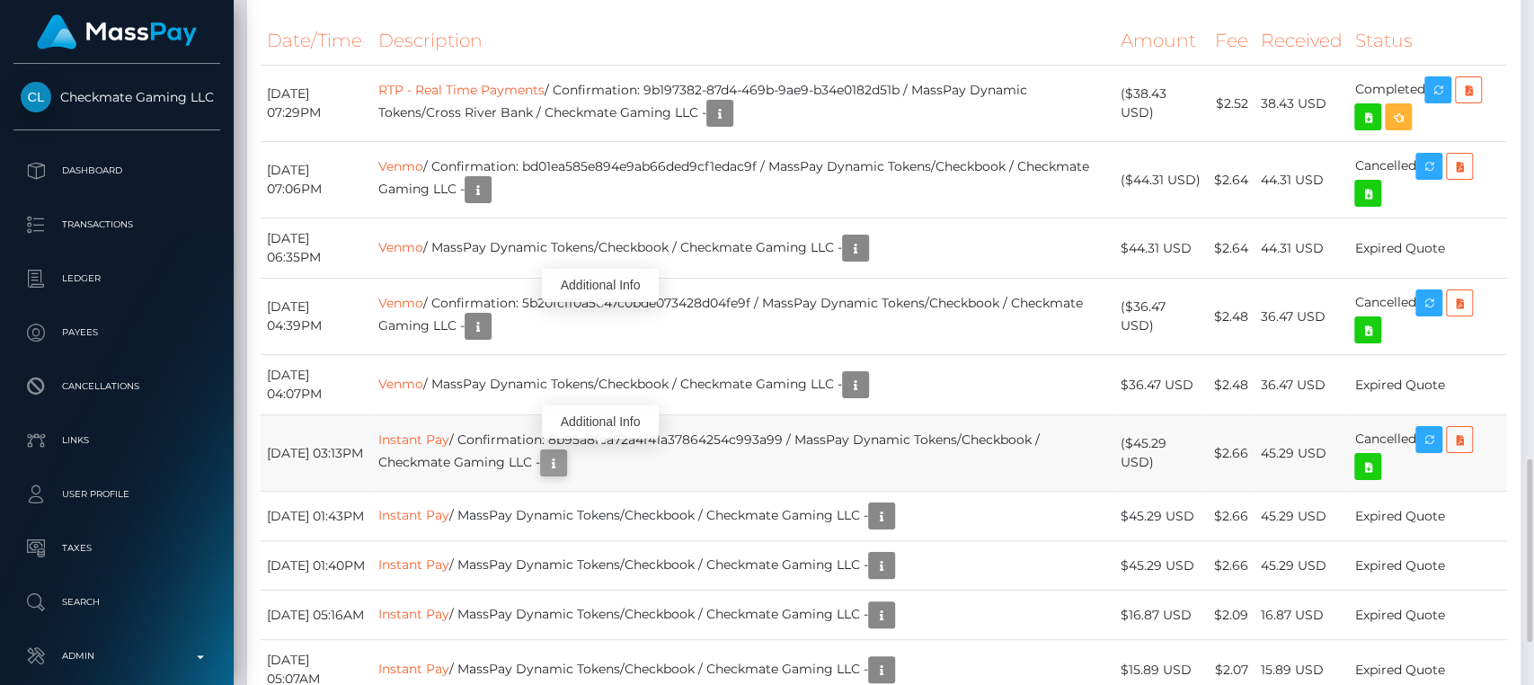
click at [565, 456] on icon "button" at bounding box center [554, 463] width 22 height 22
click at [603, 415] on div "Additional Info" at bounding box center [600, 421] width 117 height 33
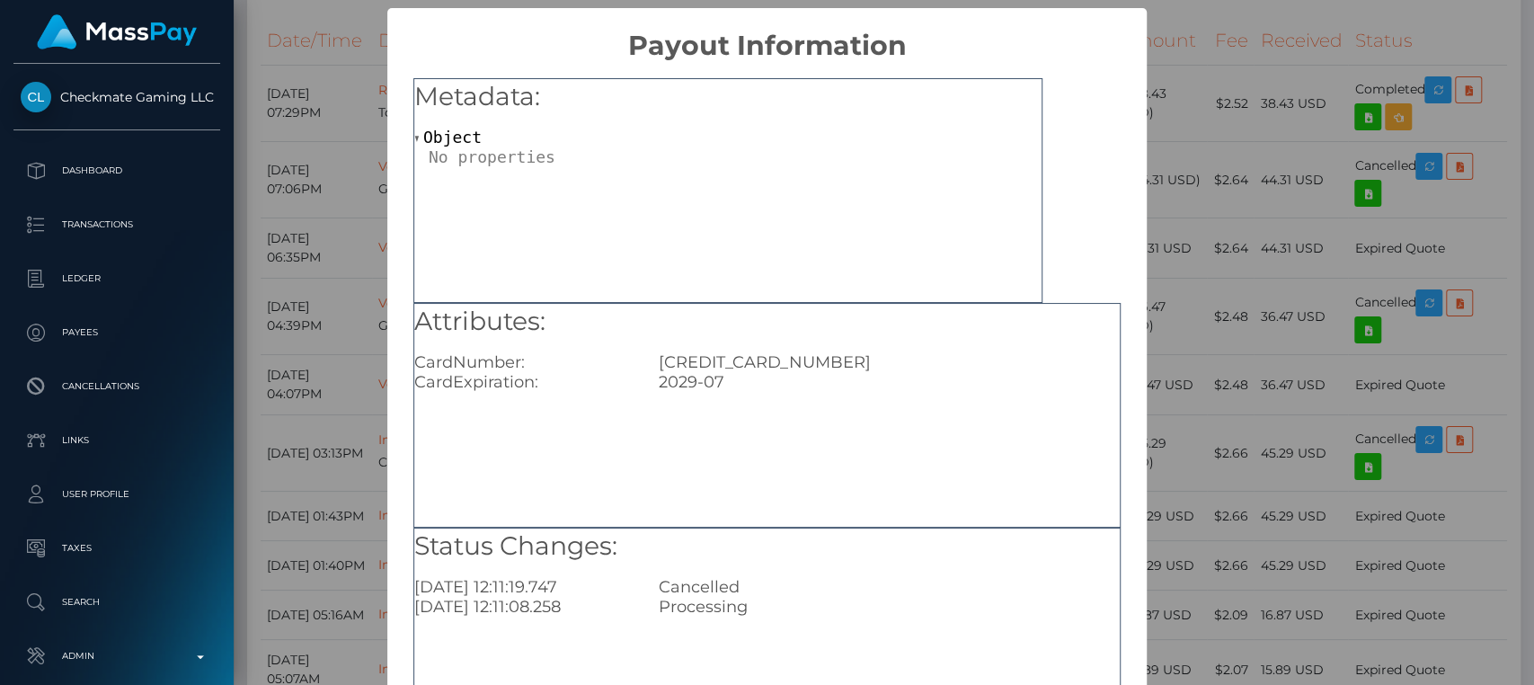
click at [1199, 169] on div "× Payout Information Metadata: Object Attributes: CardNumber: 4031631146000366 …" at bounding box center [767, 342] width 1534 height 685
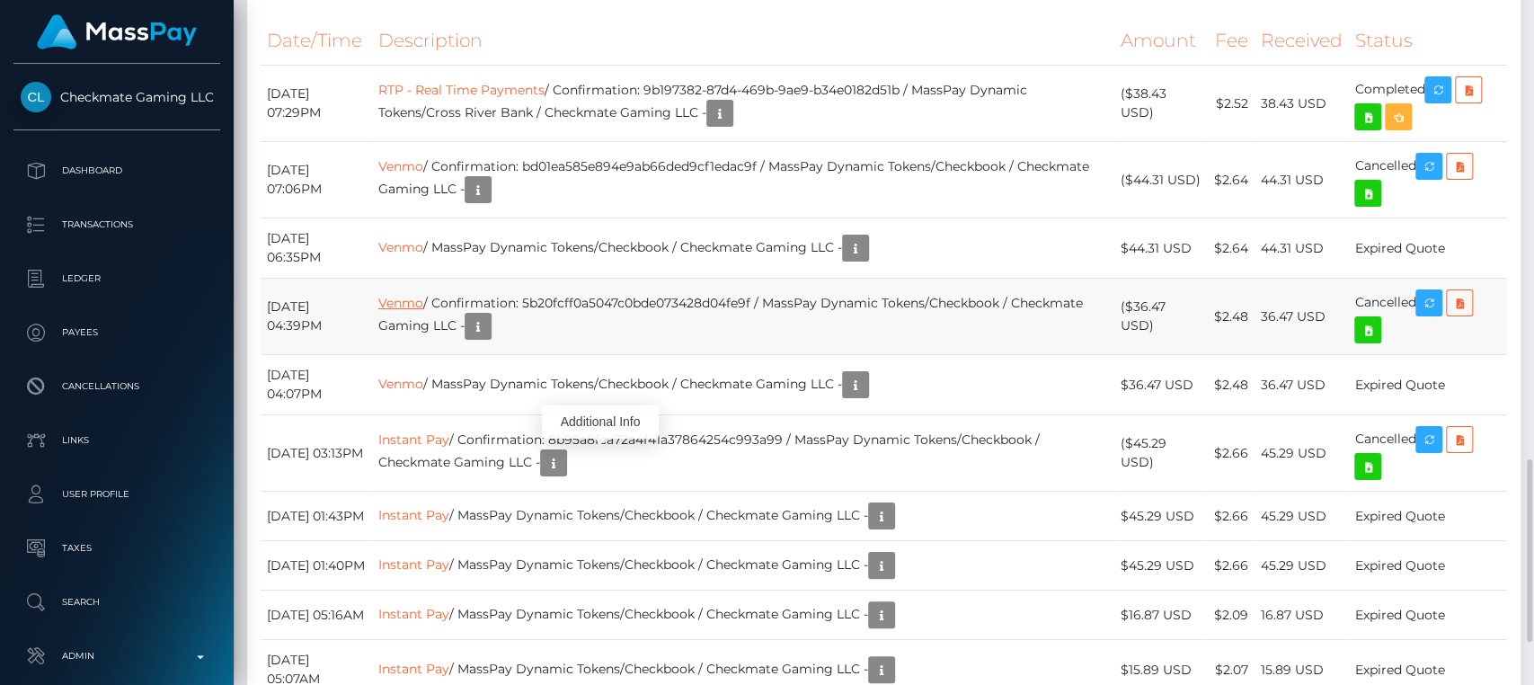
click at [423, 295] on link "Venmo" at bounding box center [400, 303] width 45 height 16
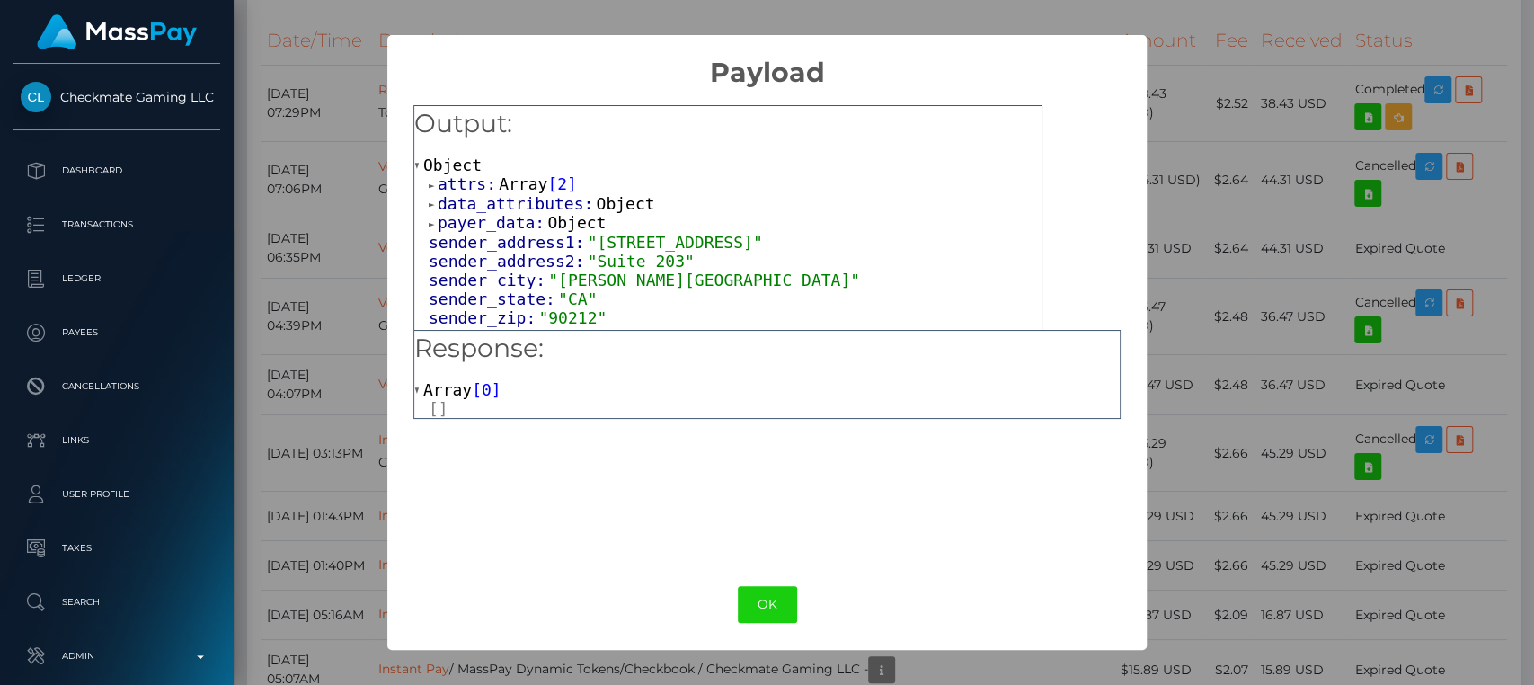
click at [429, 185] on span at bounding box center [433, 186] width 9 height 12
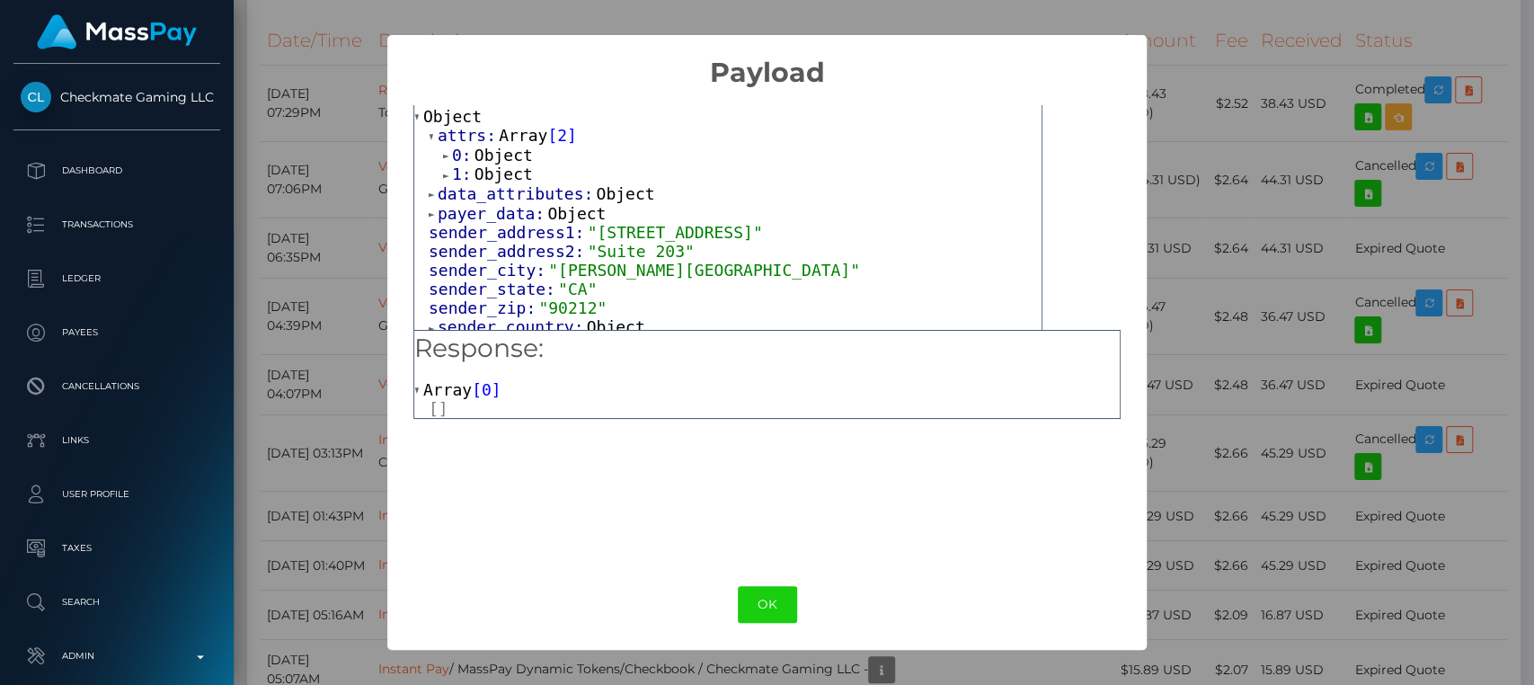
scroll to position [58, 0]
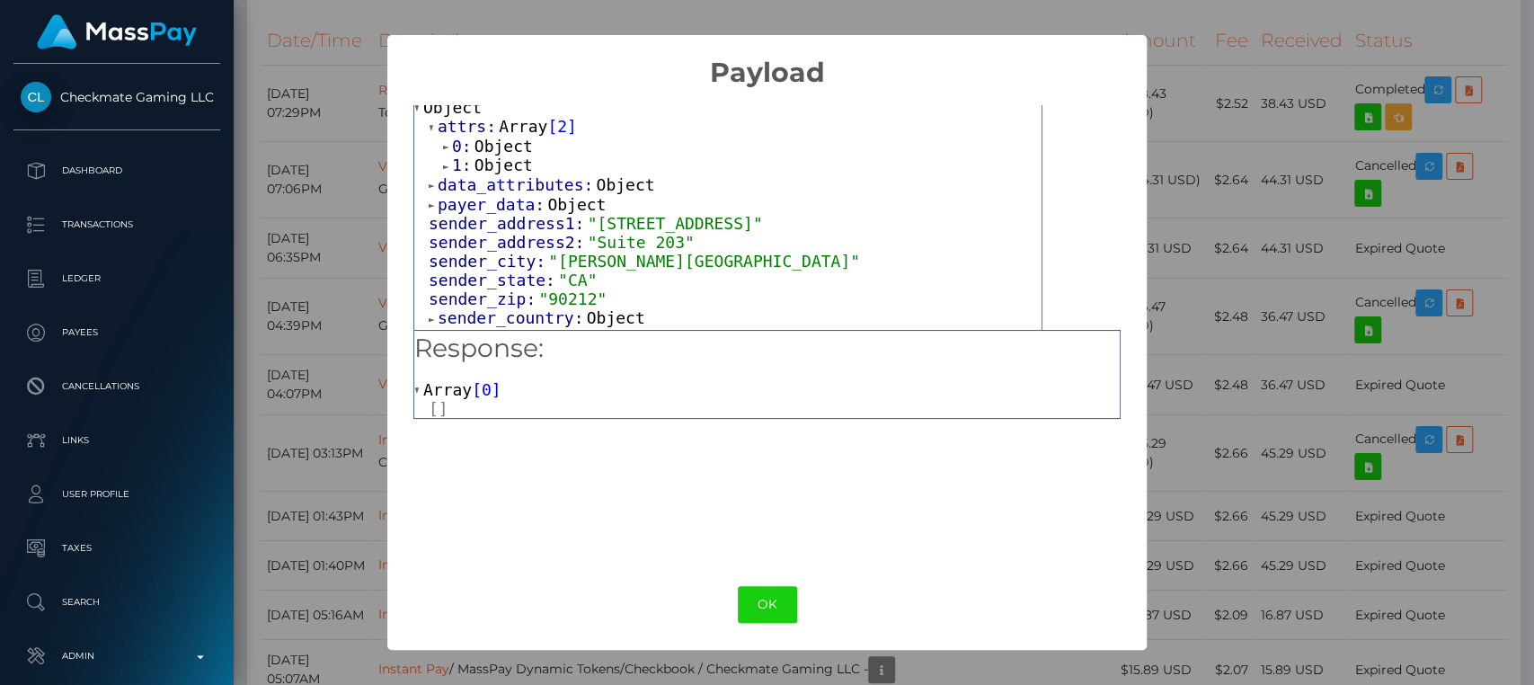
click at [443, 143] on span at bounding box center [447, 147] width 9 height 12
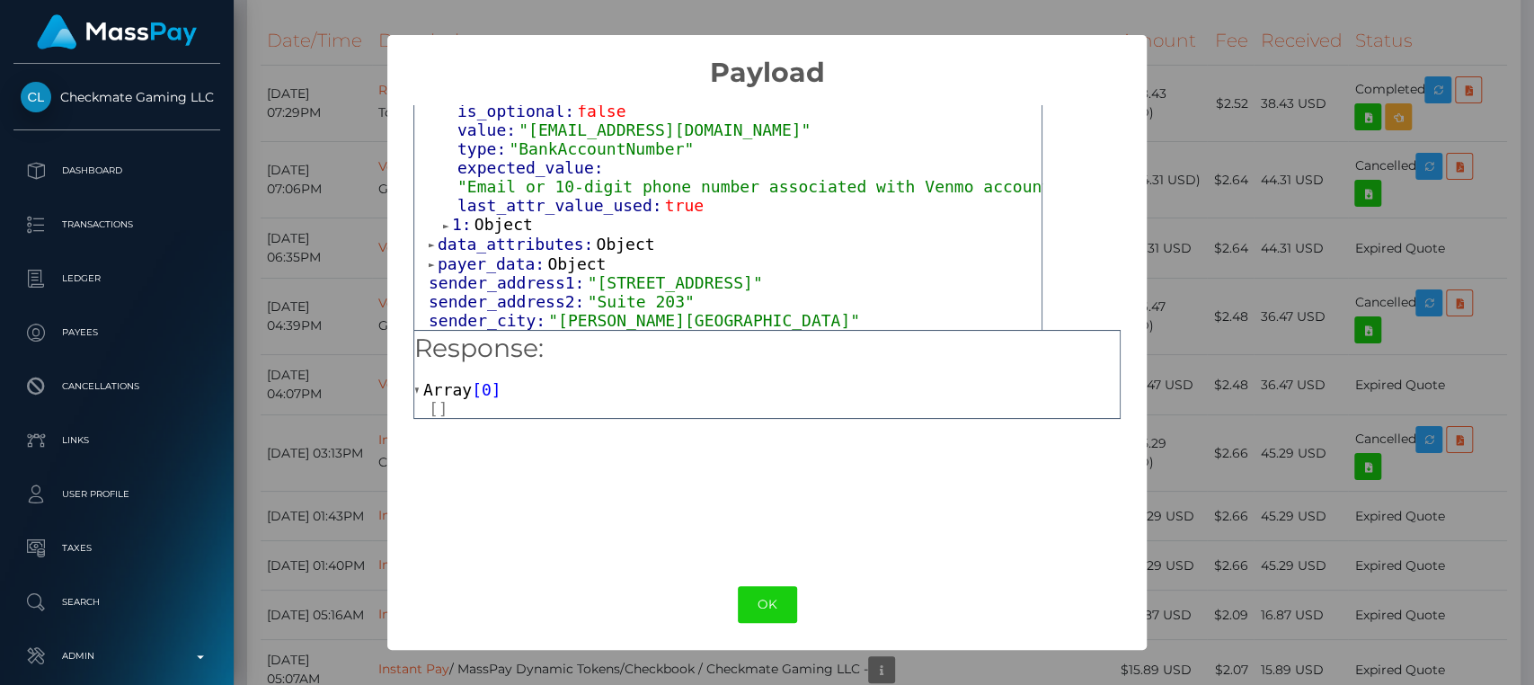
scroll to position [245, 0]
click at [444, 219] on span at bounding box center [447, 225] width 9 height 12
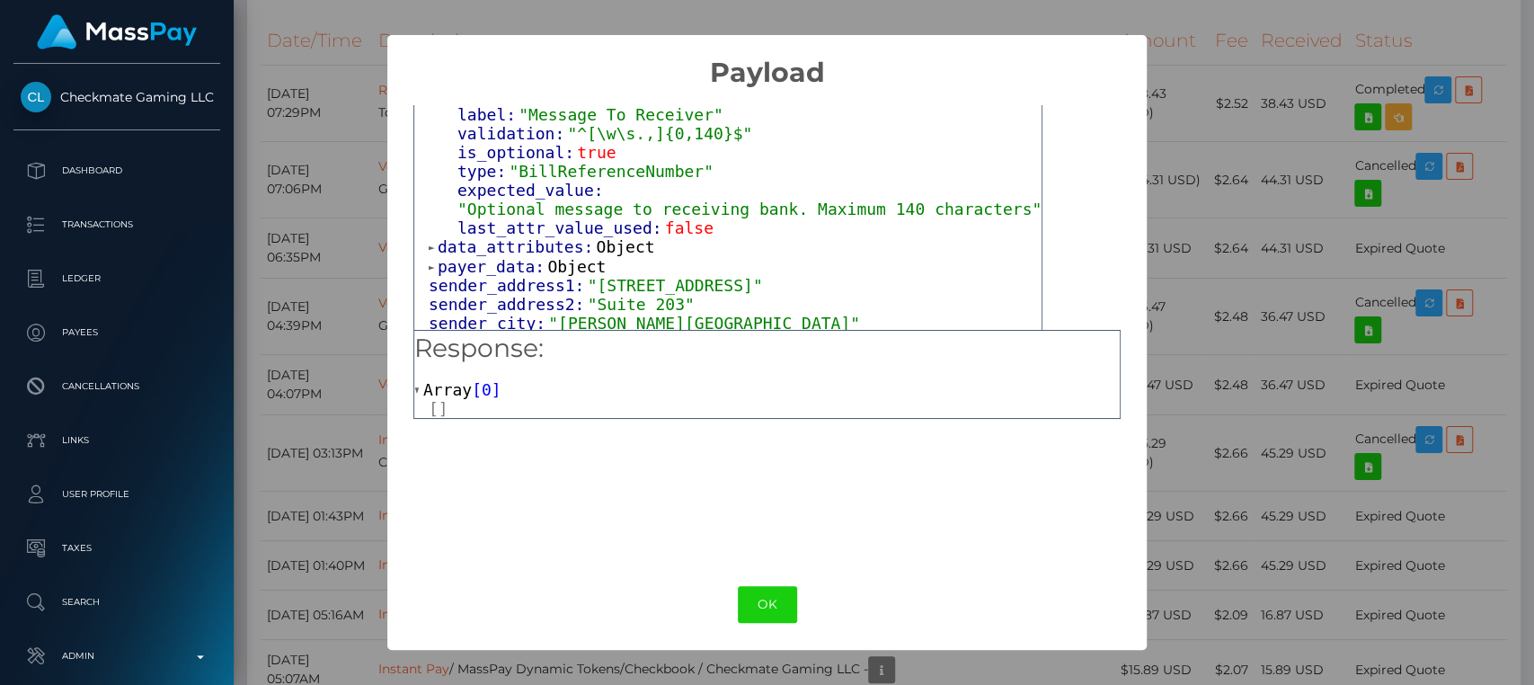
scroll to position [416, 0]
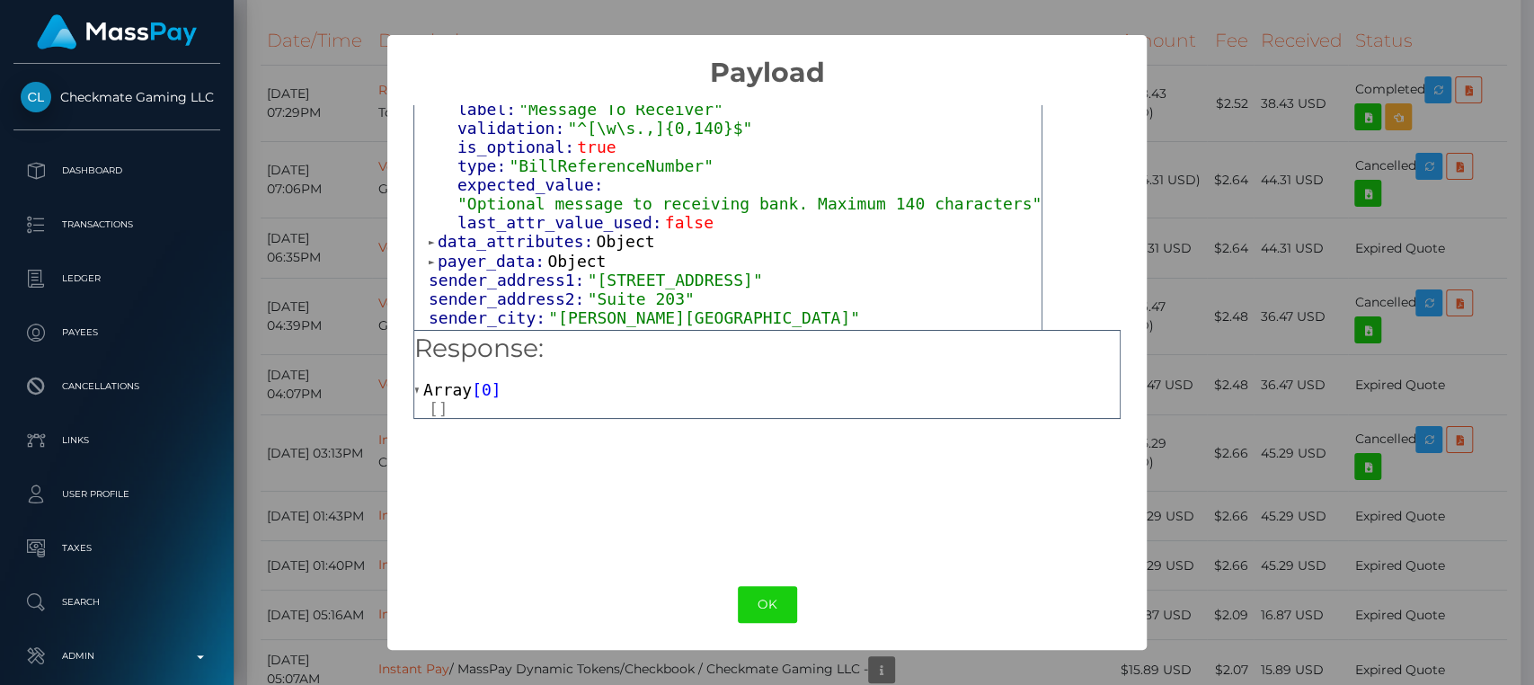
click at [432, 236] on span at bounding box center [433, 242] width 9 height 12
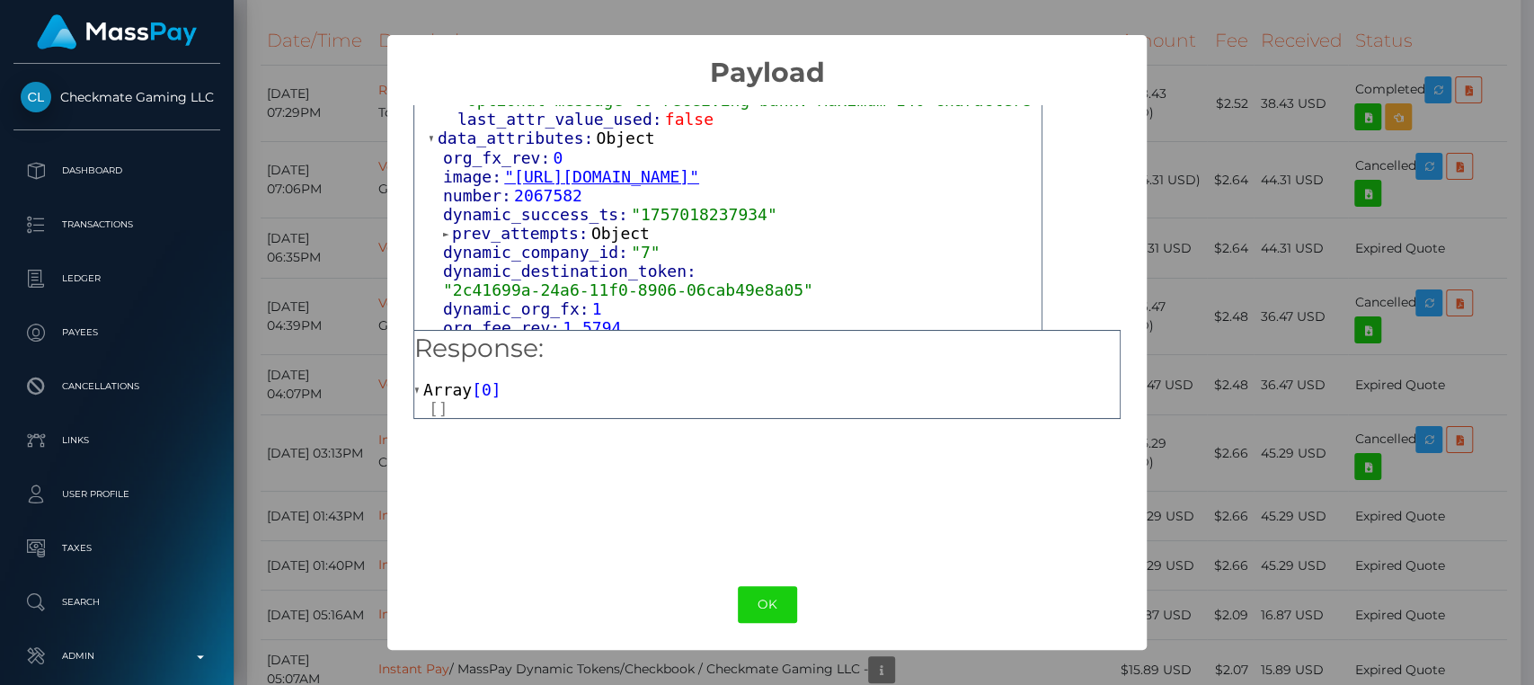
scroll to position [524, 0]
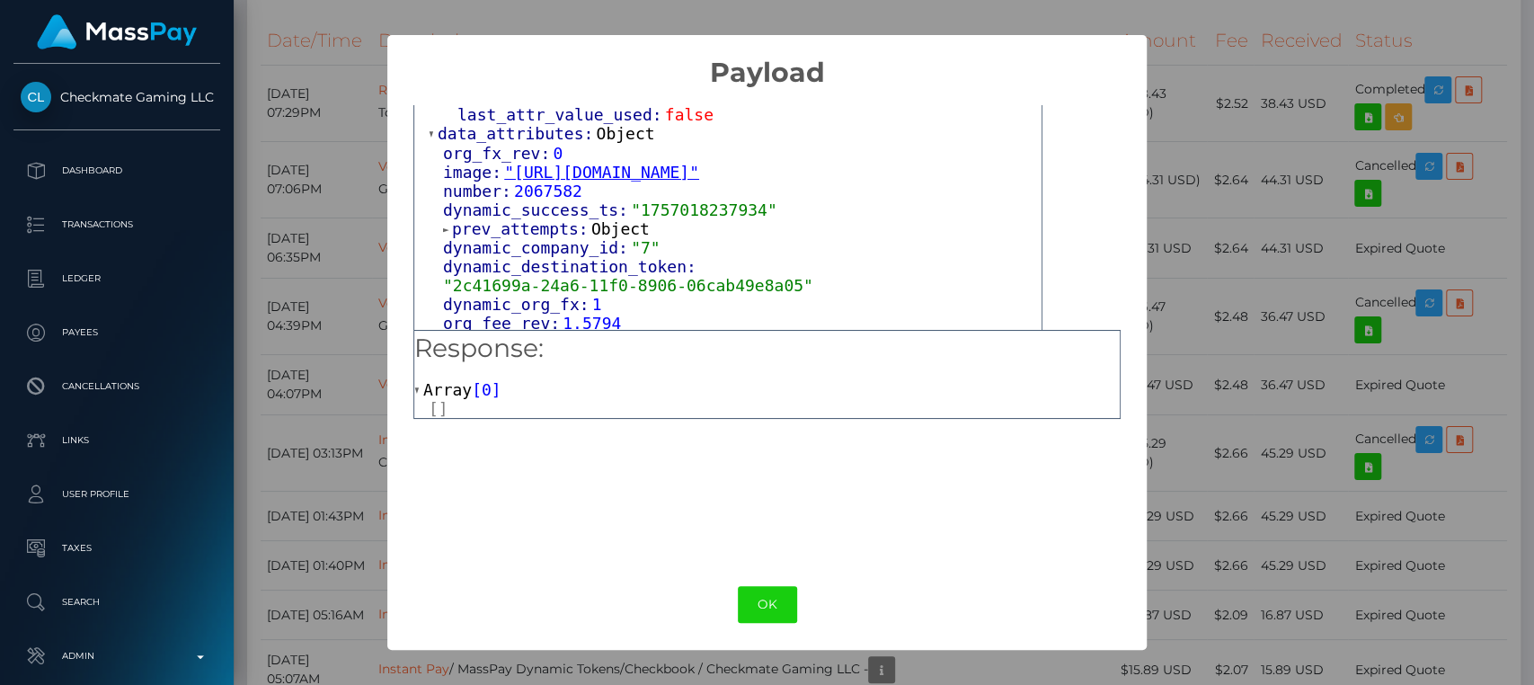
click at [446, 236] on span at bounding box center [447, 230] width 9 height 12
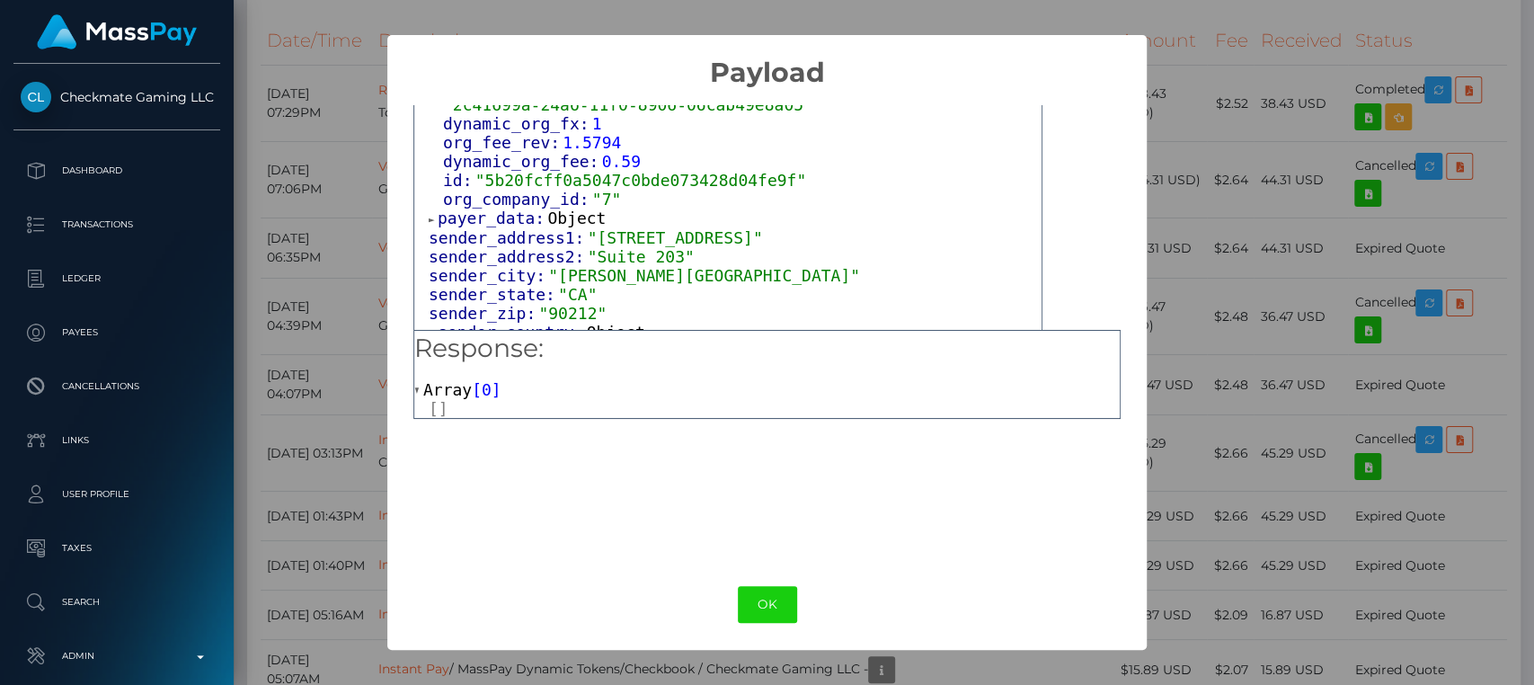
scroll to position [738, 0]
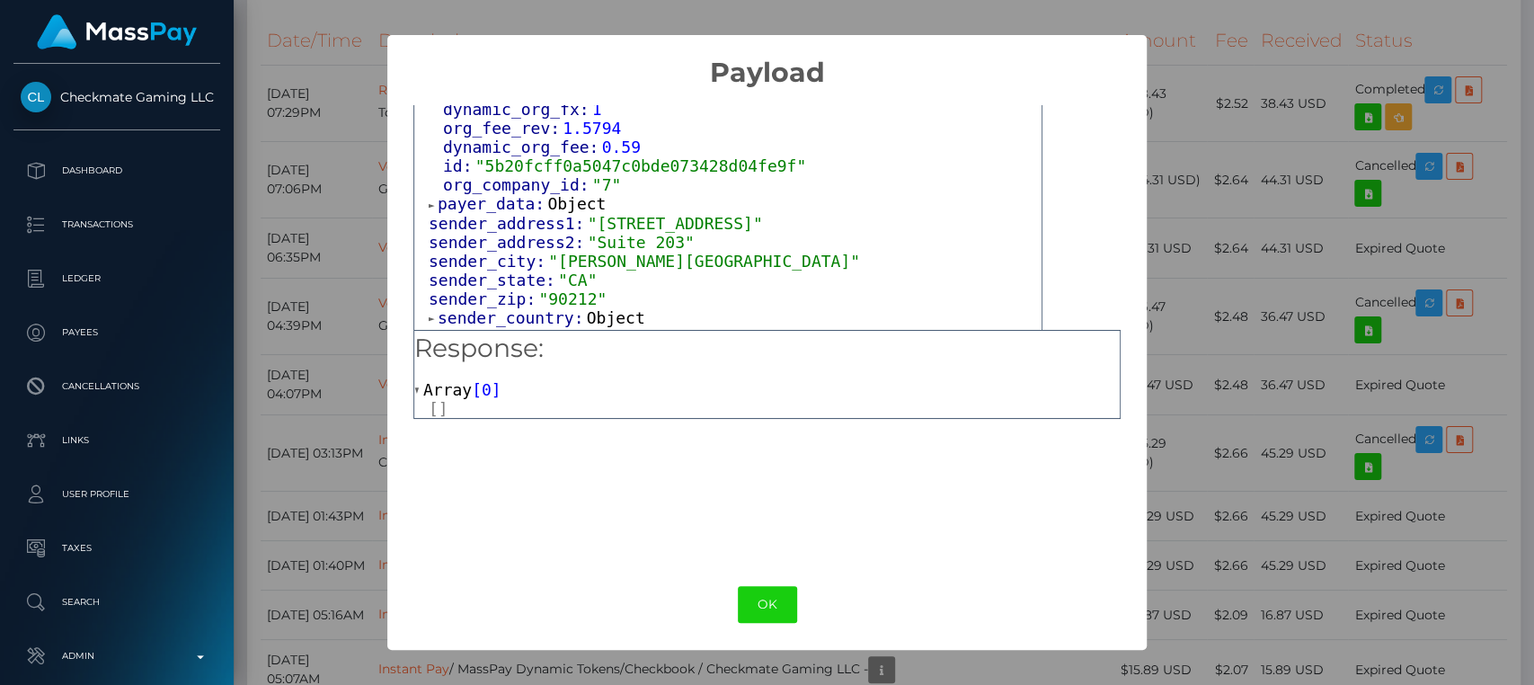
click at [429, 202] on span at bounding box center [433, 206] width 9 height 12
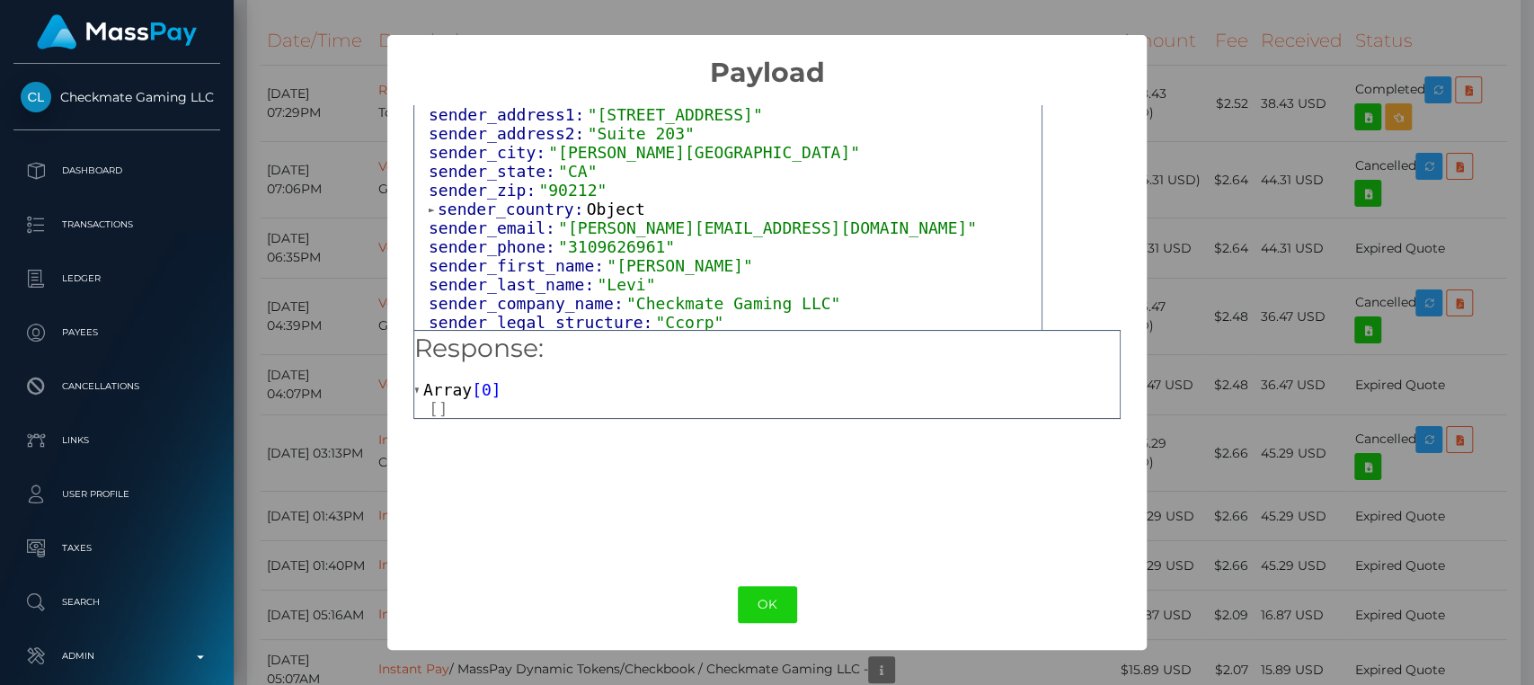
scroll to position [870, 0]
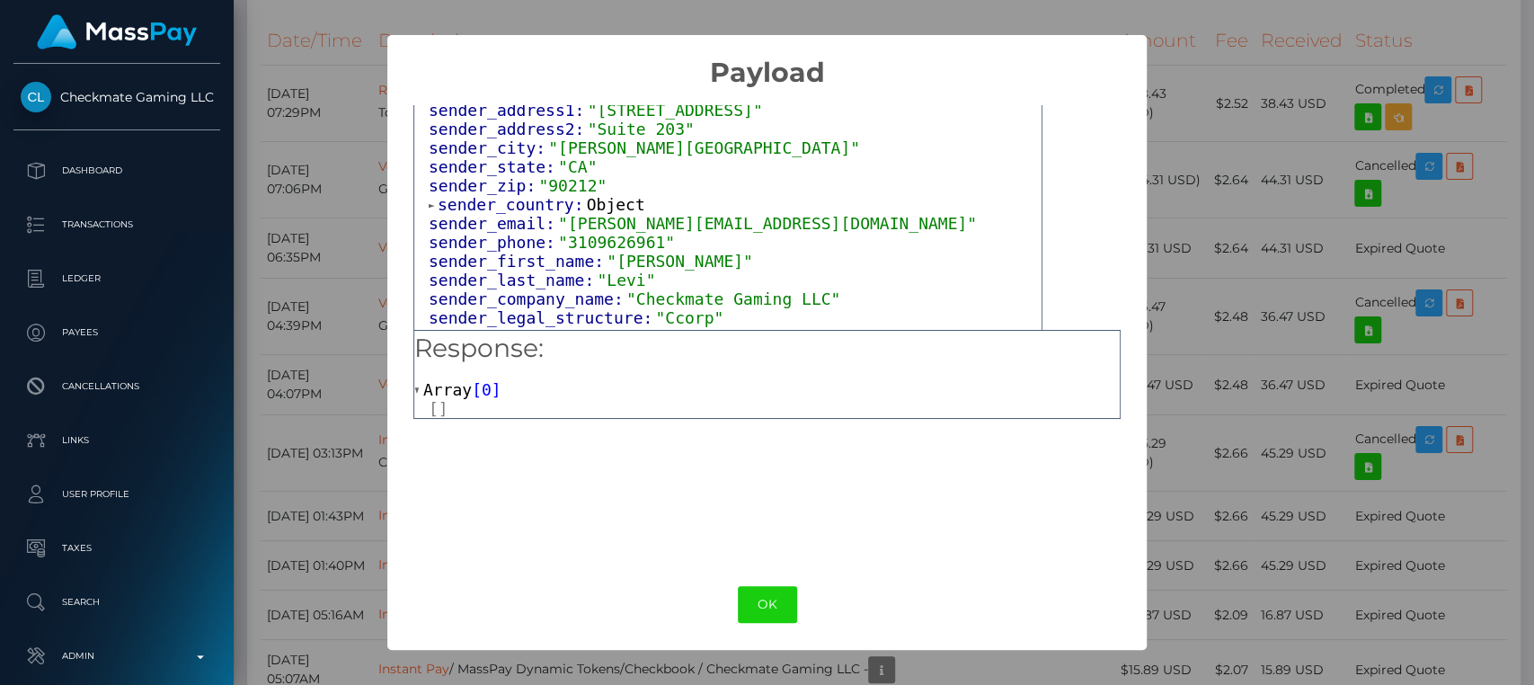
click at [429, 200] on span at bounding box center [433, 206] width 9 height 12
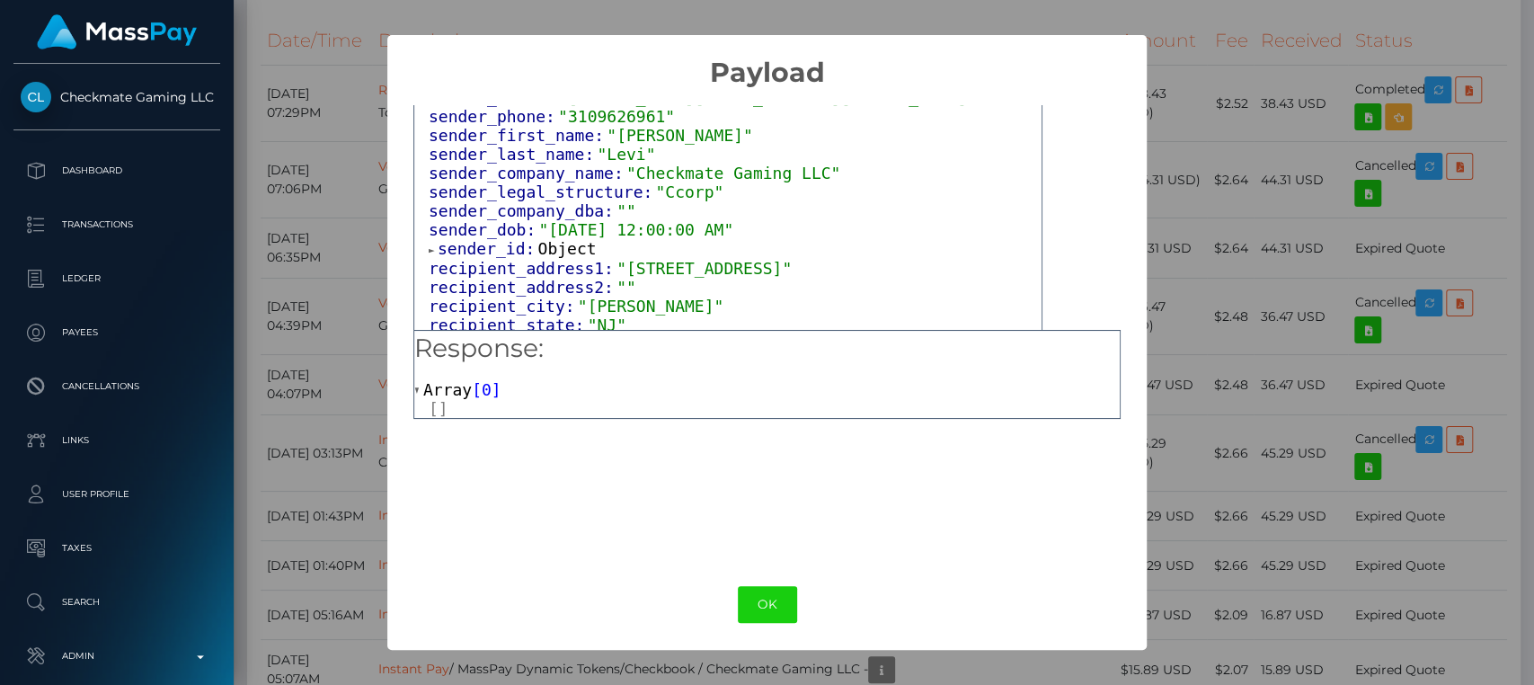
scroll to position [1073, 0]
click at [431, 248] on span at bounding box center [433, 249] width 9 height 12
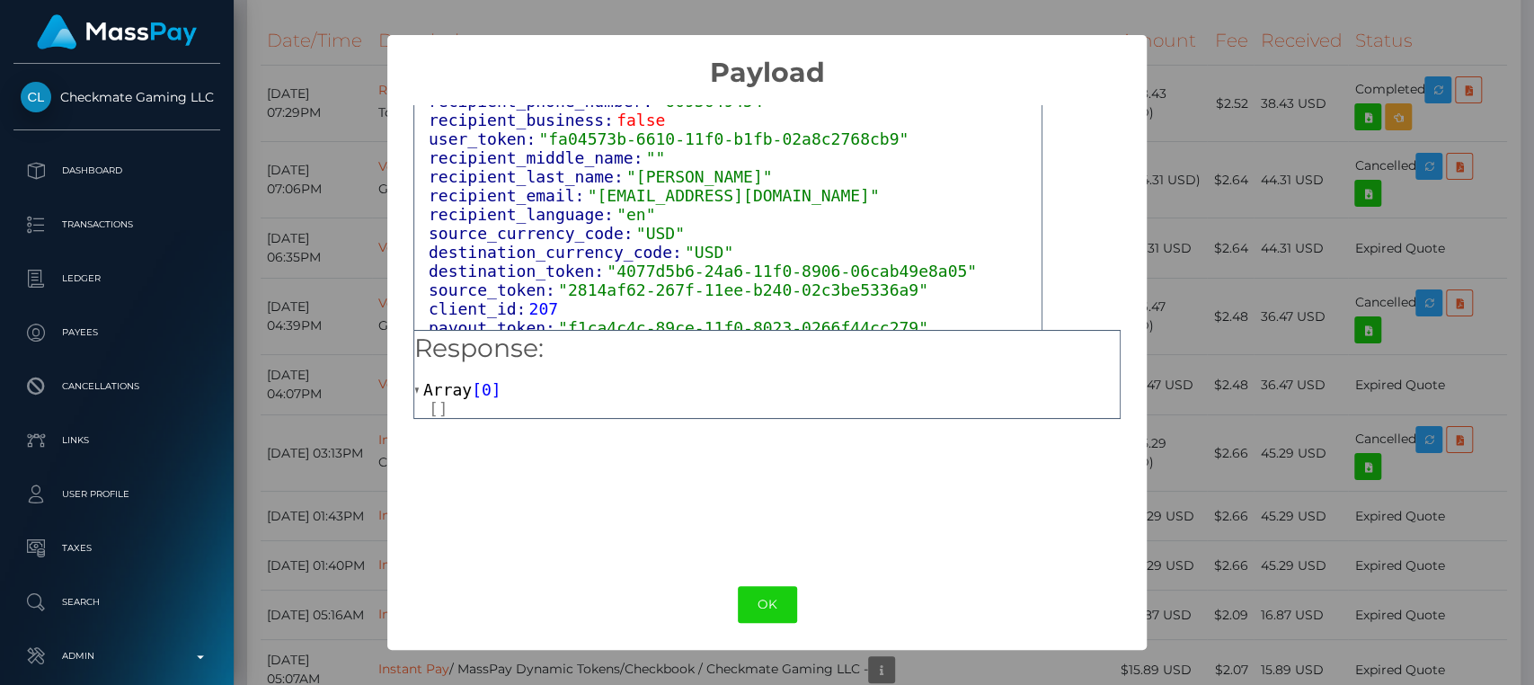
scroll to position [1525, 0]
click at [647, 202] on span ""abyssd@icloud.com"" at bounding box center [734, 192] width 292 height 19
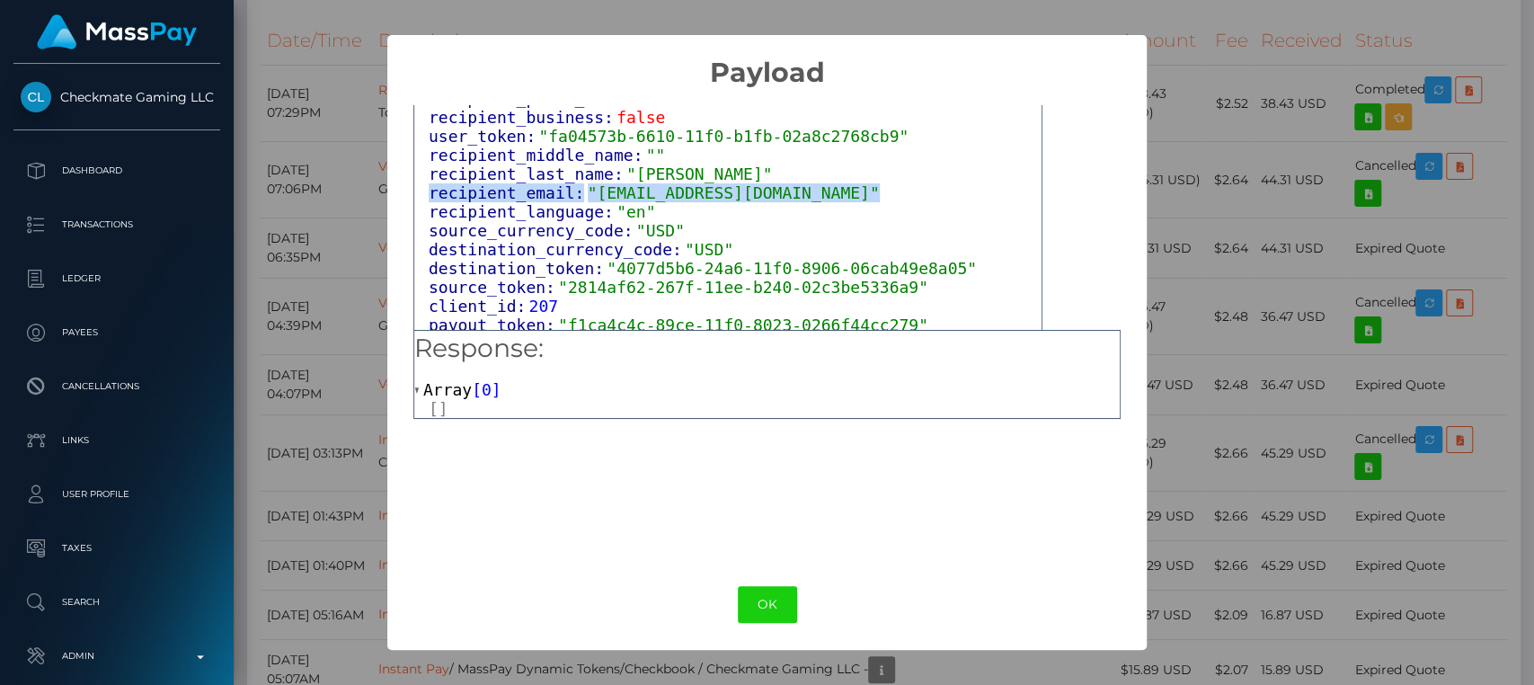
click at [647, 202] on span ""abyssd@icloud.com"" at bounding box center [734, 192] width 292 height 19
click at [794, 202] on div "recipient_email: "abyssd@icloud.com"" at bounding box center [735, 192] width 613 height 19
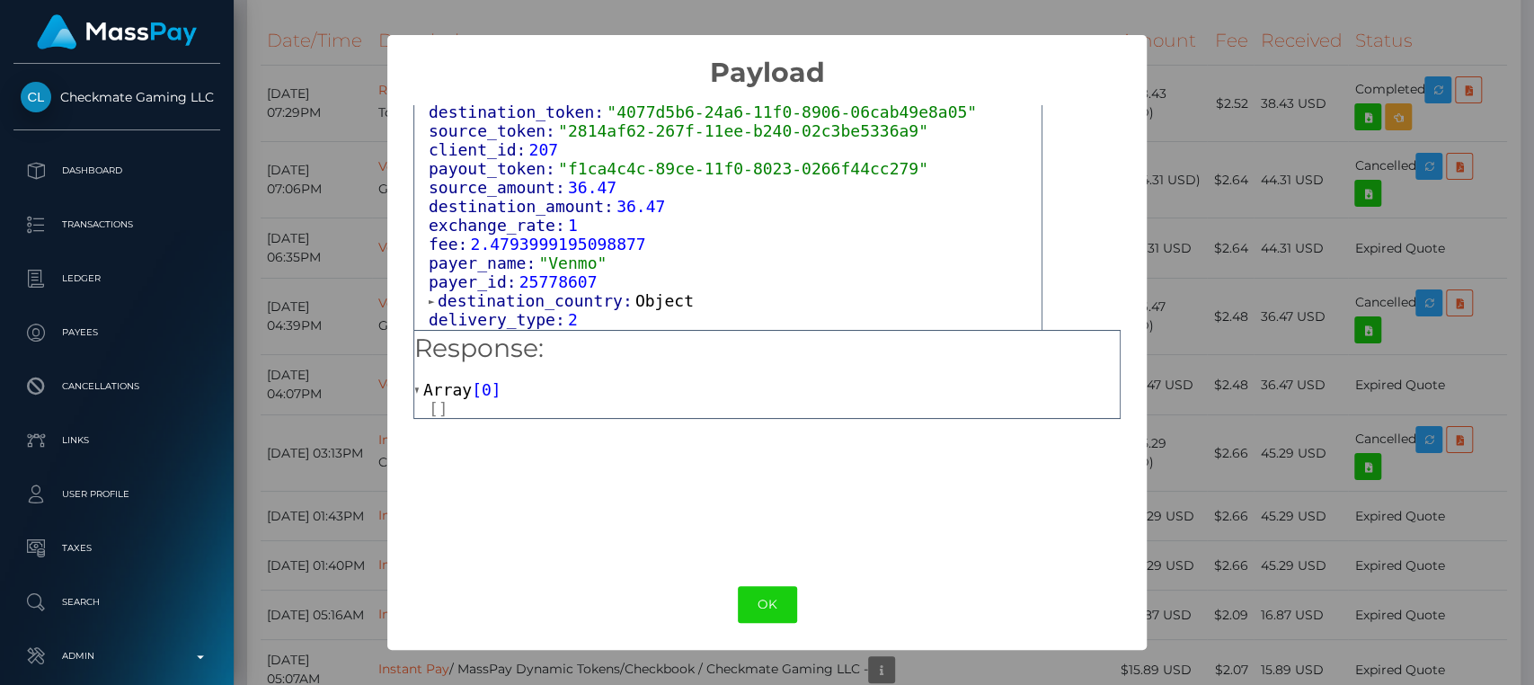
scroll to position [1684, 0]
click at [1257, 147] on div "× Payload Output: Object attrs: Array [ 2 ] 0: Object input_type: "text" token:…" at bounding box center [767, 342] width 1534 height 685
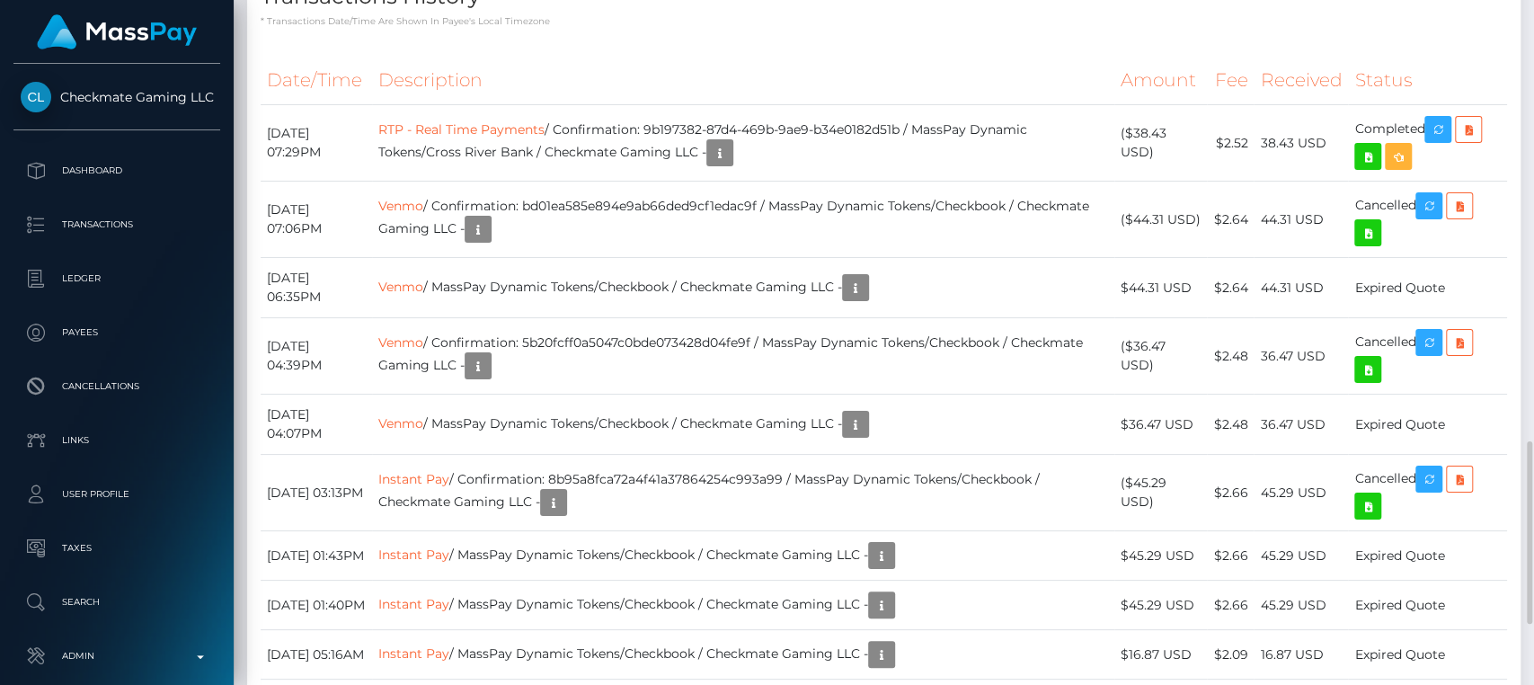
scroll to position [1678, 0]
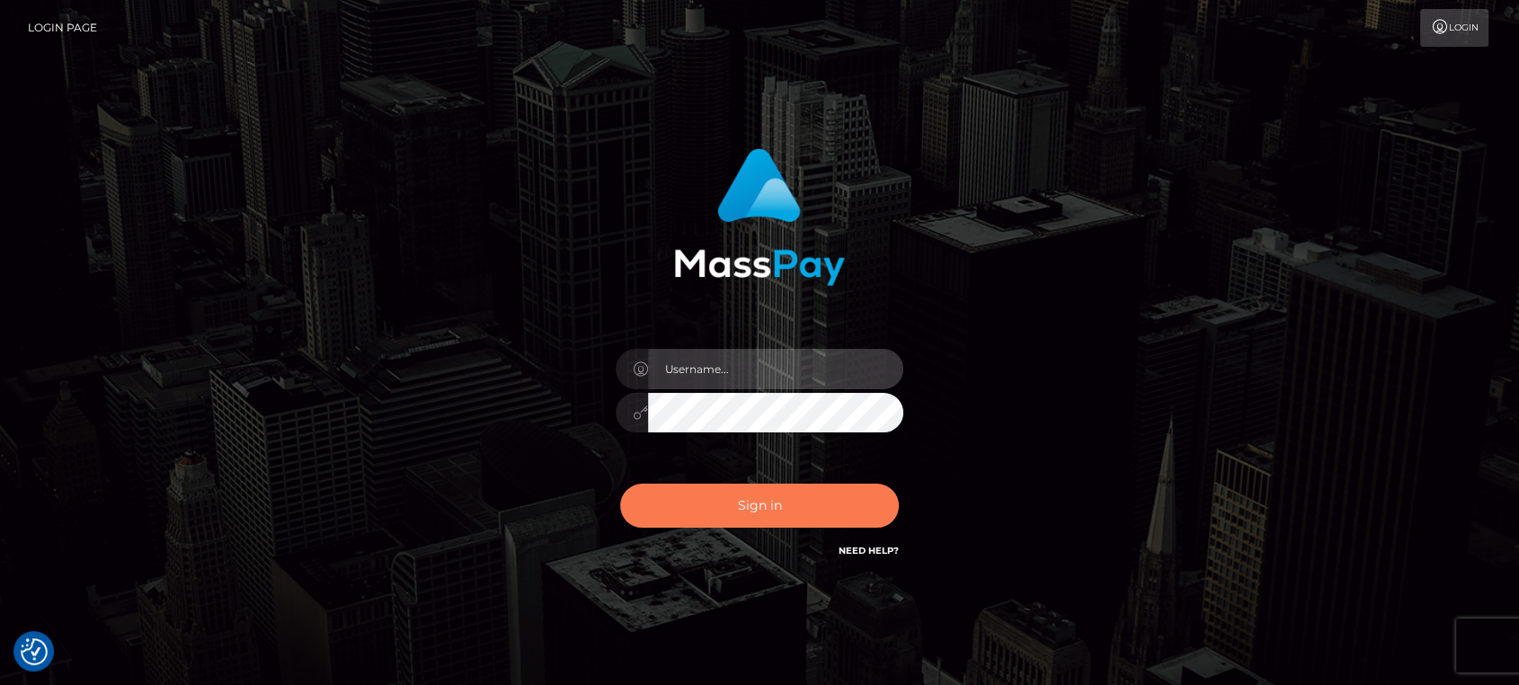
type input "nt.es"
click at [716, 513] on button "Sign in" at bounding box center [759, 506] width 279 height 44
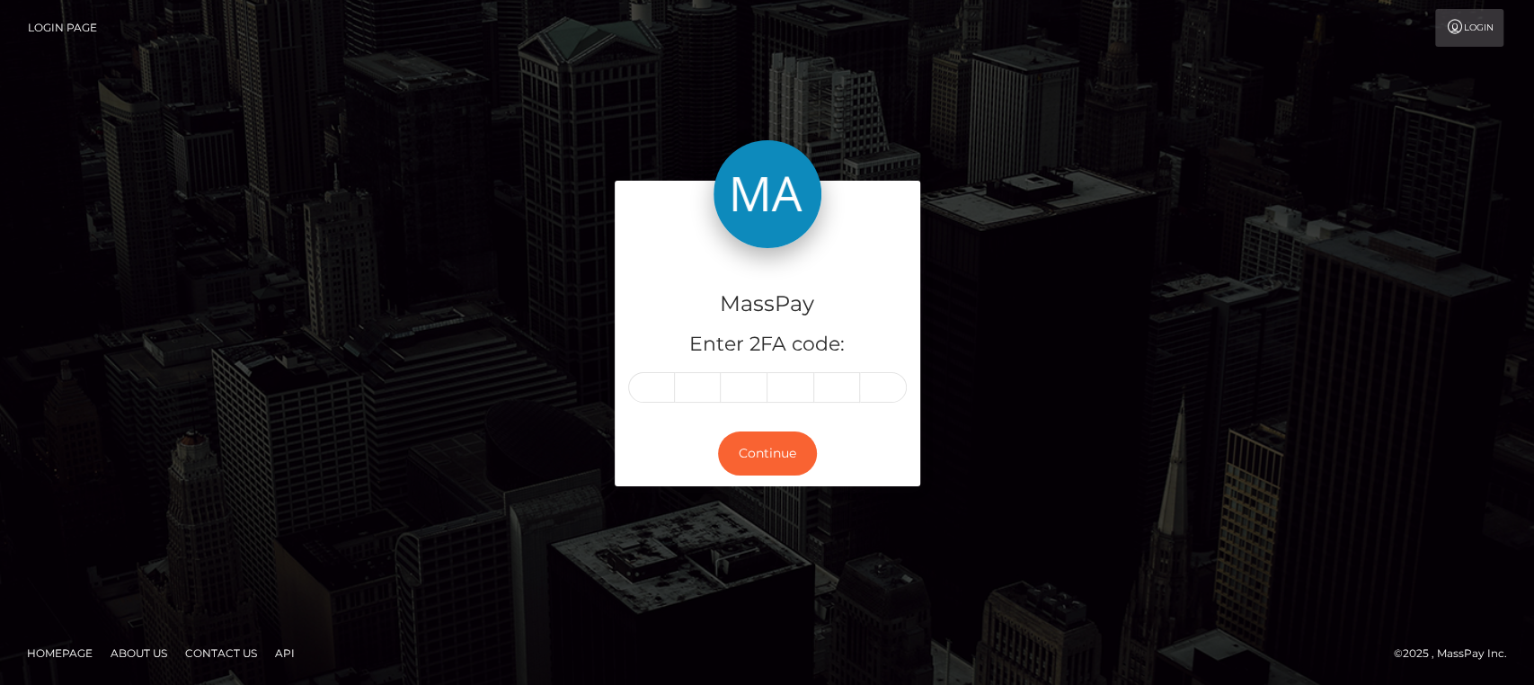
click at [631, 504] on div "MassPay Enter 2FA code: Continue" at bounding box center [767, 342] width 1534 height 592
click at [647, 389] on input "text" at bounding box center [651, 387] width 47 height 31
type input "6"
type input "0"
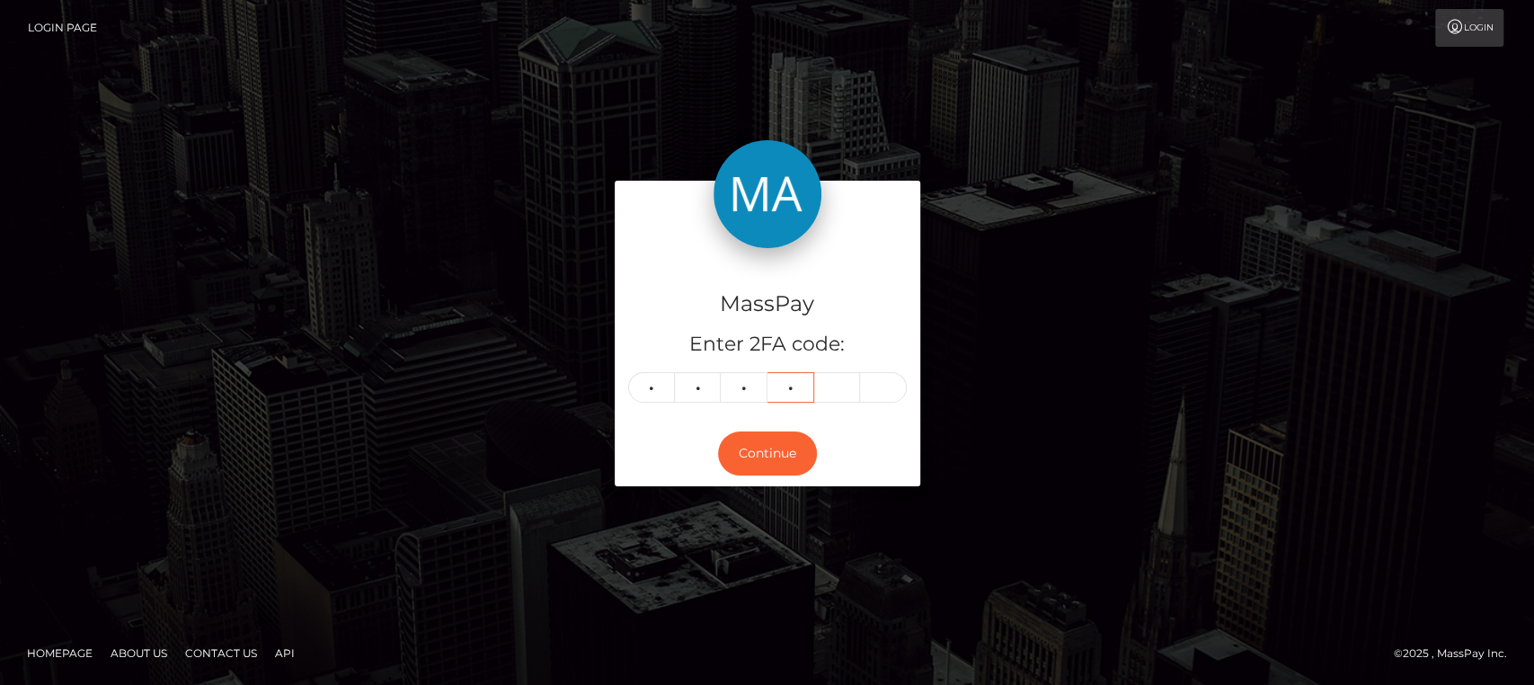
type input "0"
type input "3"
type input "6"
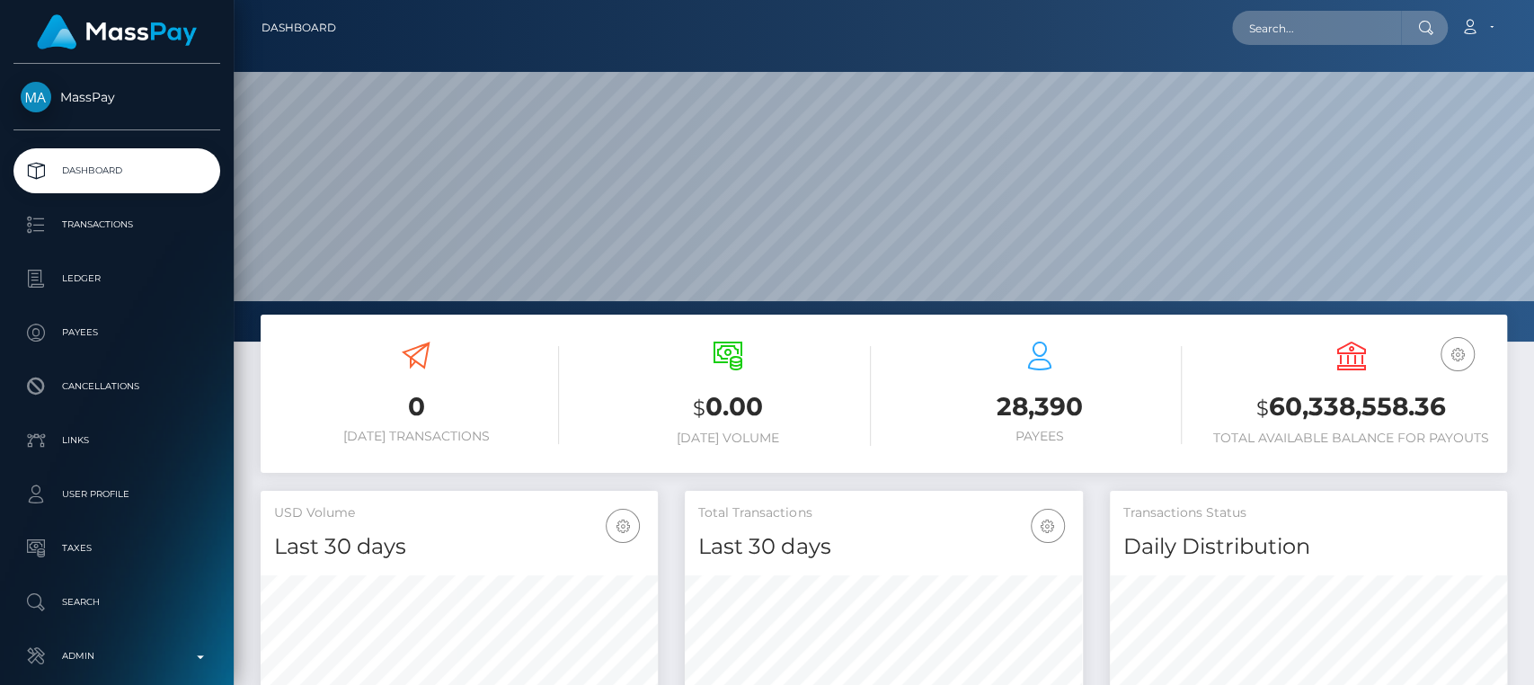
scroll to position [317, 397]
drag, startPoint x: 1490, startPoint y: 35, endPoint x: 1365, endPoint y: 36, distance: 124.1
click at [1365, 36] on div "Loading... Loading... Account Edit Profile Logout" at bounding box center [929, 28] width 1156 height 38
click at [1365, 36] on input "text" at bounding box center [1316, 28] width 169 height 34
paste input "[EMAIL_ADDRESS][DOMAIN_NAME]"
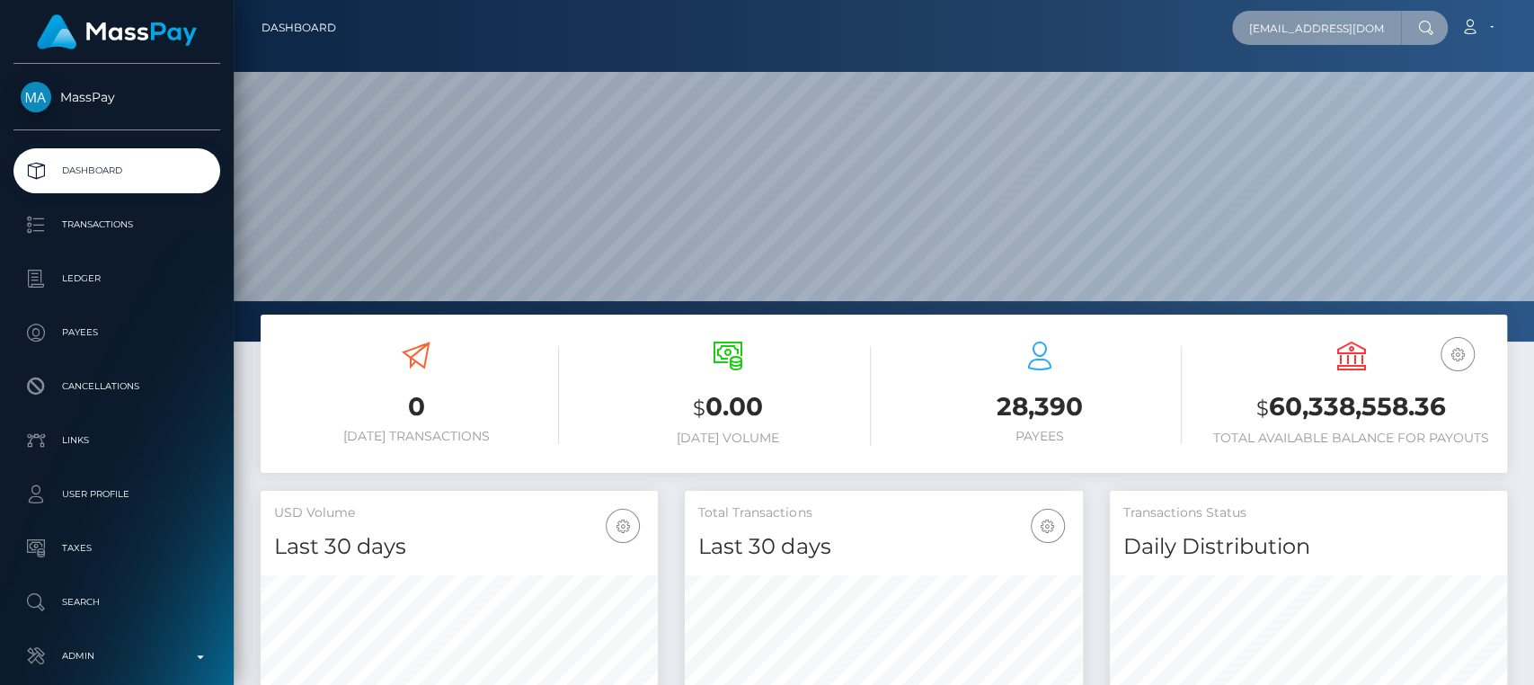
scroll to position [0, 29]
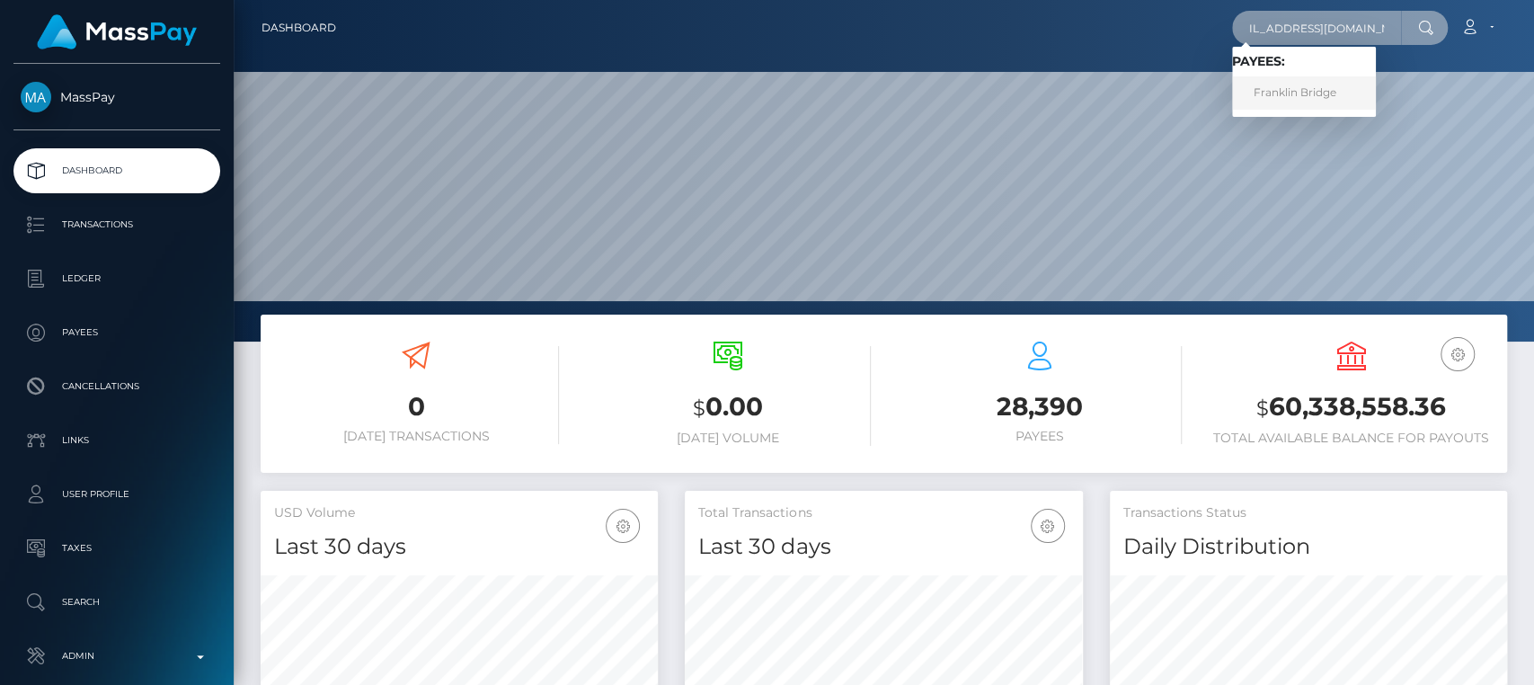
type input "[EMAIL_ADDRESS][DOMAIN_NAME]"
click at [1327, 98] on link "Franklin Bridge" at bounding box center [1304, 92] width 144 height 33
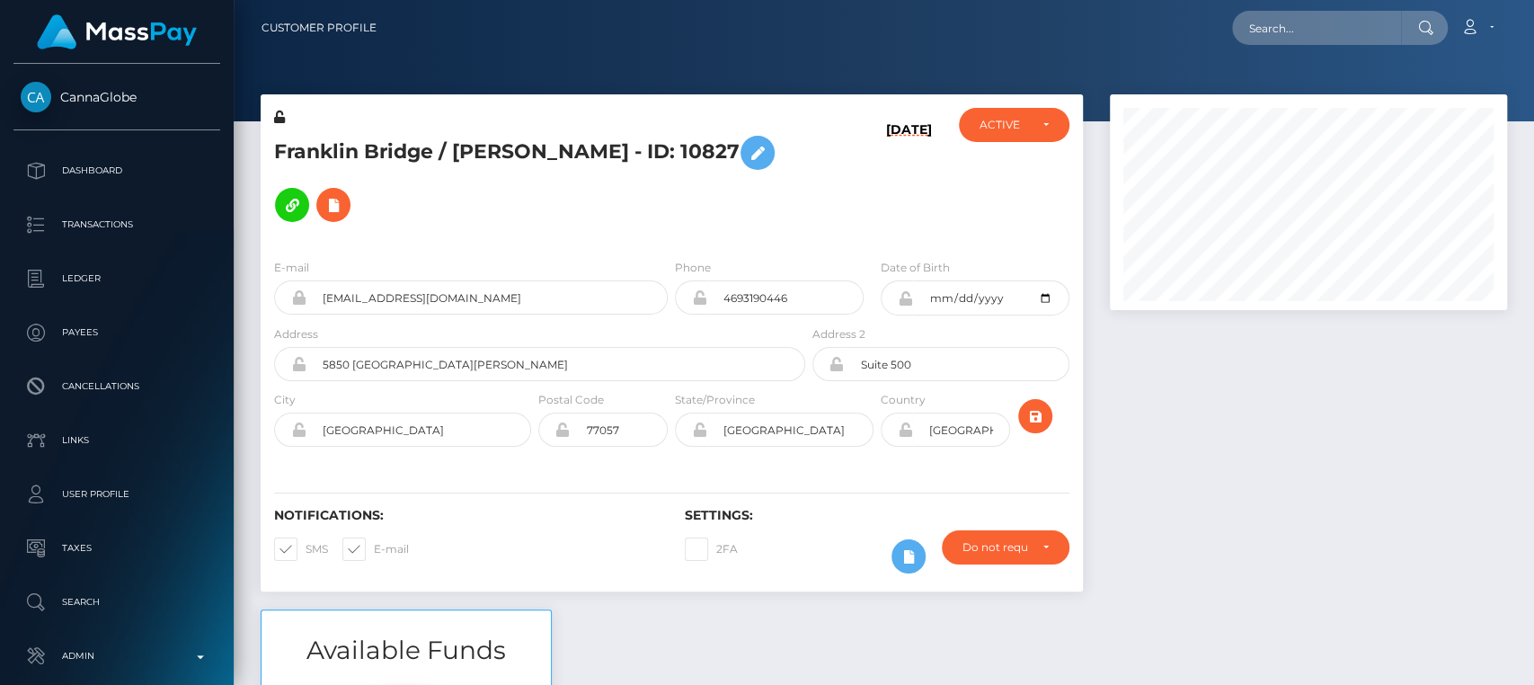
scroll to position [216, 397]
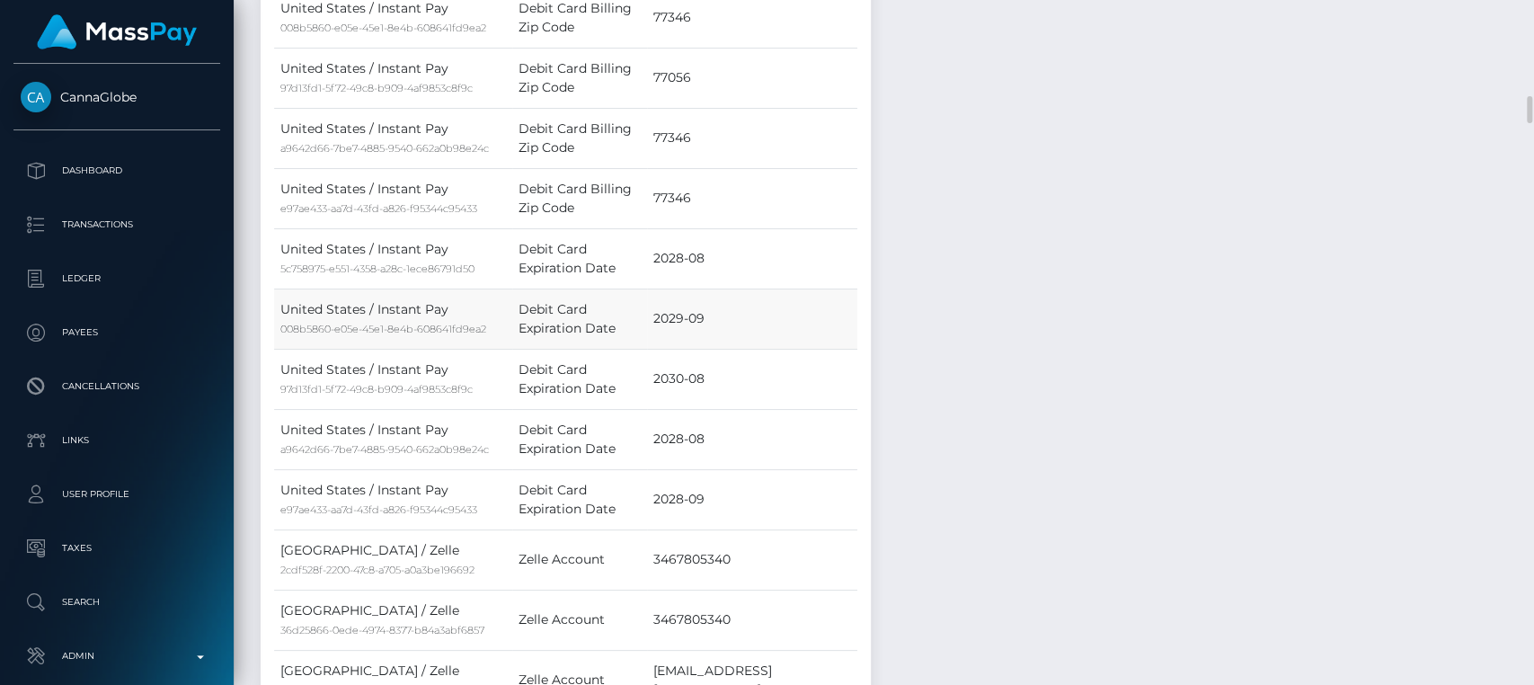
click at [464, 289] on td "United States / Instant Pay 008b5860-e05e-45e1-8e4b-608641fd9ea2" at bounding box center [393, 319] width 238 height 60
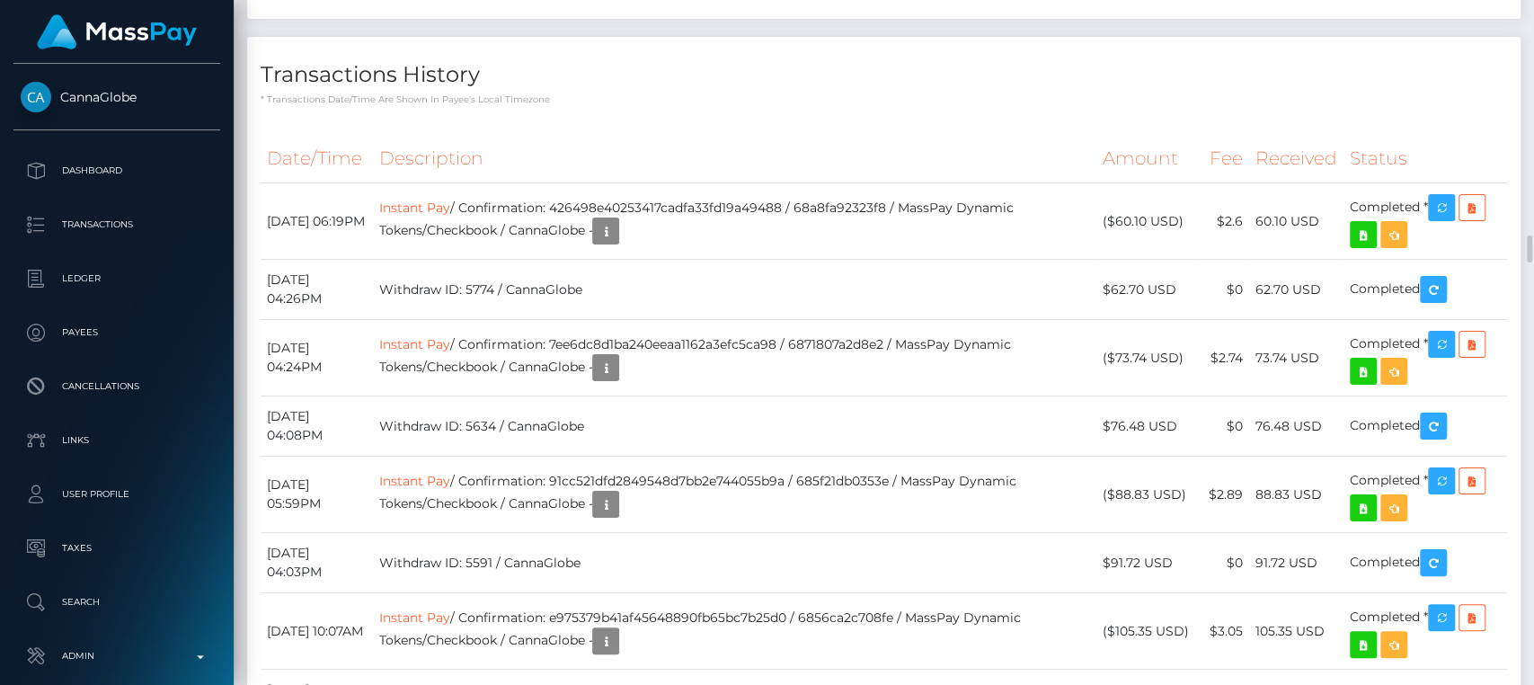
click at [464, 320] on td "Instant Pay / Confirmation: 7ee6dc8d1ba240eeaa1162a3efc5ca98 / 6871807a2d8e2 / …" at bounding box center [734, 358] width 724 height 76
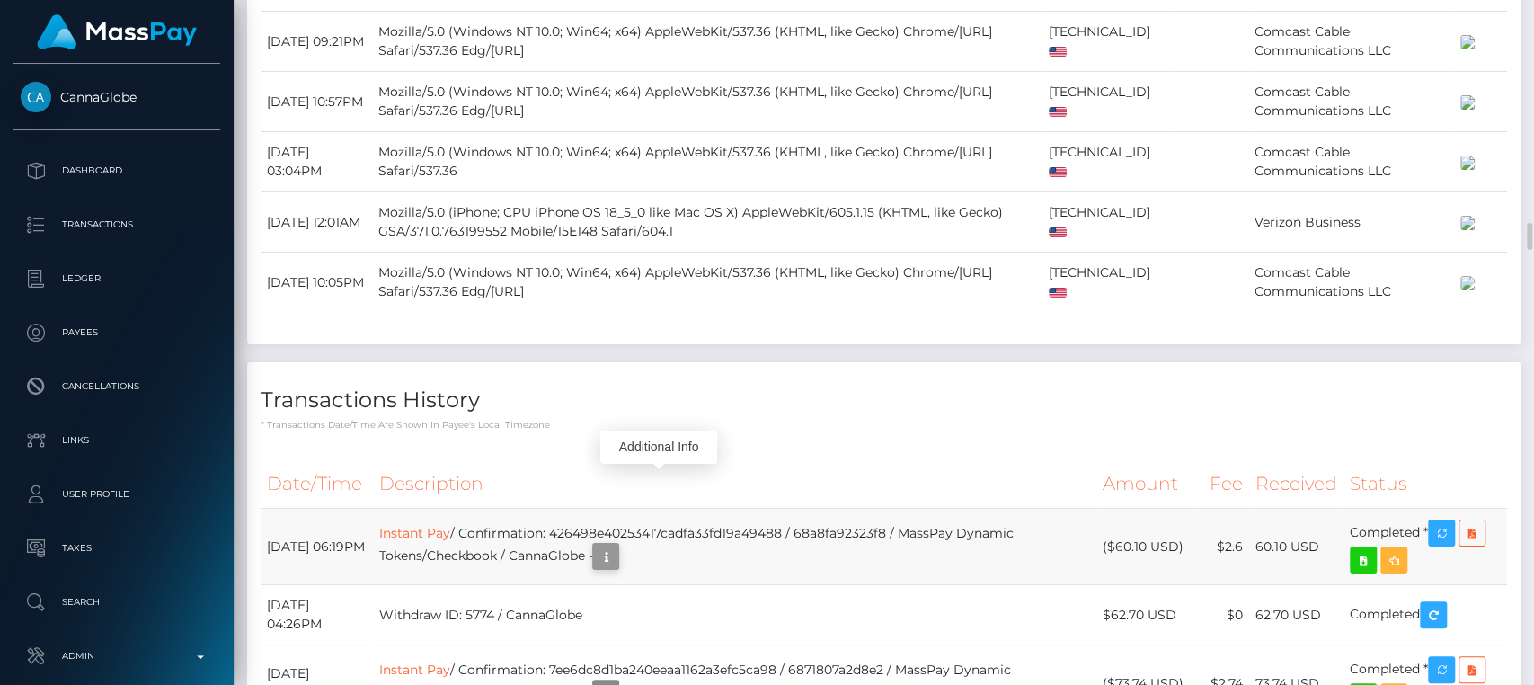
click at [617, 546] on icon "button" at bounding box center [606, 557] width 22 height 22
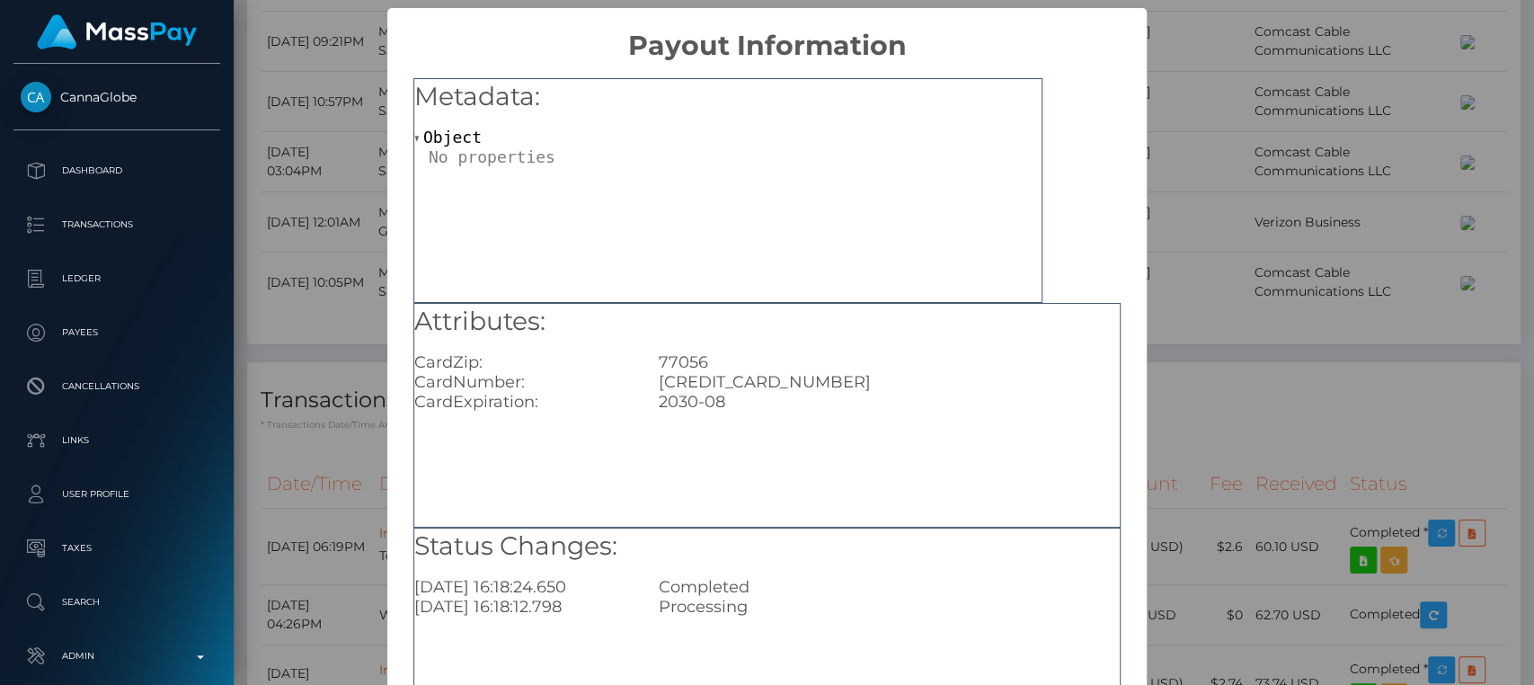
click at [745, 379] on div "5348750021759642" at bounding box center [889, 382] width 488 height 20
click at [1187, 204] on div "× Payout Information Metadata: Object Attributes: CardZip: 77056 CardNumber: 53…" at bounding box center [767, 342] width 1534 height 685
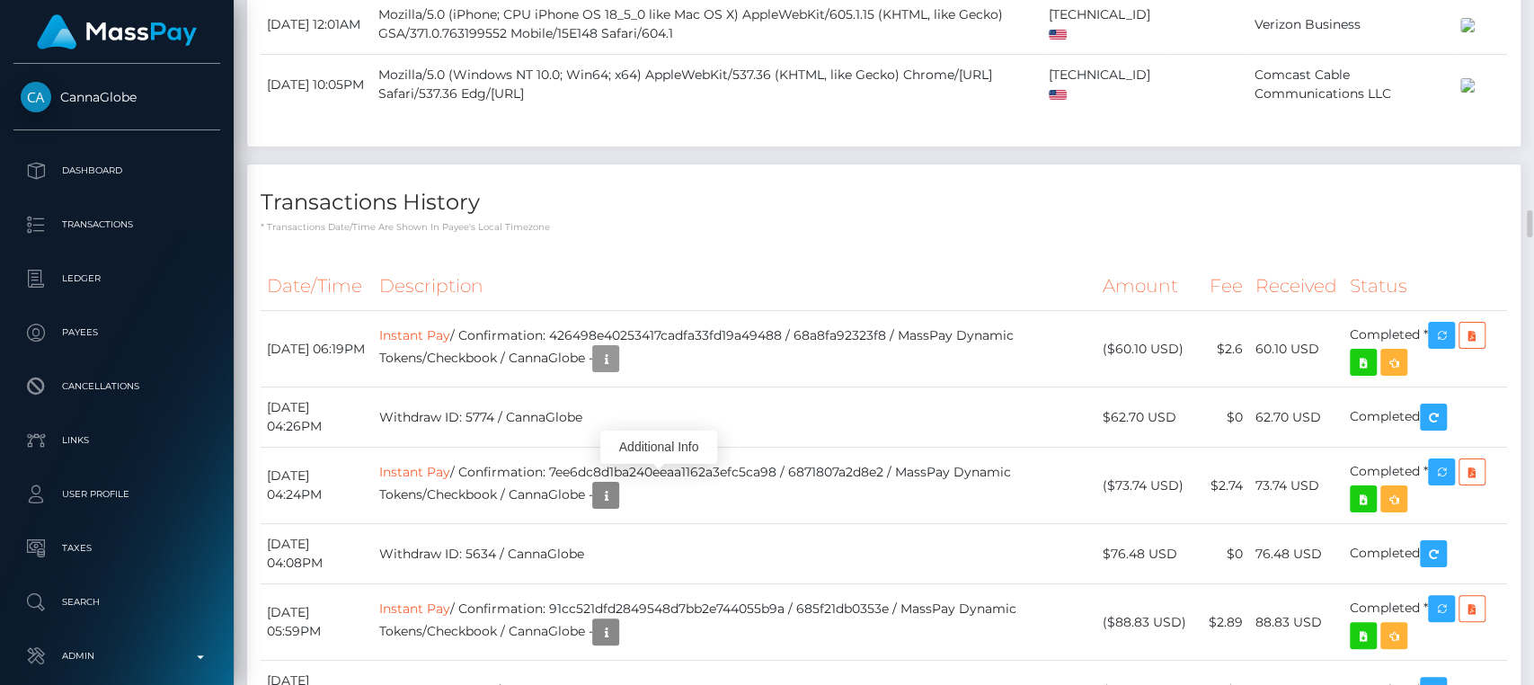
scroll to position [5770, 0]
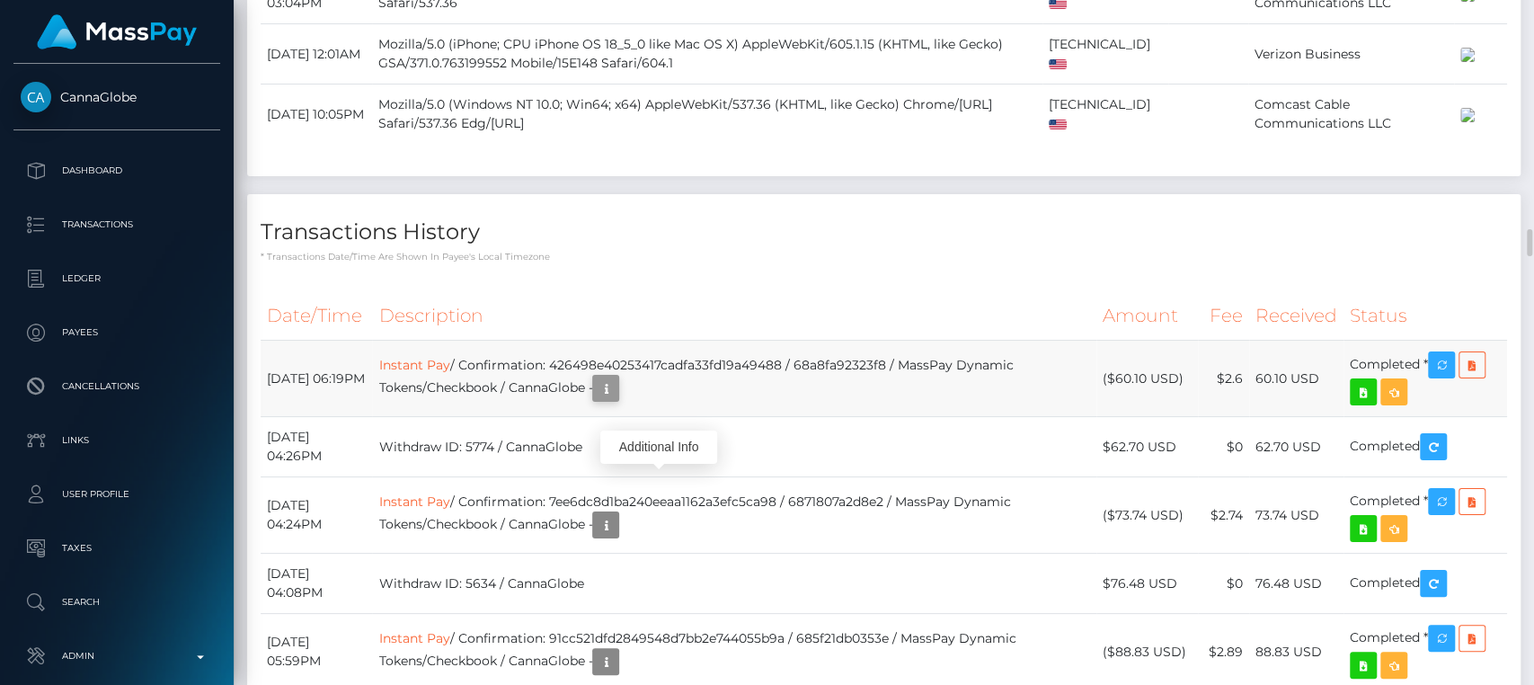
click at [617, 378] on icon "button" at bounding box center [606, 389] width 22 height 22
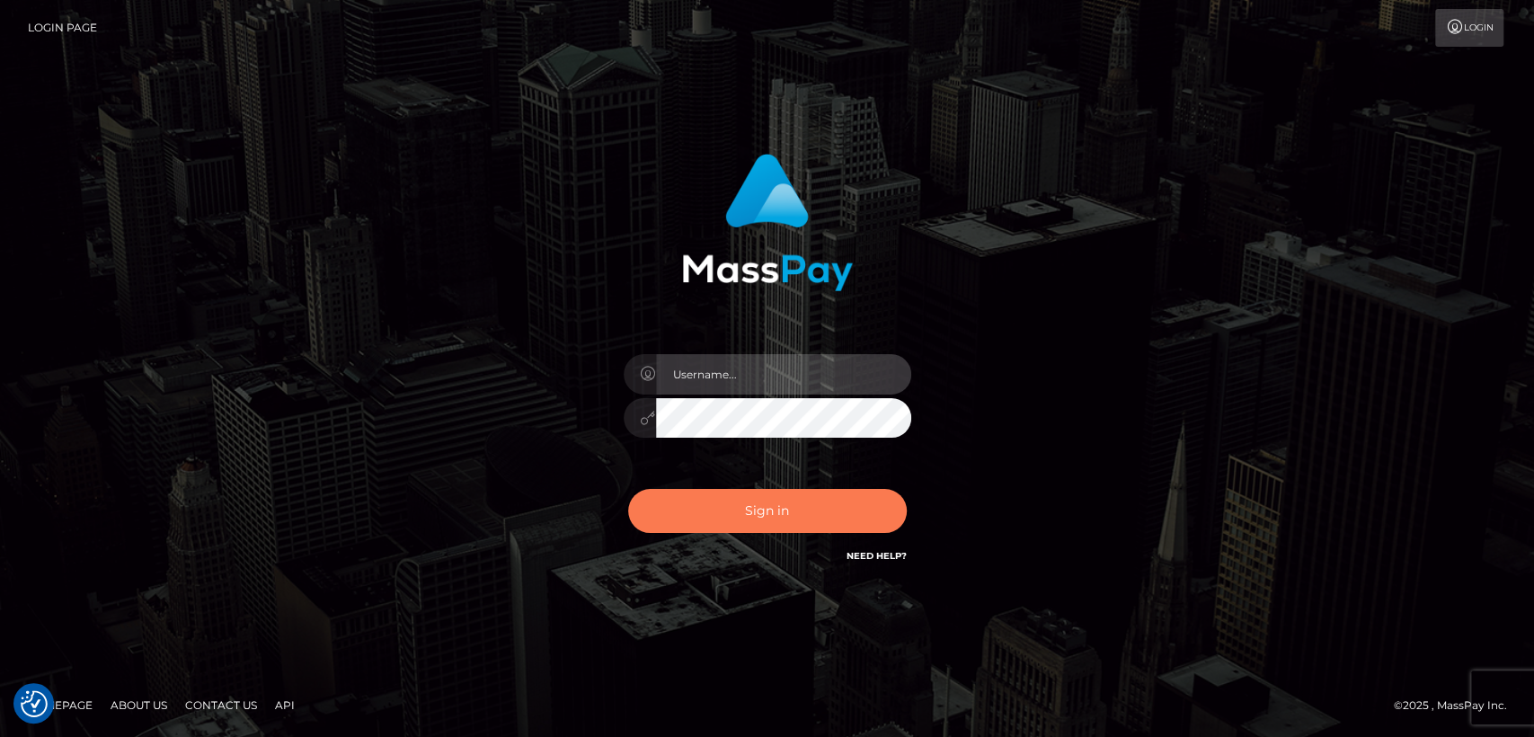
type input "[DOMAIN_NAME]"
click at [696, 502] on button "Sign in" at bounding box center [767, 511] width 279 height 44
type input "[DOMAIN_NAME]"
click at [696, 502] on button "Sign in" at bounding box center [767, 511] width 279 height 44
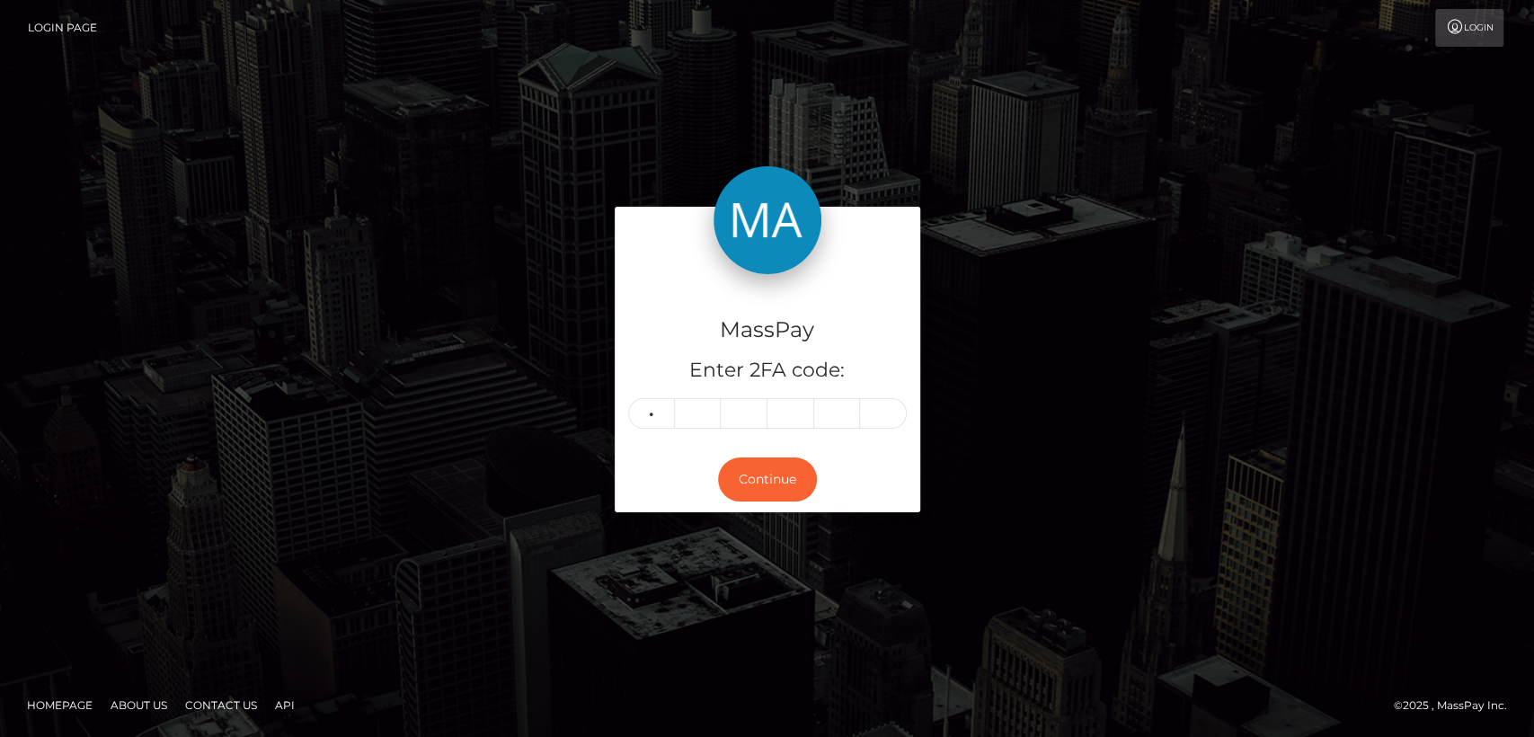
type input "8"
type input "5"
type input "7"
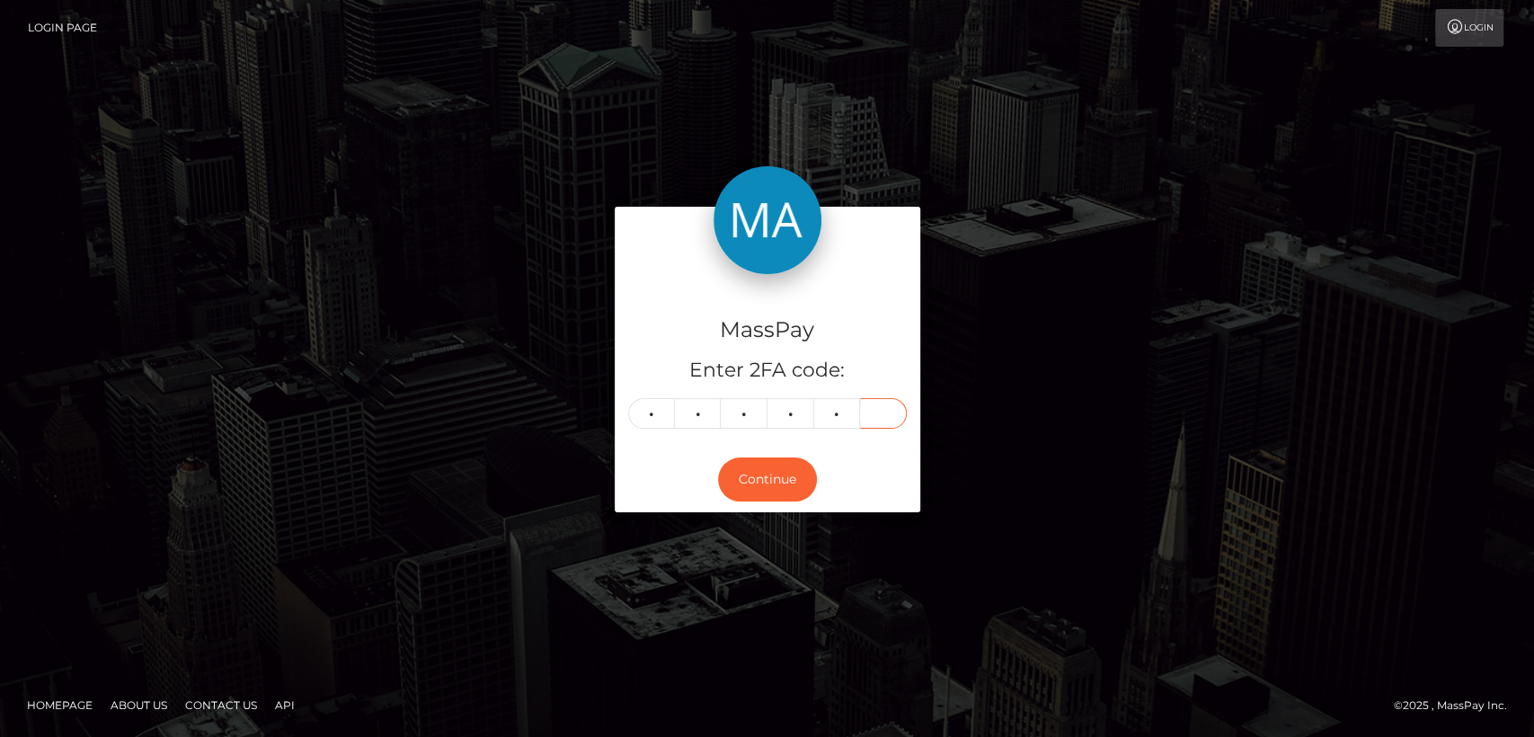
type input "5"
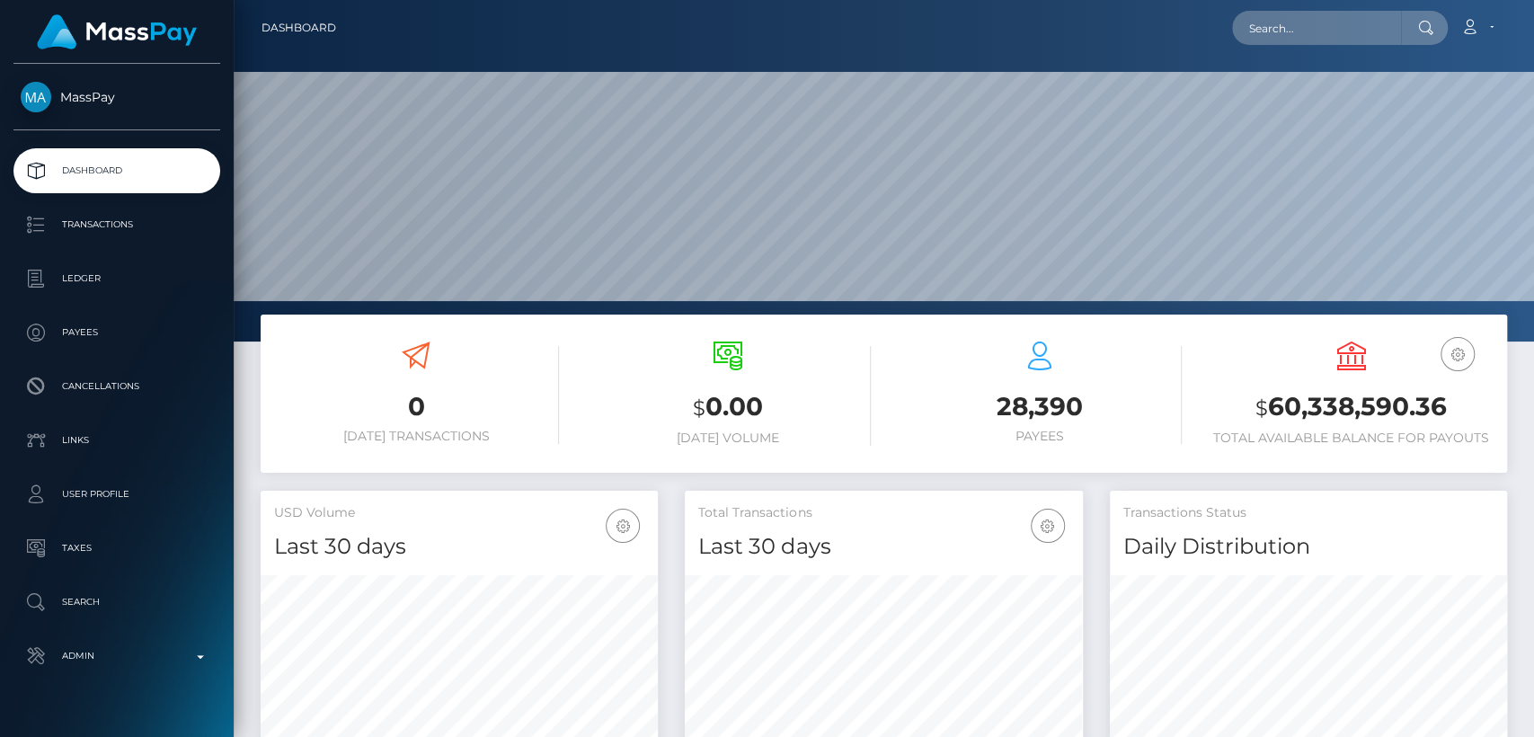
scroll to position [317, 397]
click at [1379, 29] on input "text" at bounding box center [1316, 28] width 169 height 34
paste input "[EMAIL_ADDRESS][DOMAIN_NAME]"
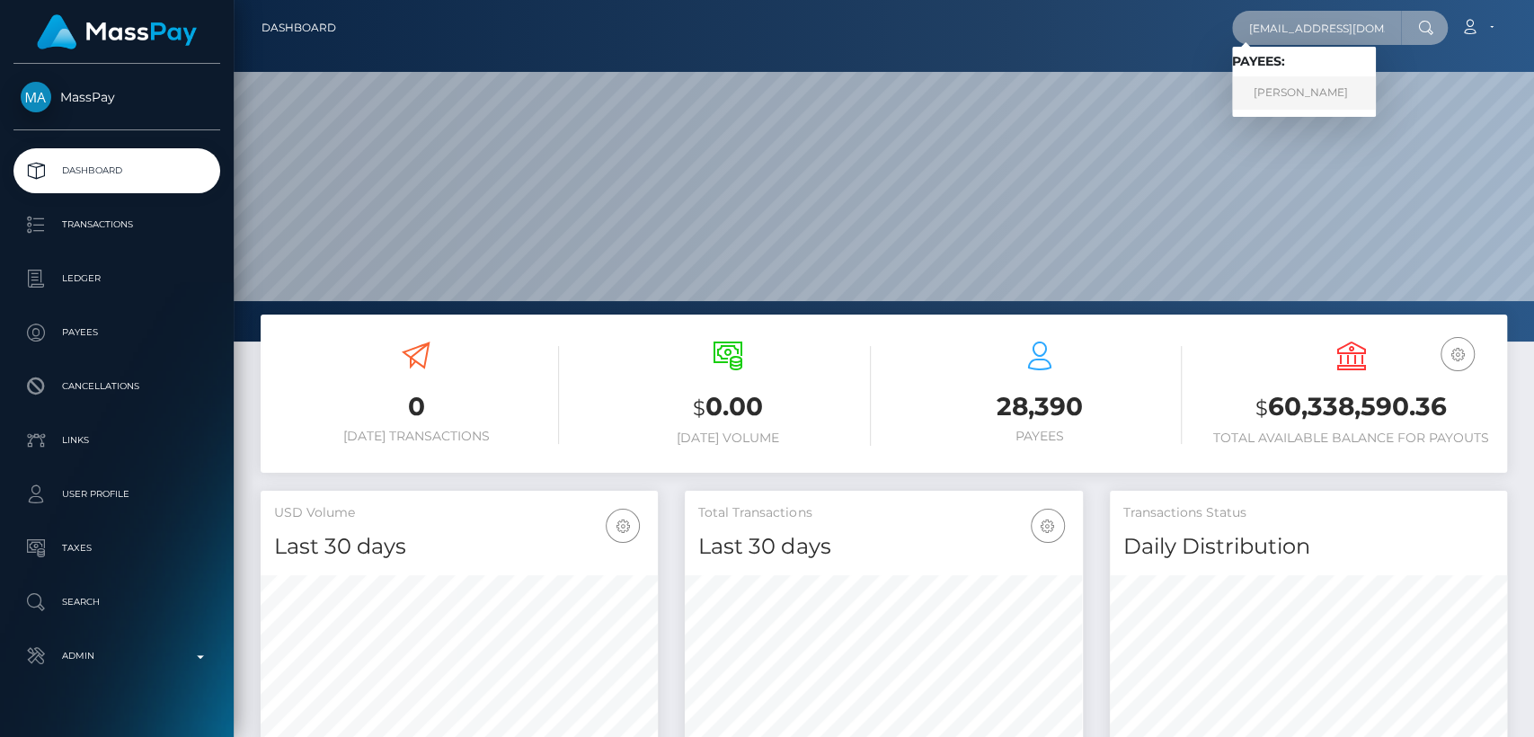
type input "[EMAIL_ADDRESS][DOMAIN_NAME]"
click at [1353, 105] on link "LAUREN JOLIE WATT" at bounding box center [1304, 92] width 144 height 33
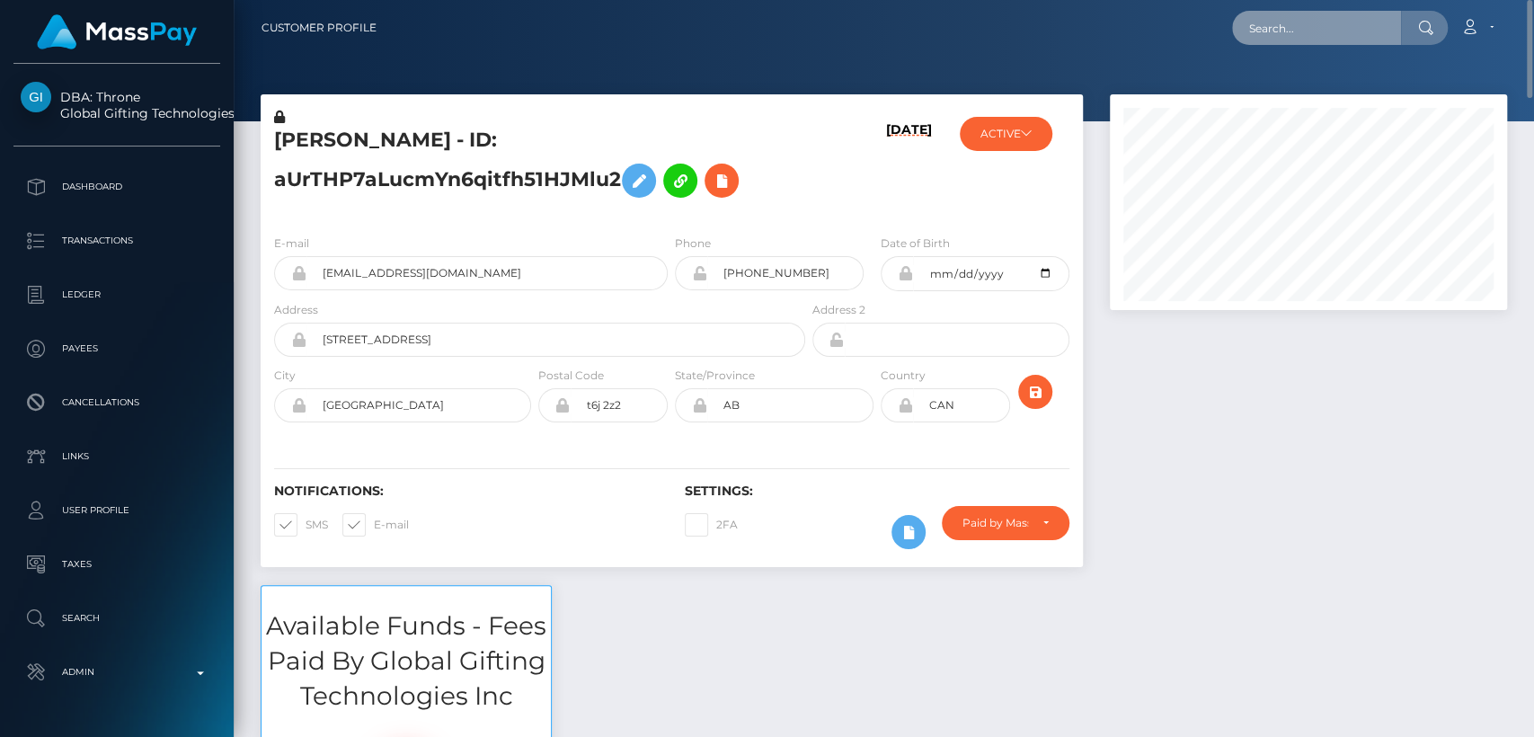
click at [1308, 36] on input "text" at bounding box center [1316, 28] width 169 height 34
paste input "[EMAIL_ADDRESS][DOMAIN_NAME]"
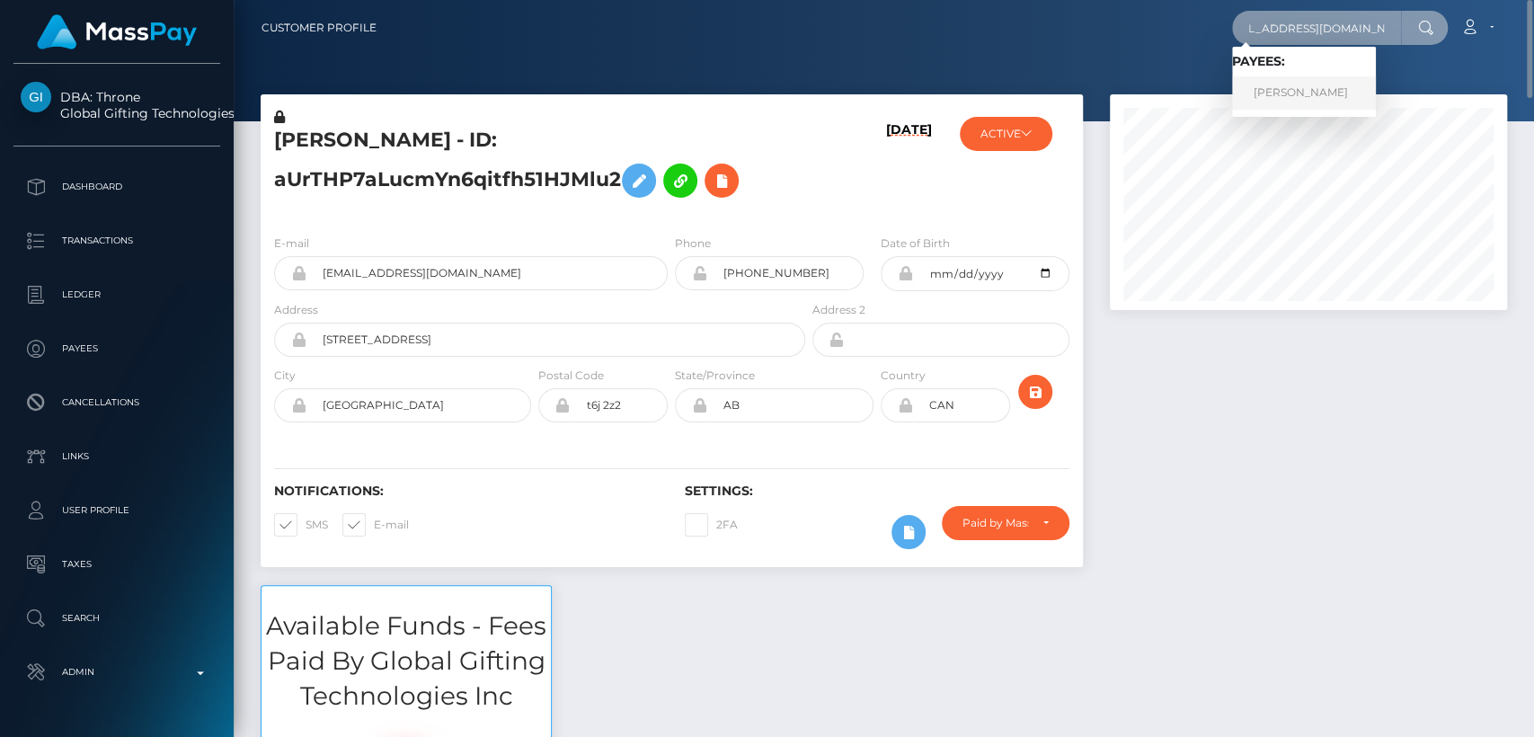
type input "[EMAIL_ADDRESS][DOMAIN_NAME]"
click at [1330, 89] on link "[PERSON_NAME]" at bounding box center [1304, 92] width 144 height 33
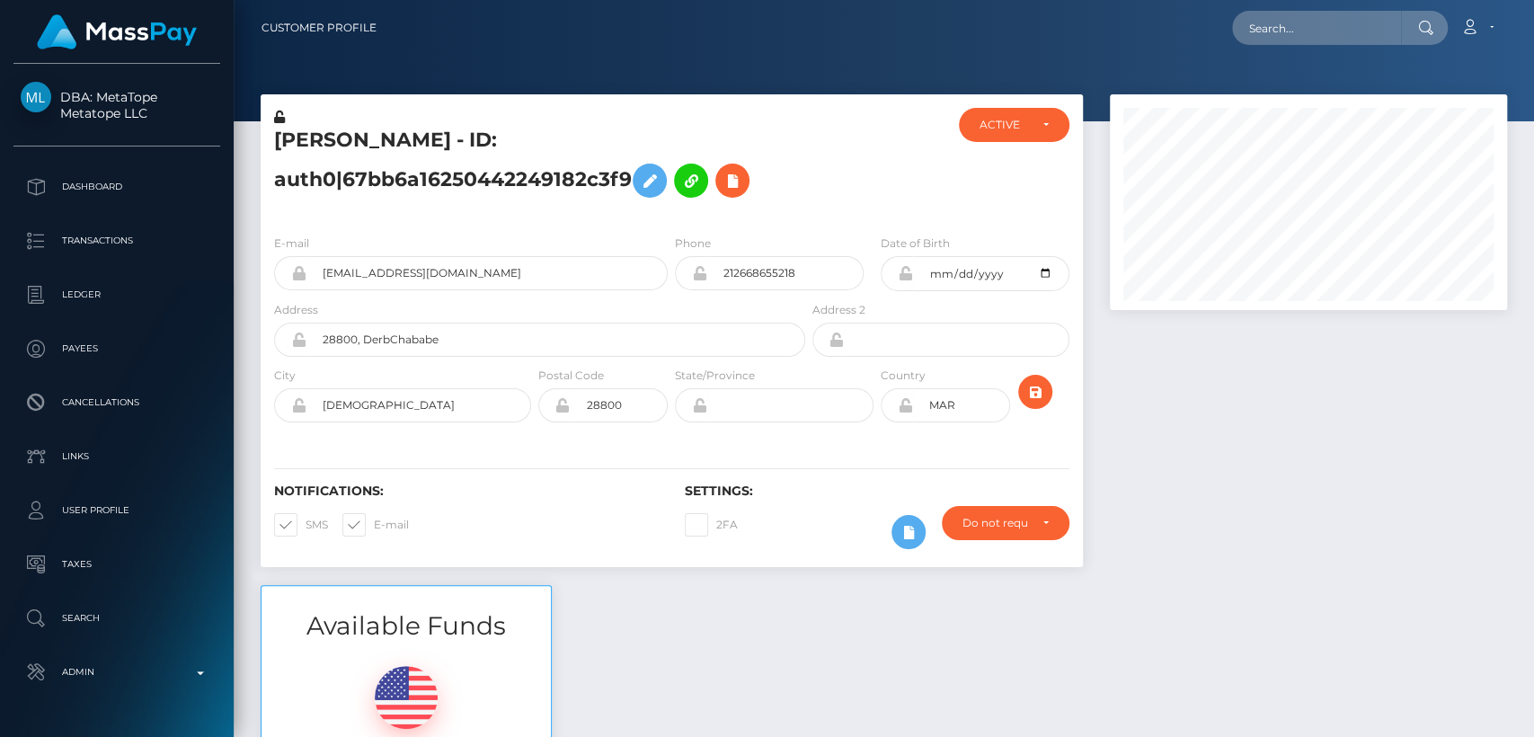
scroll to position [216, 397]
click at [310, 139] on h5 "[PERSON_NAME] - ID: auth0|67bb6a16250442249182c3f9" at bounding box center [534, 167] width 521 height 80
copy h5 "Soufiane"
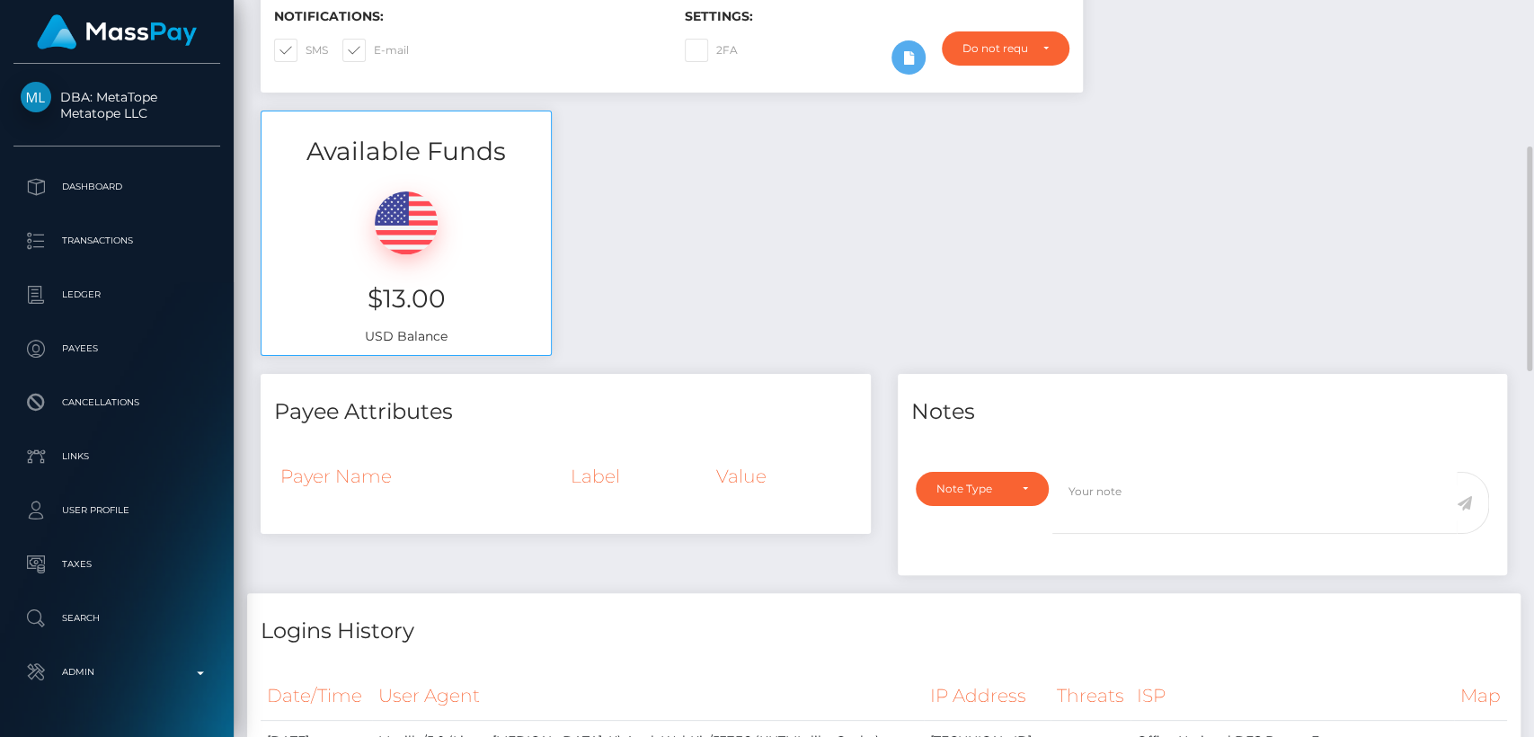
scroll to position [476, 0]
click at [636, 339] on div "Available Funds $13.00 USD Balance" at bounding box center [884, 241] width 1274 height 264
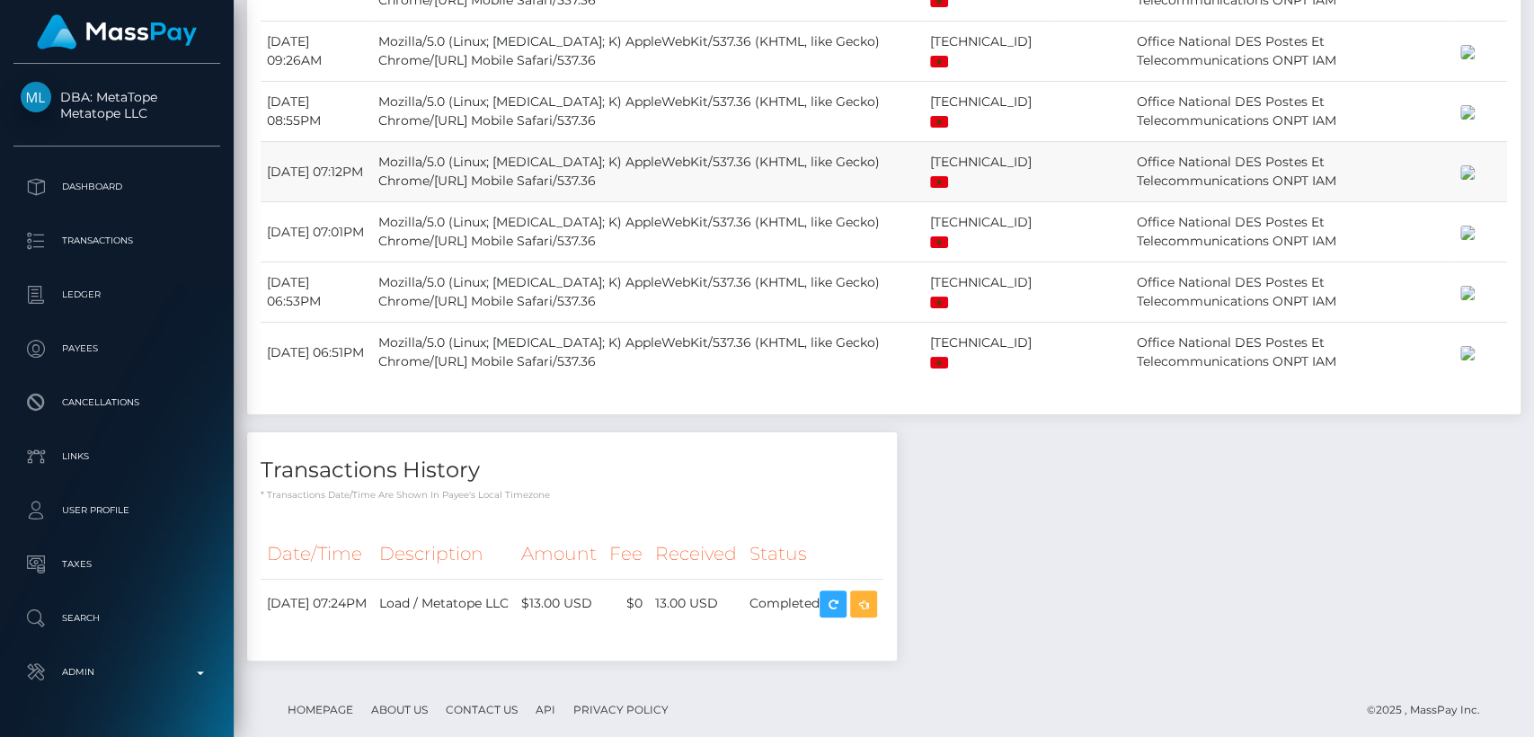
scroll to position [1676, 0]
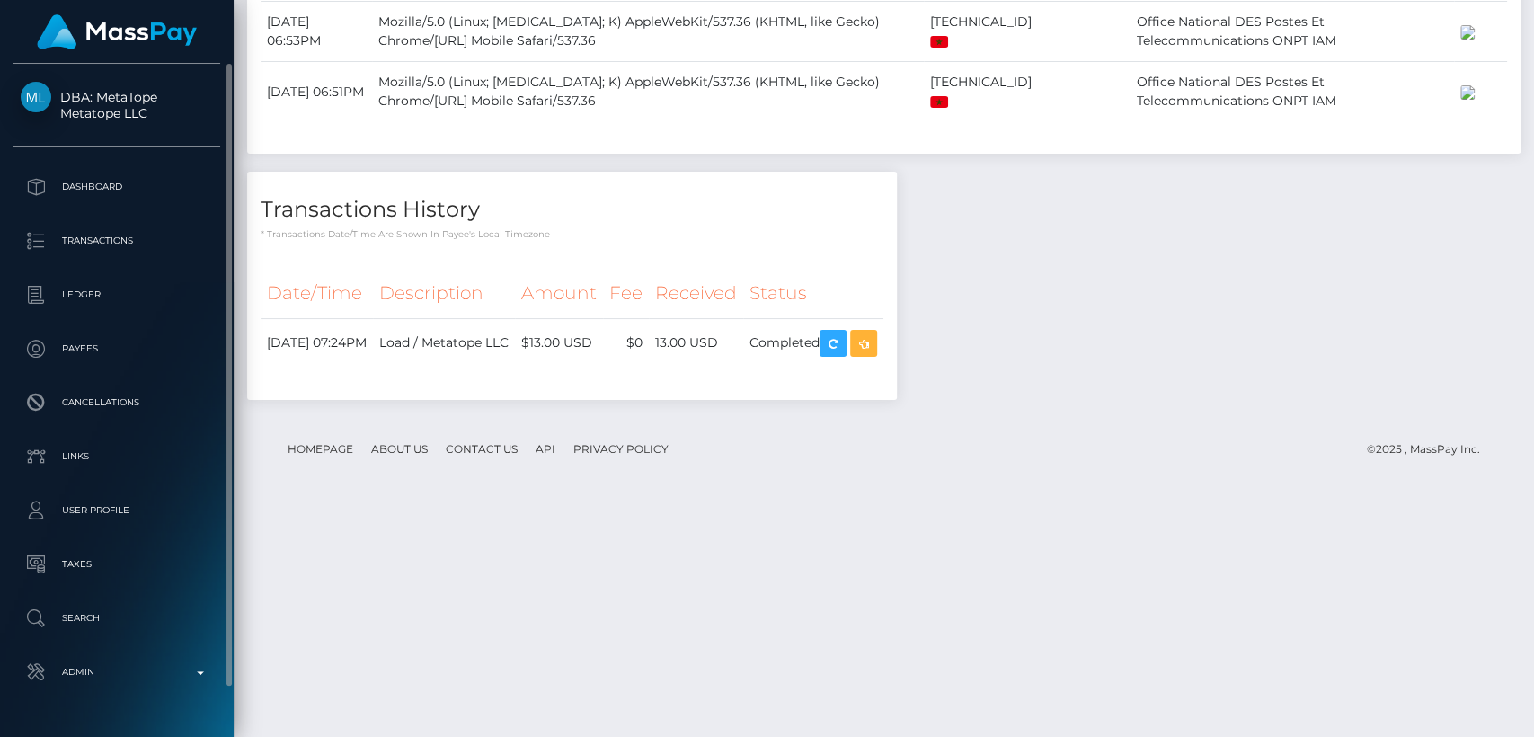
drag, startPoint x: 93, startPoint y: 78, endPoint x: 160, endPoint y: 102, distance: 71.7
click at [160, 102] on div "DBA: MetaTope Metatope LLC Dashboard Transactions Ledger Payees Links" at bounding box center [117, 399] width 234 height 670
copy span "MetaTope"
click at [640, 399] on div "Date/Time Description Amount Fee Received Status" at bounding box center [572, 327] width 650 height 144
drag, startPoint x: 775, startPoint y: 573, endPoint x: 709, endPoint y: 566, distance: 65.9
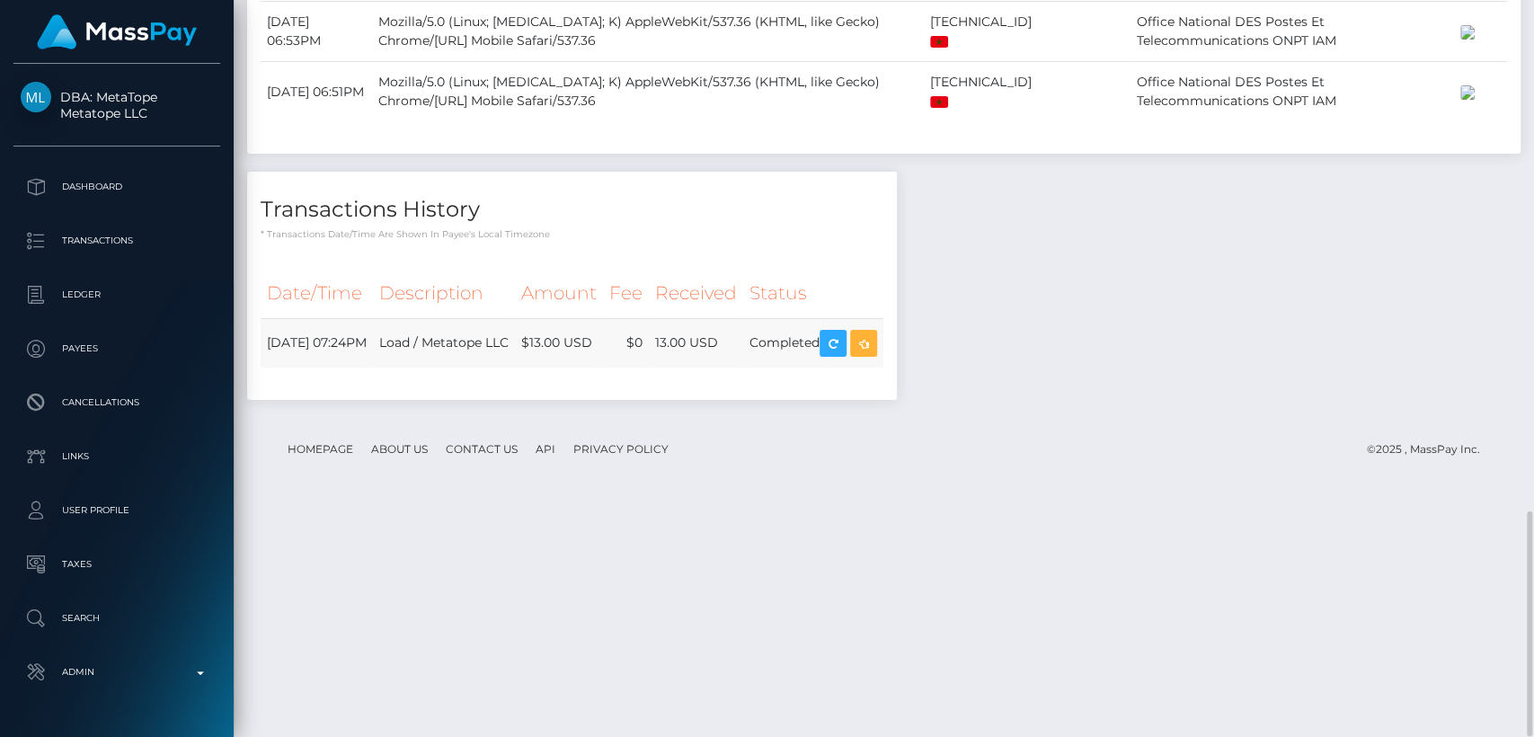
click at [709, 368] on td "13.00 USD" at bounding box center [696, 342] width 94 height 49
copy td "13.00 USD"
drag, startPoint x: 268, startPoint y: 573, endPoint x: 367, endPoint y: 583, distance: 99.4
click at [367, 368] on td "[DATE] 07:24PM" at bounding box center [317, 342] width 112 height 49
copy td "[DATE]"
